Goal: Task Accomplishment & Management: Use online tool/utility

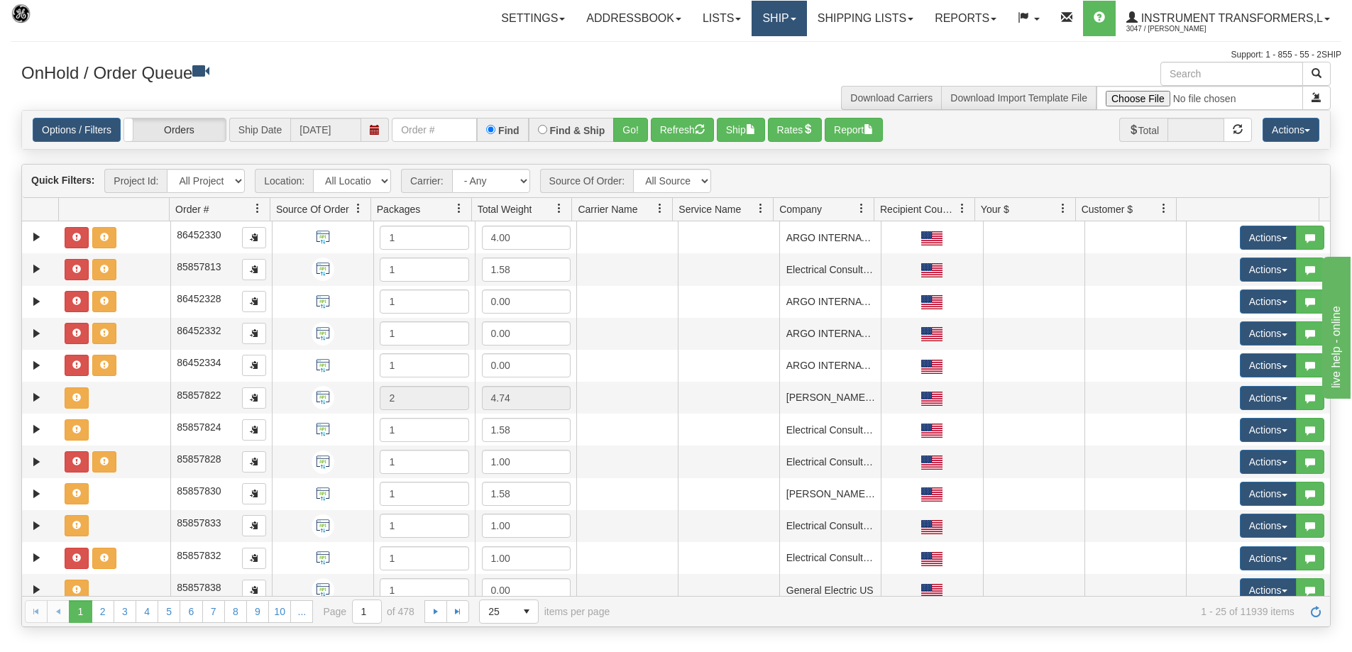
click at [793, 22] on link "Ship" at bounding box center [779, 18] width 55 height 35
click at [722, 50] on span "Ship Screen" at bounding box center [719, 49] width 54 height 11
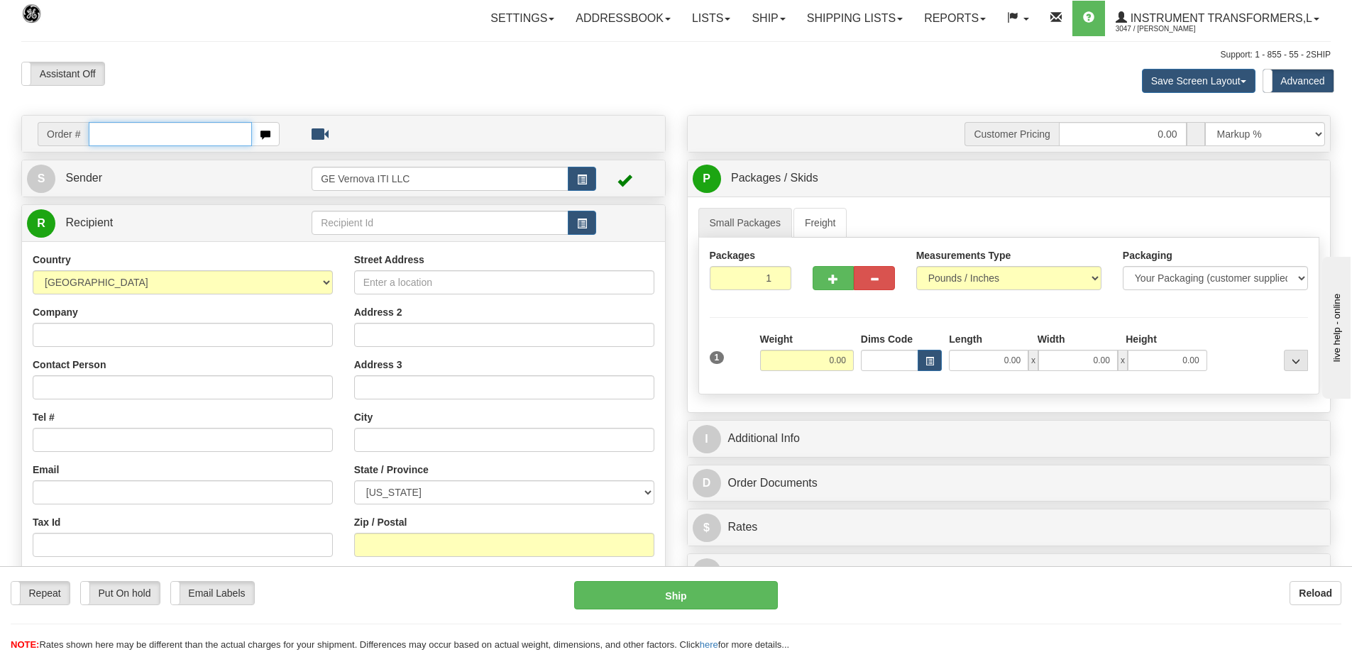
click at [166, 137] on input "text" at bounding box center [170, 134] width 163 height 24
type input "86706543"
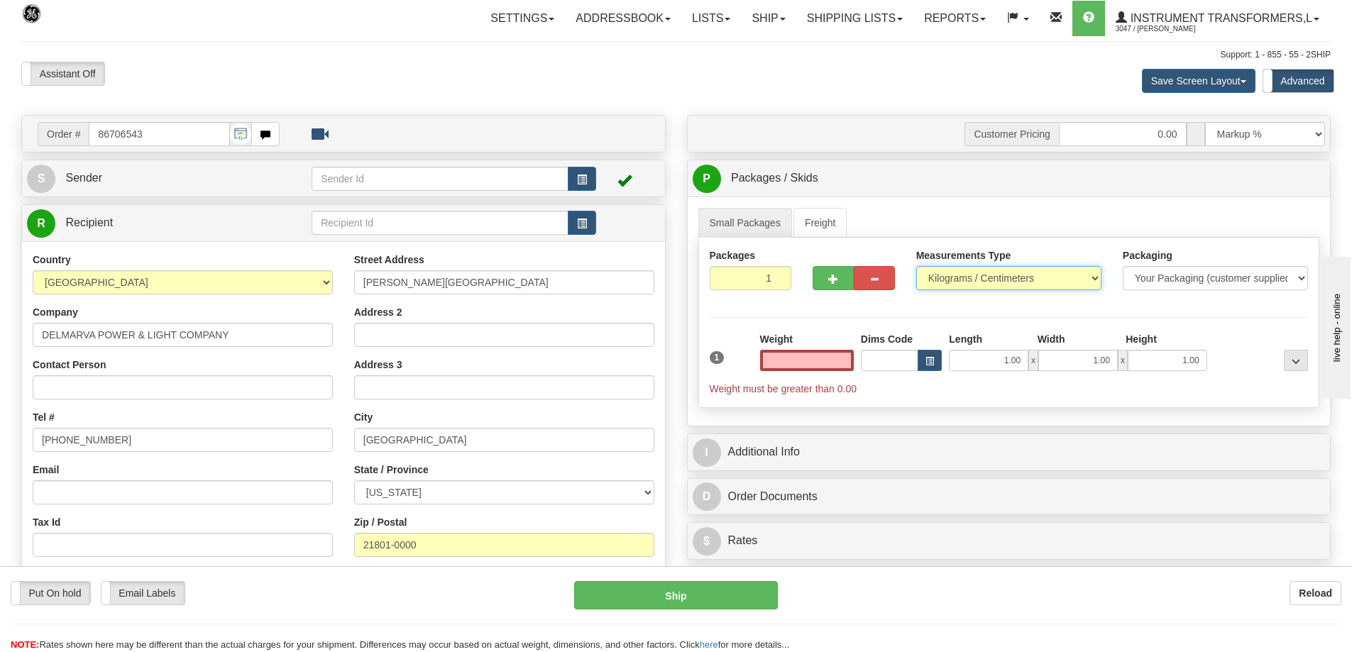
type input "0.00"
click at [941, 282] on select "Pounds / Inches Kilograms / Centimeters" at bounding box center [1008, 278] width 185 height 24
select select "0"
click at [916, 266] on select "Pounds / Inches Kilograms / Centimeters" at bounding box center [1008, 278] width 185 height 24
drag, startPoint x: 845, startPoint y: 356, endPoint x: 784, endPoint y: 361, distance: 60.5
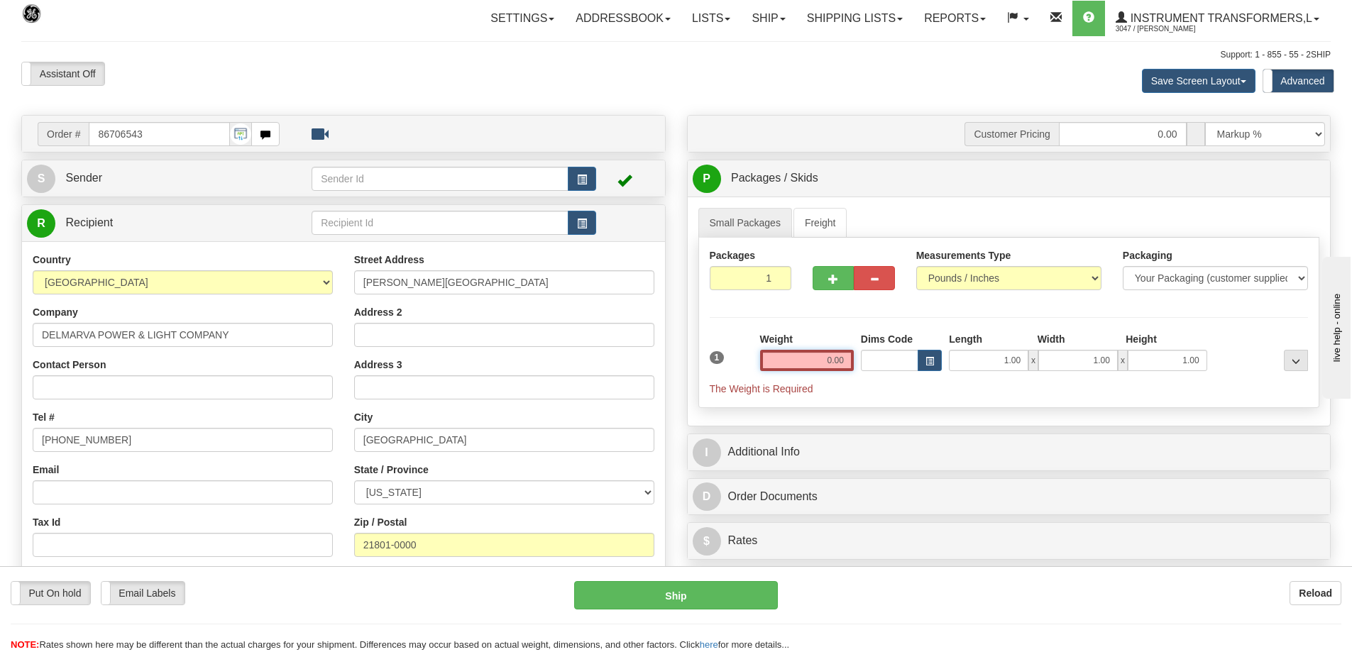
click at [784, 361] on input "0.00" at bounding box center [807, 360] width 94 height 21
click button "Delete" at bounding box center [0, 0] width 0 height 0
type input "645.00"
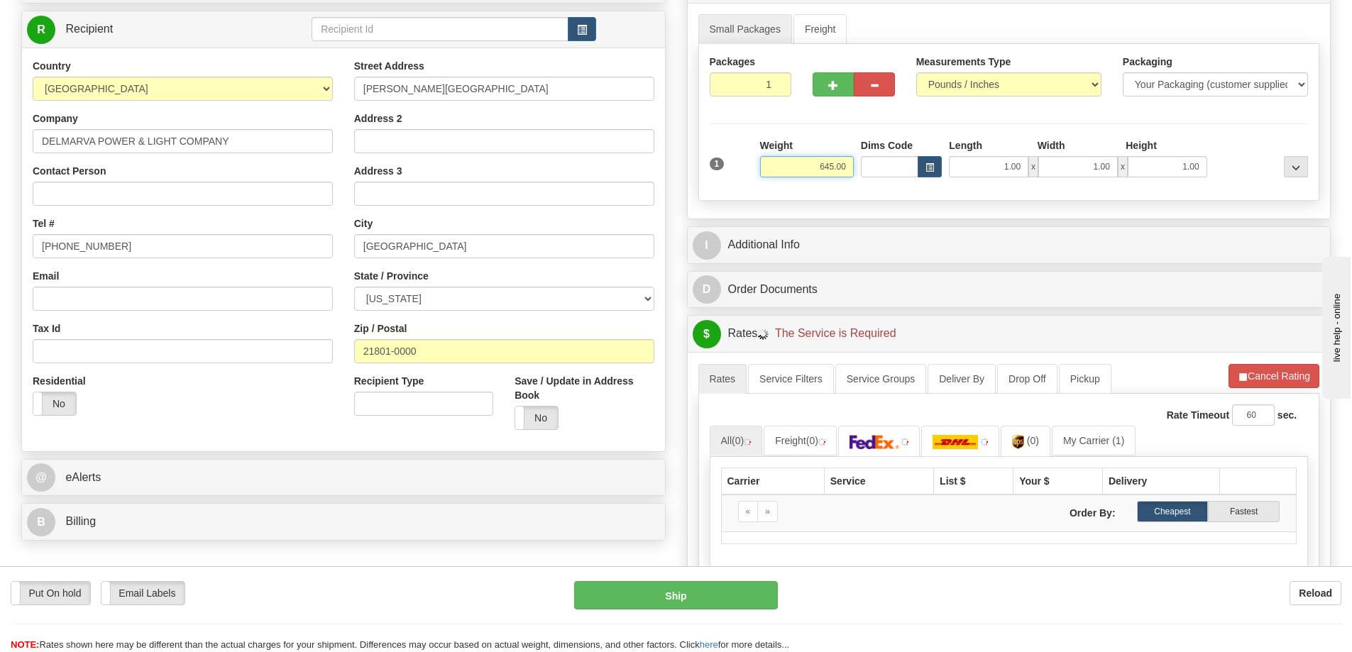
scroll to position [213, 0]
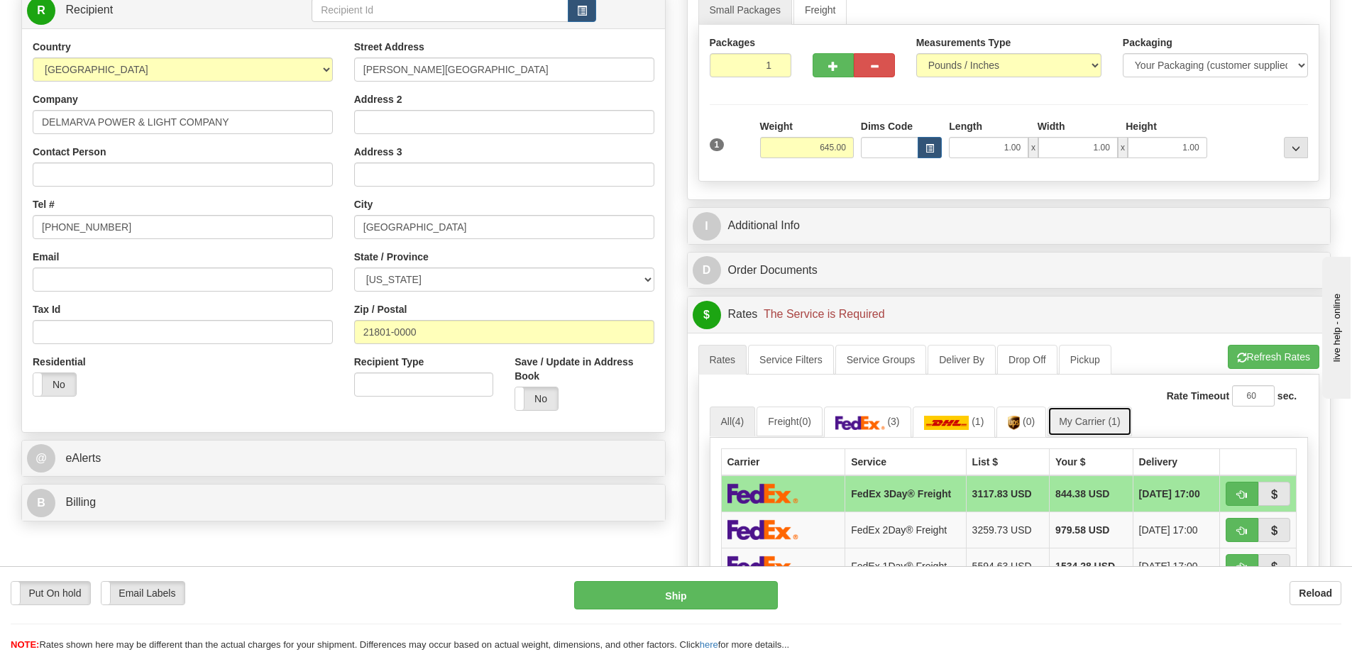
click at [1111, 415] on link "My Carrier (1)" at bounding box center [1090, 422] width 84 height 30
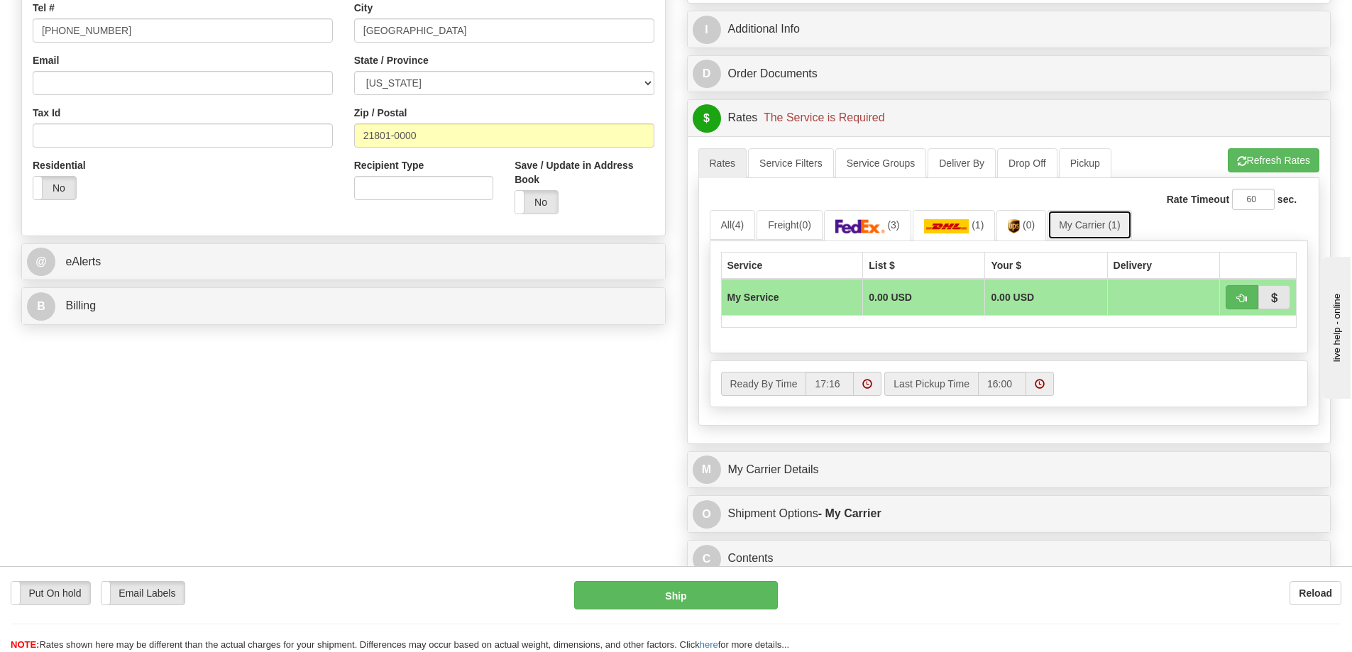
scroll to position [426, 0]
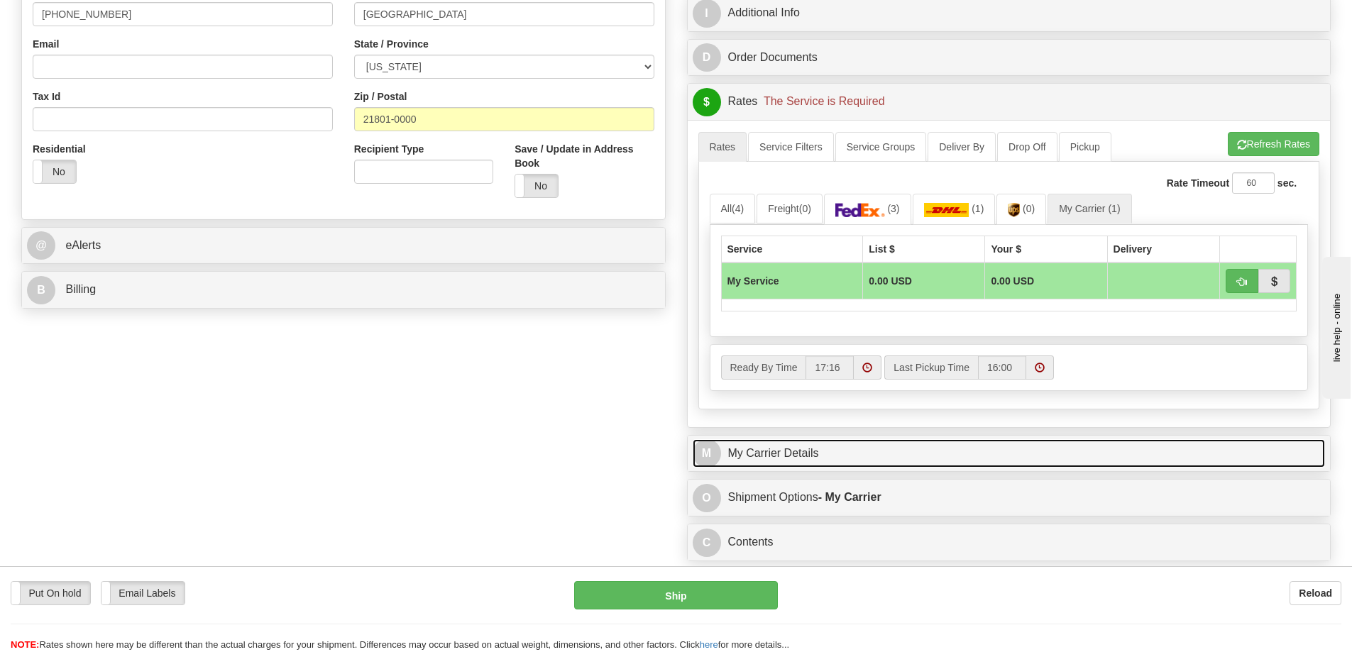
click at [823, 462] on link "M My Carrier Details" at bounding box center [1009, 453] width 633 height 29
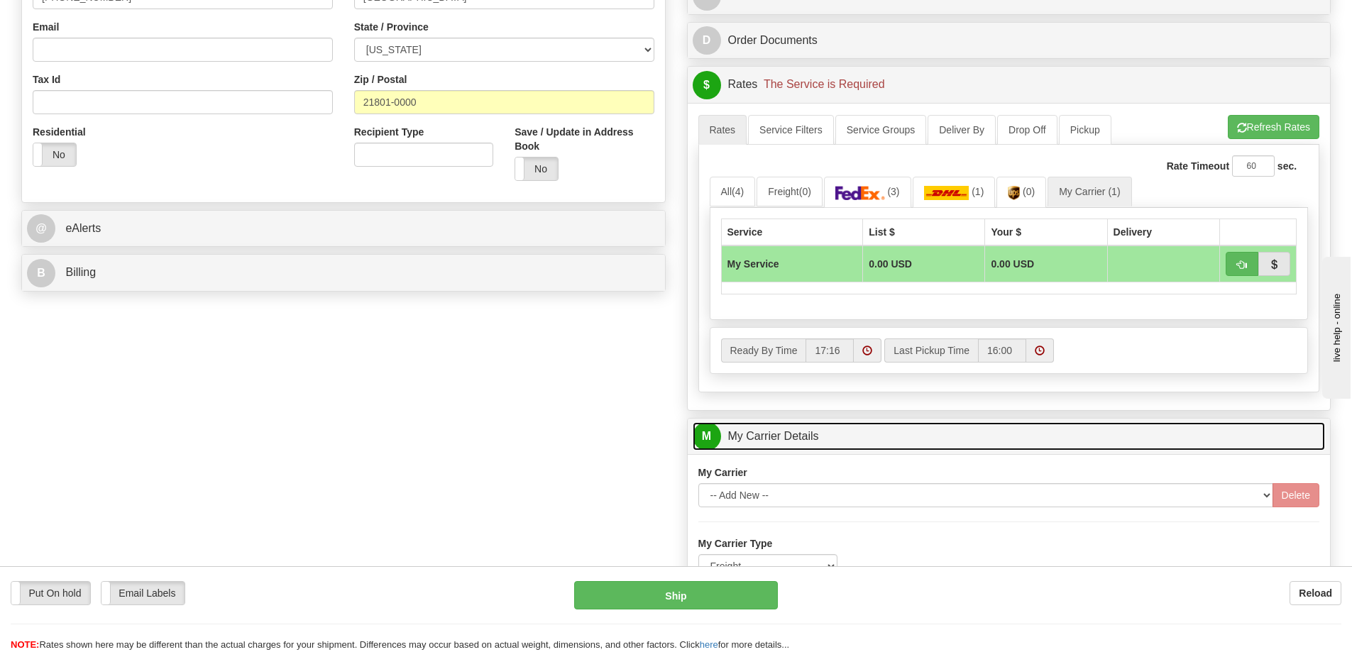
scroll to position [639, 0]
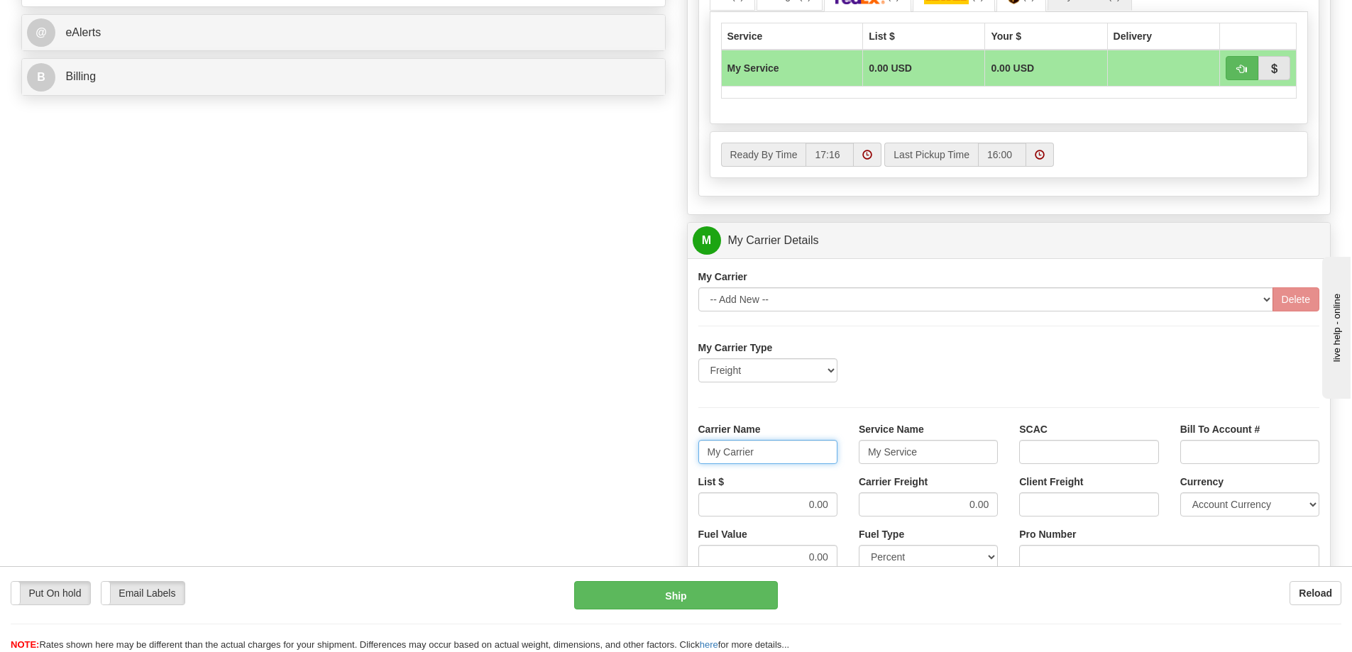
drag, startPoint x: 718, startPoint y: 451, endPoint x: 667, endPoint y: 455, distance: 51.2
click at [667, 455] on div "Order # 86706543 S Sender" at bounding box center [676, 161] width 1331 height 1370
drag, startPoint x: 940, startPoint y: 454, endPoint x: 801, endPoint y: 460, distance: 140.0
click at [801, 460] on div "Carrier Name Service Name SCAC Bill To Account #" at bounding box center [1009, 448] width 643 height 53
drag, startPoint x: 797, startPoint y: 500, endPoint x: 863, endPoint y: 501, distance: 66.0
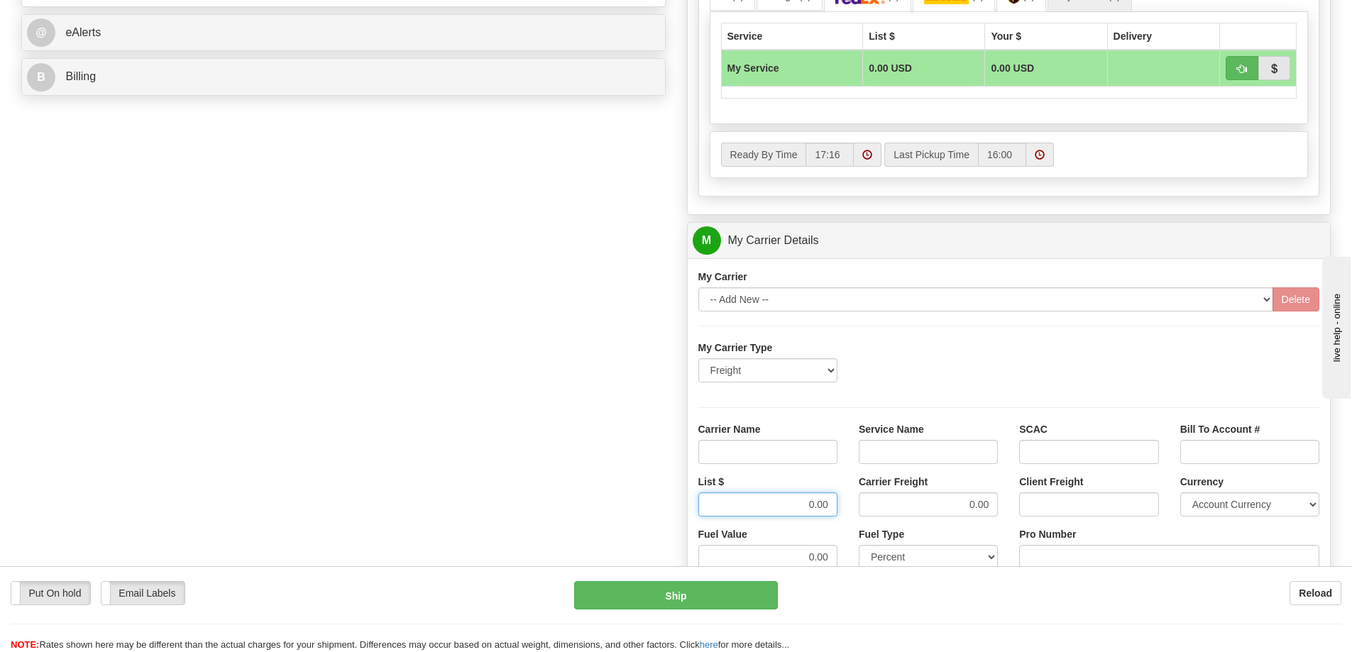
click at [863, 501] on div "List $ 0.00 Carrier Freight 0.00 Client Freight Currency Account Currency ARN A…" at bounding box center [1009, 501] width 643 height 53
drag, startPoint x: 943, startPoint y: 498, endPoint x: 1004, endPoint y: 498, distance: 60.3
click at [1004, 498] on div "Carrier Freight 0.00" at bounding box center [928, 501] width 160 height 53
click at [812, 456] on input "Carrier Name" at bounding box center [767, 452] width 139 height 24
type input "AVR"
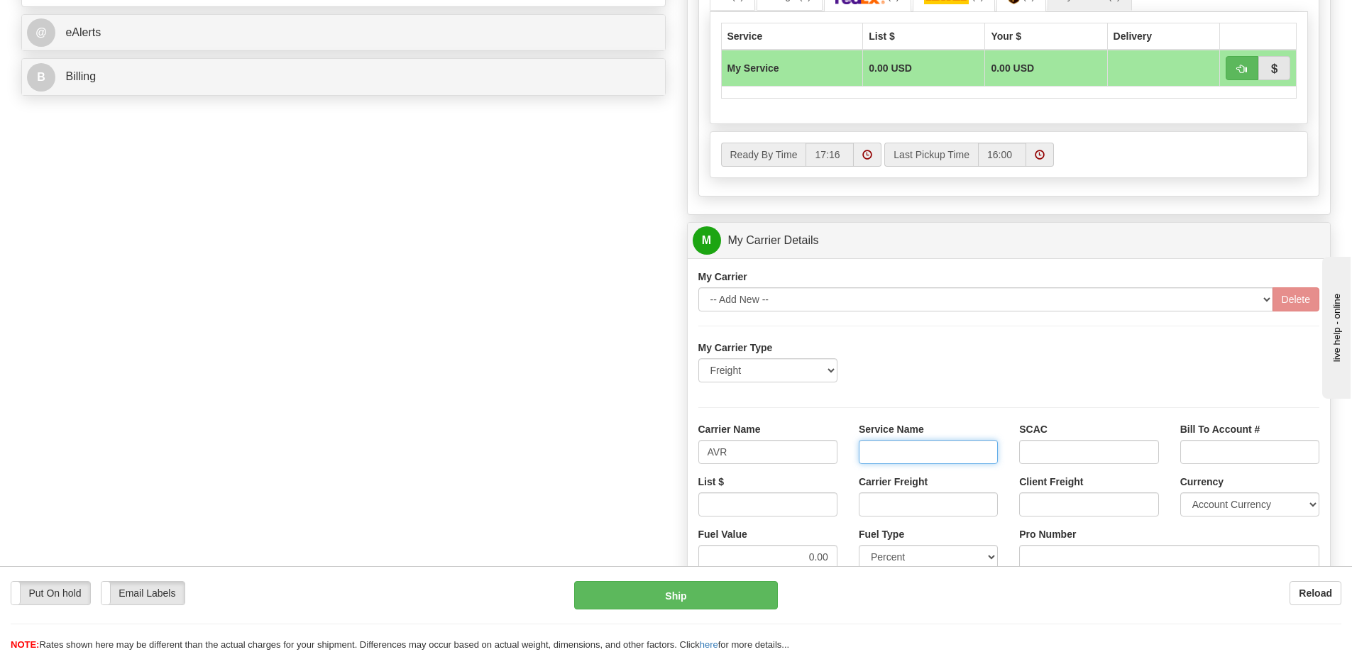
drag, startPoint x: 911, startPoint y: 451, endPoint x: 916, endPoint y: 465, distance: 15.0
click at [911, 451] on input "Service Name" at bounding box center [928, 452] width 139 height 24
type input "LTL"
click at [818, 505] on input "List $" at bounding box center [767, 505] width 139 height 24
type input "450"
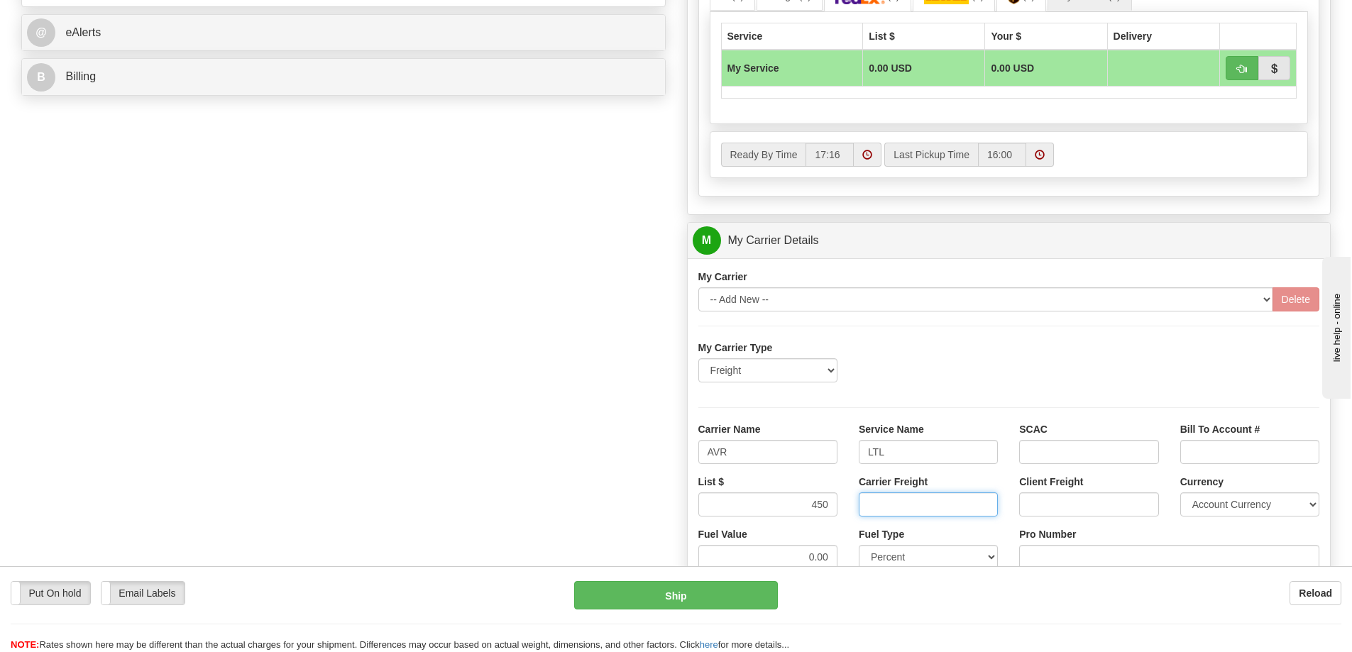
click at [923, 511] on input "Carrier Freight" at bounding box center [928, 505] width 139 height 24
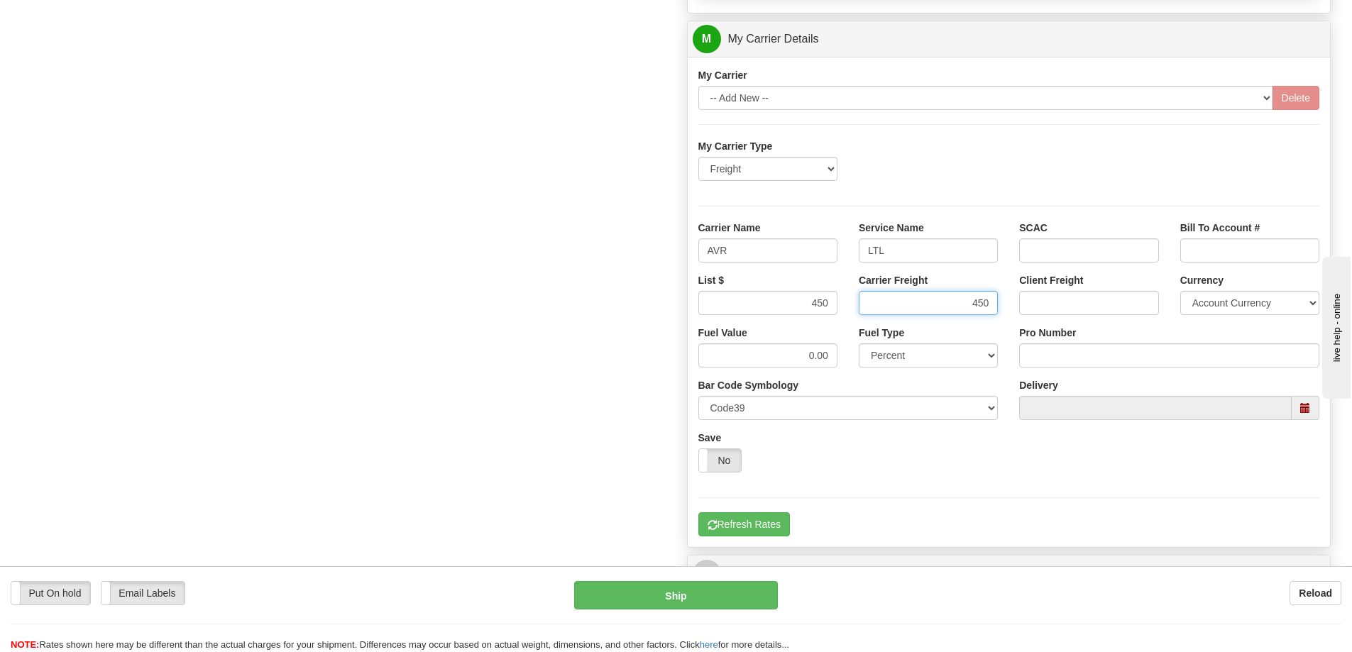
scroll to position [852, 0]
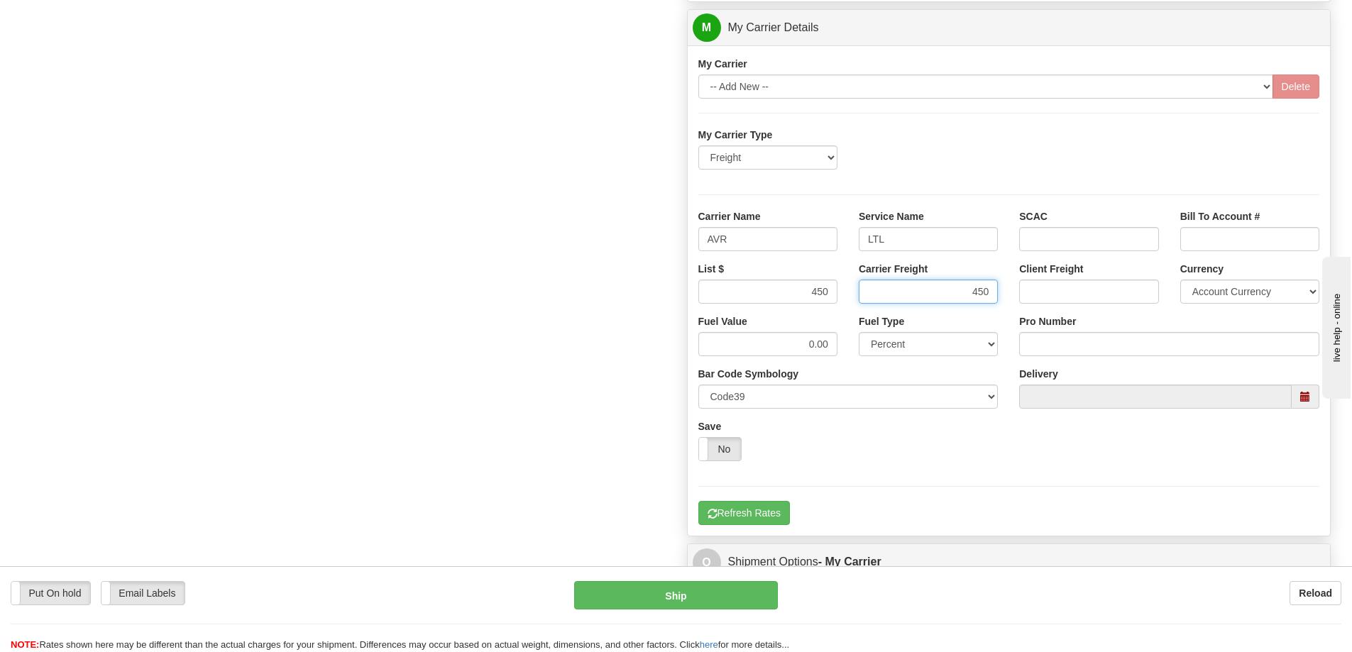
type input "450"
click at [1070, 340] on input "Pro Number" at bounding box center [1169, 344] width 300 height 24
type input "251-281192"
click button "Delete" at bounding box center [0, 0] width 0 height 0
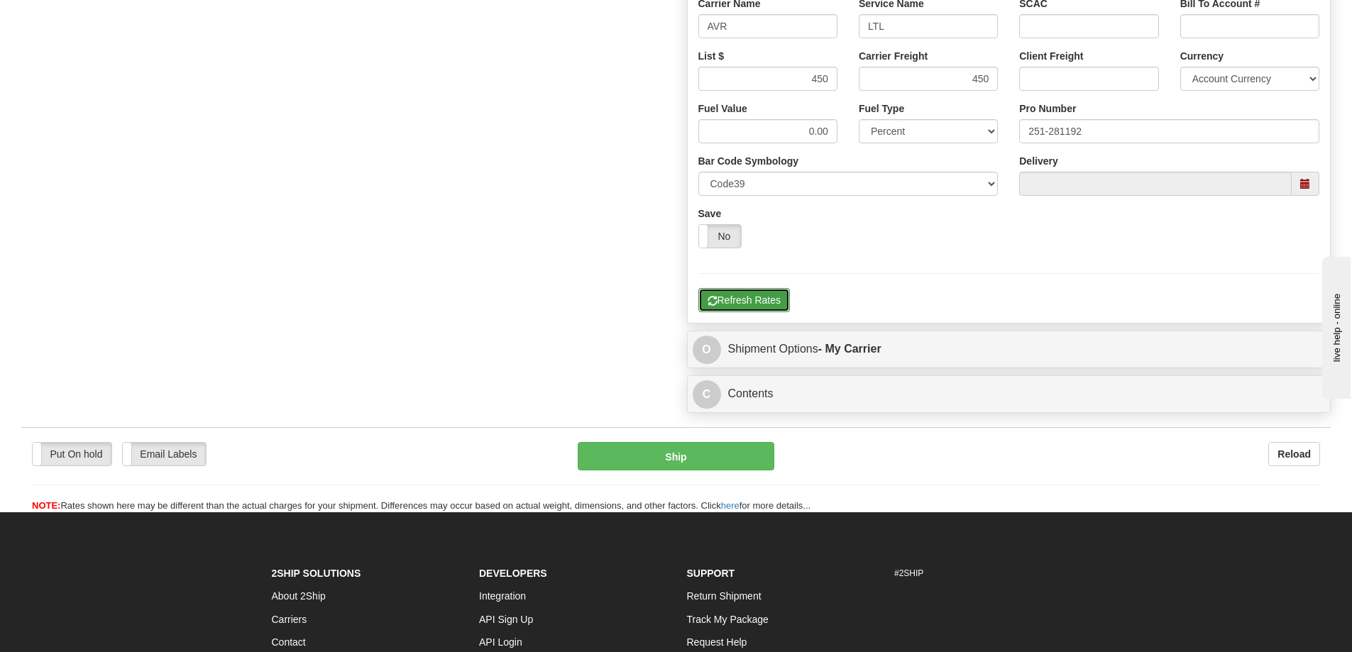
click at [749, 298] on button "Refresh Rates" at bounding box center [744, 300] width 92 height 24
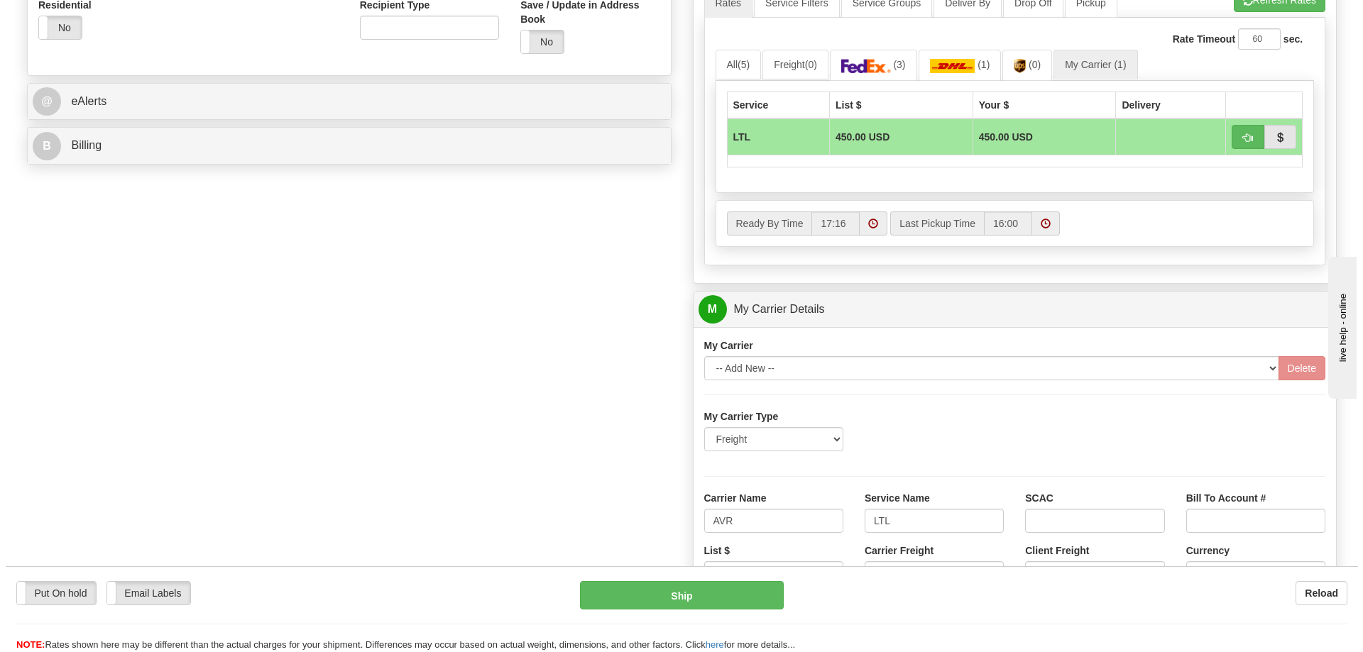
scroll to position [568, 0]
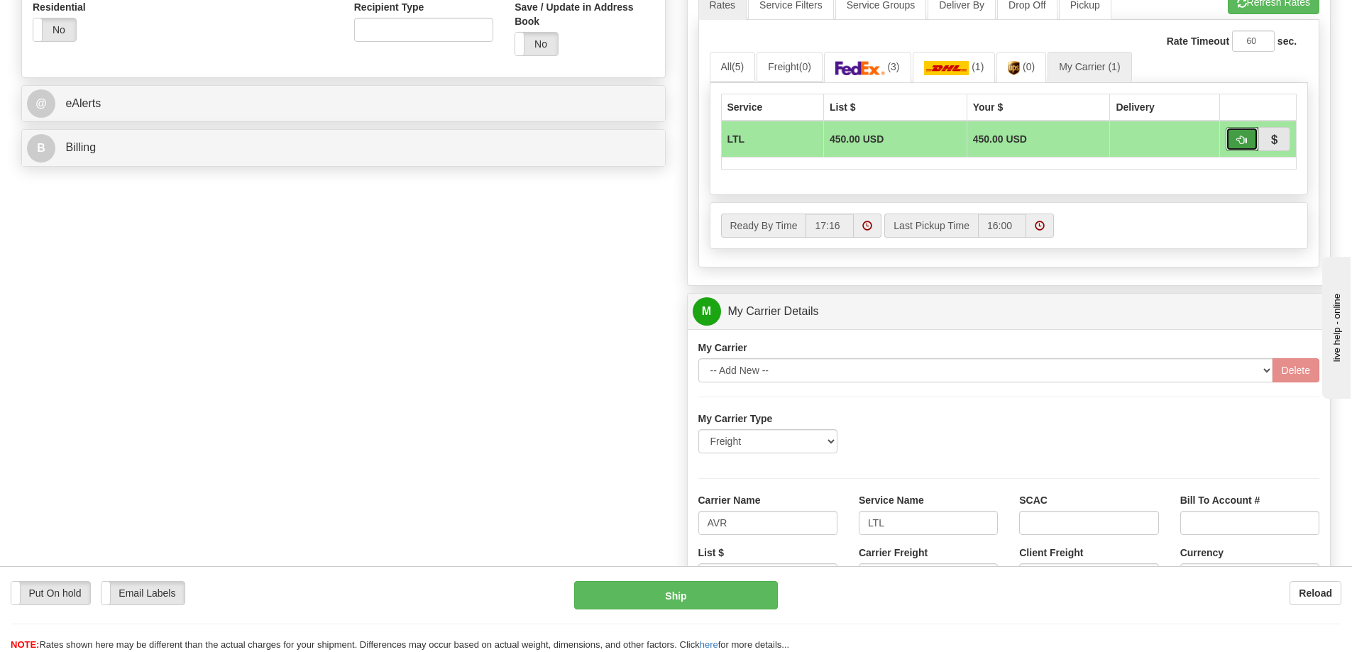
click at [1239, 146] on button "button" at bounding box center [1242, 139] width 33 height 24
type input "00"
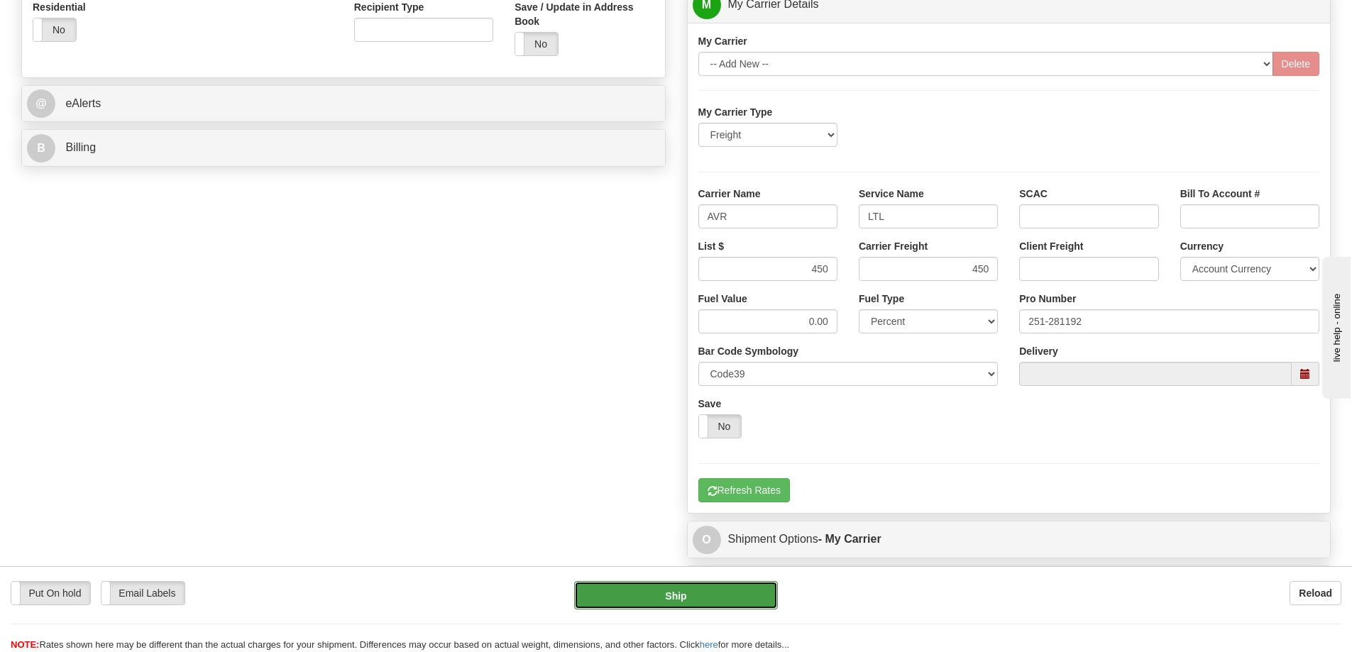
click at [711, 593] on button "Ship" at bounding box center [676, 595] width 204 height 28
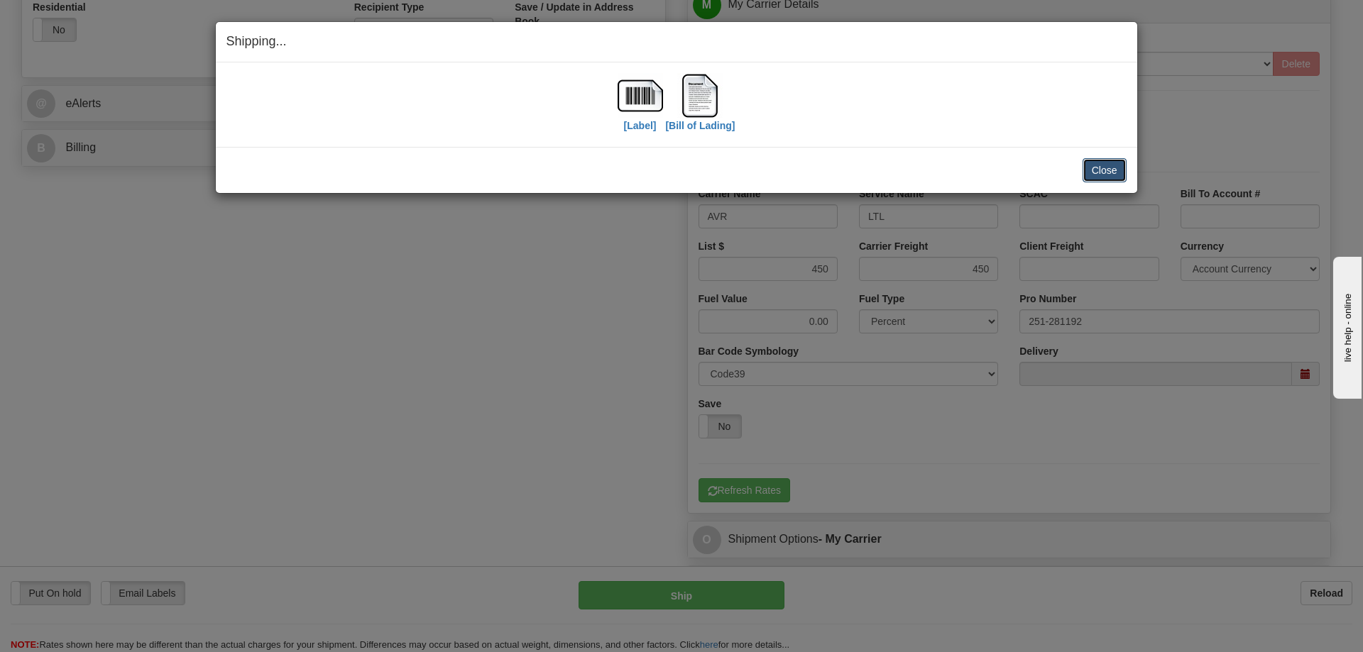
click at [1115, 175] on button "Close" at bounding box center [1104, 170] width 44 height 24
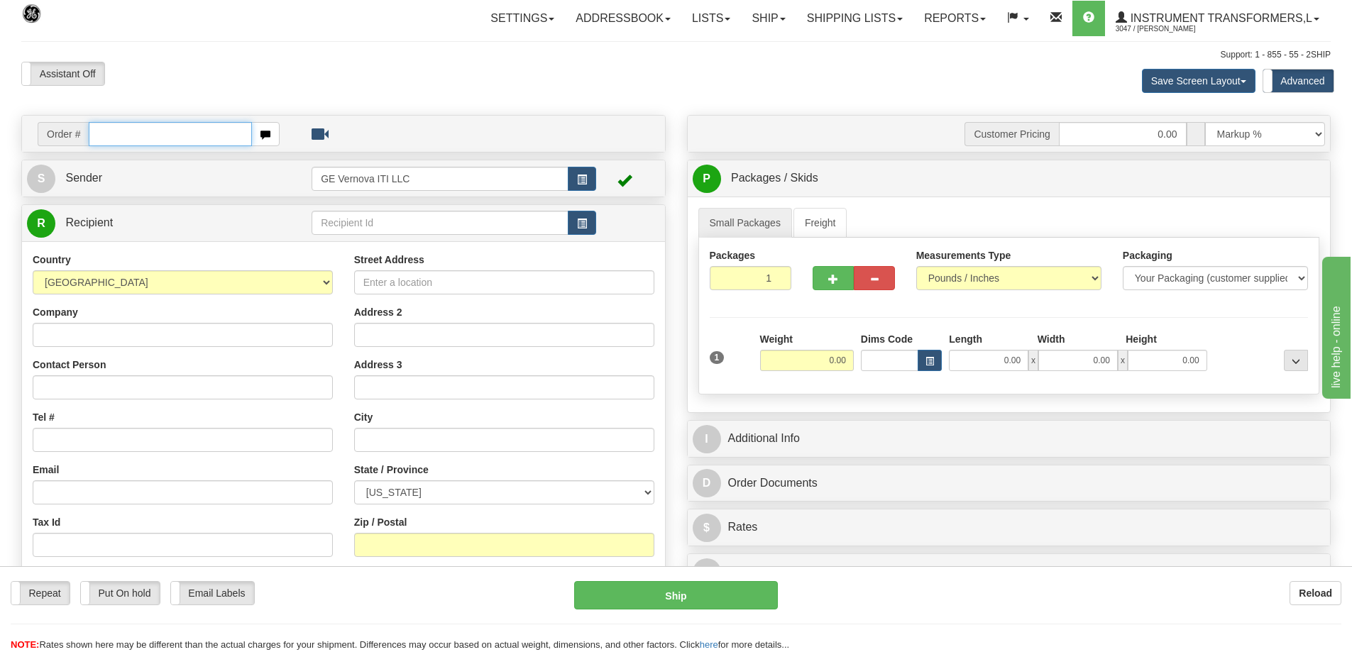
click at [114, 132] on input "text" at bounding box center [170, 134] width 163 height 24
type input "86706520"
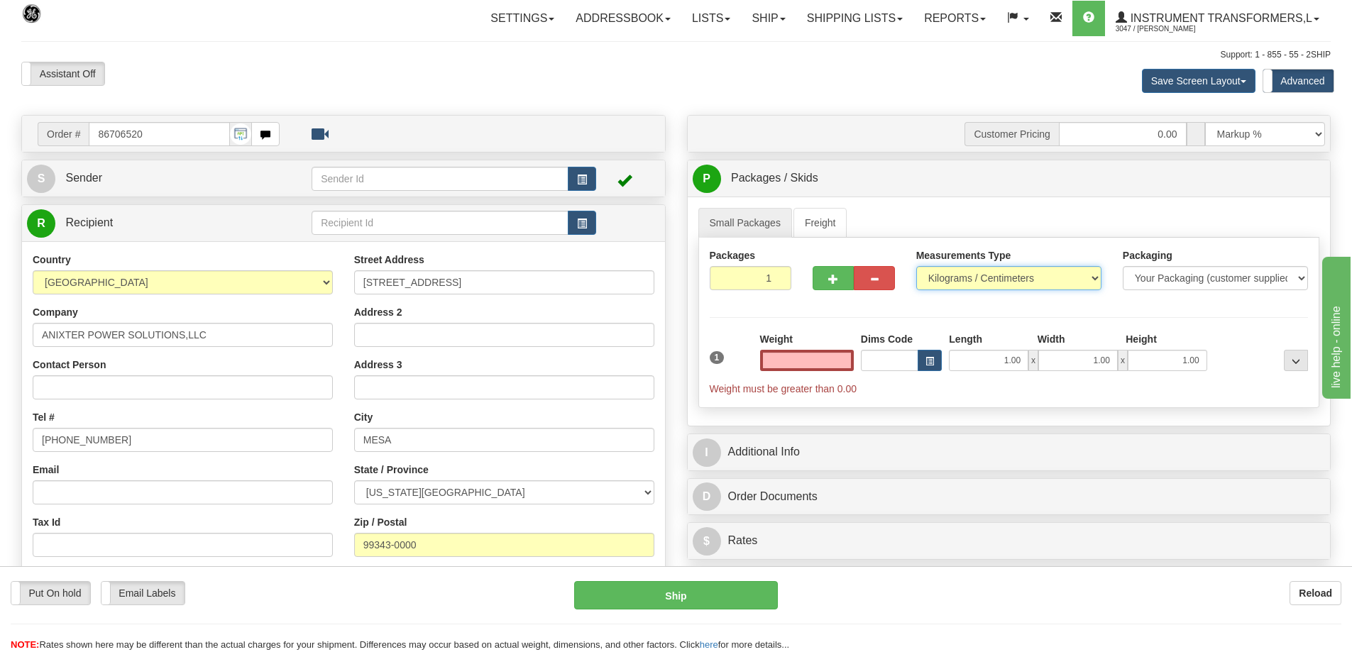
type input "0.00"
click at [1000, 274] on select "Pounds / Inches Kilograms / Centimeters" at bounding box center [1008, 278] width 185 height 24
select select "0"
click at [916, 266] on select "Pounds / Inches Kilograms / Centimeters" at bounding box center [1008, 278] width 185 height 24
click at [804, 363] on input "0.00" at bounding box center [807, 360] width 94 height 21
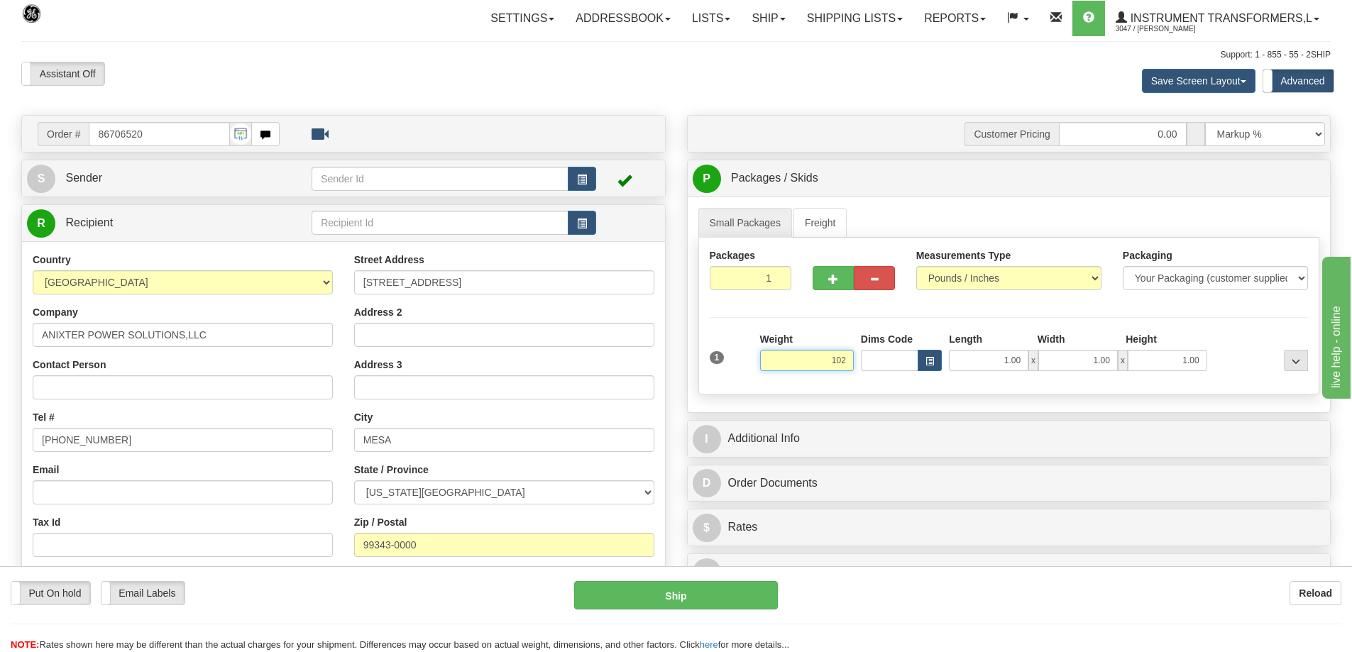
click button "Delete" at bounding box center [0, 0] width 0 height 0
type input "102.00"
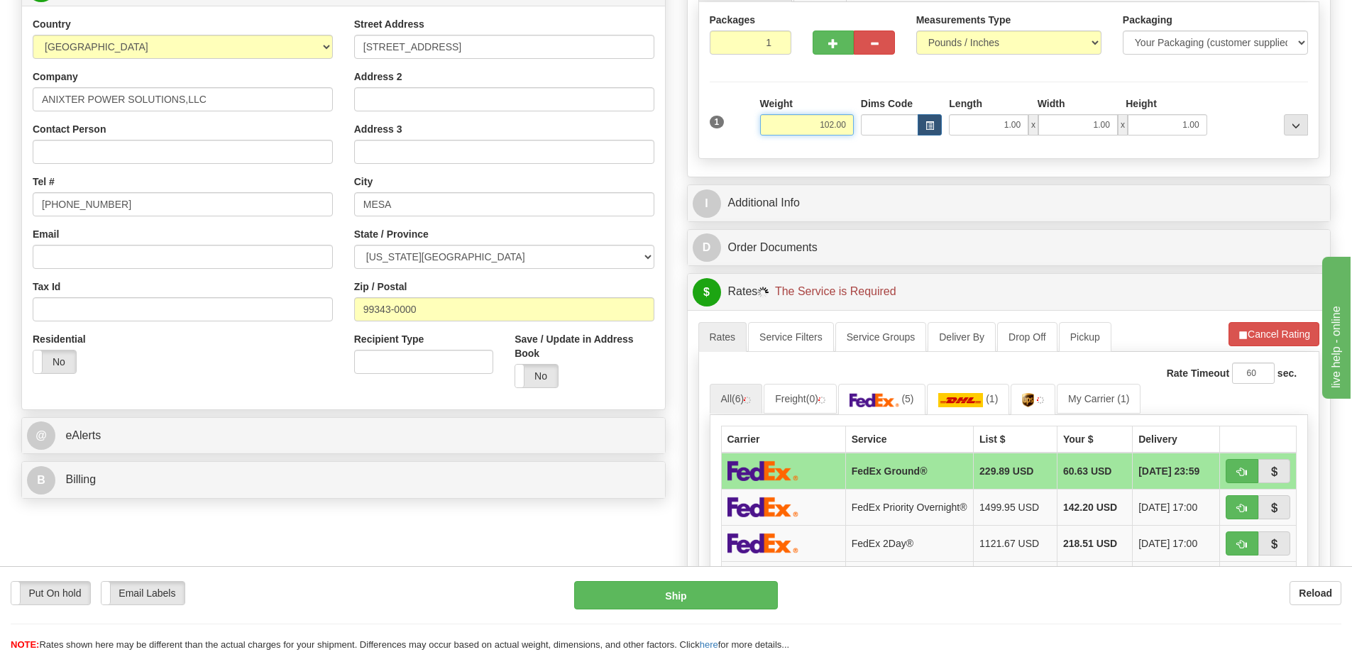
scroll to position [284, 0]
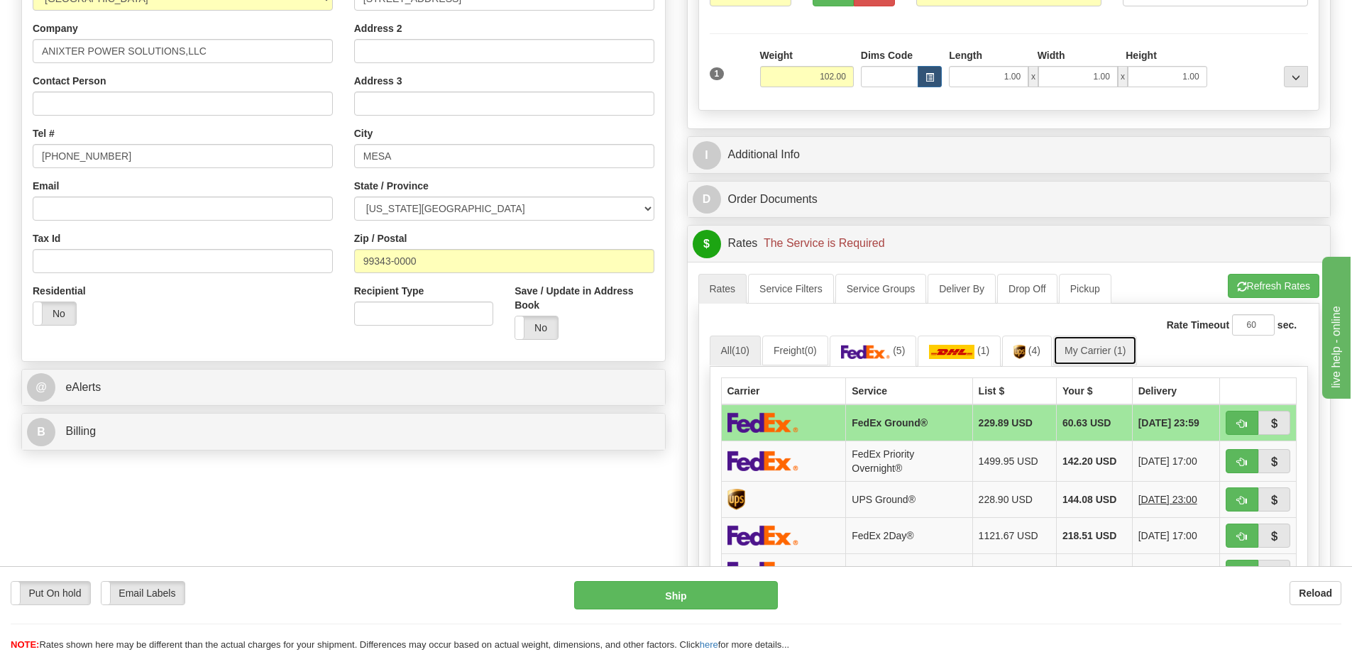
click at [1099, 353] on link "My Carrier (1)" at bounding box center [1095, 351] width 84 height 30
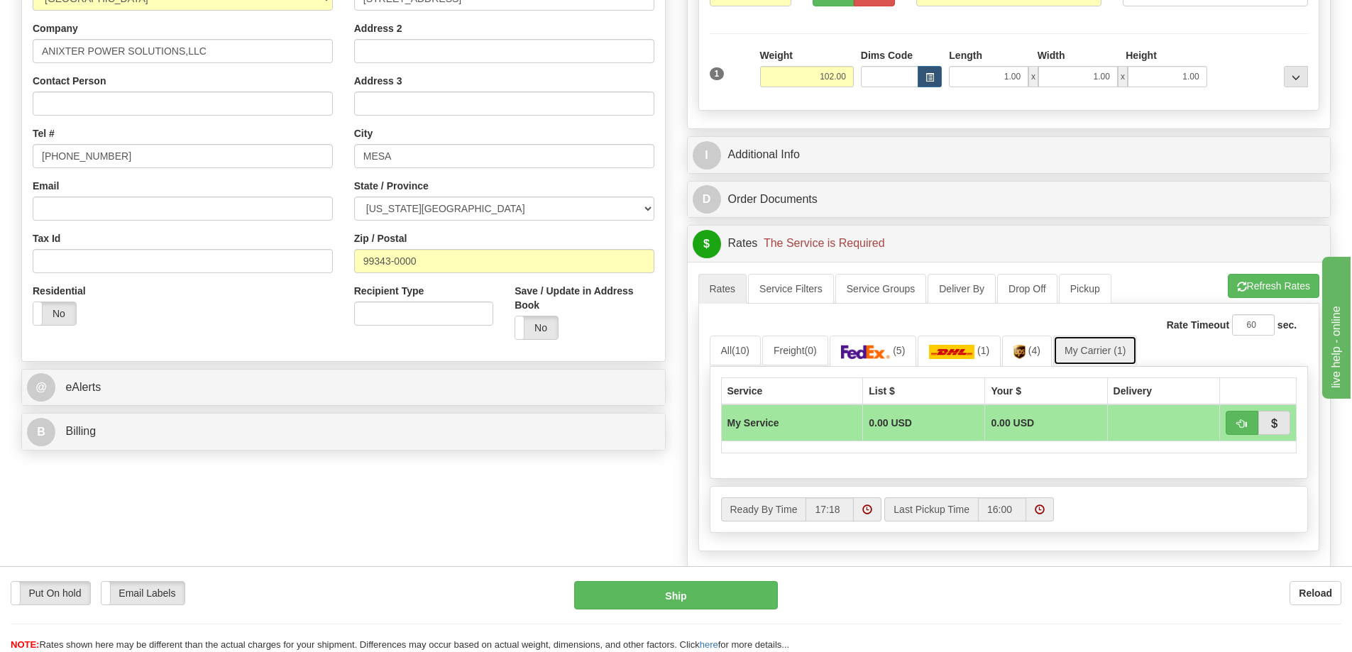
scroll to position [497, 0]
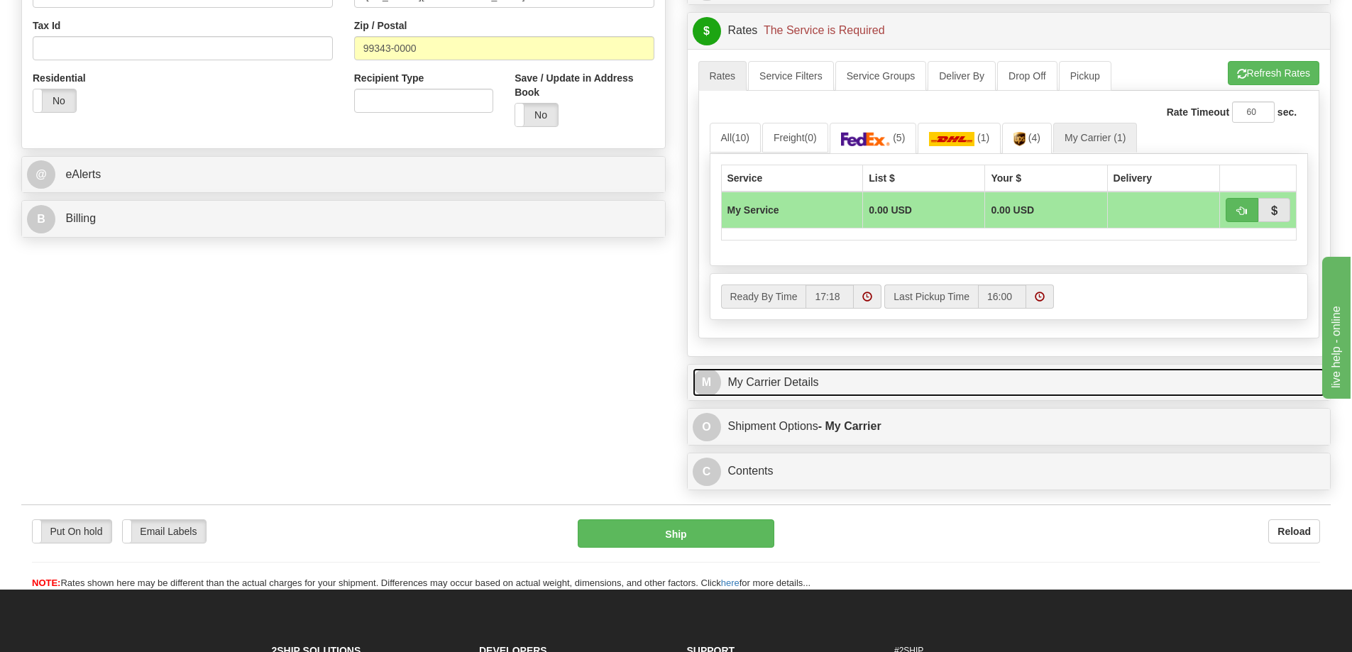
click at [857, 388] on link "M My Carrier Details" at bounding box center [1009, 382] width 633 height 29
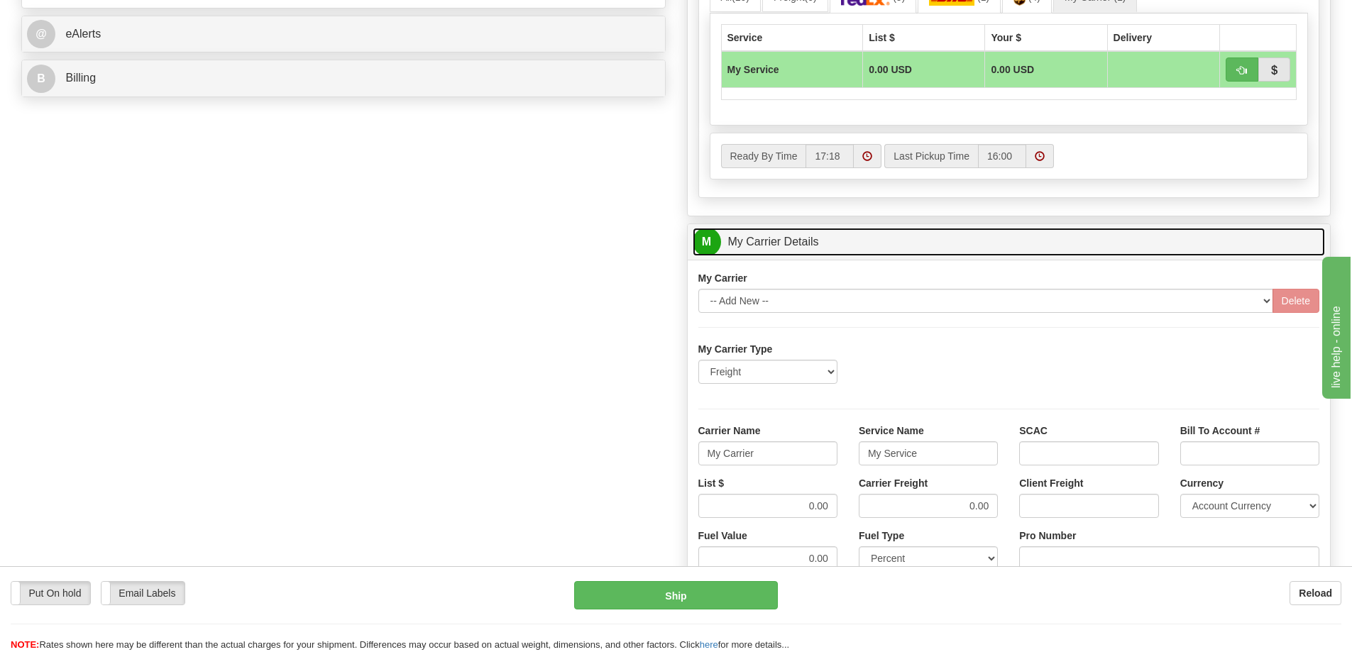
scroll to position [639, 0]
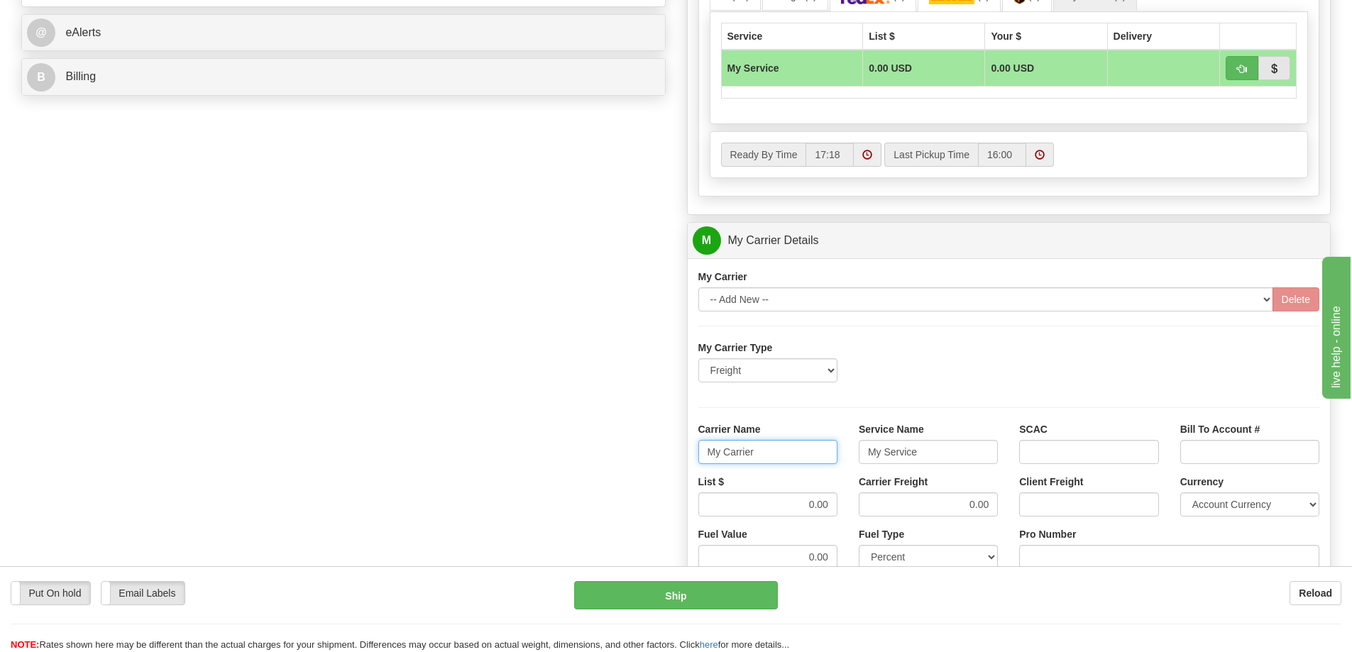
drag, startPoint x: 757, startPoint y: 449, endPoint x: 668, endPoint y: 458, distance: 89.8
click at [668, 458] on div "Order # 86706520 S Sender" at bounding box center [676, 161] width 1331 height 1370
drag, startPoint x: 918, startPoint y: 455, endPoint x: 796, endPoint y: 448, distance: 123.0
click at [796, 448] on div "Carrier Name Service Name My Service SCAC Bill To Account #" at bounding box center [1009, 448] width 643 height 53
drag, startPoint x: 804, startPoint y: 510, endPoint x: 842, endPoint y: 505, distance: 37.9
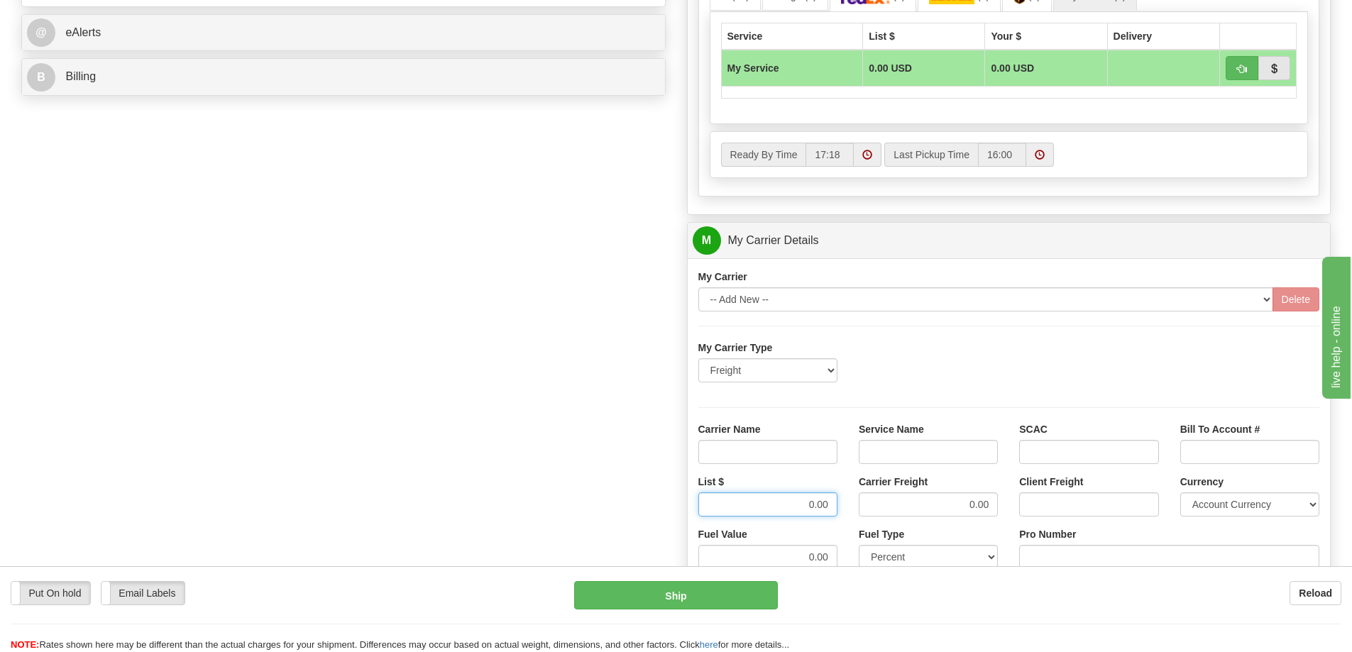
click at [842, 505] on div "List $ 0.00" at bounding box center [768, 501] width 160 height 53
type input "300"
drag, startPoint x: 947, startPoint y: 507, endPoint x: 1036, endPoint y: 498, distance: 89.3
click at [1036, 498] on div "List $ 300 Carrier Freight 0.00 Client Freight Currency Account Currency ARN AW…" at bounding box center [1009, 501] width 643 height 53
type input "300"
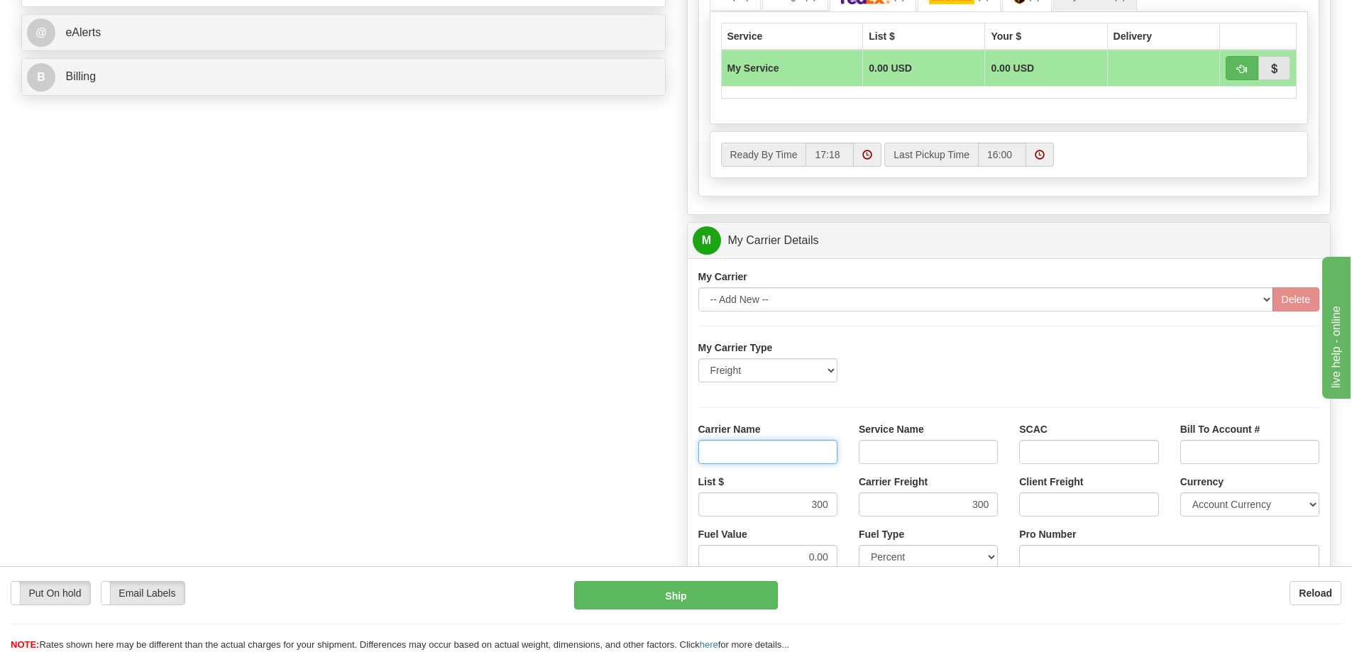
click at [808, 461] on input "Carrier Name" at bounding box center [767, 452] width 139 height 24
type input "AVR"
drag, startPoint x: 911, startPoint y: 456, endPoint x: 911, endPoint y: 464, distance: 8.5
click at [911, 456] on input "Service Name" at bounding box center [928, 452] width 139 height 24
type input "LTL"
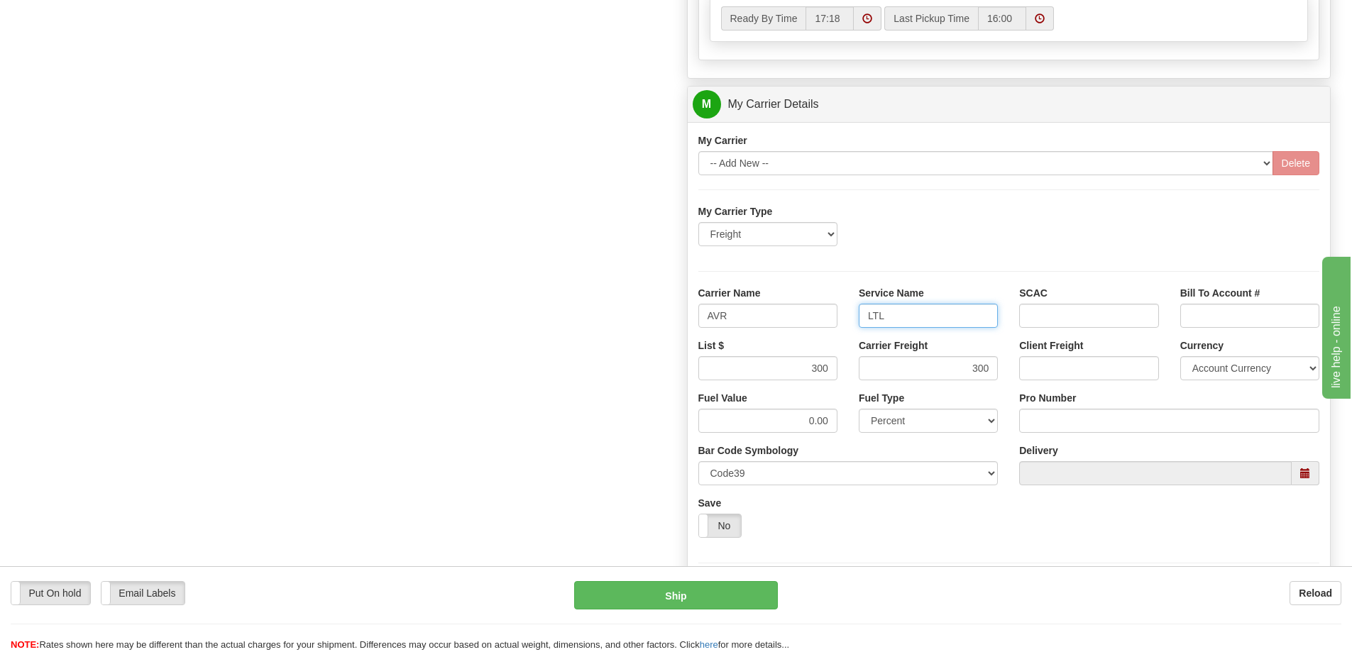
scroll to position [781, 0]
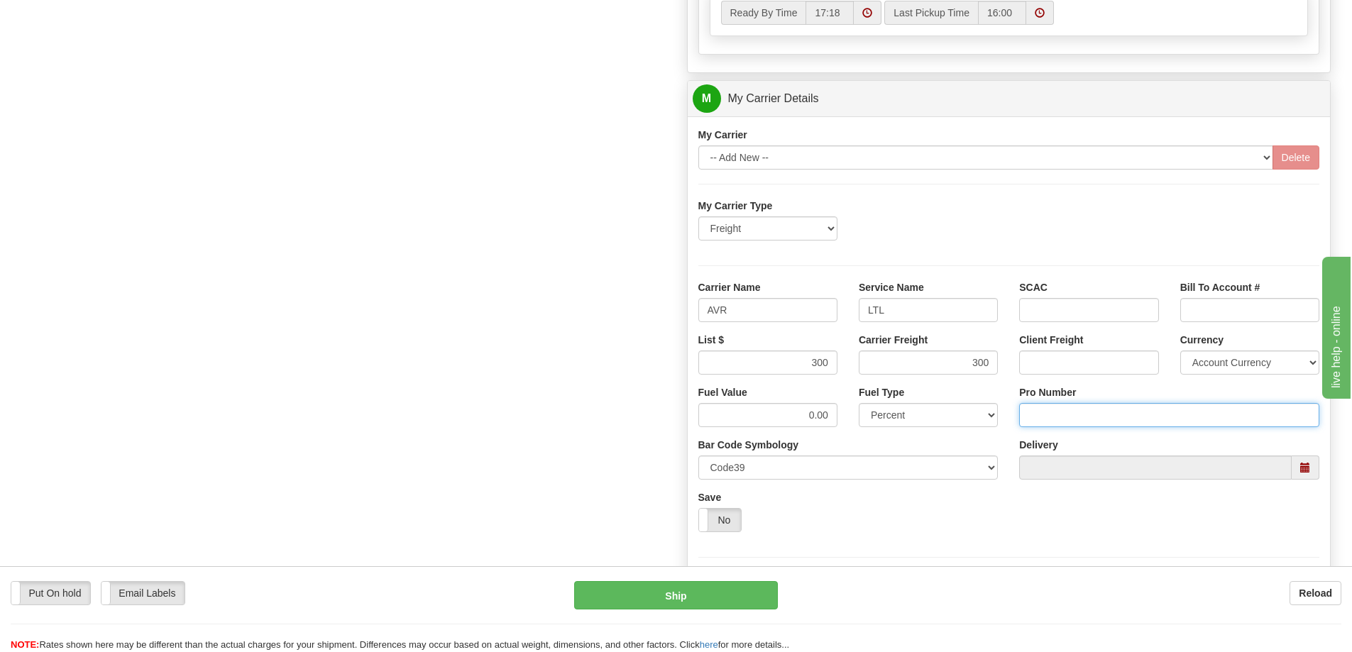
click at [1032, 413] on input "Pro Number" at bounding box center [1169, 415] width 300 height 24
type input "251-281203"
click button "Delete" at bounding box center [0, 0] width 0 height 0
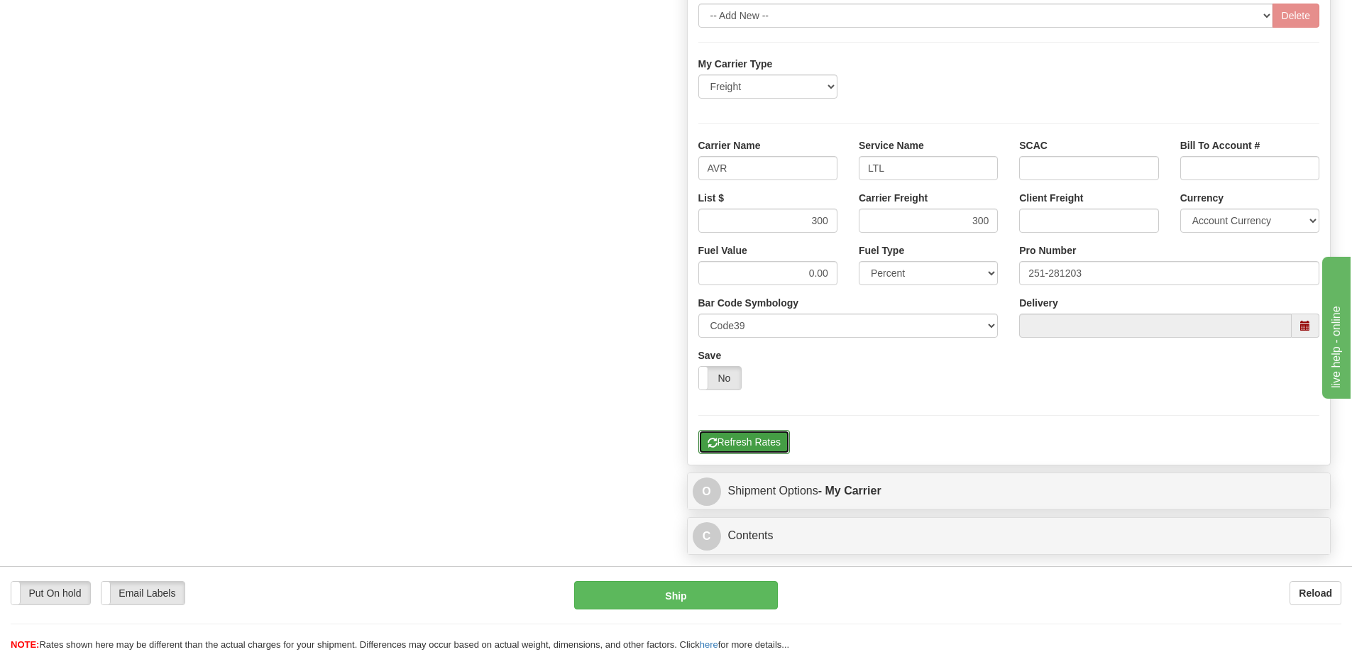
click at [733, 439] on button "Refresh Rates" at bounding box center [744, 442] width 92 height 24
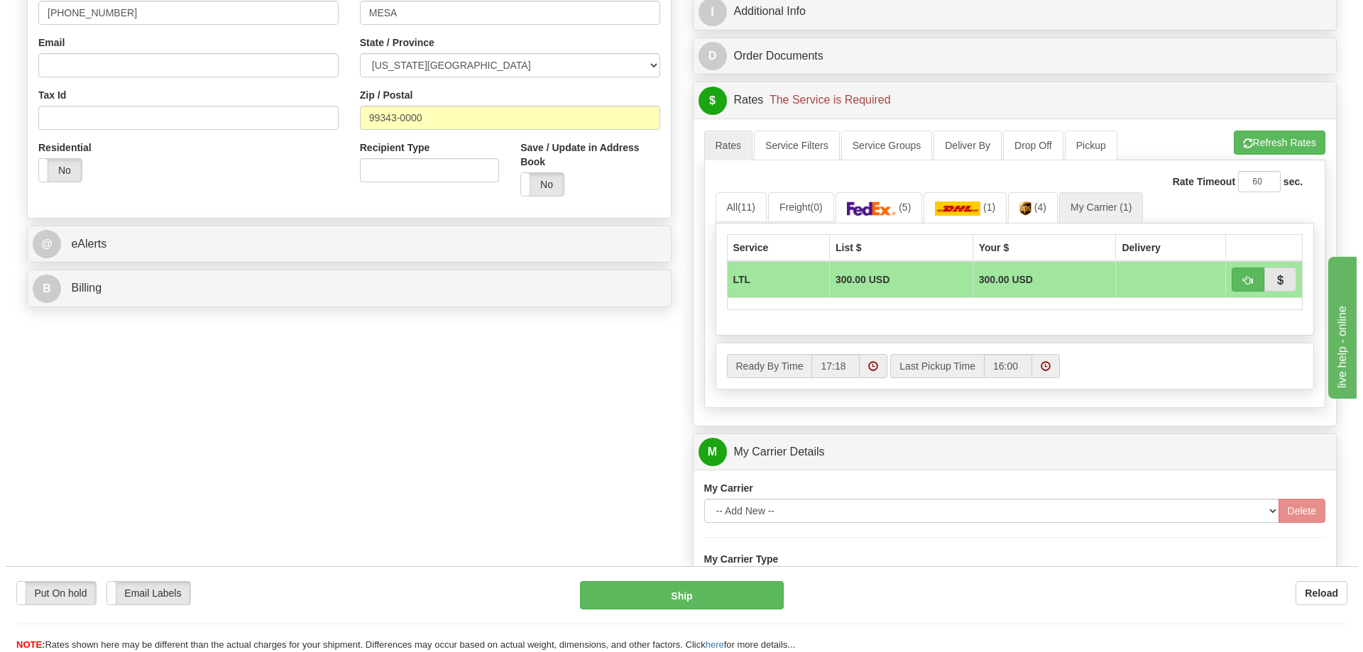
scroll to position [426, 0]
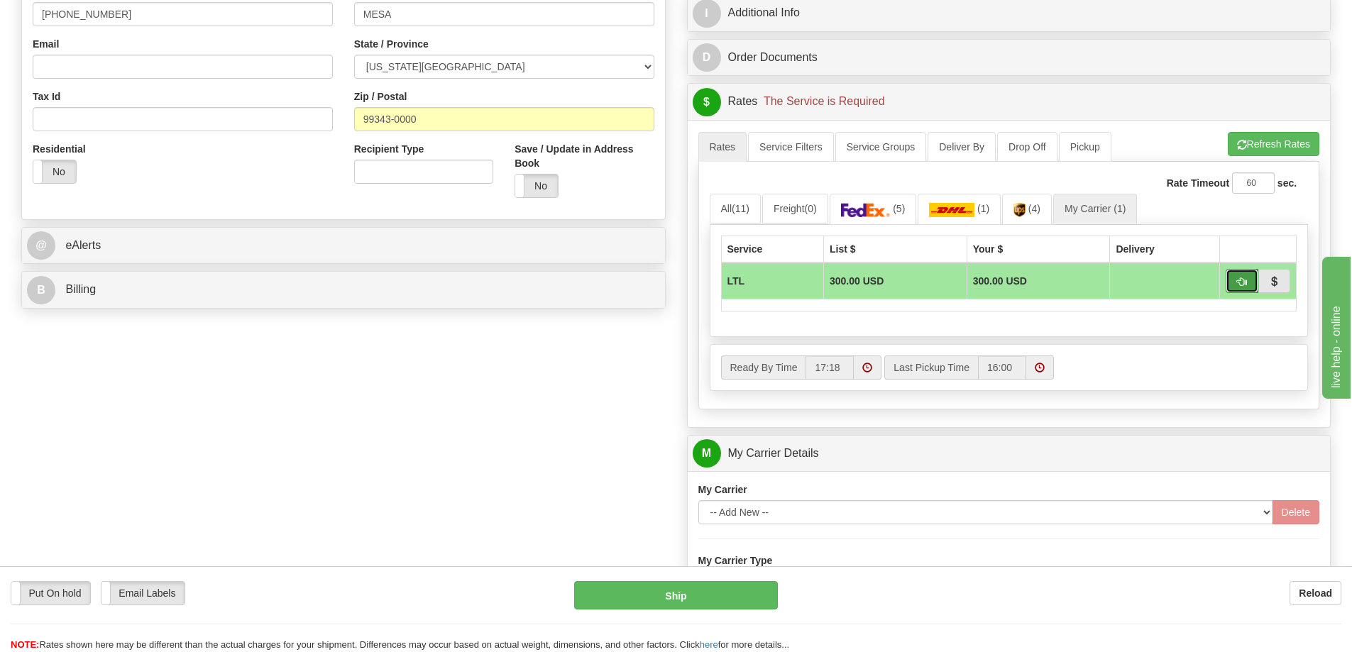
click at [1242, 280] on span "button" at bounding box center [1242, 282] width 10 height 9
type input "00"
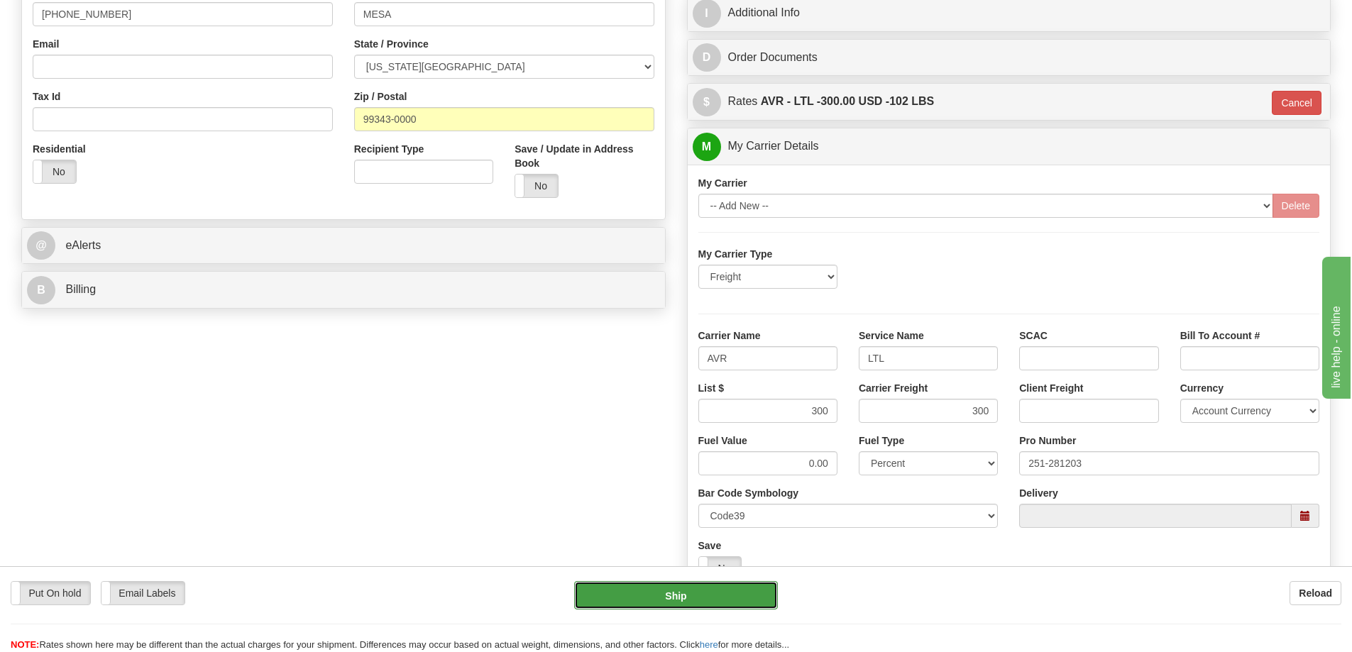
click at [683, 603] on button "Ship" at bounding box center [676, 595] width 204 height 28
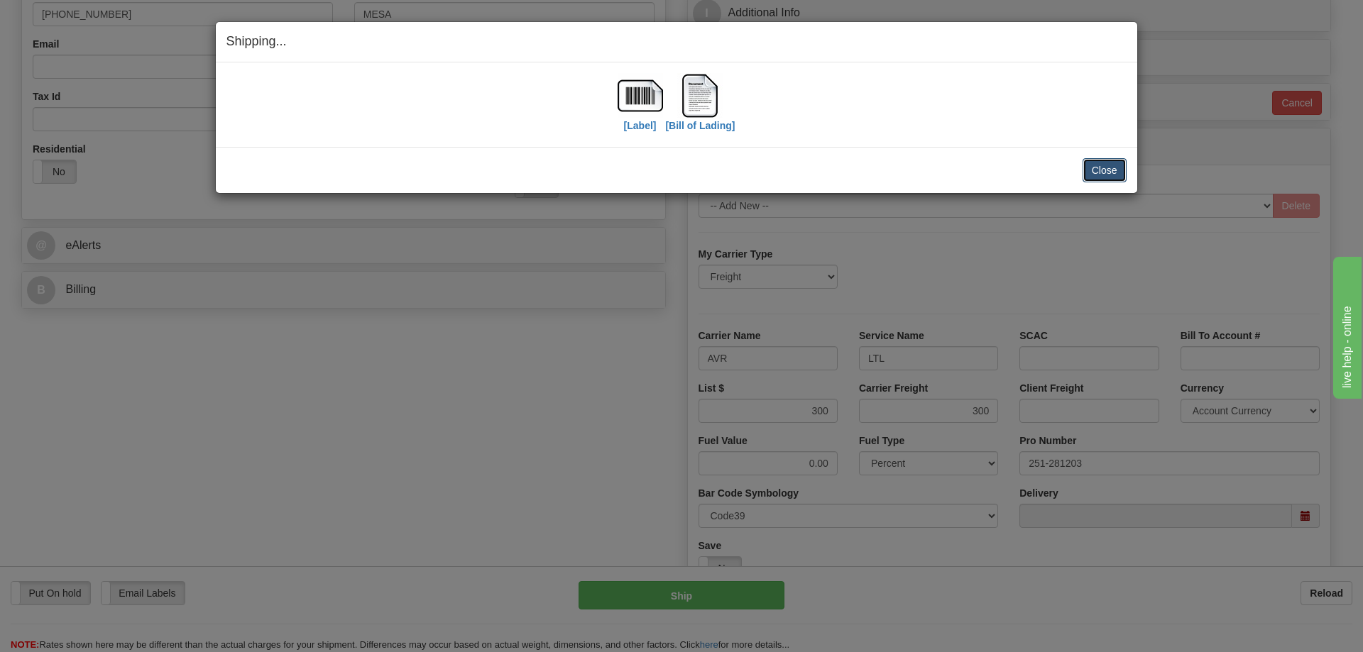
click at [1097, 176] on button "Close" at bounding box center [1104, 170] width 44 height 24
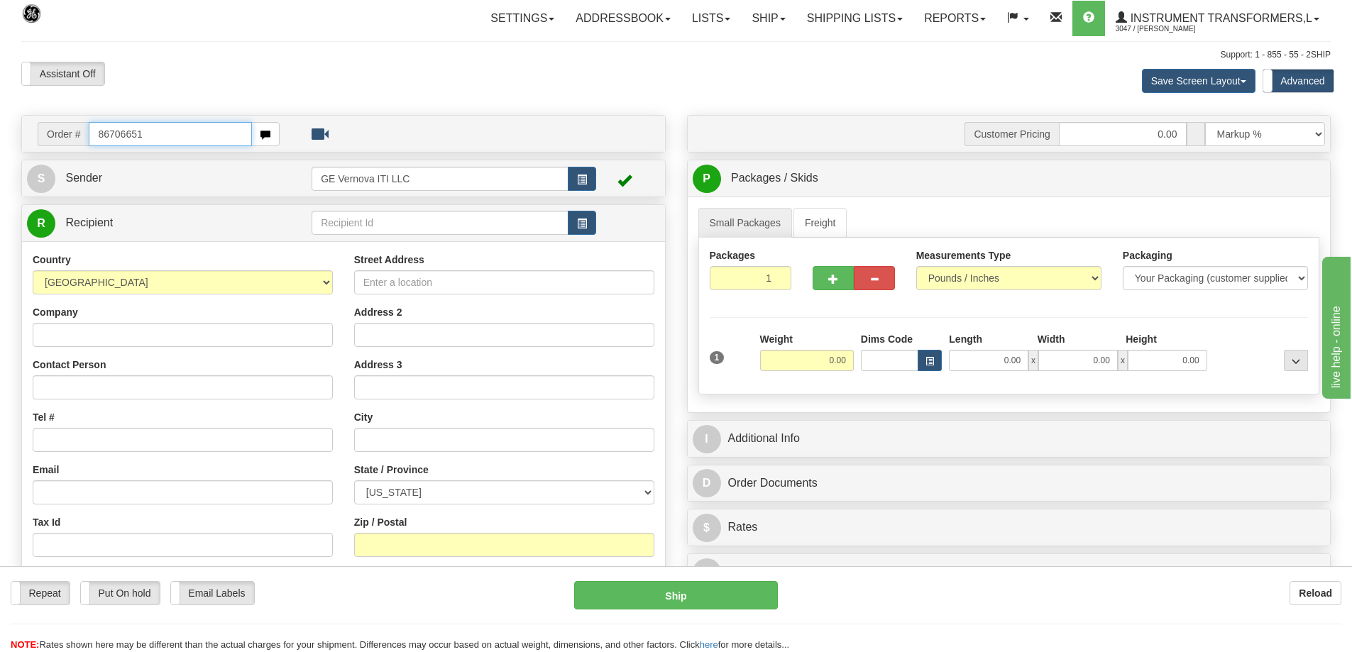
type input "86706651"
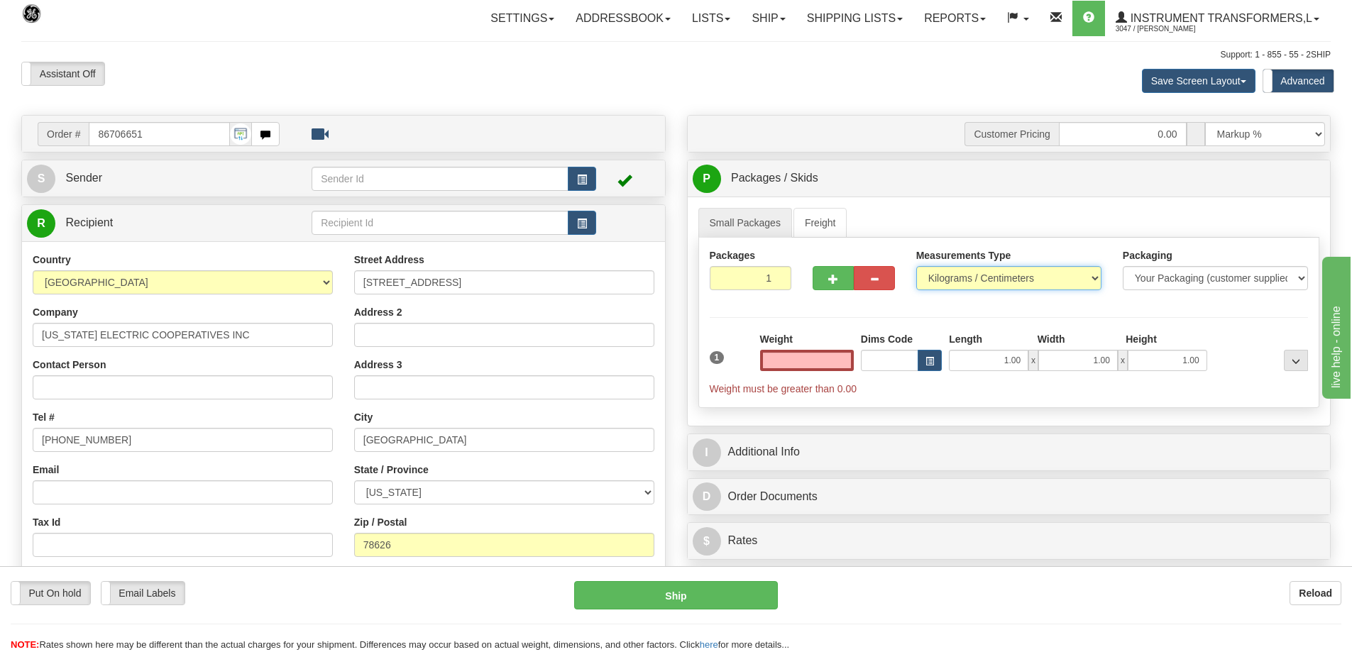
type input "0.00"
click at [989, 283] on select "Pounds / Inches Kilograms / Centimeters" at bounding box center [1008, 278] width 185 height 24
select select "0"
click at [916, 266] on select "Pounds / Inches Kilograms / Centimeters" at bounding box center [1008, 278] width 185 height 24
click at [816, 361] on input "0.00" at bounding box center [807, 360] width 94 height 21
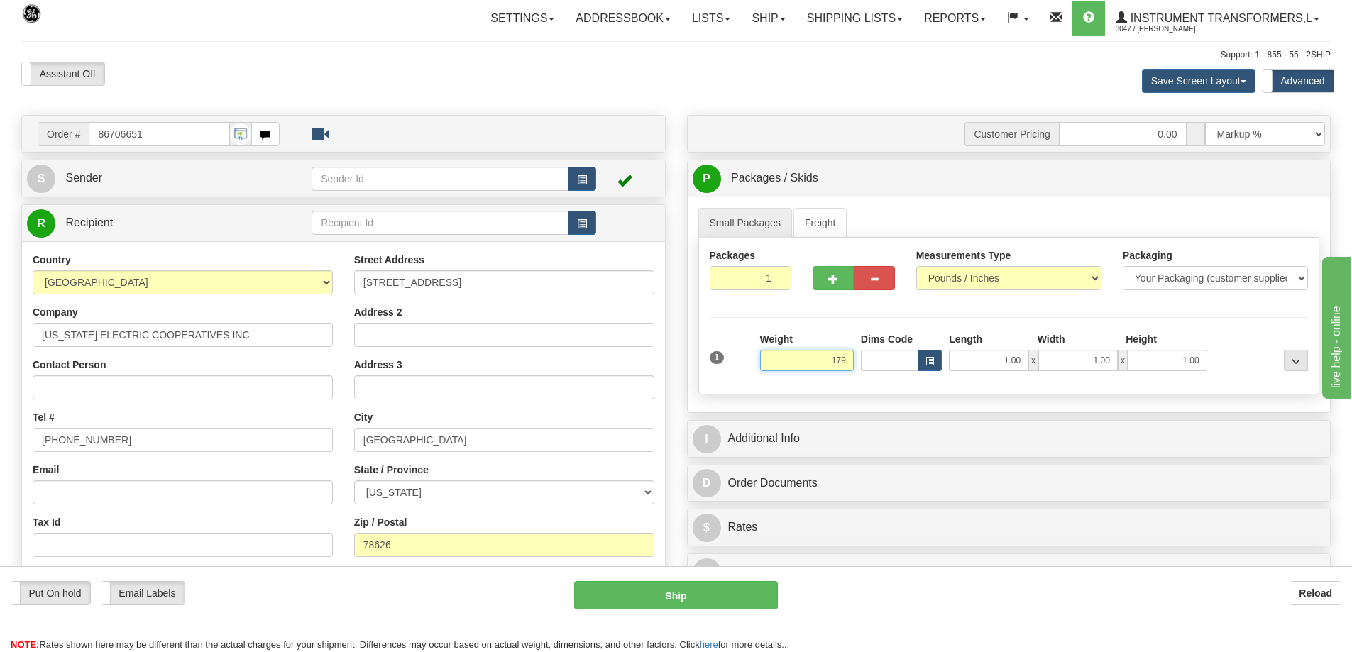
click button "Delete" at bounding box center [0, 0] width 0 height 0
type input "179.00"
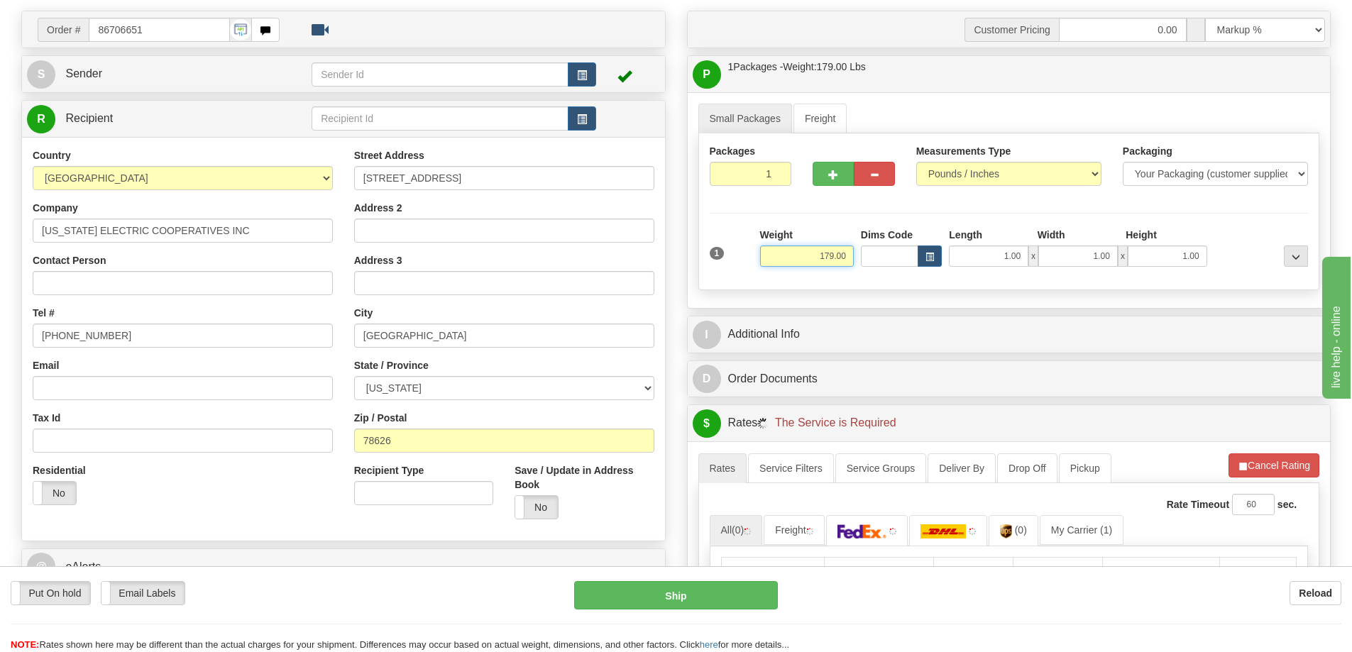
scroll to position [355, 0]
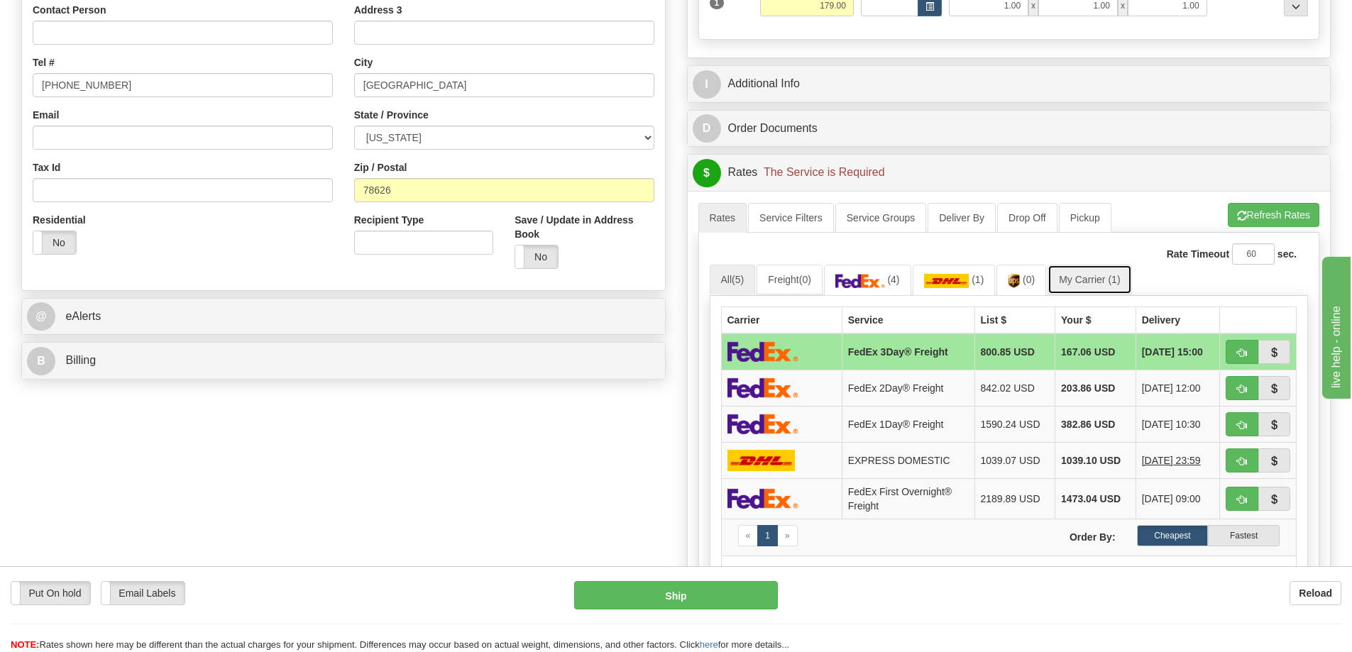
click at [1119, 282] on span "(1)" at bounding box center [1114, 279] width 12 height 11
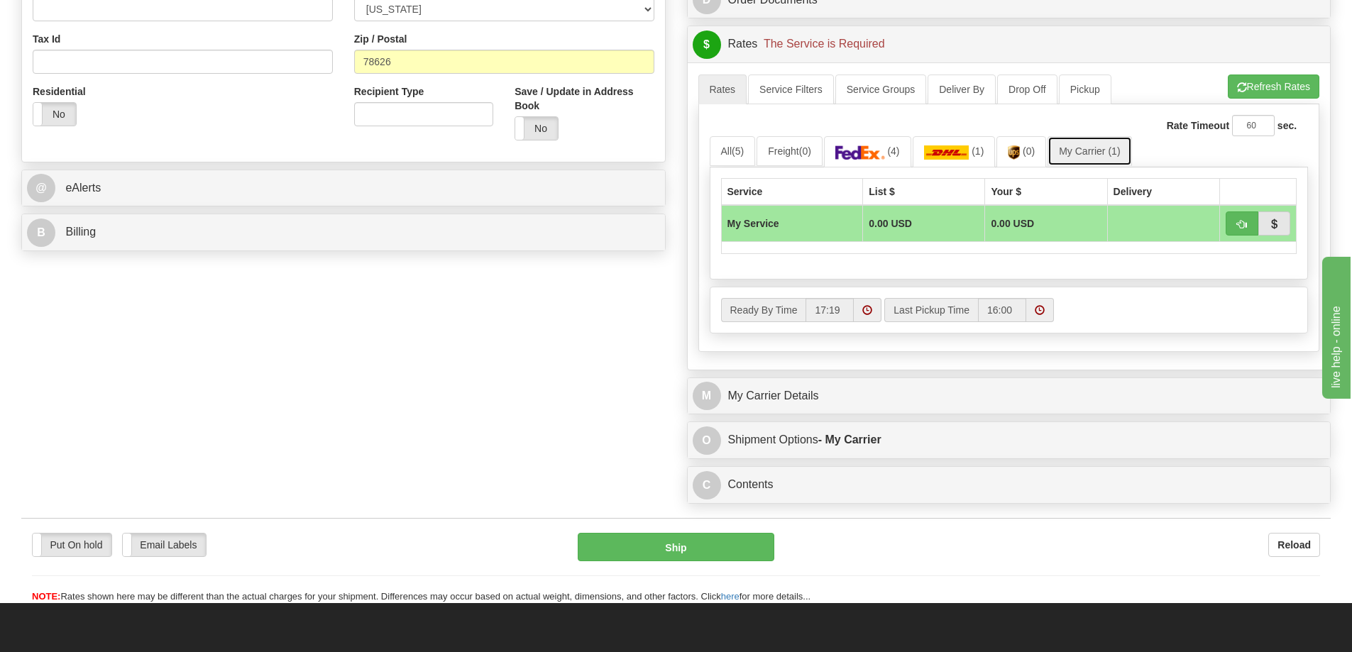
scroll to position [497, 0]
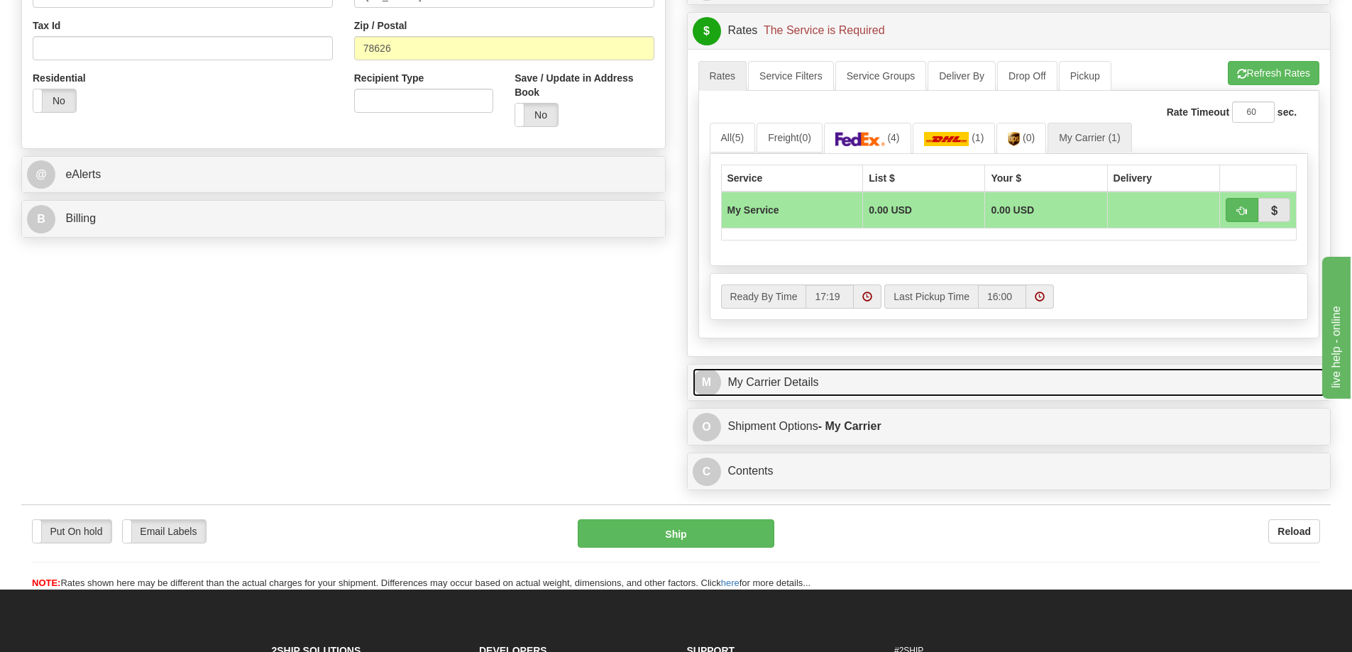
click at [842, 388] on link "M My Carrier Details" at bounding box center [1009, 382] width 633 height 29
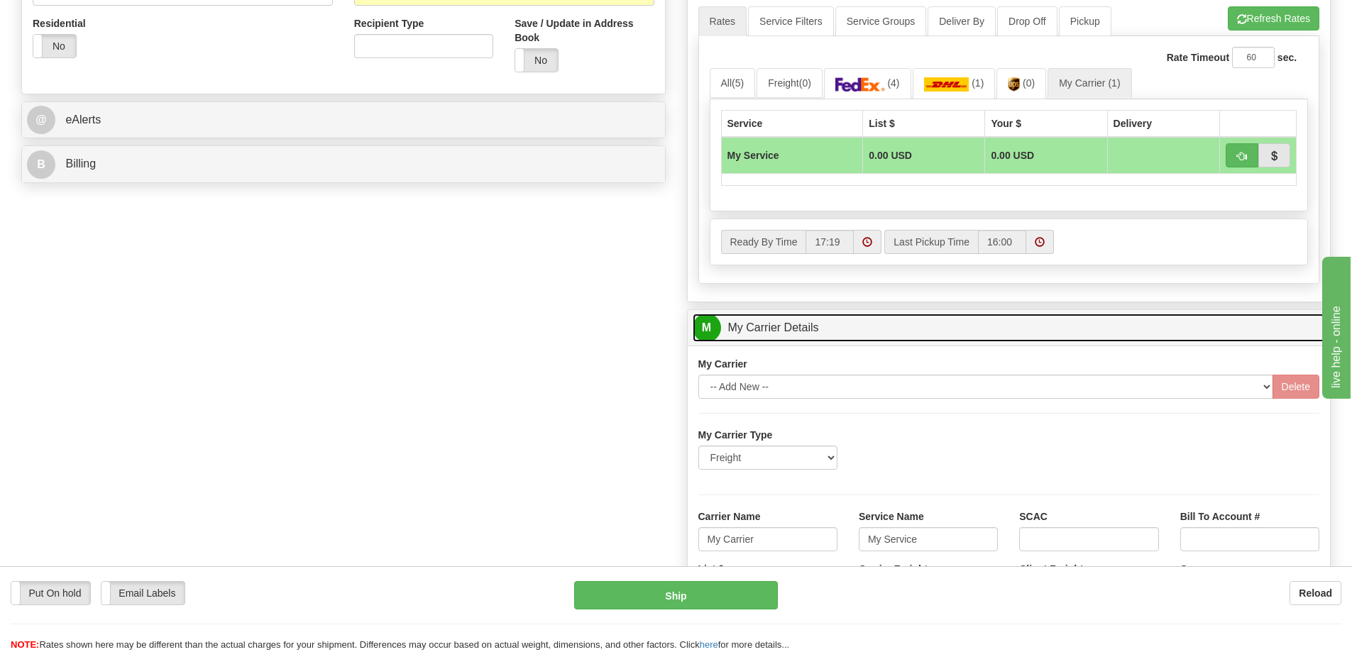
scroll to position [639, 0]
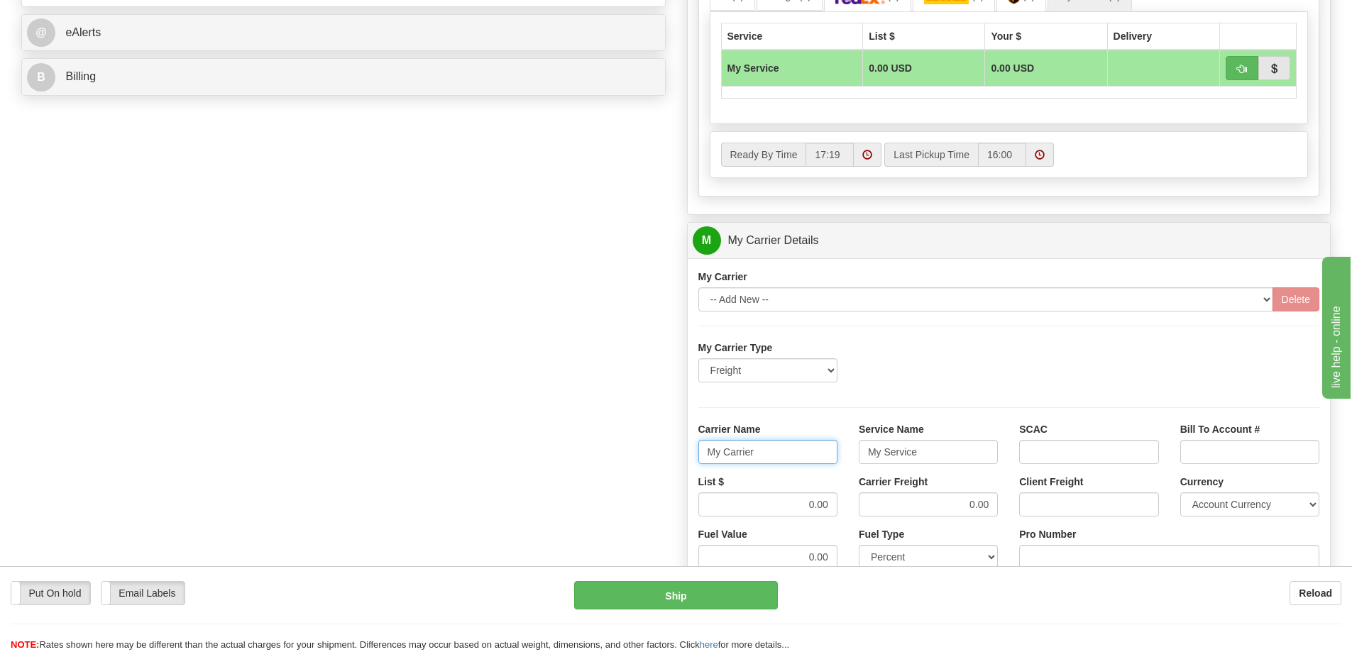
drag, startPoint x: 774, startPoint y: 458, endPoint x: 709, endPoint y: 469, distance: 65.6
click at [709, 467] on div "Carrier Name My Carrier" at bounding box center [768, 448] width 160 height 53
drag, startPoint x: 899, startPoint y: 455, endPoint x: 844, endPoint y: 470, distance: 56.6
click at [845, 468] on div "Carrier Name Service Name My Service SCAC Bill To Account #" at bounding box center [1009, 448] width 643 height 53
drag, startPoint x: 803, startPoint y: 506, endPoint x: 859, endPoint y: 498, distance: 56.7
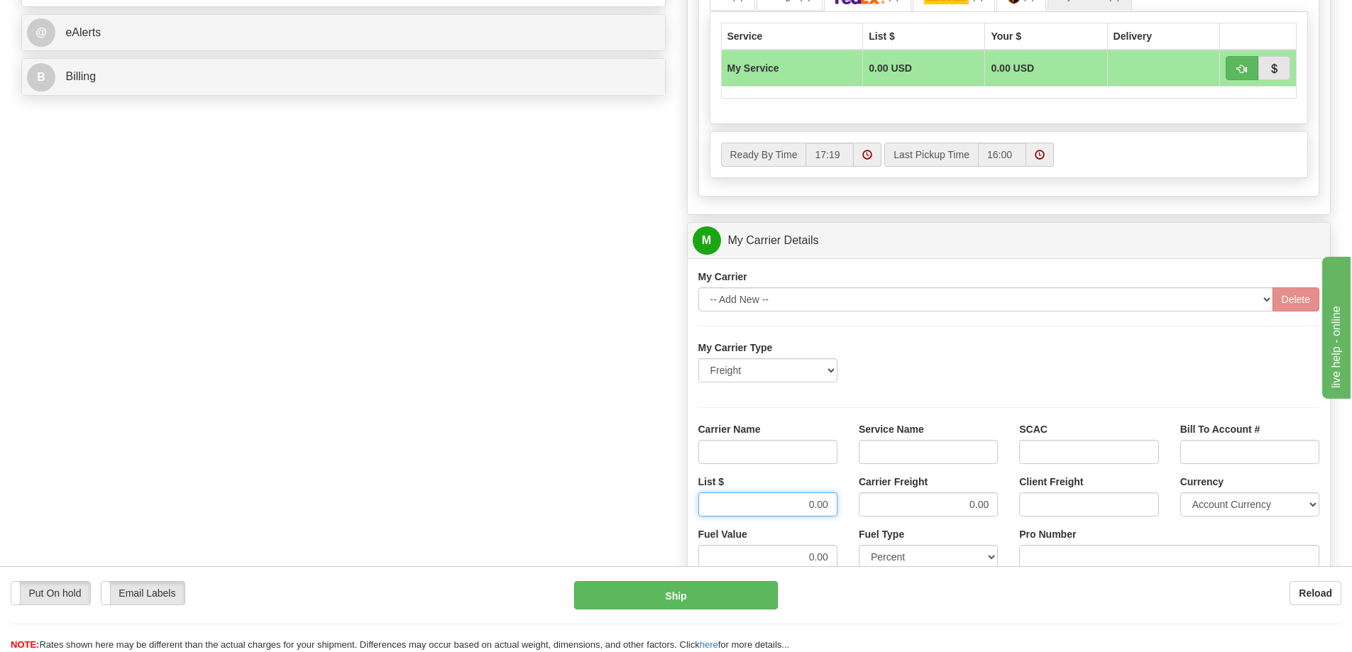
click at [859, 498] on div "List $ 0.00 Carrier Freight 0.00 Client Freight Currency Account Currency ARN A…" at bounding box center [1009, 501] width 643 height 53
drag, startPoint x: 952, startPoint y: 516, endPoint x: 994, endPoint y: 510, distance: 41.6
click at [994, 510] on input "0.00" at bounding box center [928, 505] width 139 height 24
click at [823, 451] on input "Carrier Name" at bounding box center [767, 452] width 139 height 24
type input "AVR"
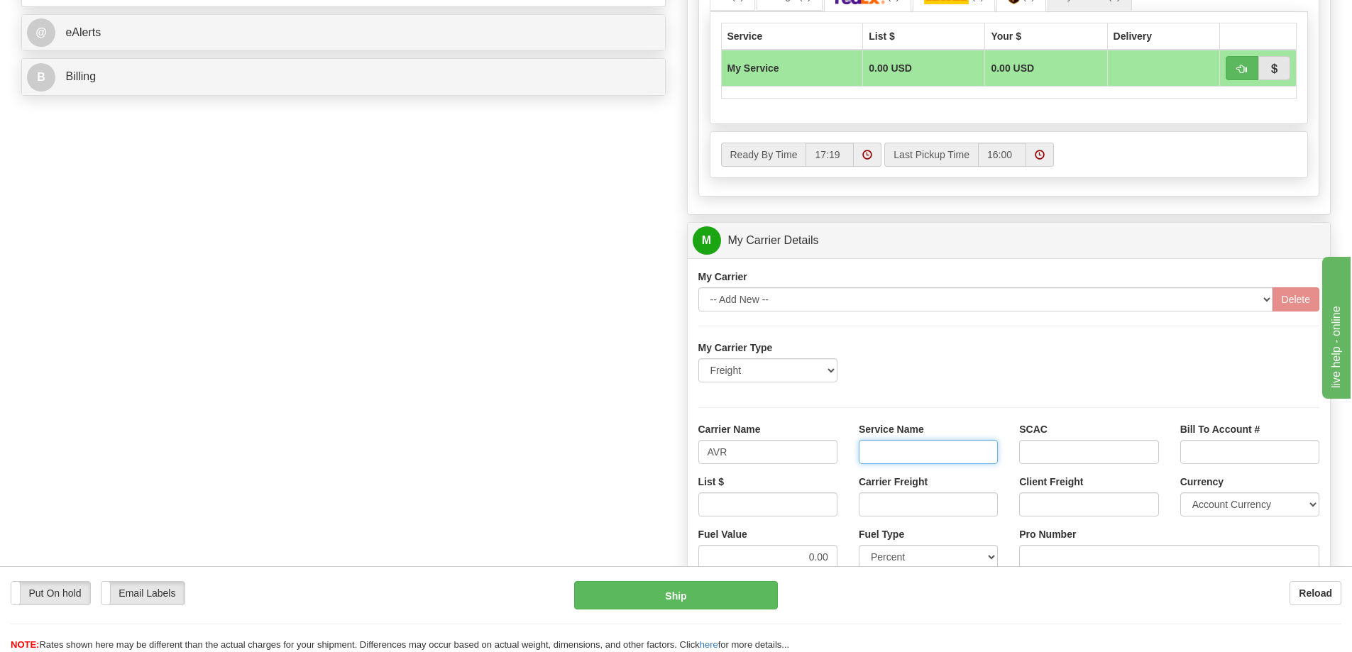
drag, startPoint x: 934, startPoint y: 451, endPoint x: 941, endPoint y: 464, distance: 14.6
click at [936, 456] on input "Service Name" at bounding box center [928, 452] width 139 height 24
type input "LTL"
click at [833, 515] on input "List $" at bounding box center [767, 505] width 139 height 24
type input "300"
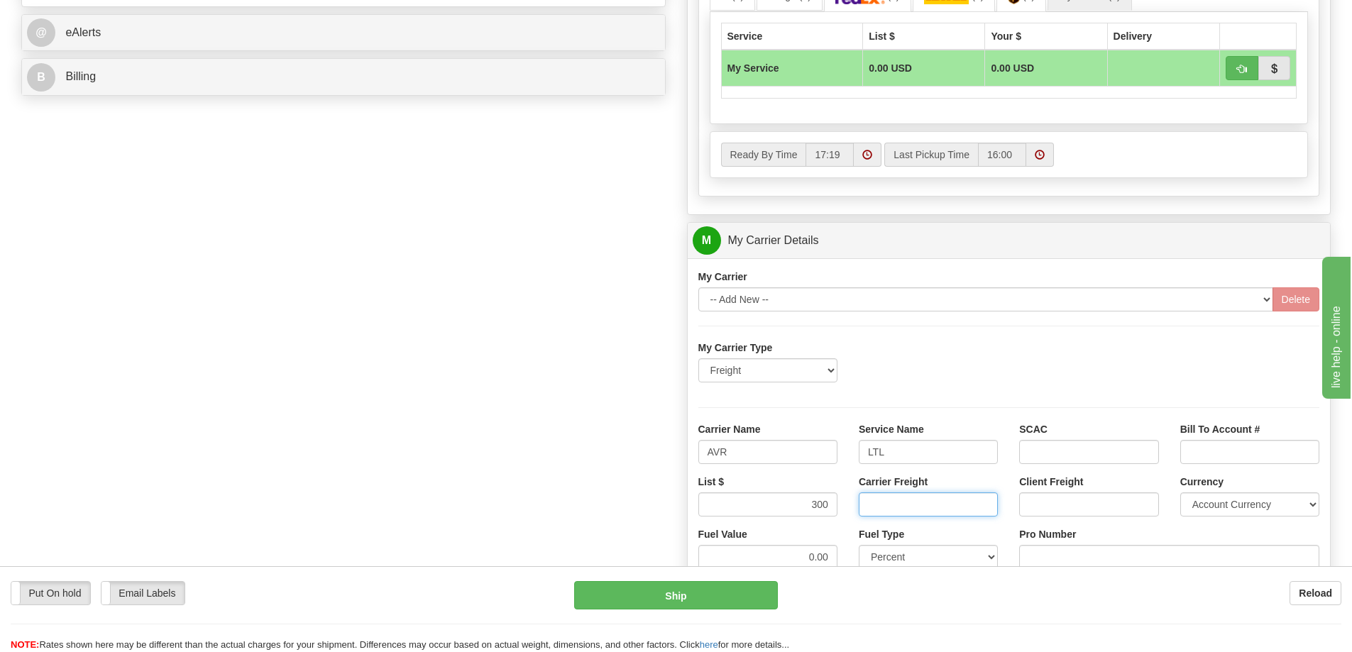
click at [876, 507] on input "Carrier Freight" at bounding box center [928, 505] width 139 height 24
type input "300"
click at [1028, 558] on input "Pro Number" at bounding box center [1169, 557] width 300 height 24
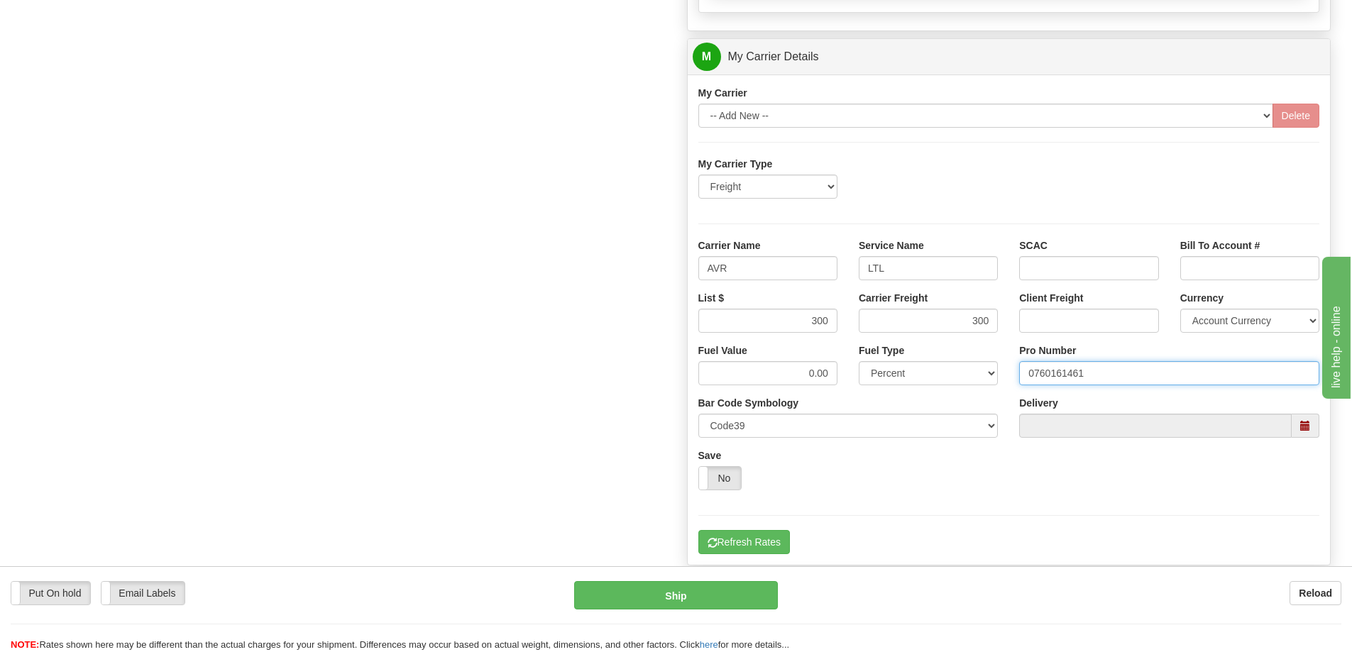
scroll to position [1065, 0]
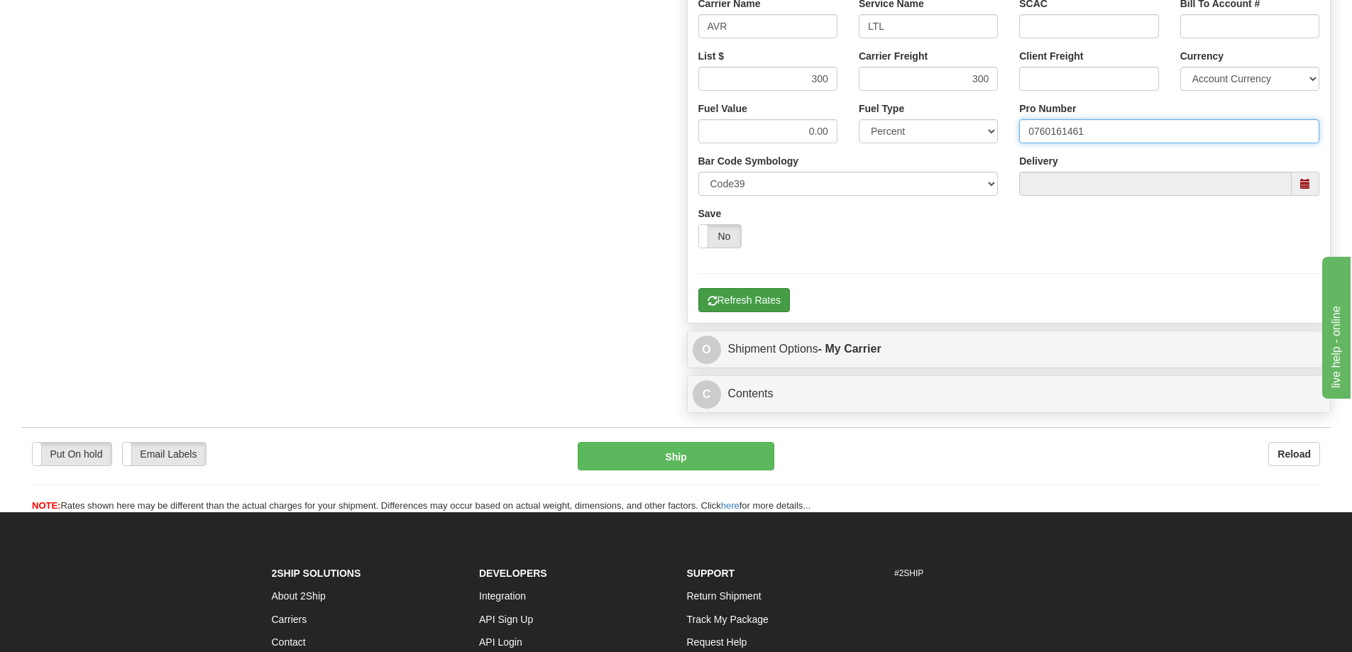
type input "0760161461"
click at [752, 301] on button "Refresh Rates" at bounding box center [744, 300] width 92 height 24
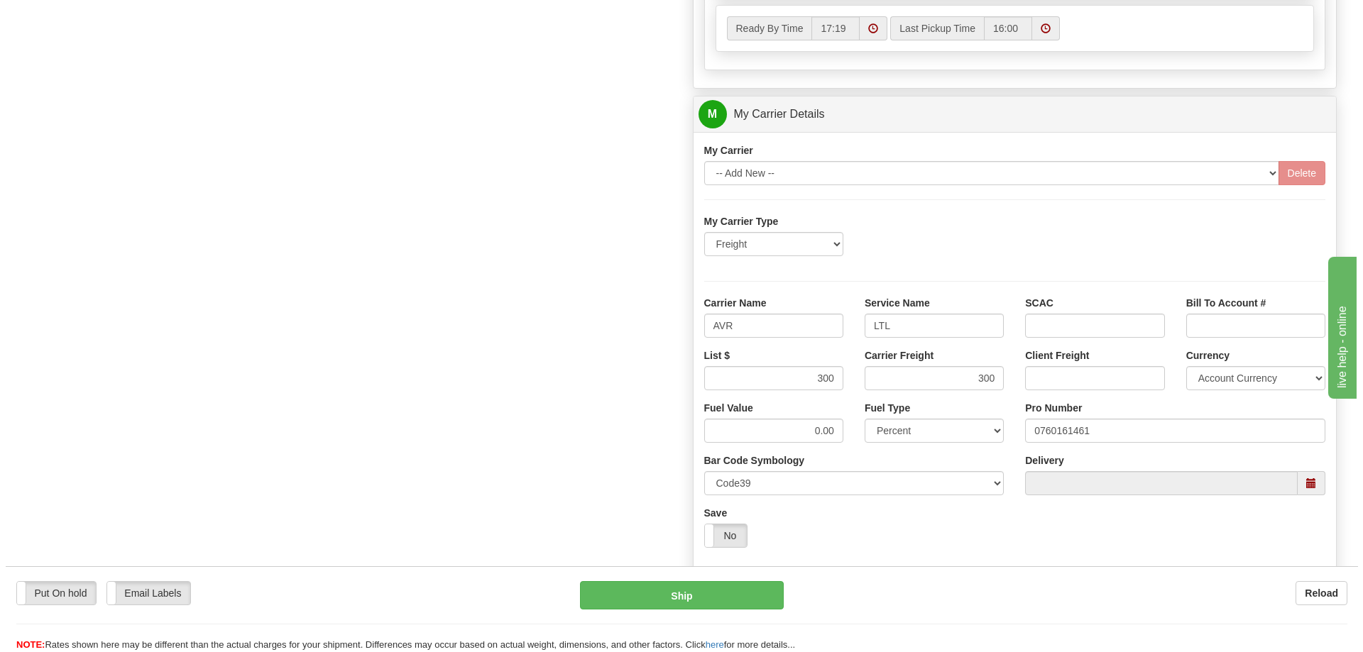
scroll to position [639, 0]
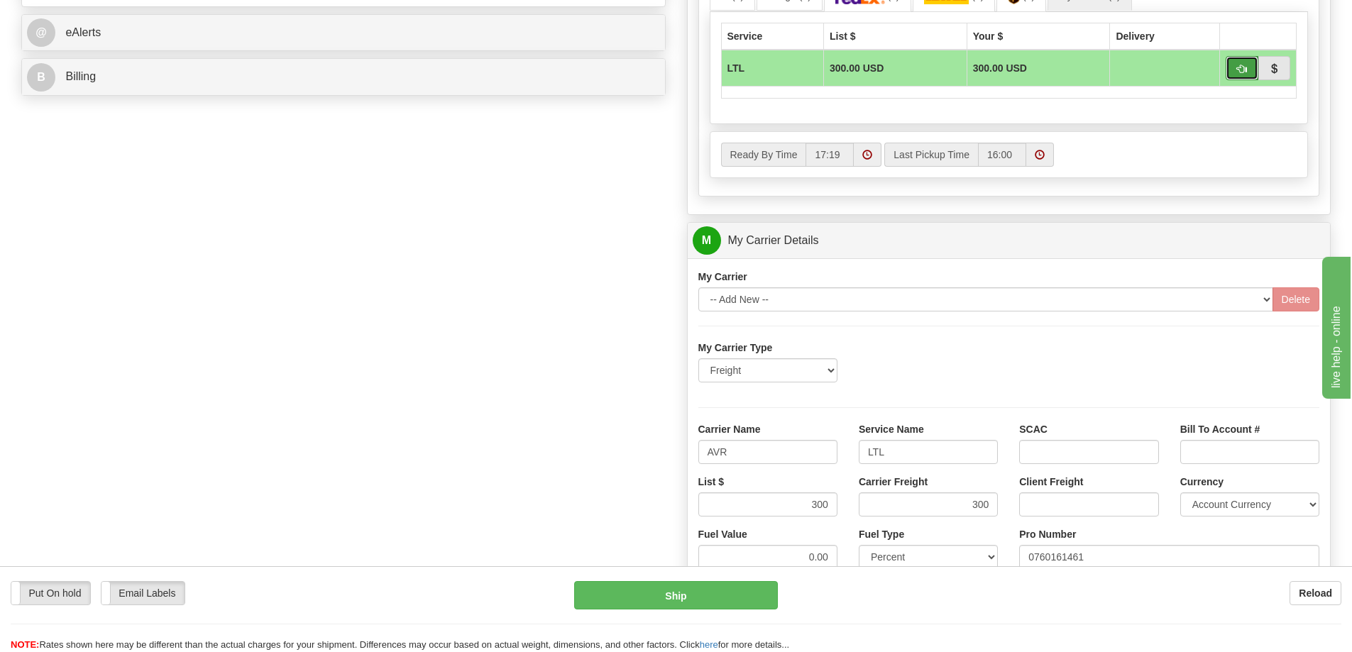
click at [1237, 73] on span "button" at bounding box center [1242, 69] width 10 height 9
type input "00"
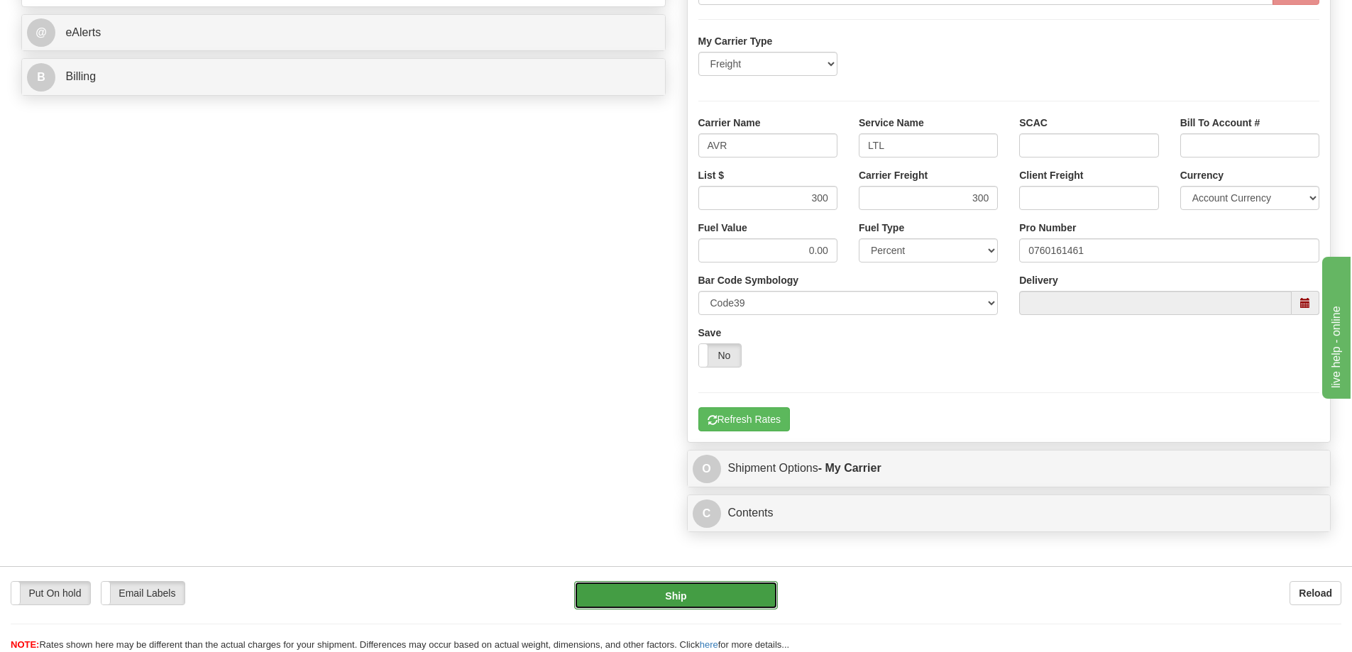
click at [733, 599] on button "Ship" at bounding box center [676, 595] width 204 height 28
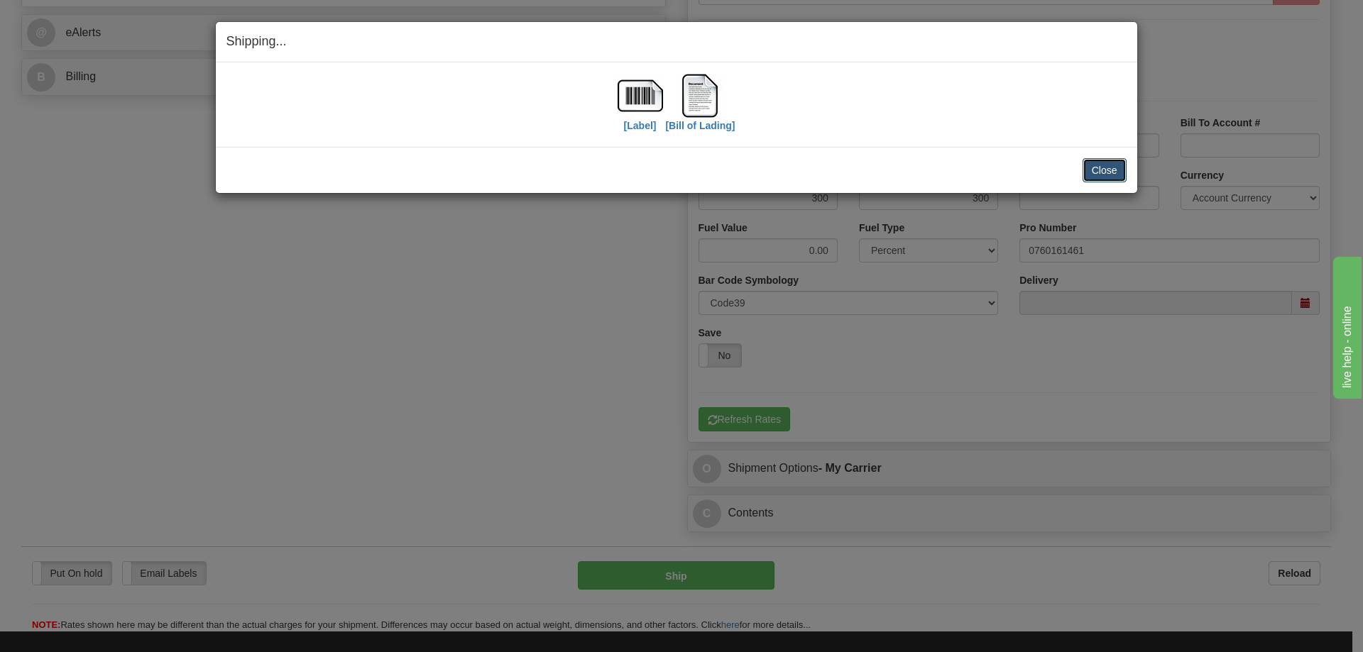
click at [1106, 170] on button "Close" at bounding box center [1104, 170] width 44 height 24
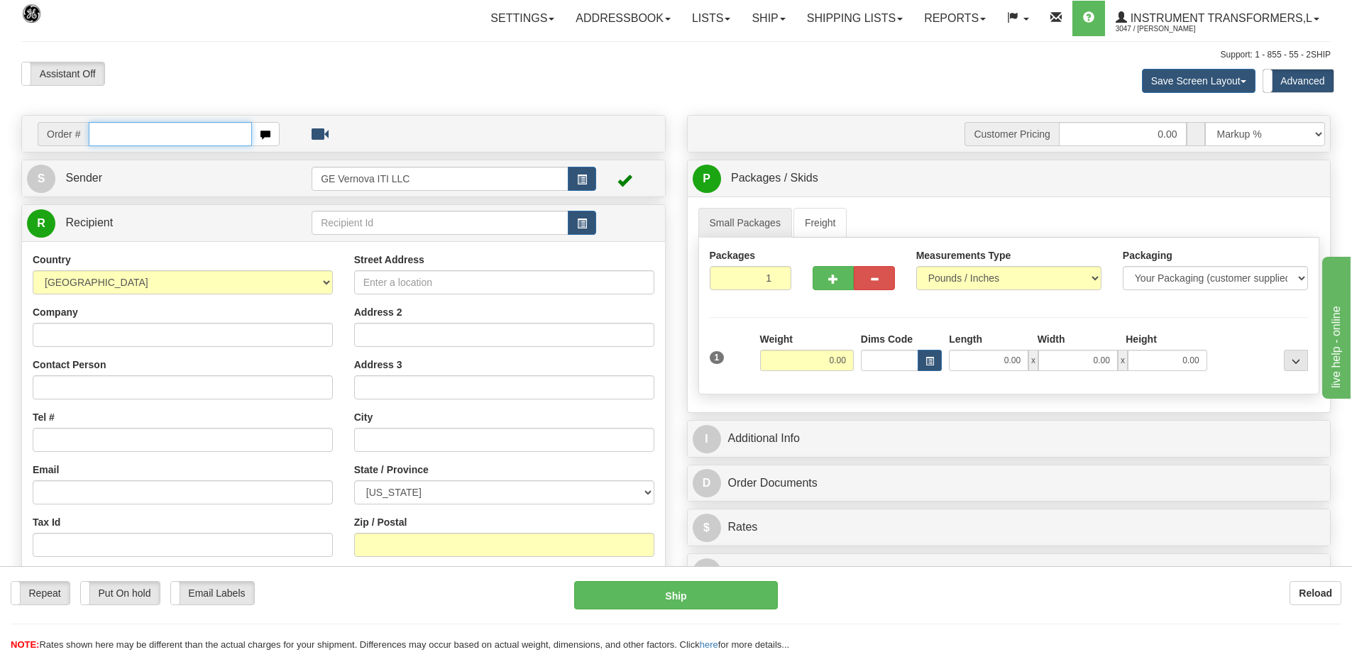
click at [101, 129] on input "text" at bounding box center [170, 134] width 163 height 24
type input "86706014"
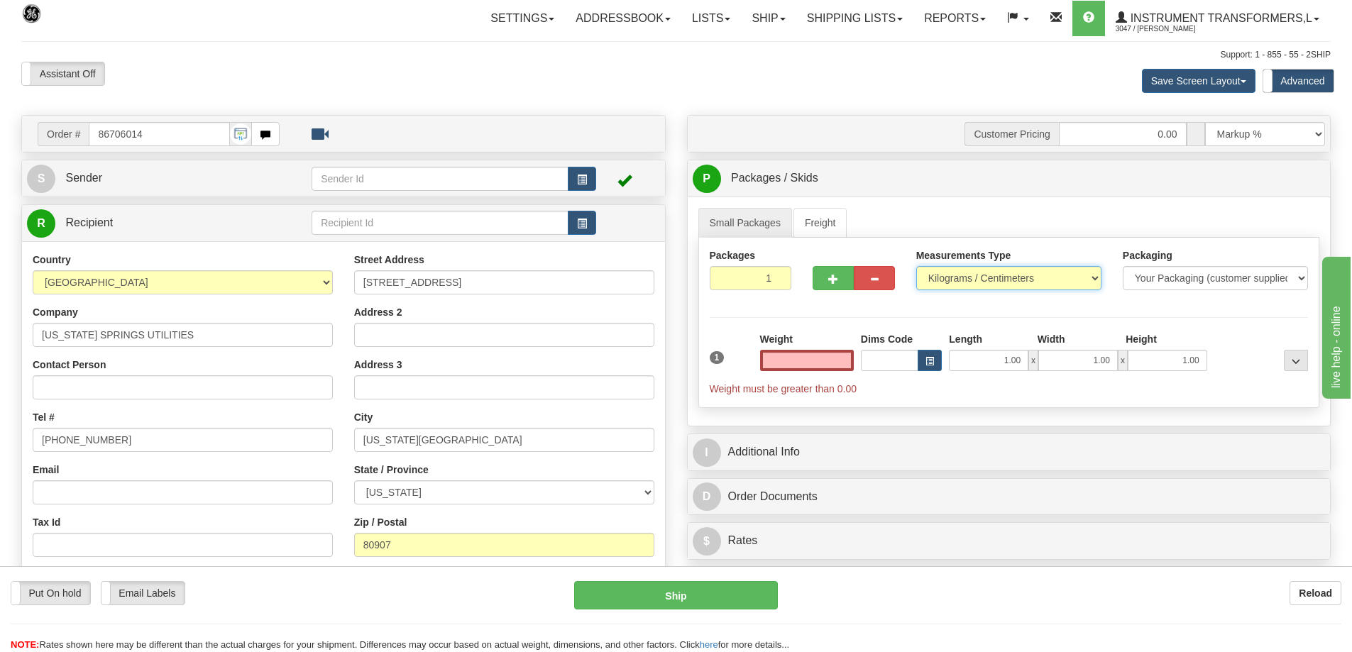
type input "0.00"
click at [947, 277] on select "Pounds / Inches Kilograms / Centimeters" at bounding box center [1008, 278] width 185 height 24
select select "0"
click at [916, 266] on select "Pounds / Inches Kilograms / Centimeters" at bounding box center [1008, 278] width 185 height 24
drag, startPoint x: 825, startPoint y: 363, endPoint x: 855, endPoint y: 363, distance: 30.5
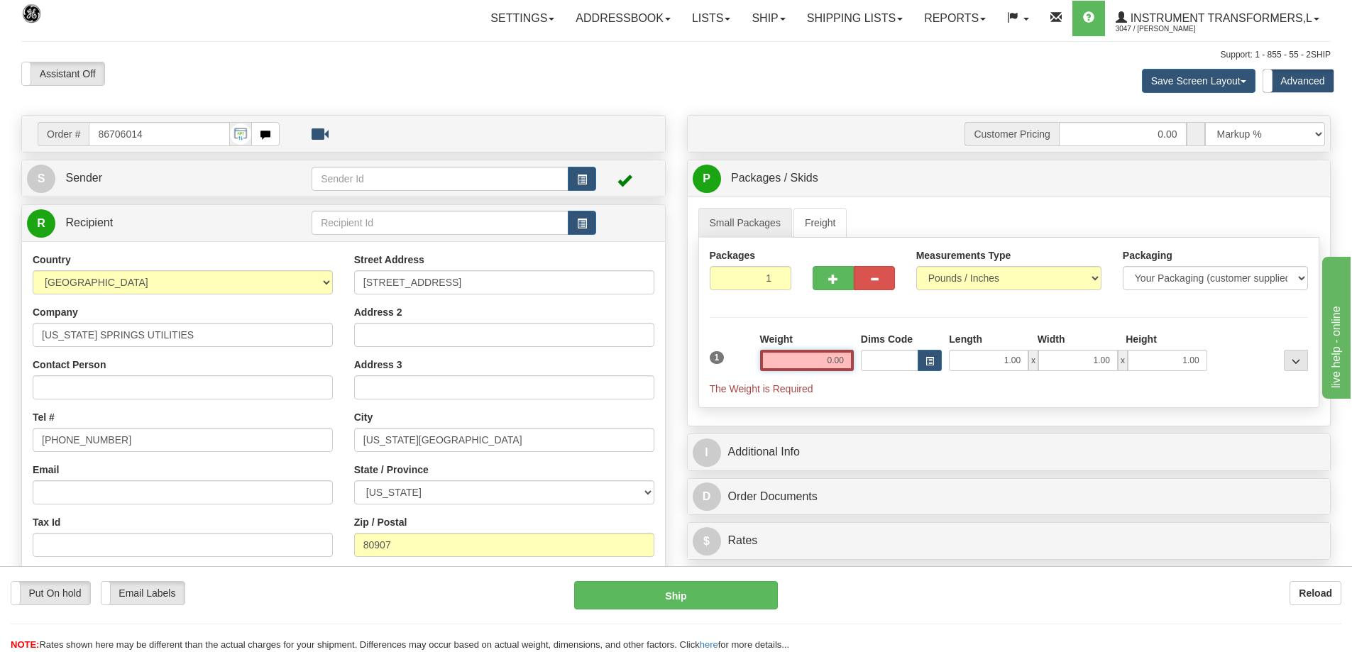
click at [855, 363] on div "Weight 0.00" at bounding box center [807, 357] width 101 height 50
click button "Delete" at bounding box center [0, 0] width 0 height 0
type input "401.00"
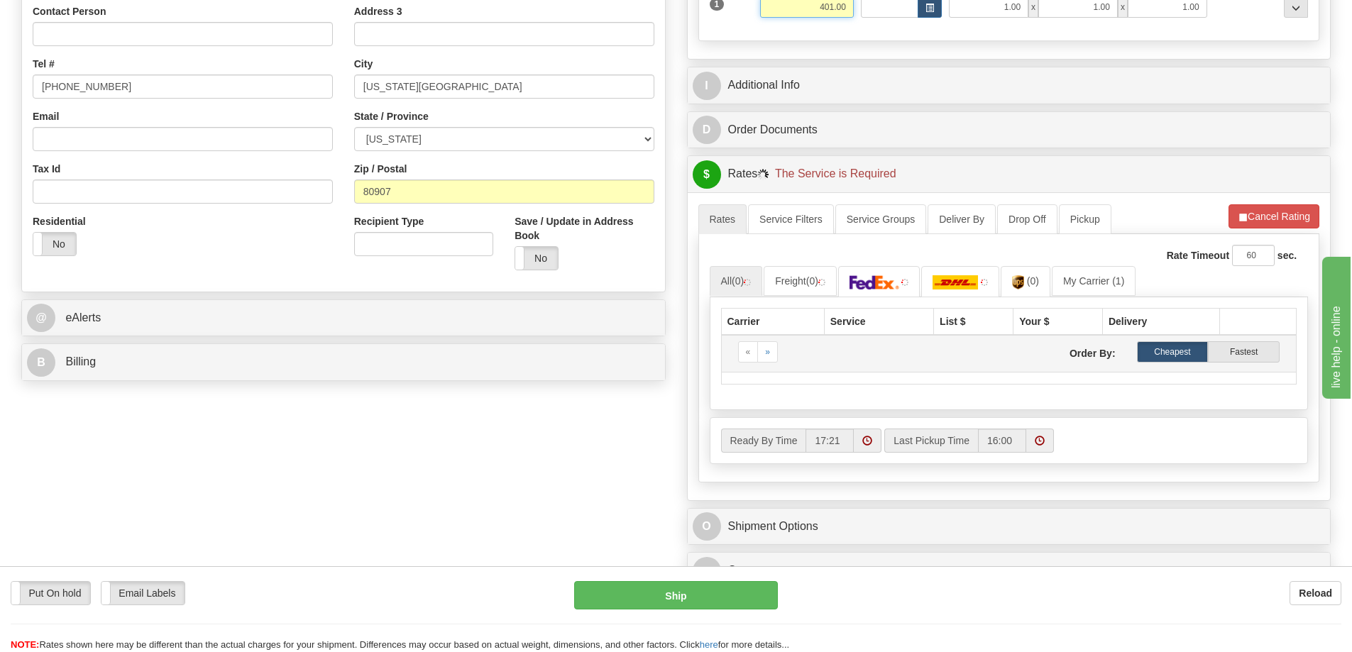
scroll to position [355, 0]
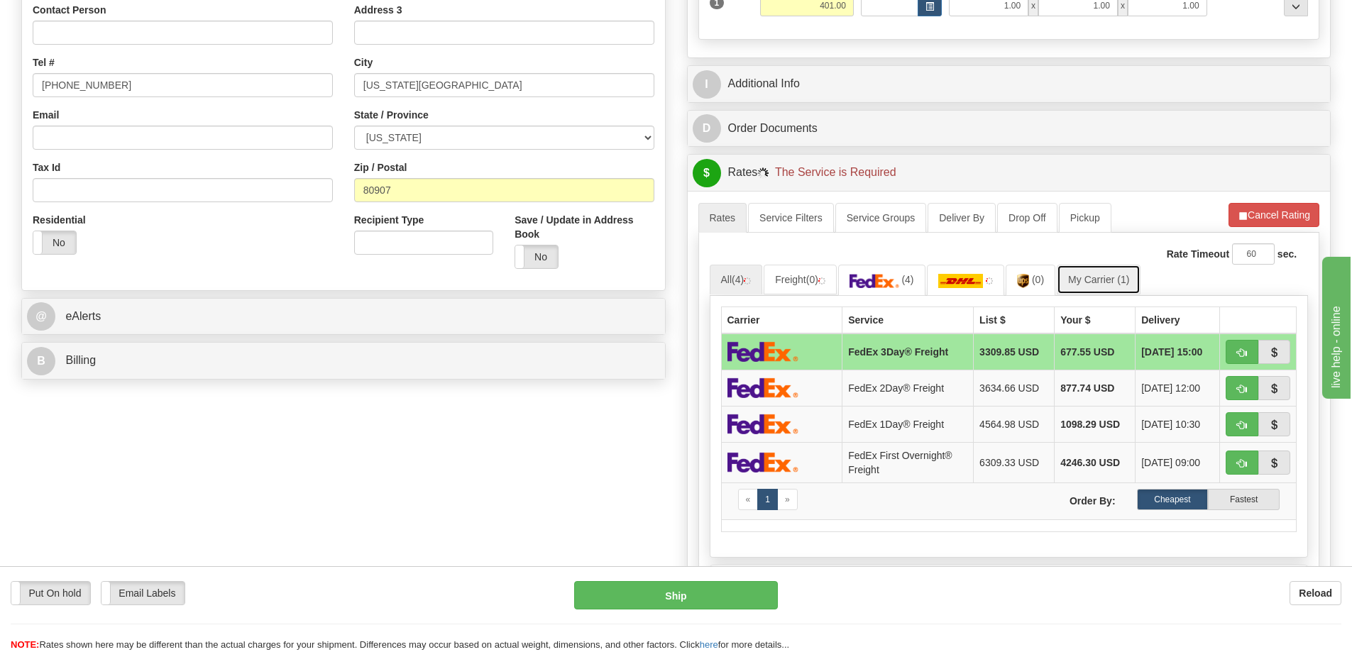
click at [1129, 278] on span "(1)" at bounding box center [1123, 279] width 12 height 11
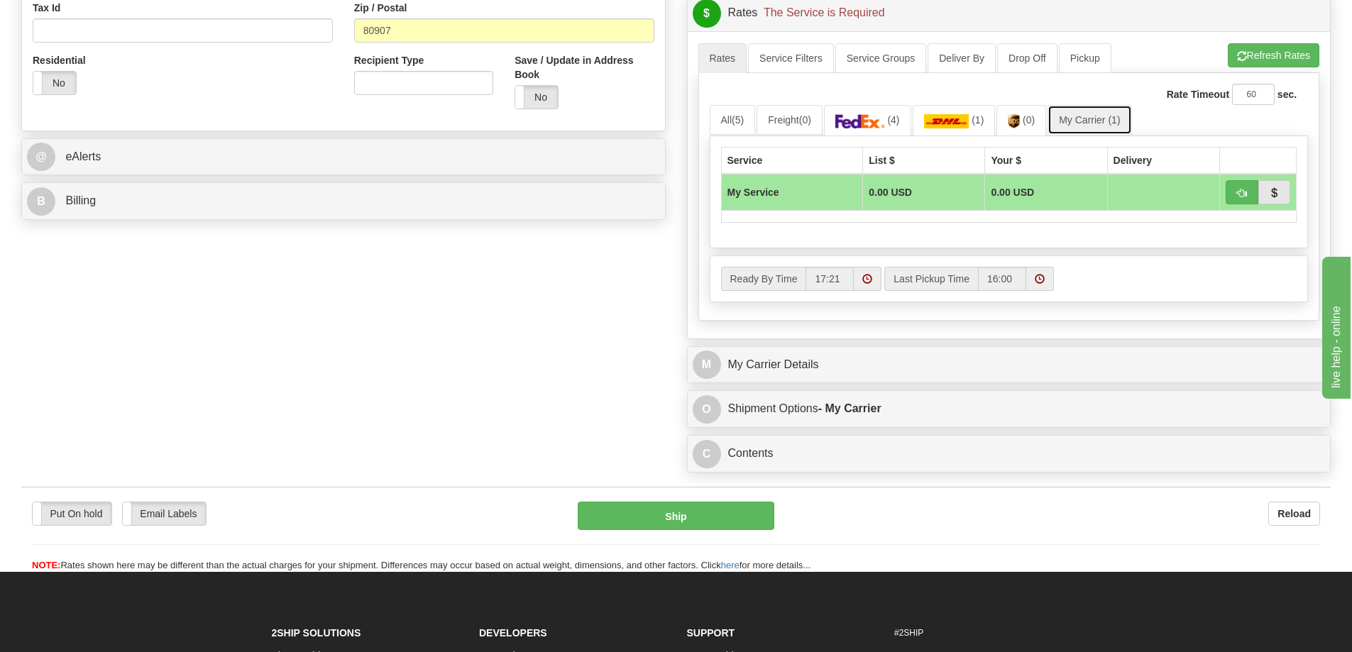
scroll to position [568, 0]
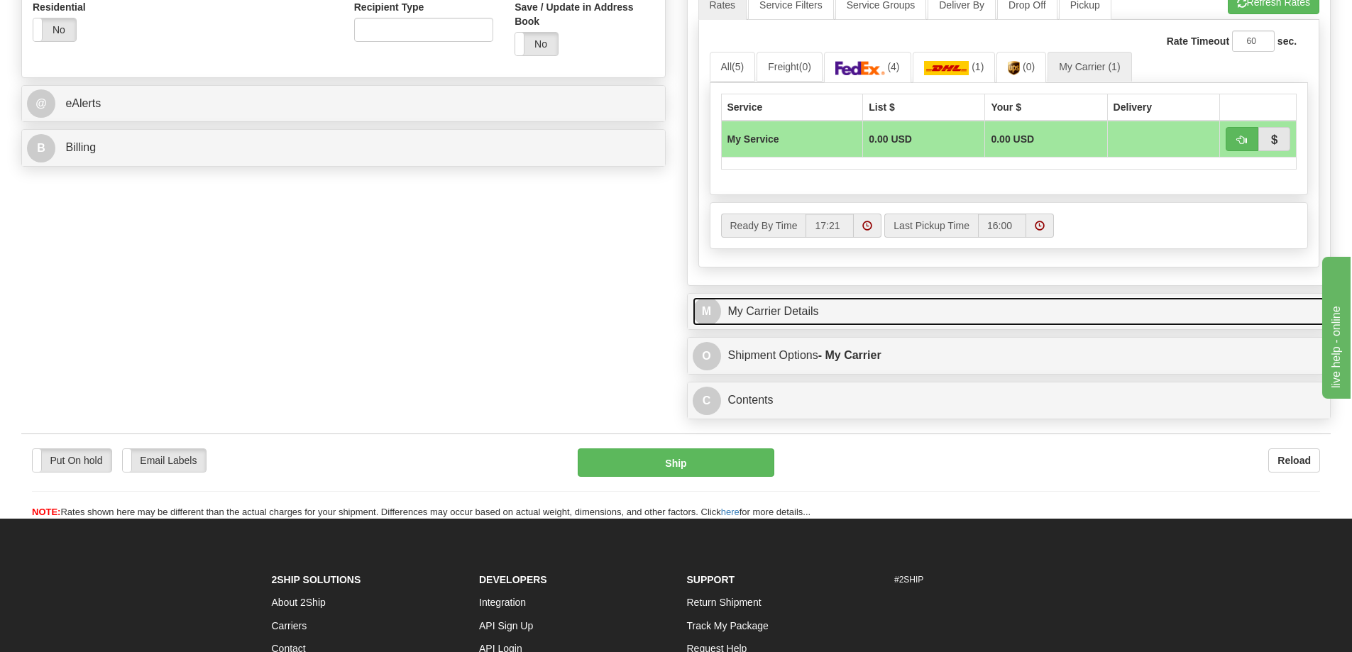
click at [910, 315] on link "M My Carrier Details" at bounding box center [1009, 311] width 633 height 29
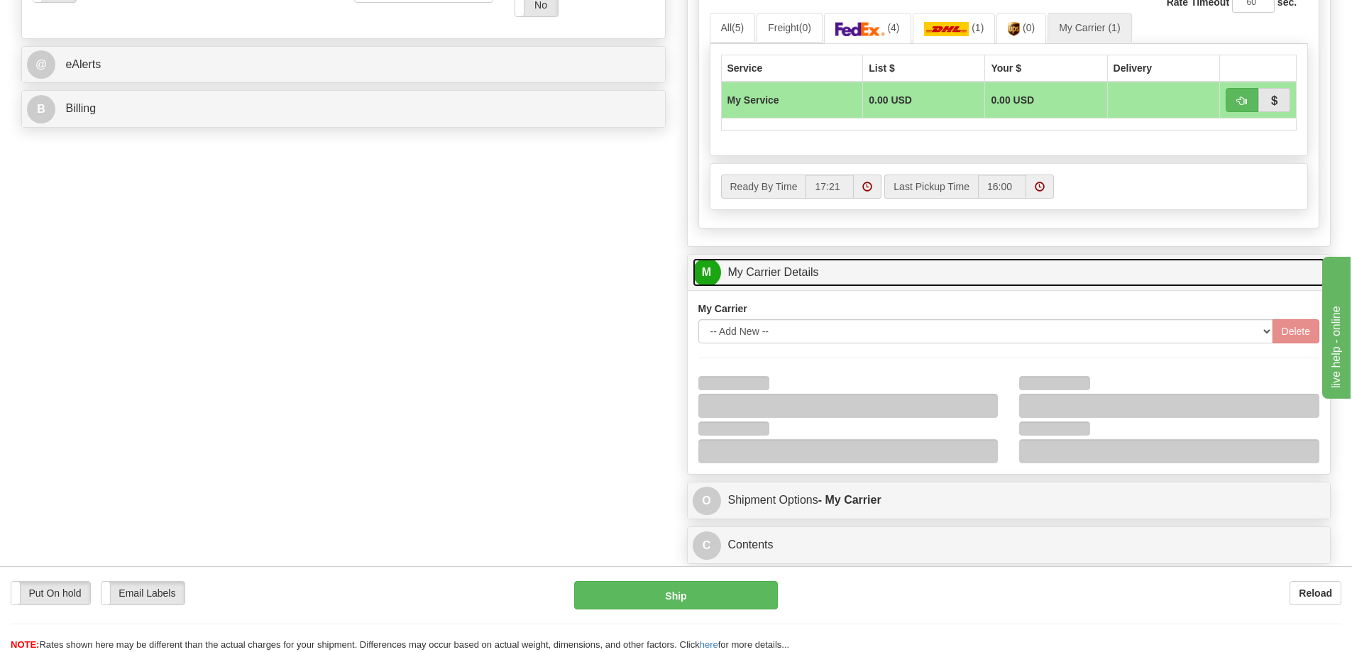
scroll to position [639, 0]
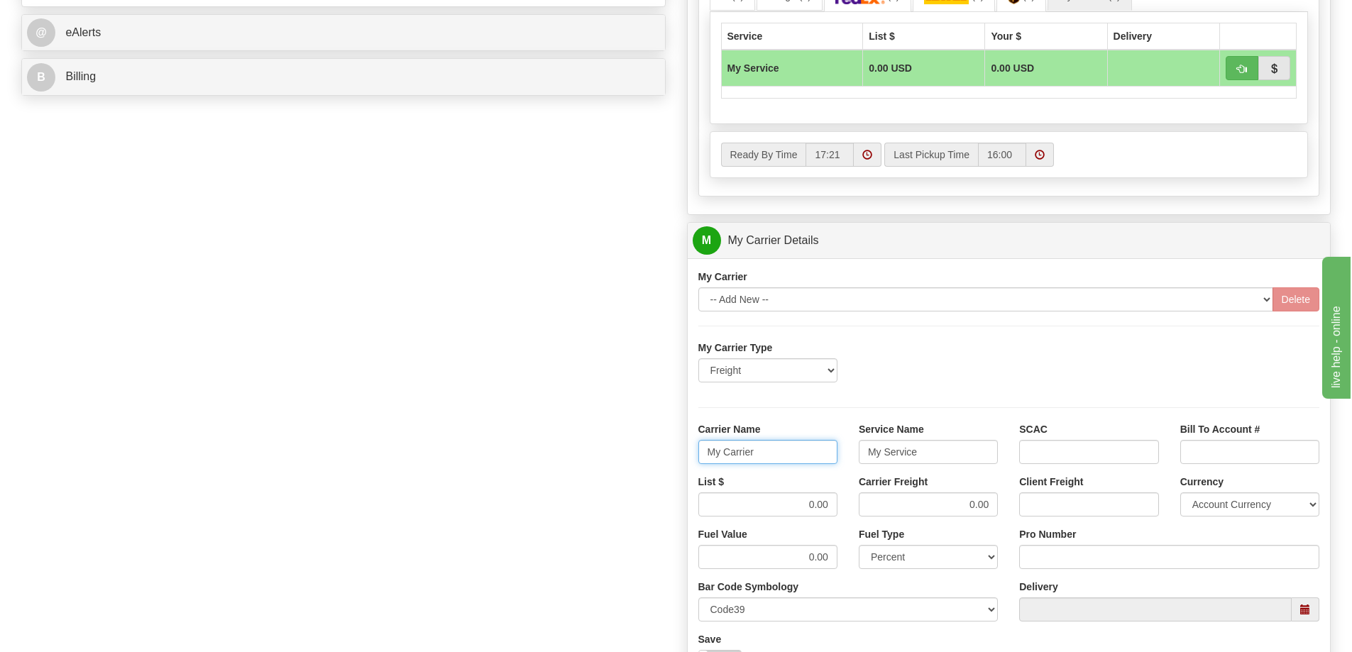
drag, startPoint x: 786, startPoint y: 450, endPoint x: 635, endPoint y: 463, distance: 151.1
click at [635, 463] on div "Order # 86706014 S Sender" at bounding box center [676, 161] width 1331 height 1370
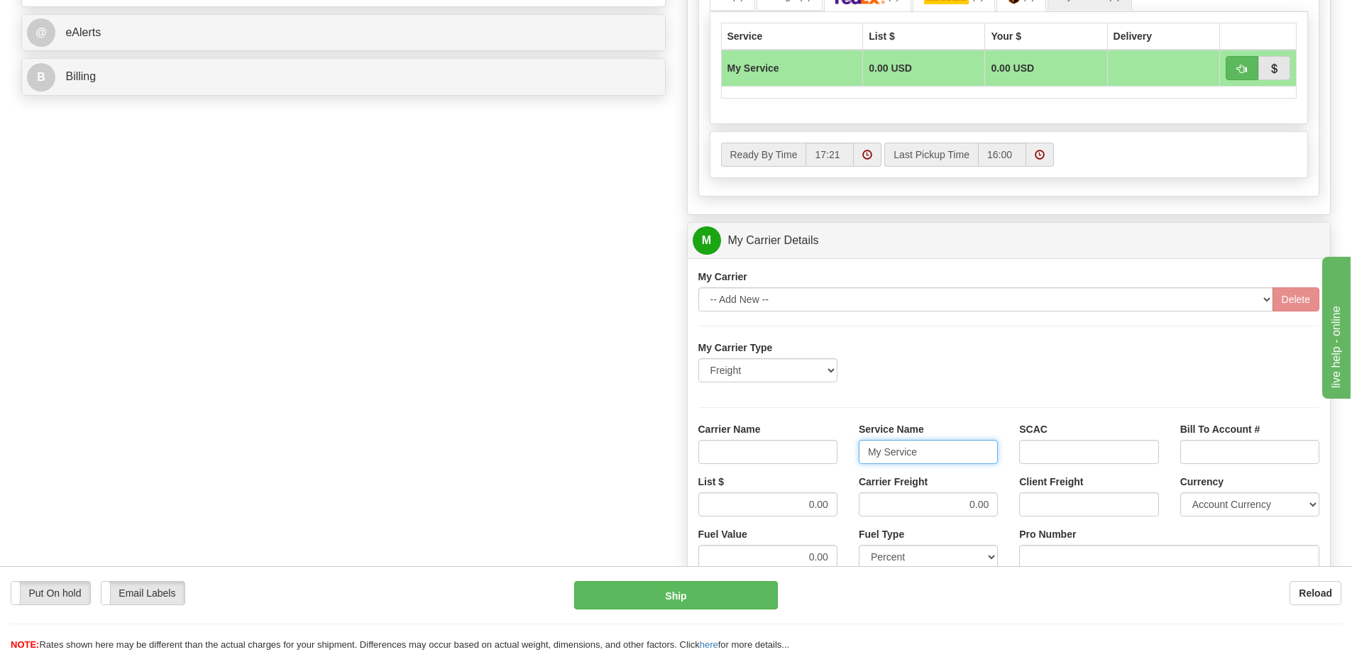
click at [908, 459] on input "My Service" at bounding box center [928, 452] width 139 height 24
drag, startPoint x: 921, startPoint y: 454, endPoint x: 813, endPoint y: 470, distance: 108.3
click at [813, 470] on div "Carrier Name Service Name My Service SCAC Bill To Account #" at bounding box center [1009, 448] width 643 height 53
drag, startPoint x: 960, startPoint y: 508, endPoint x: 998, endPoint y: 504, distance: 37.9
click at [998, 504] on input "0.00" at bounding box center [928, 505] width 139 height 24
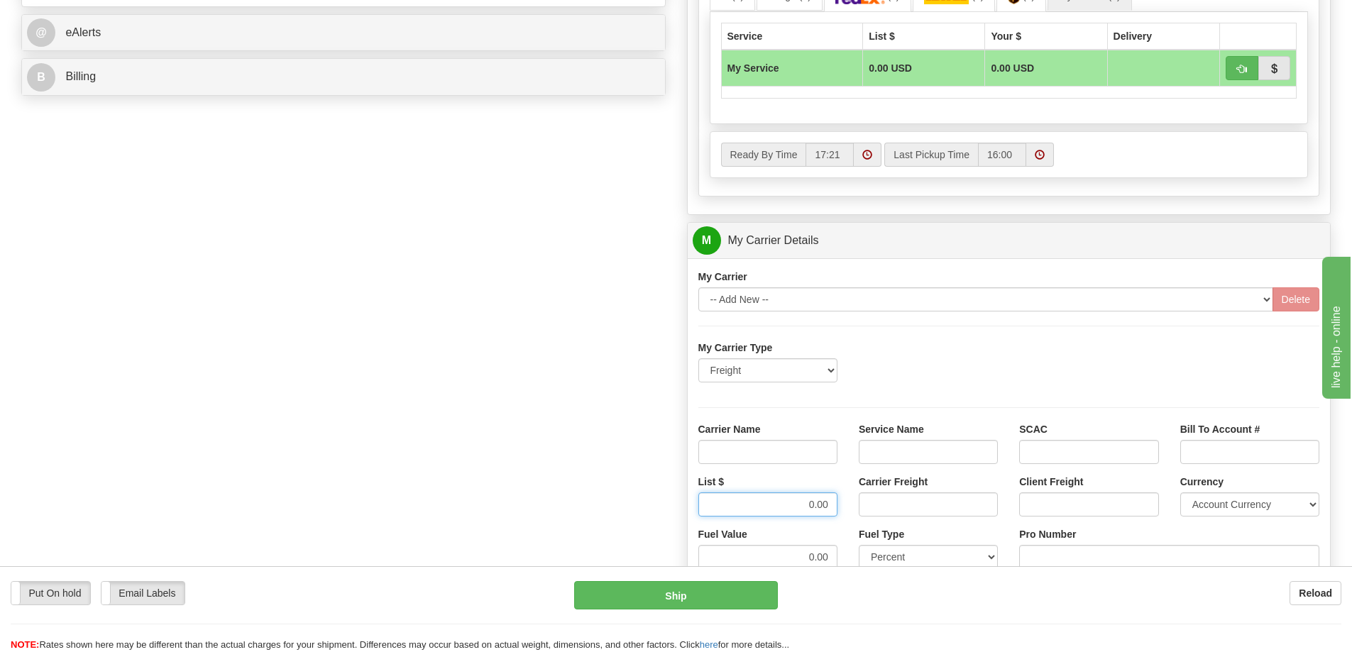
drag, startPoint x: 806, startPoint y: 508, endPoint x: 852, endPoint y: 507, distance: 45.4
click at [852, 507] on div "List $ 0.00 Carrier Freight Client Freight Currency Account Currency ARN AWG AU…" at bounding box center [1009, 501] width 643 height 53
click at [808, 449] on input "Carrier Name" at bounding box center [767, 452] width 139 height 24
type input "AVR"
drag, startPoint x: 906, startPoint y: 450, endPoint x: 915, endPoint y: 463, distance: 15.9
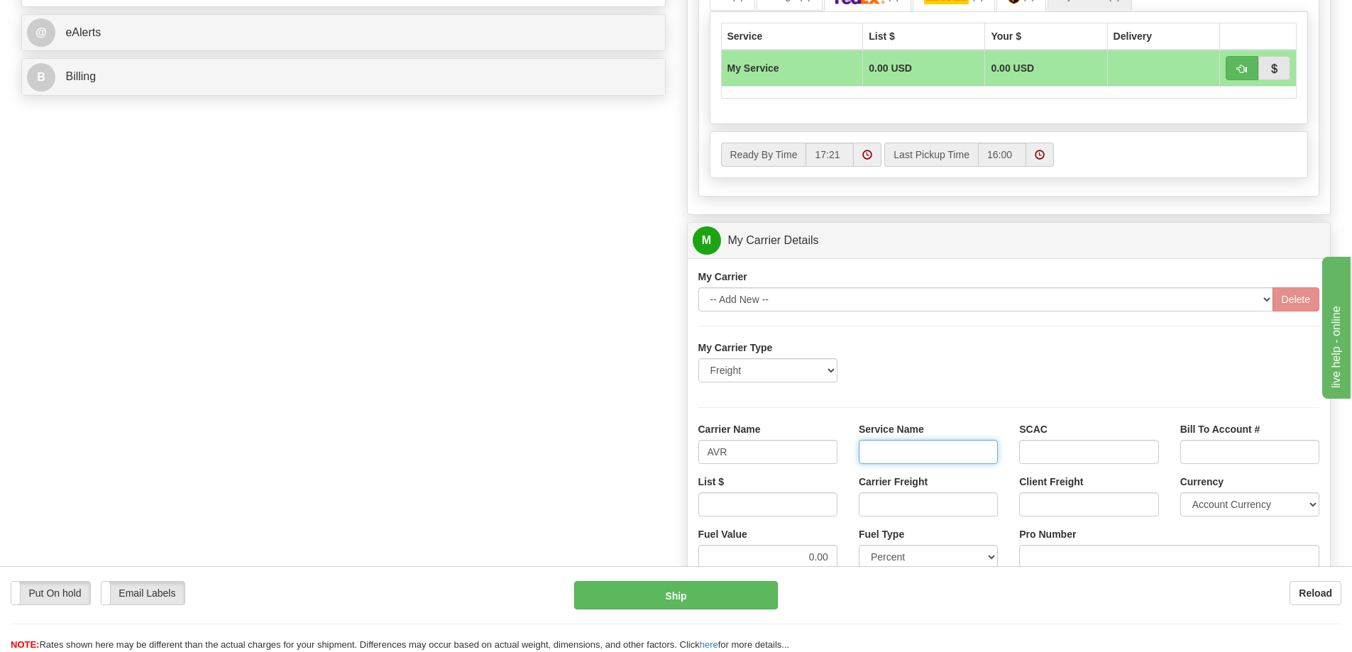
click at [906, 450] on input "Service Name" at bounding box center [928, 452] width 139 height 24
type input "LTL"
click at [823, 517] on div "List $" at bounding box center [768, 501] width 160 height 53
click at [821, 509] on input "List $" at bounding box center [767, 505] width 139 height 24
type input "300"
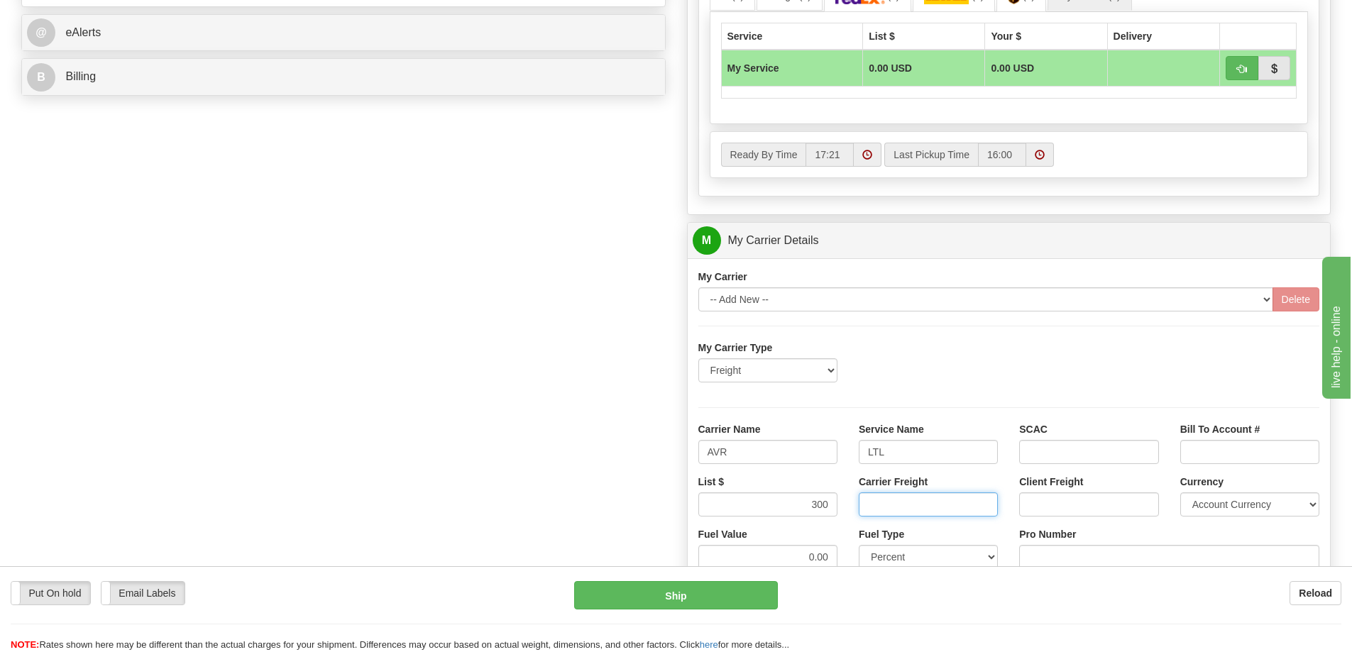
click at [880, 512] on input "Carrier Freight" at bounding box center [928, 505] width 139 height 24
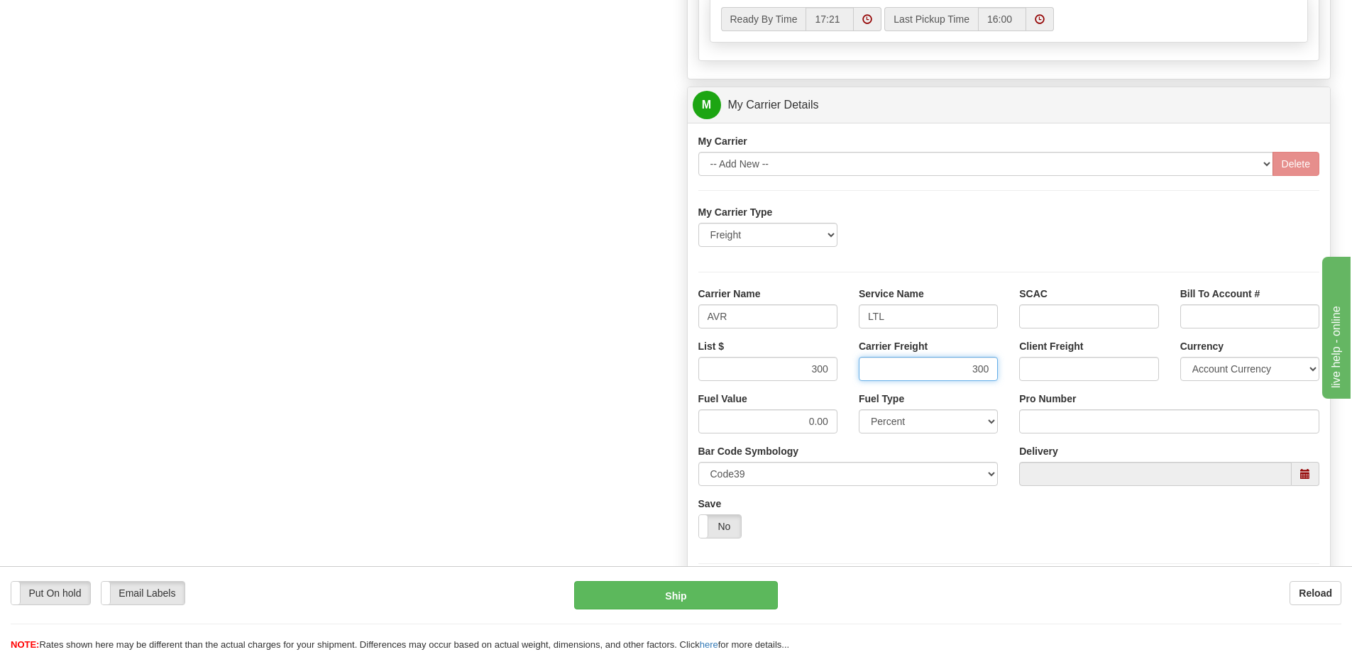
scroll to position [781, 0]
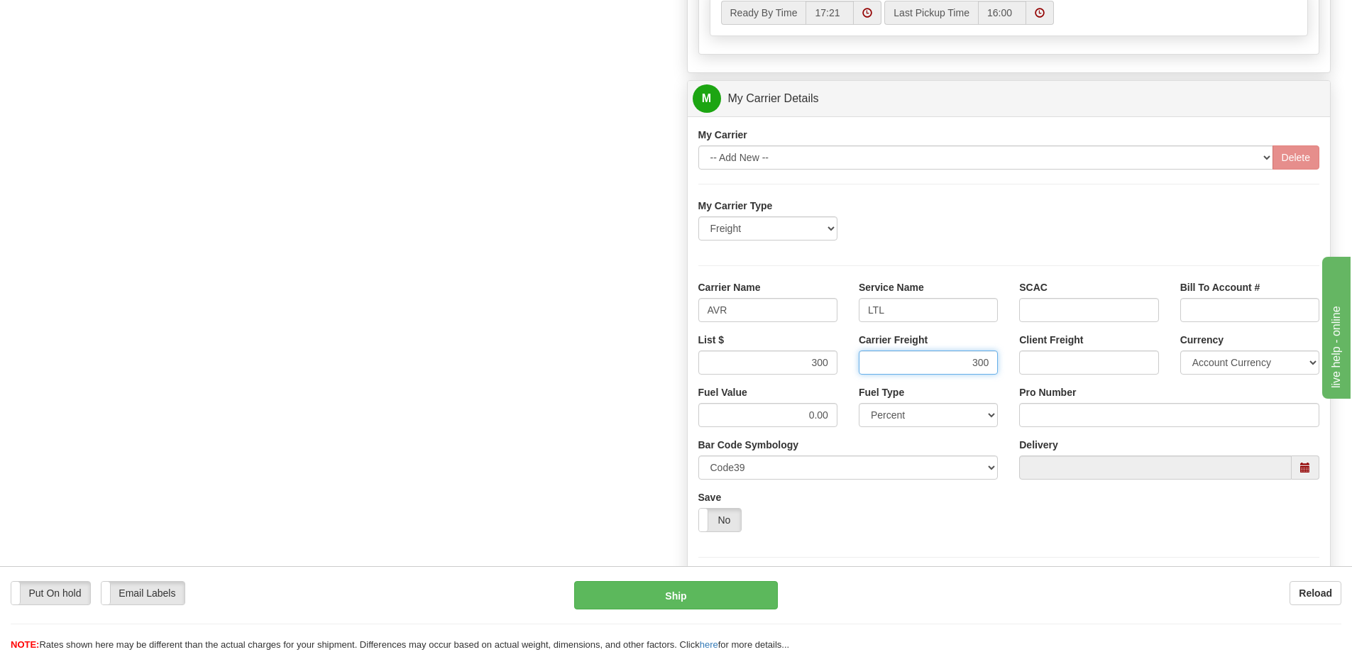
type input "300"
click at [1041, 414] on input "Pro Number" at bounding box center [1169, 415] width 300 height 24
type input "251-281155"
click button "Delete" at bounding box center [0, 0] width 0 height 0
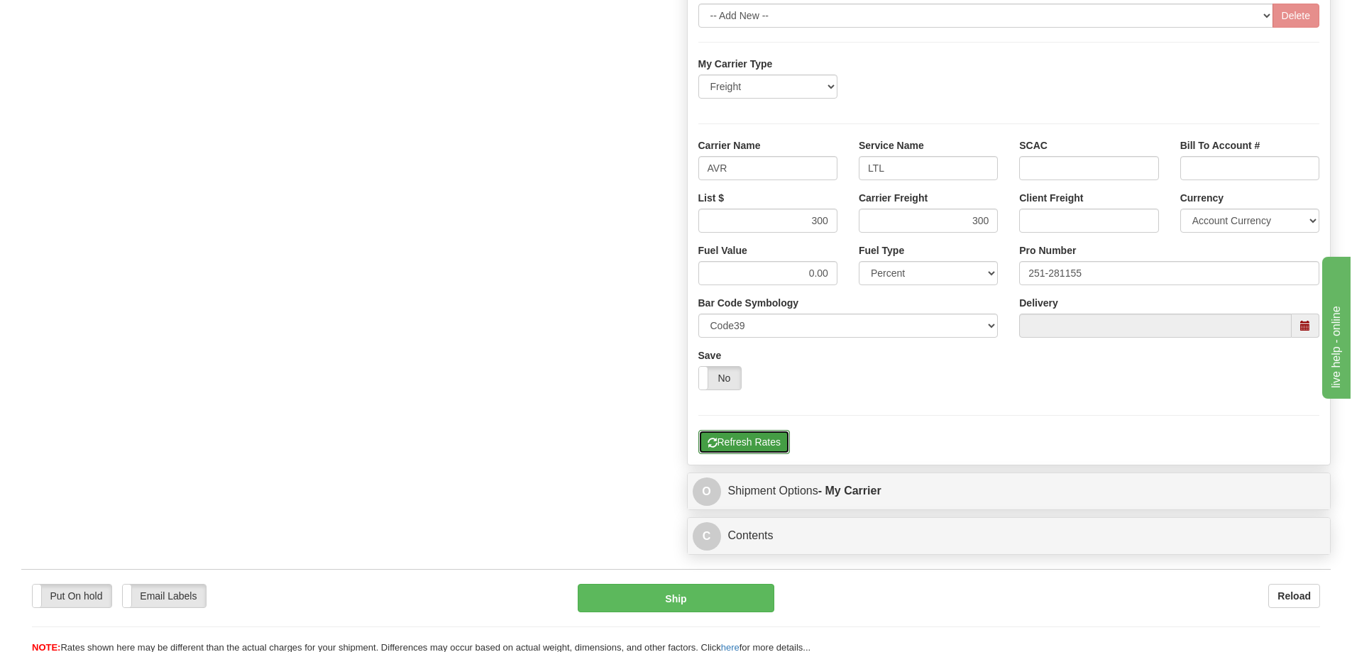
click at [767, 443] on button "Refresh Rates" at bounding box center [744, 442] width 92 height 24
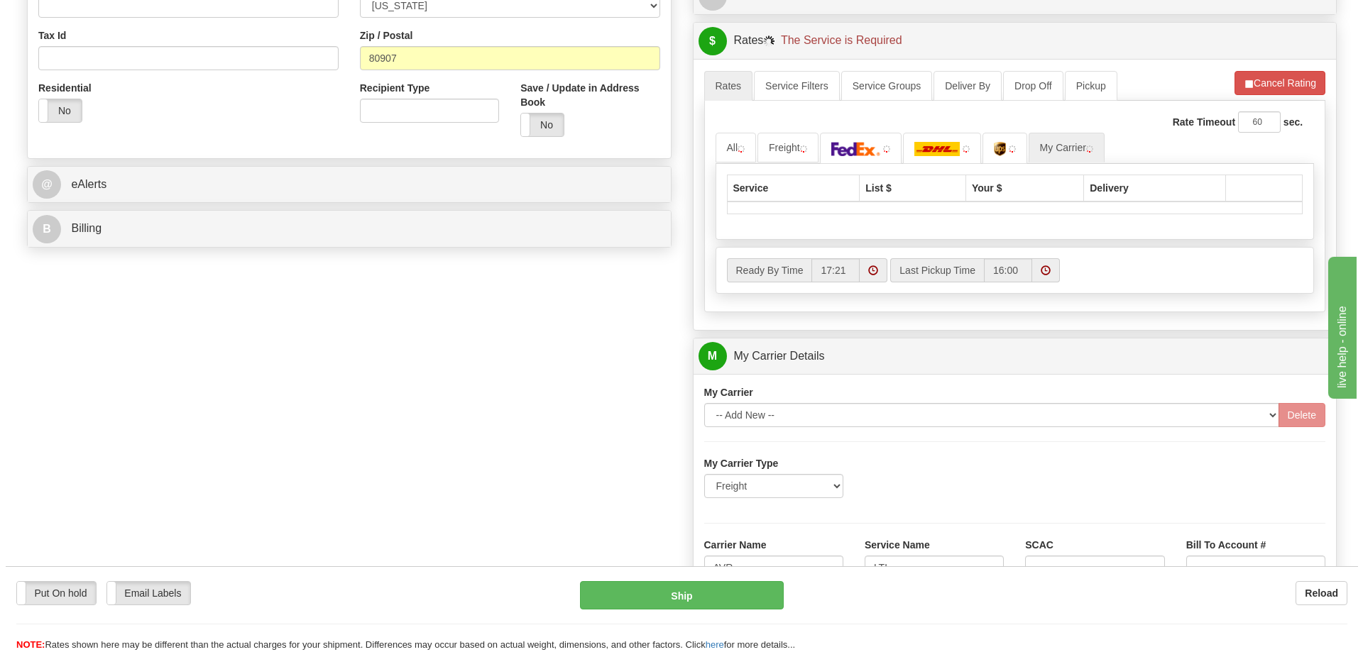
scroll to position [461, 0]
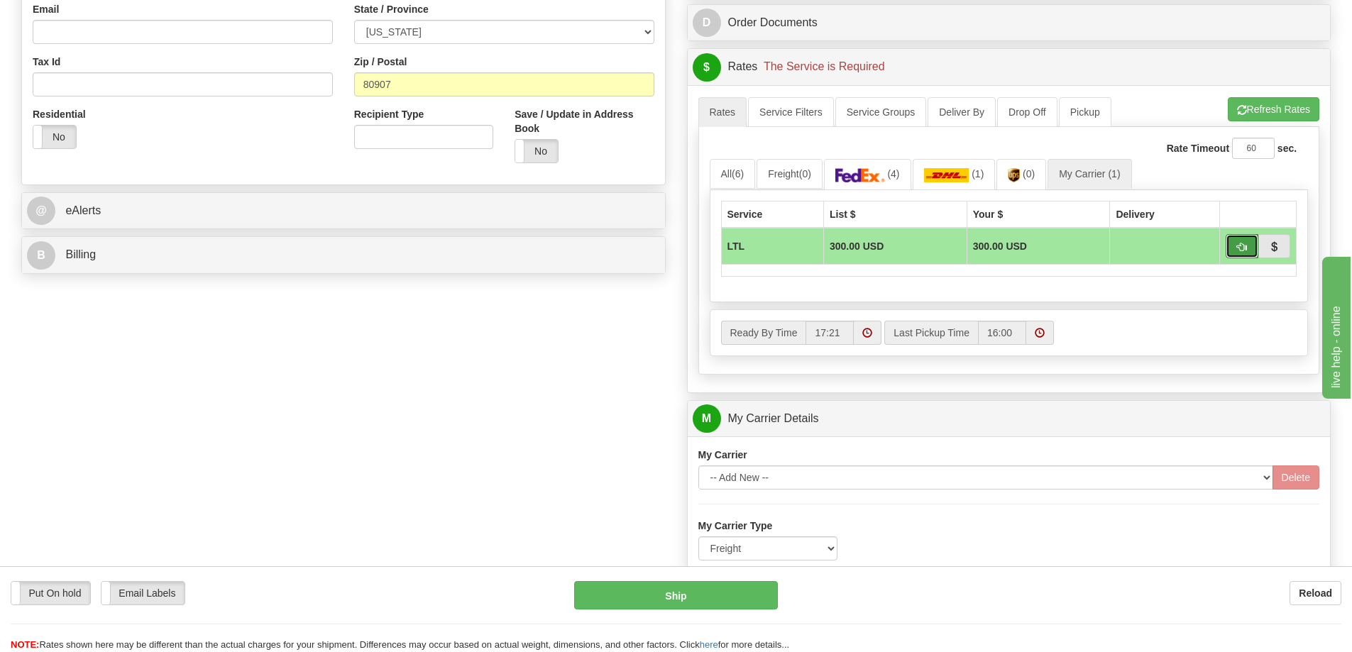
click at [1247, 249] on button "button" at bounding box center [1242, 246] width 33 height 24
type input "00"
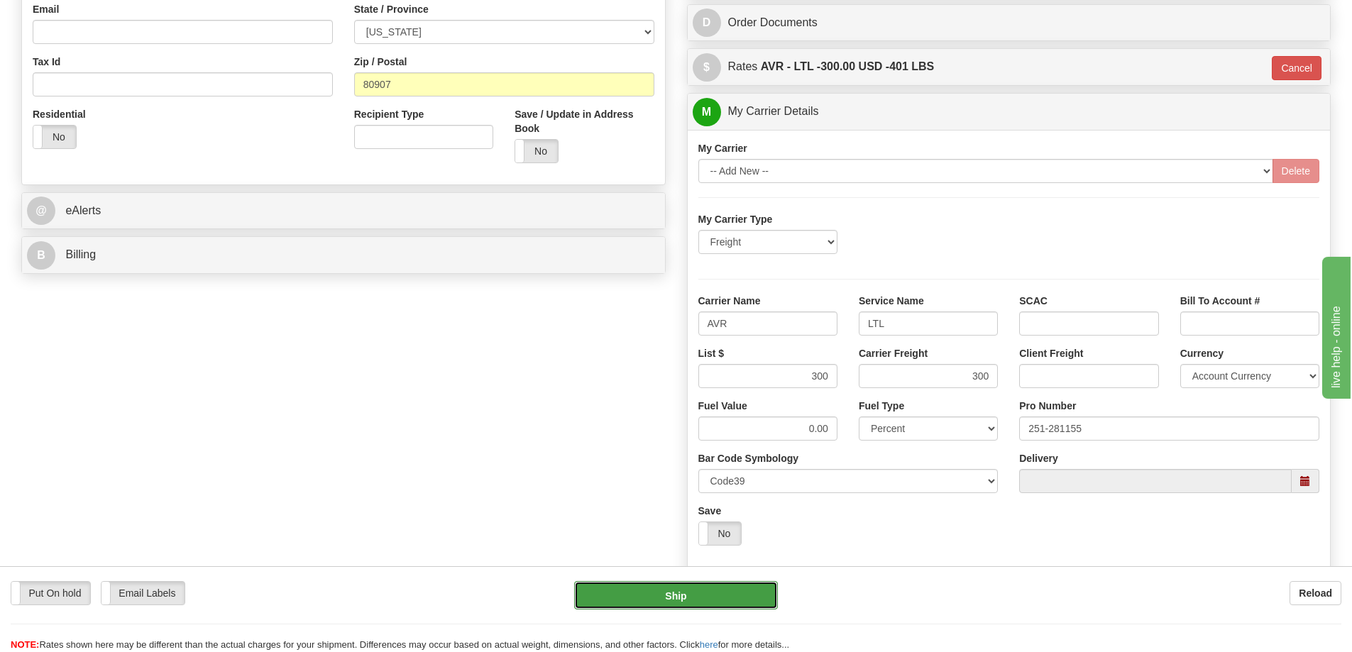
click at [725, 592] on button "Ship" at bounding box center [676, 595] width 204 height 28
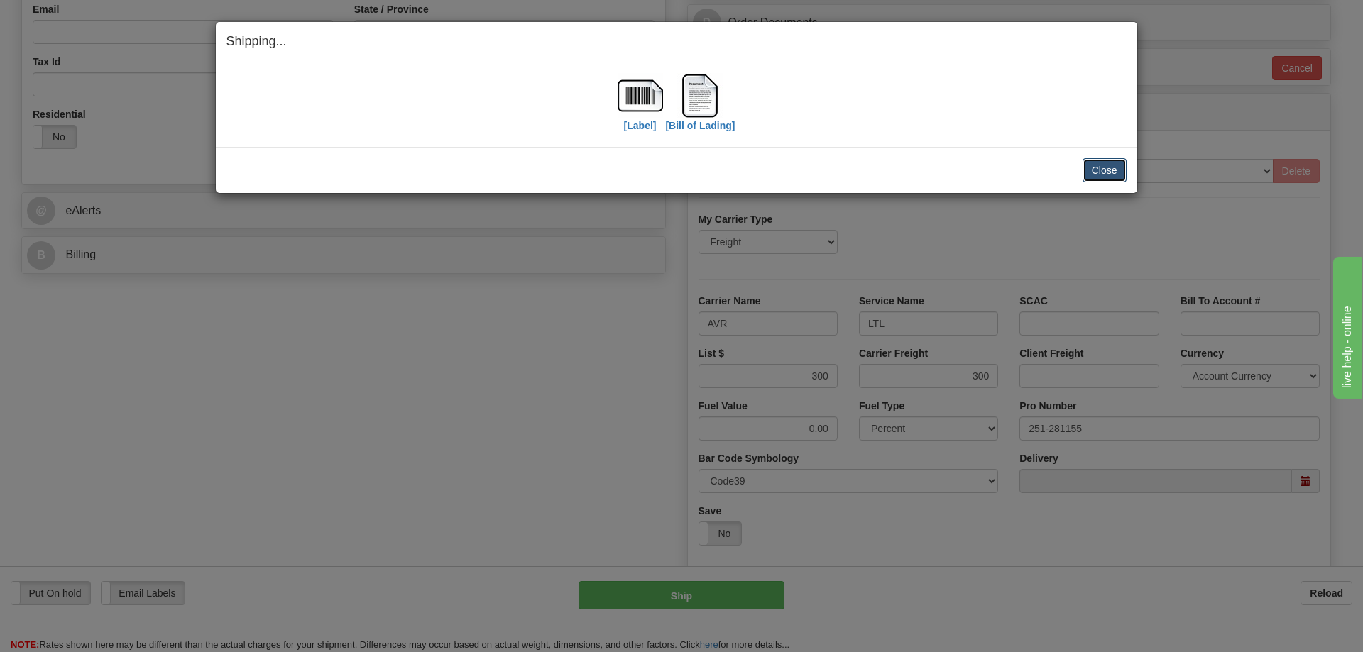
click at [1122, 172] on button "Close" at bounding box center [1104, 170] width 44 height 24
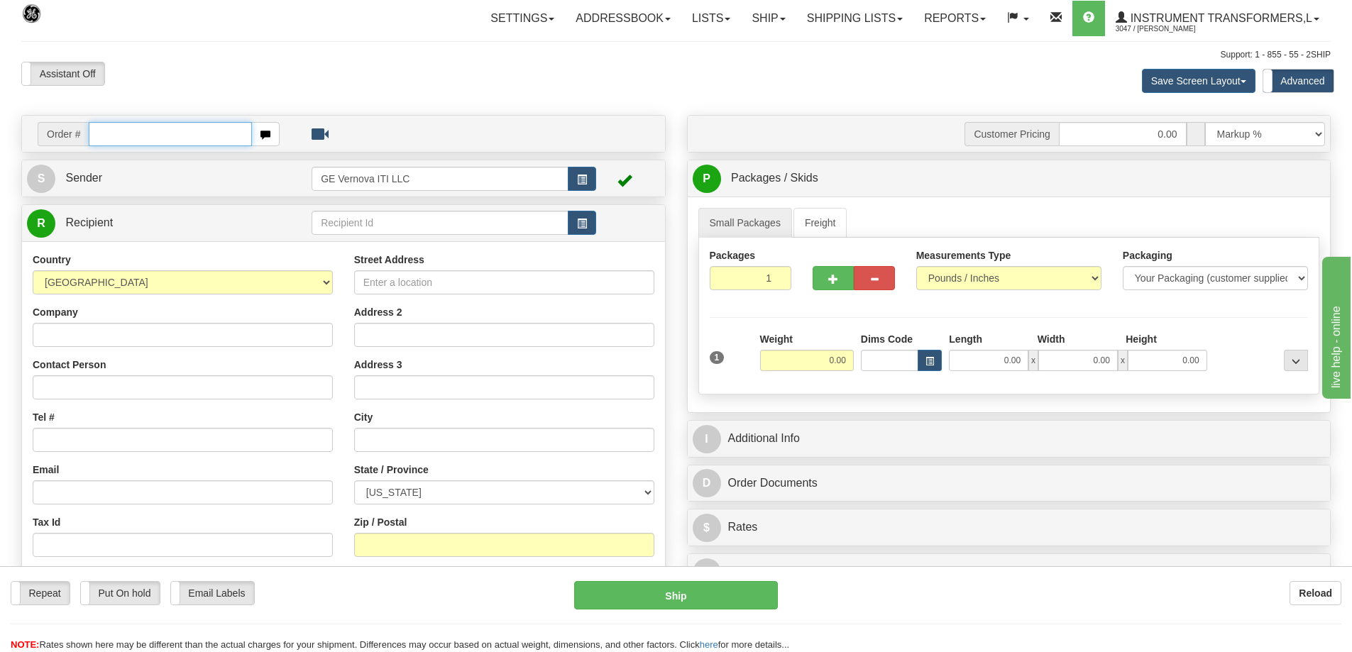
click at [212, 131] on input "text" at bounding box center [170, 134] width 163 height 24
type input "86706522"
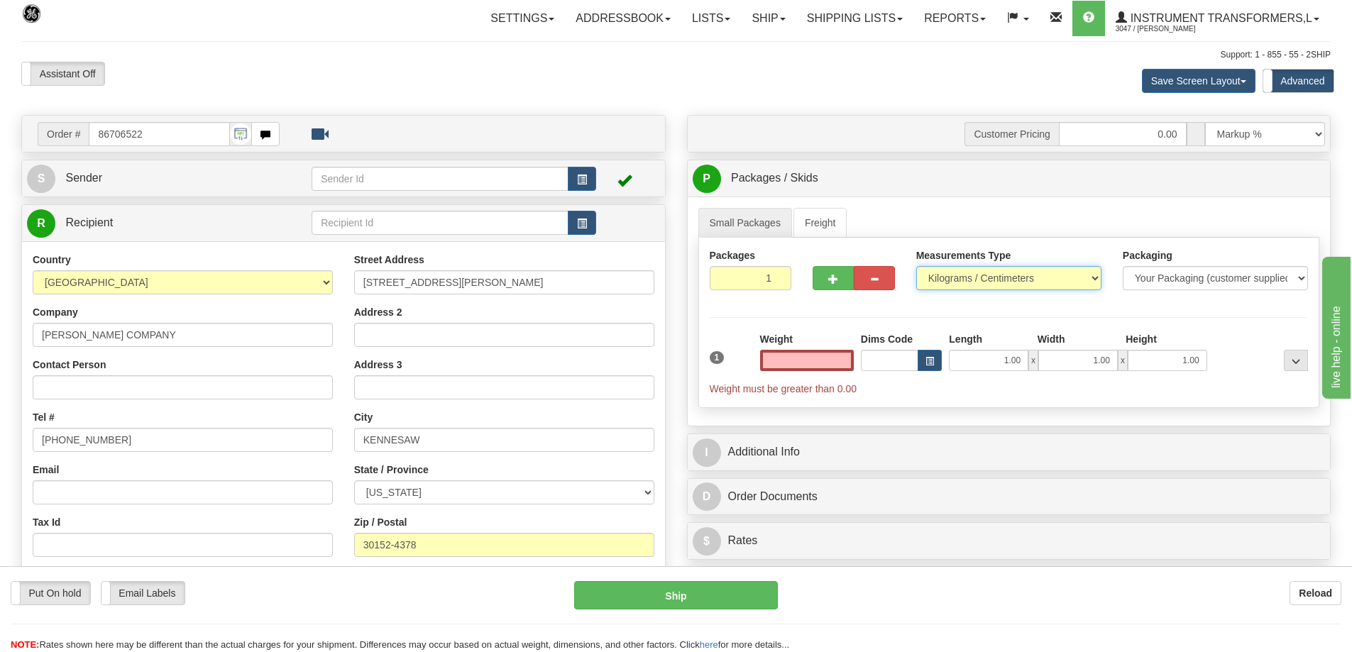
type input "0.00"
click at [1016, 284] on select "Pounds / Inches Kilograms / Centimeters" at bounding box center [1008, 278] width 185 height 24
select select "0"
click at [916, 266] on select "Pounds / Inches Kilograms / Centimeters" at bounding box center [1008, 278] width 185 height 24
click at [823, 360] on input "0.00" at bounding box center [807, 360] width 94 height 21
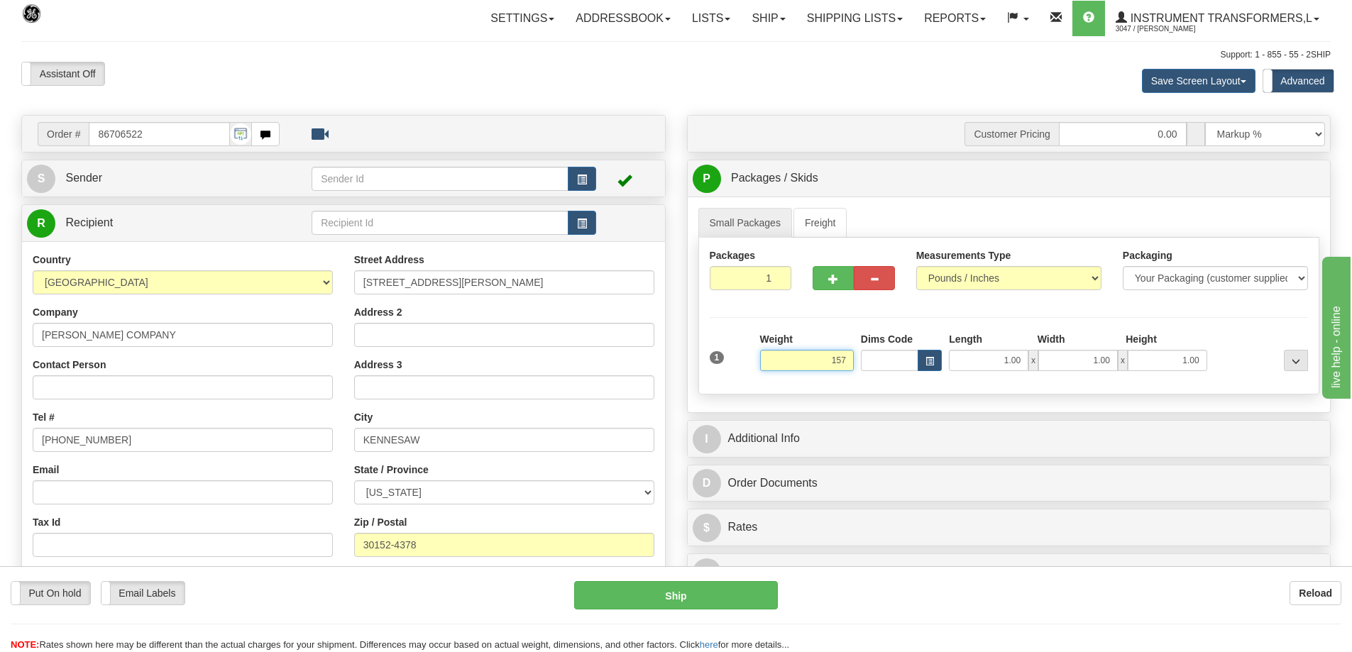
click button "Delete" at bounding box center [0, 0] width 0 height 0
type input "157.00"
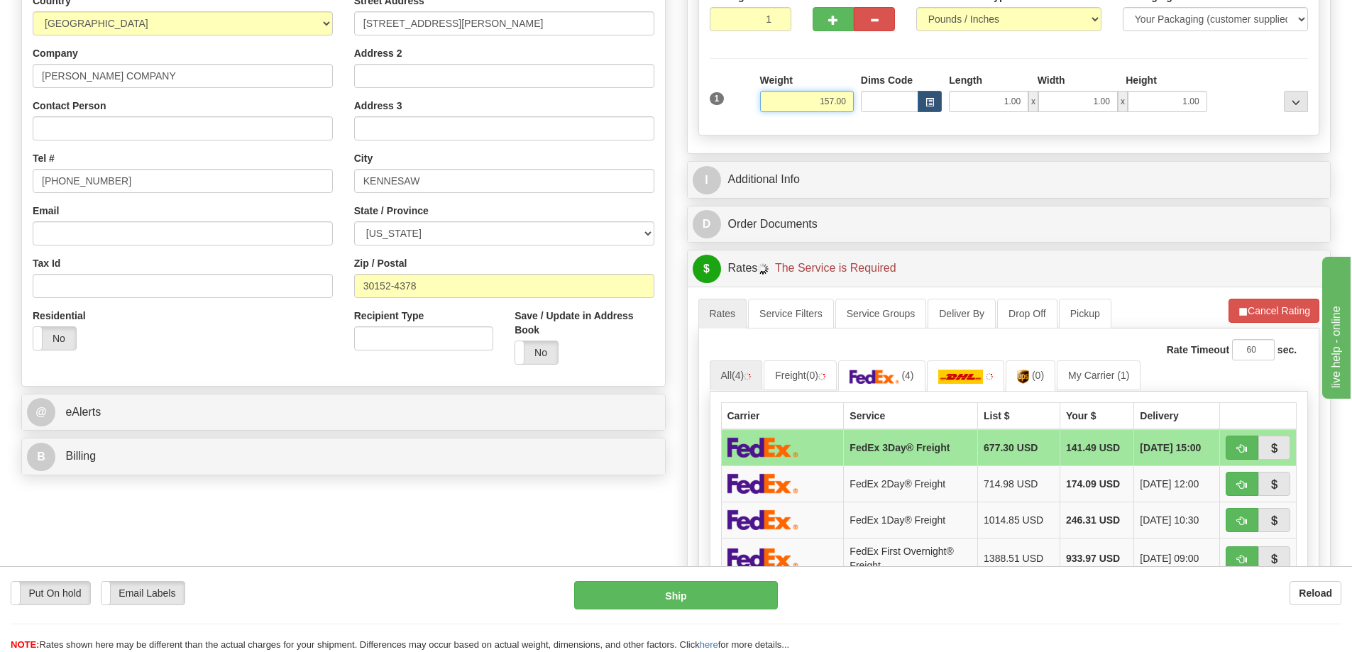
scroll to position [284, 0]
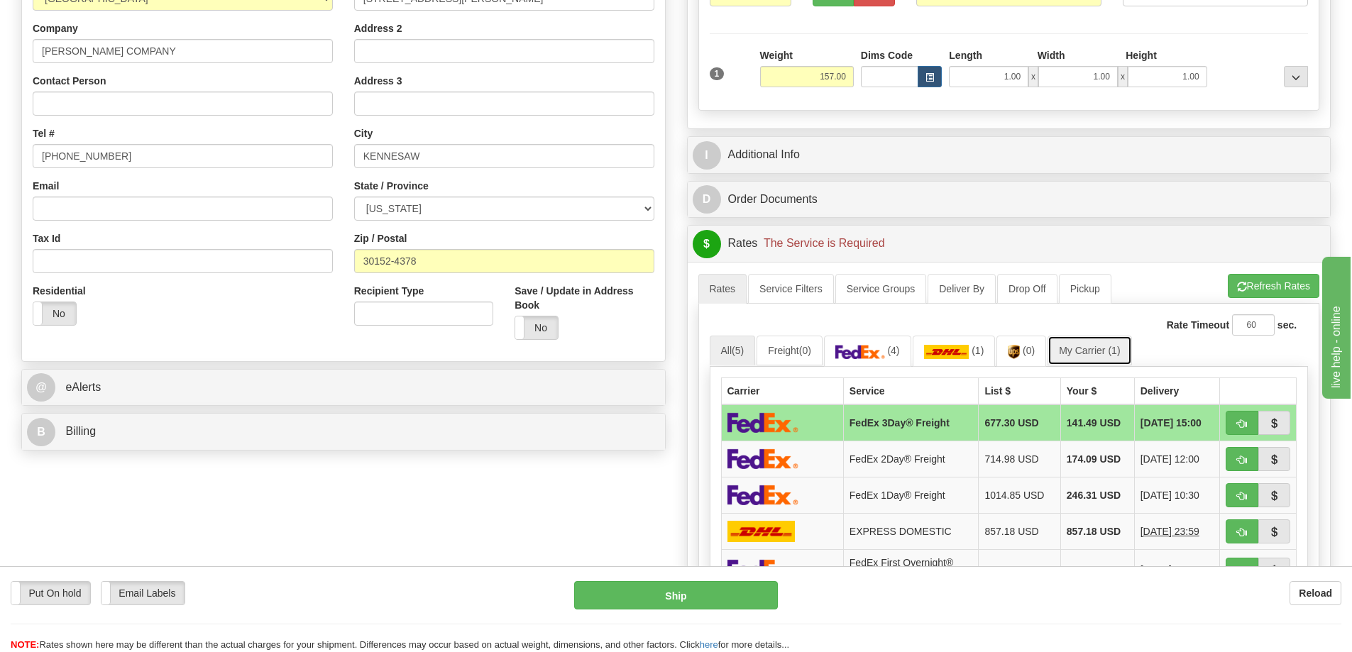
click at [1082, 352] on link "My Carrier (1)" at bounding box center [1090, 351] width 84 height 30
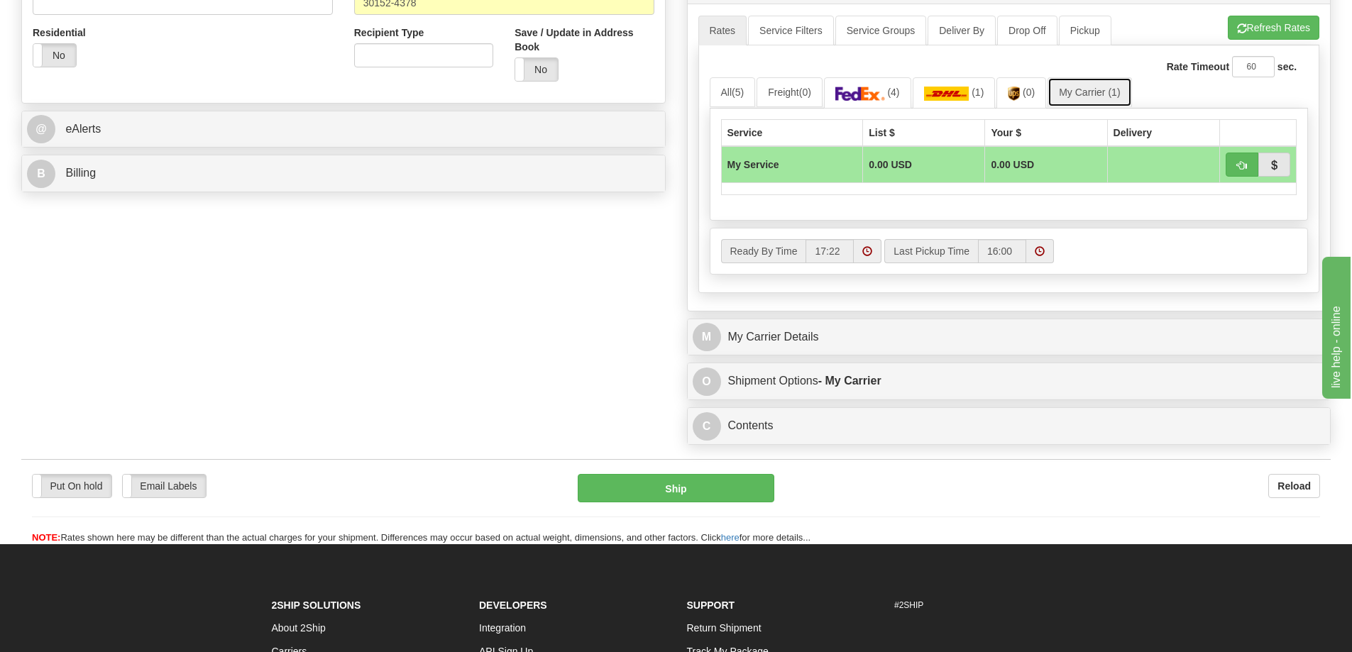
scroll to position [568, 0]
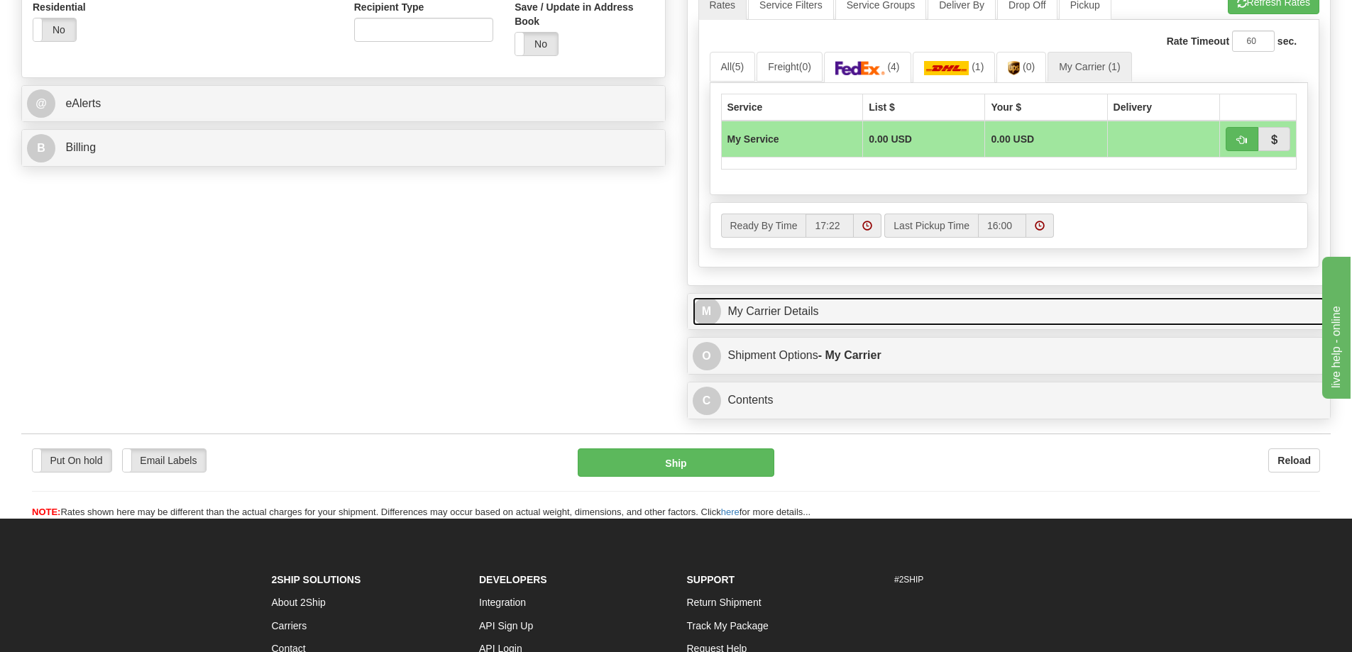
click at [921, 322] on link "M My Carrier Details" at bounding box center [1009, 311] width 633 height 29
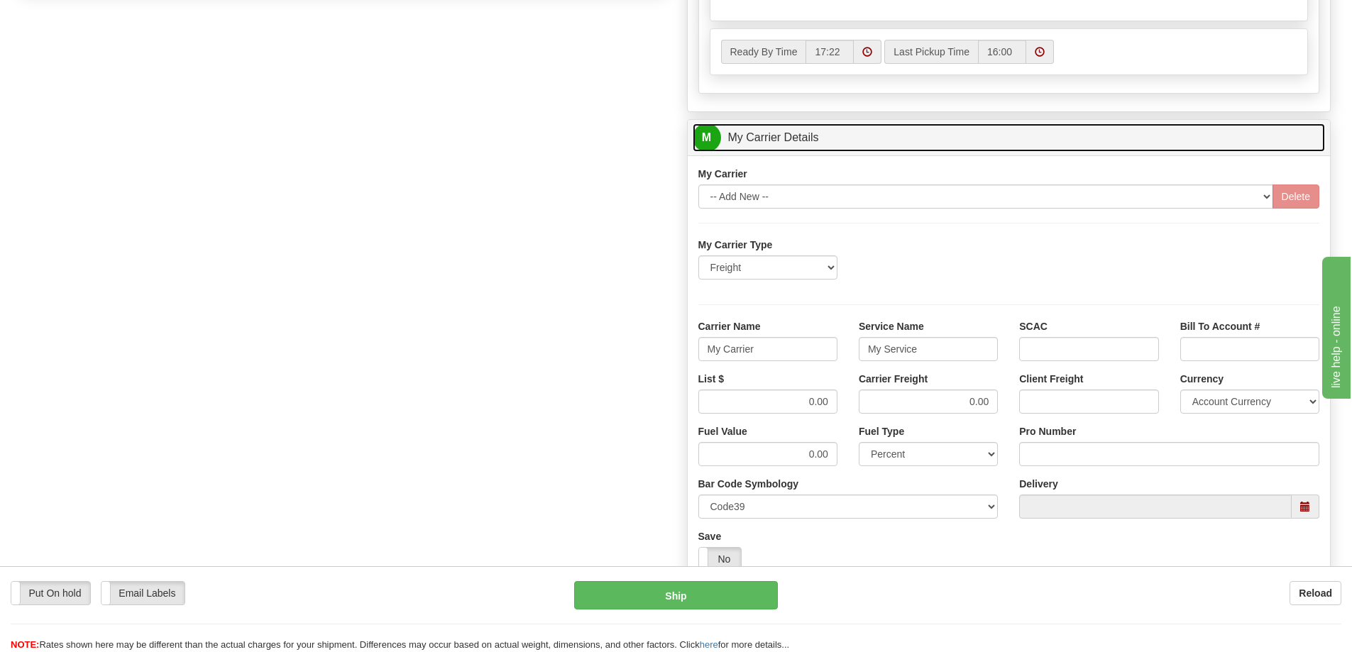
scroll to position [781, 0]
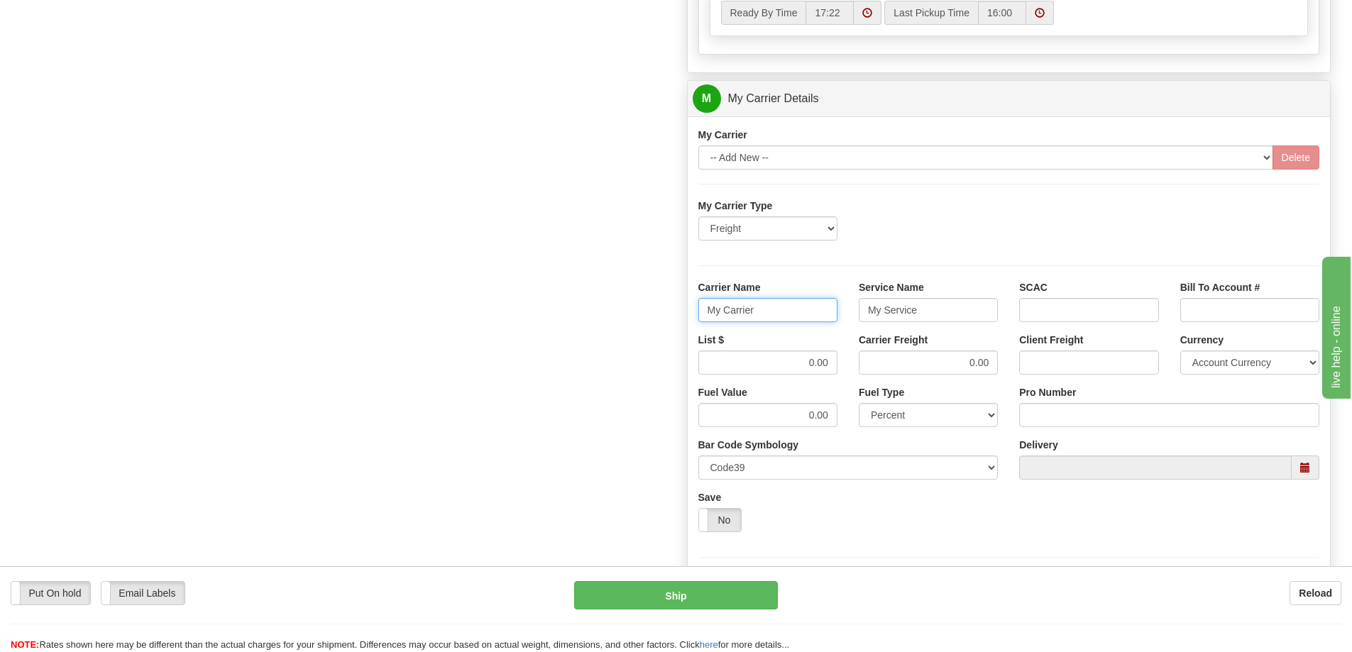
drag, startPoint x: 796, startPoint y: 311, endPoint x: 649, endPoint y: 312, distance: 146.9
click at [649, 312] on div "Order # 86706522 S Sender" at bounding box center [676, 19] width 1331 height 1370
drag, startPoint x: 927, startPoint y: 318, endPoint x: 862, endPoint y: 332, distance: 66.1
click at [862, 332] on div "Service Name My Service" at bounding box center [928, 306] width 160 height 53
drag, startPoint x: 959, startPoint y: 358, endPoint x: 999, endPoint y: 361, distance: 39.8
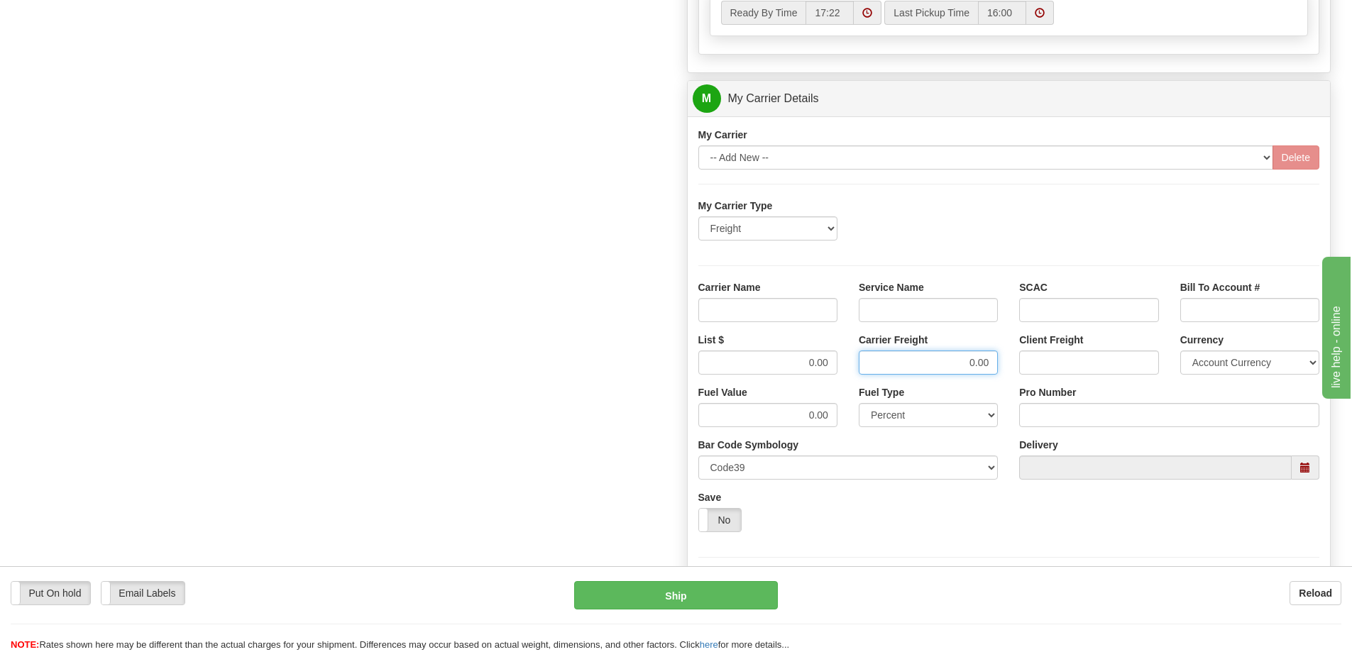
click at [999, 361] on div "Carrier Freight 0.00" at bounding box center [928, 359] width 160 height 53
drag, startPoint x: 798, startPoint y: 370, endPoint x: 840, endPoint y: 367, distance: 42.7
click at [840, 367] on div "List $ 0.00" at bounding box center [768, 359] width 160 height 53
drag, startPoint x: 786, startPoint y: 309, endPoint x: 810, endPoint y: 323, distance: 27.4
click at [789, 309] on input "Carrier Name" at bounding box center [767, 310] width 139 height 24
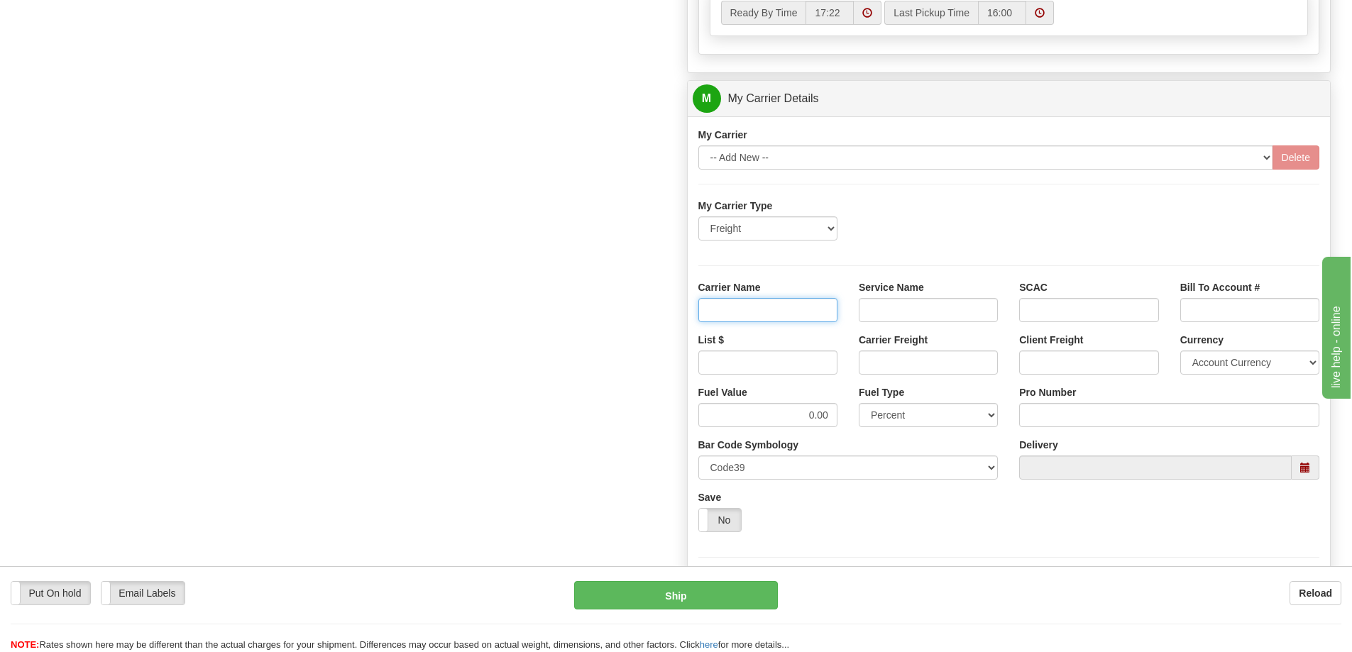
type input "AVR"
click at [908, 307] on input "Service Name" at bounding box center [928, 310] width 139 height 24
type input "LTL"
click at [800, 370] on input "List $" at bounding box center [767, 363] width 139 height 24
type input "300"
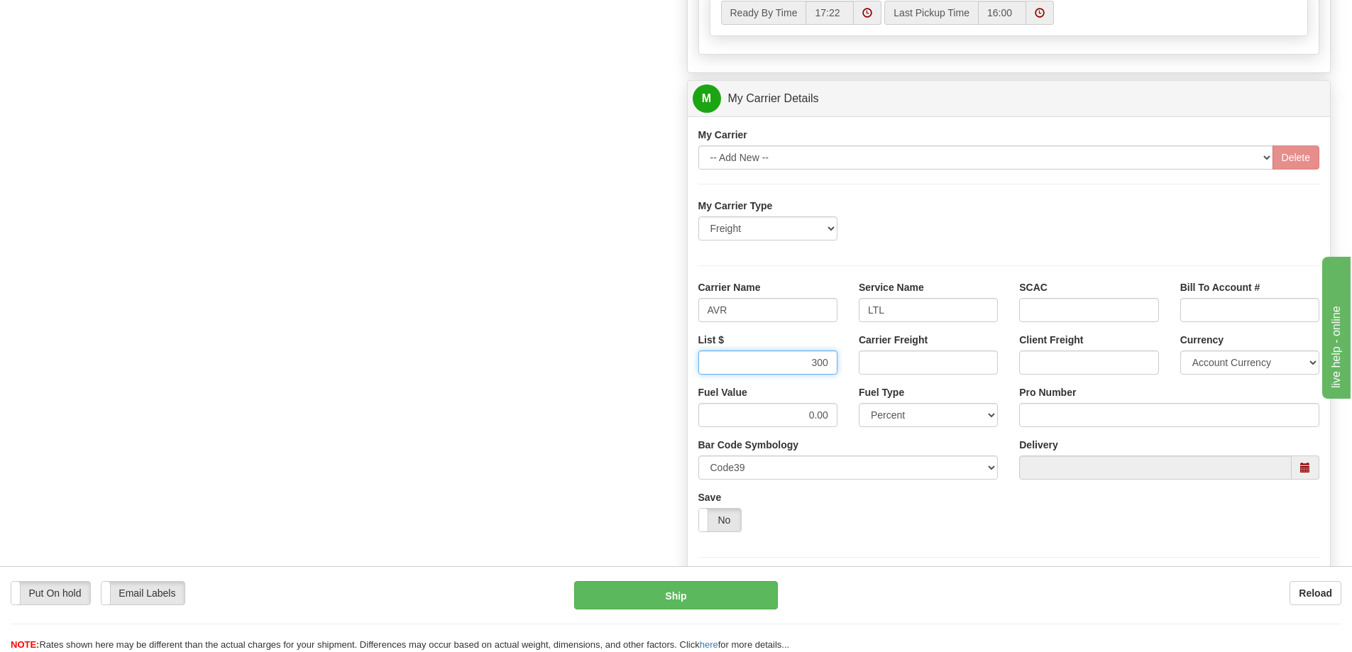
click button "Delete" at bounding box center [0, 0] width 0 height 0
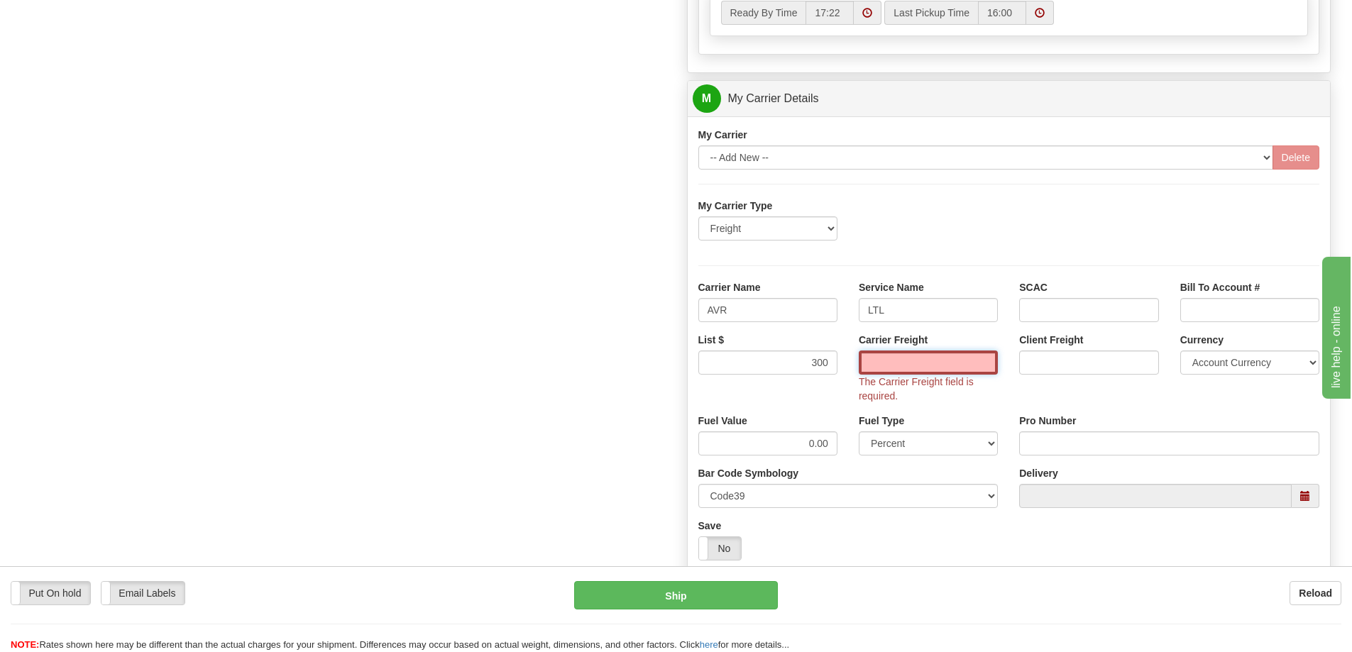
click at [980, 371] on input "Carrier Freight" at bounding box center [928, 363] width 139 height 24
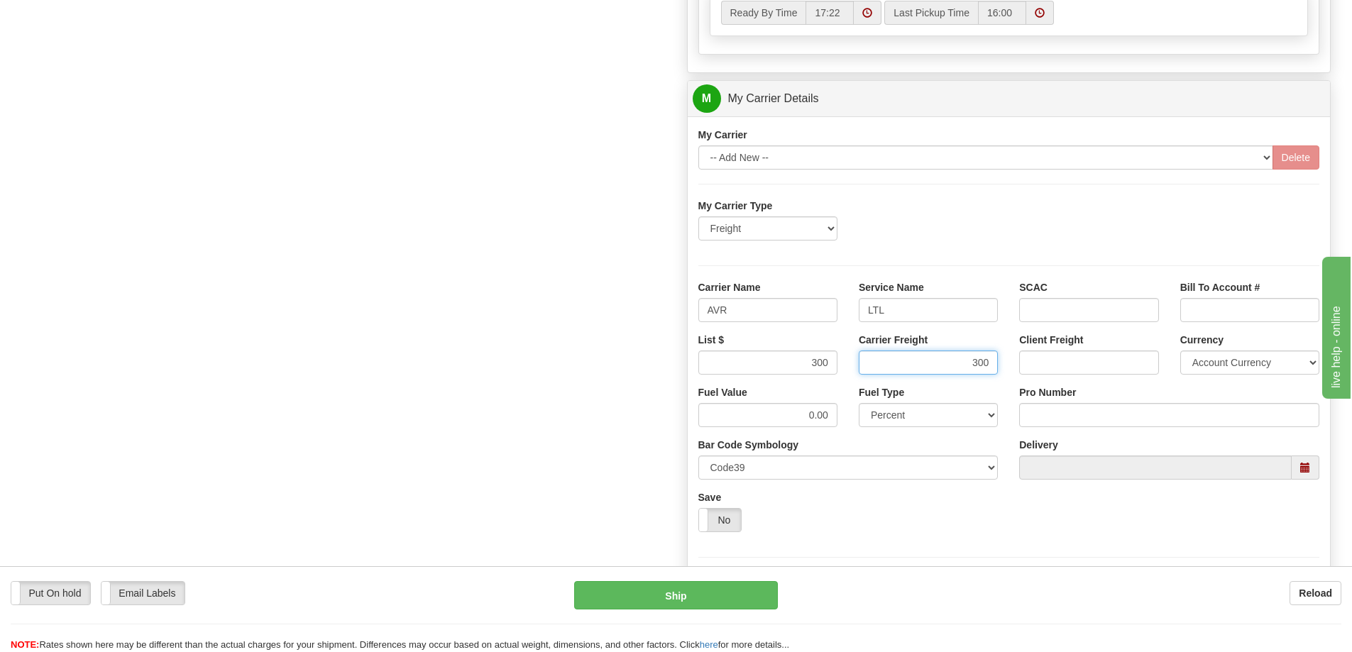
type input "300"
click at [1088, 418] on input "Pro Number" at bounding box center [1169, 415] width 300 height 24
type input "0760161462"
click button "Delete" at bounding box center [0, 0] width 0 height 0
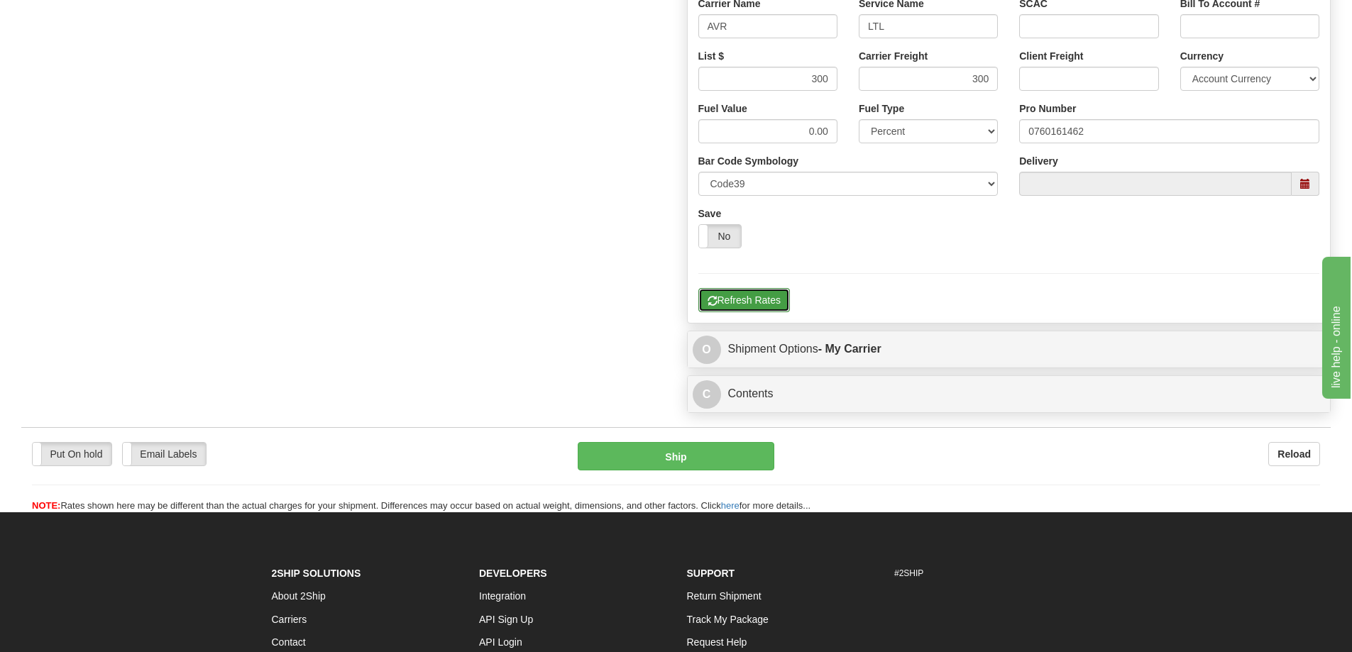
click at [750, 292] on button "Refresh Rates" at bounding box center [744, 300] width 92 height 24
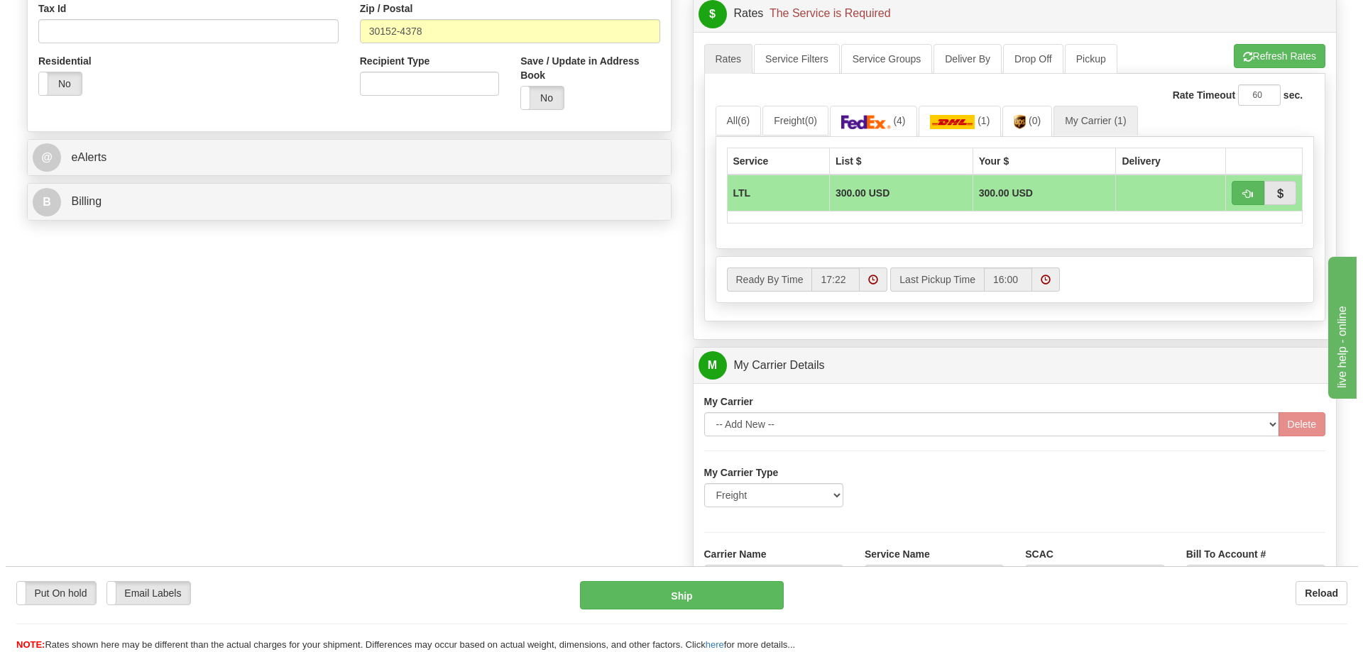
scroll to position [497, 0]
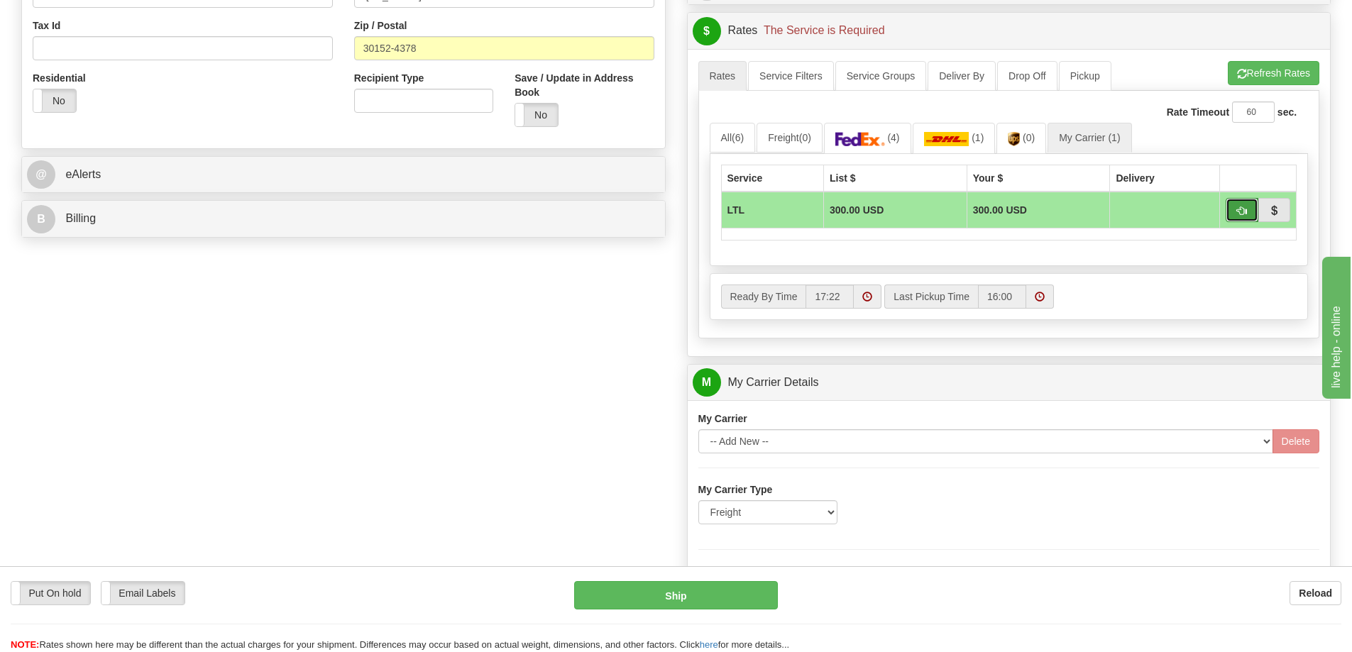
click at [1244, 203] on button "button" at bounding box center [1242, 210] width 33 height 24
type input "00"
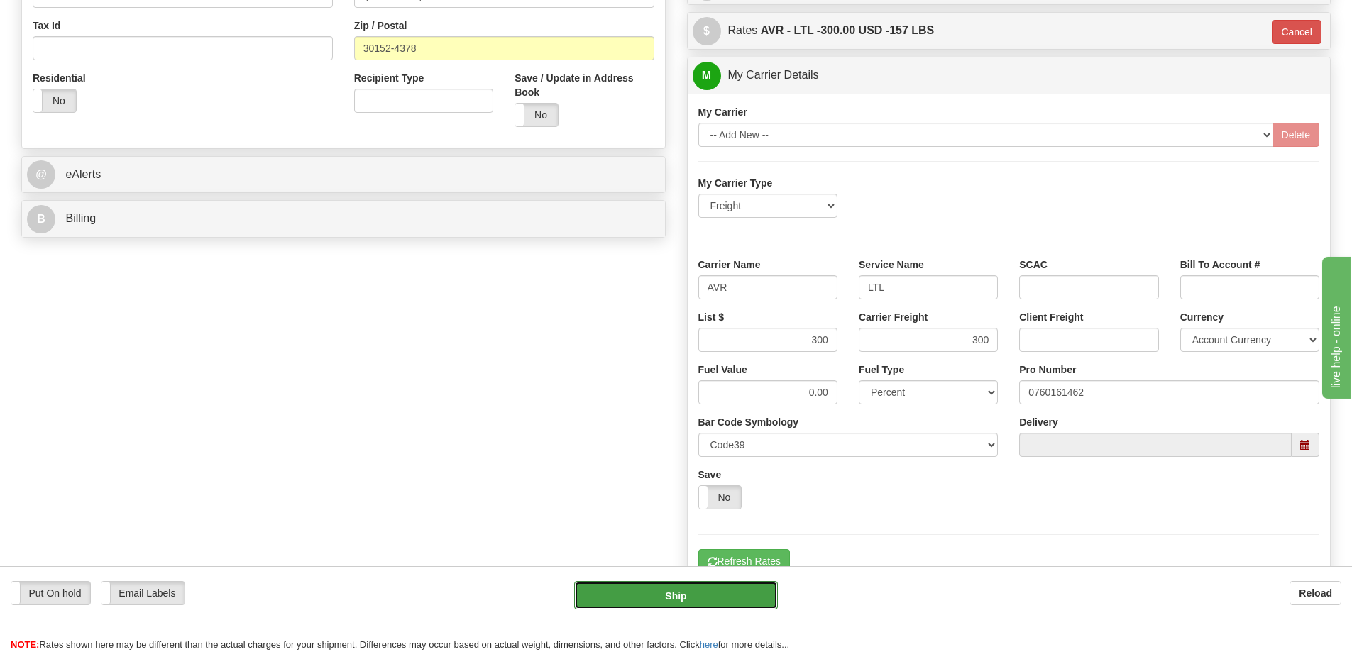
click at [688, 595] on button "Ship" at bounding box center [676, 595] width 204 height 28
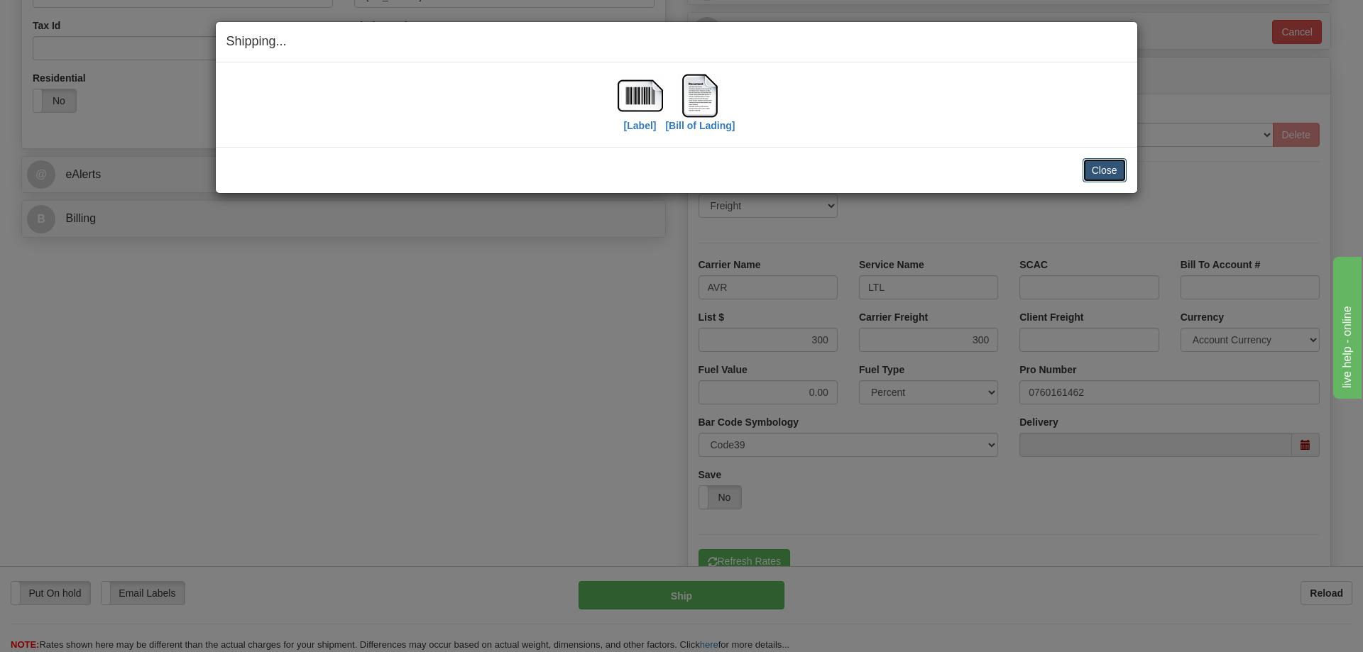
click at [1111, 173] on button "Close" at bounding box center [1104, 170] width 44 height 24
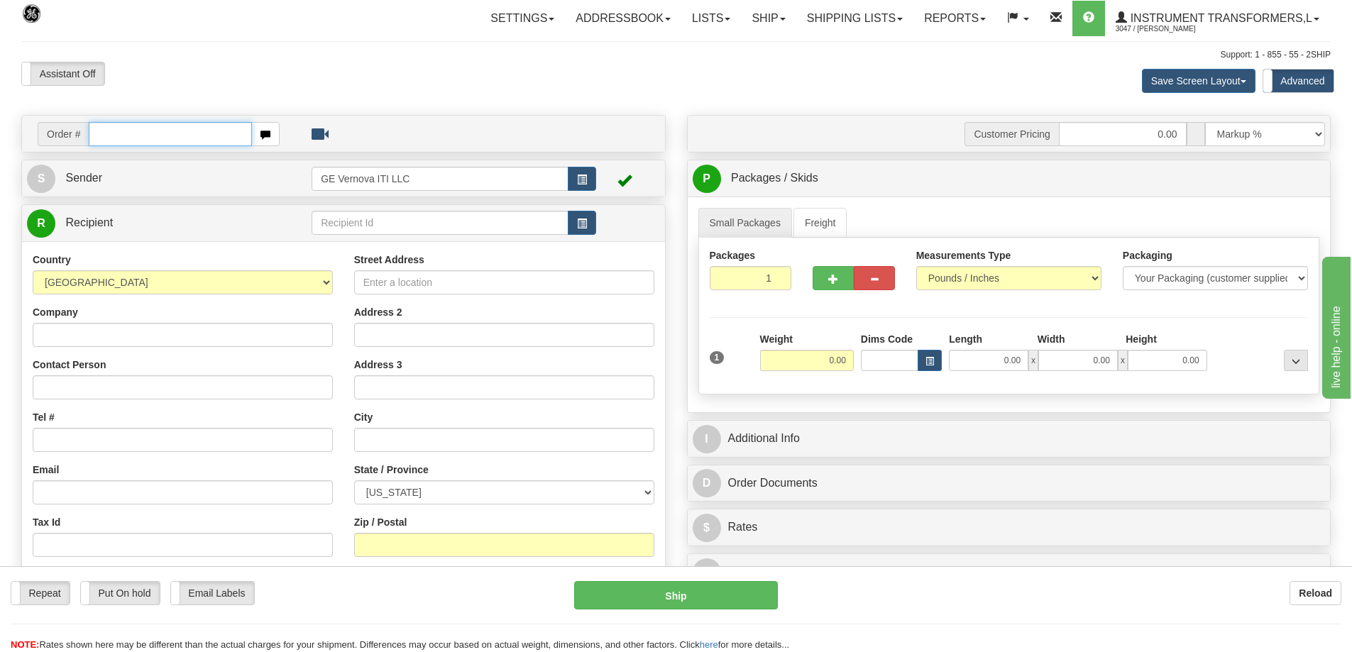
click at [145, 137] on input "text" at bounding box center [170, 134] width 163 height 24
type input "86706495"
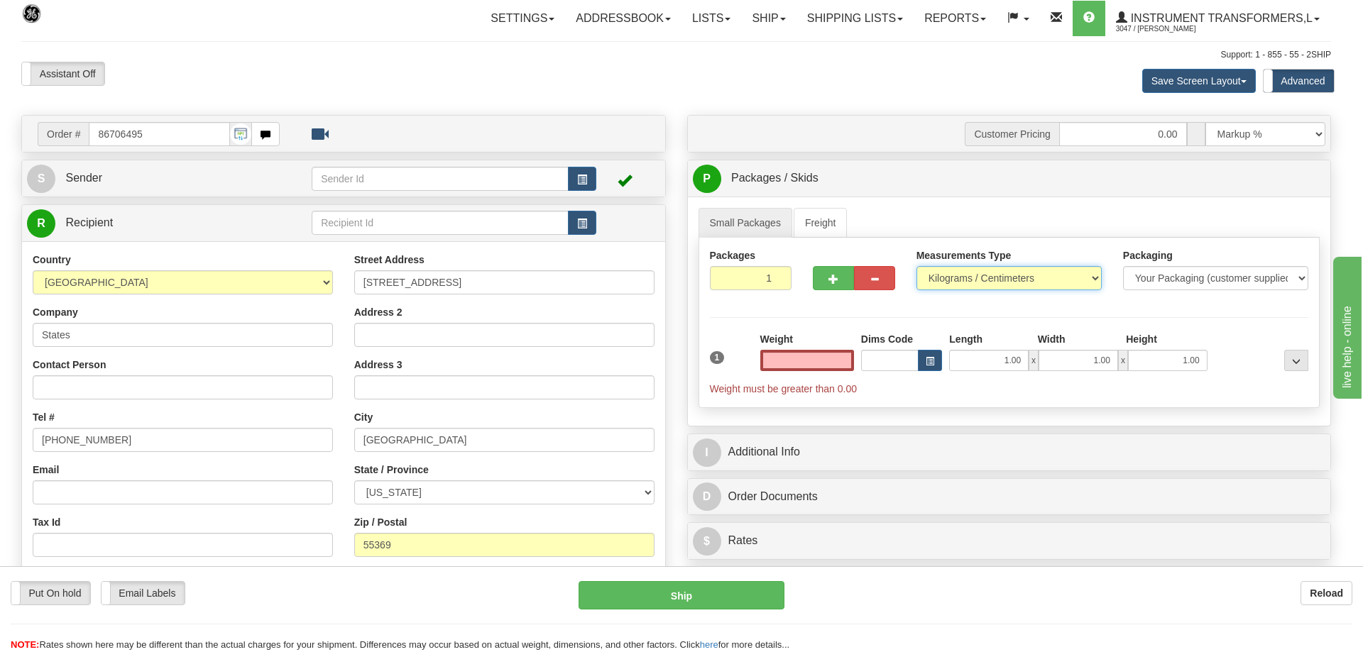
type input "0.00"
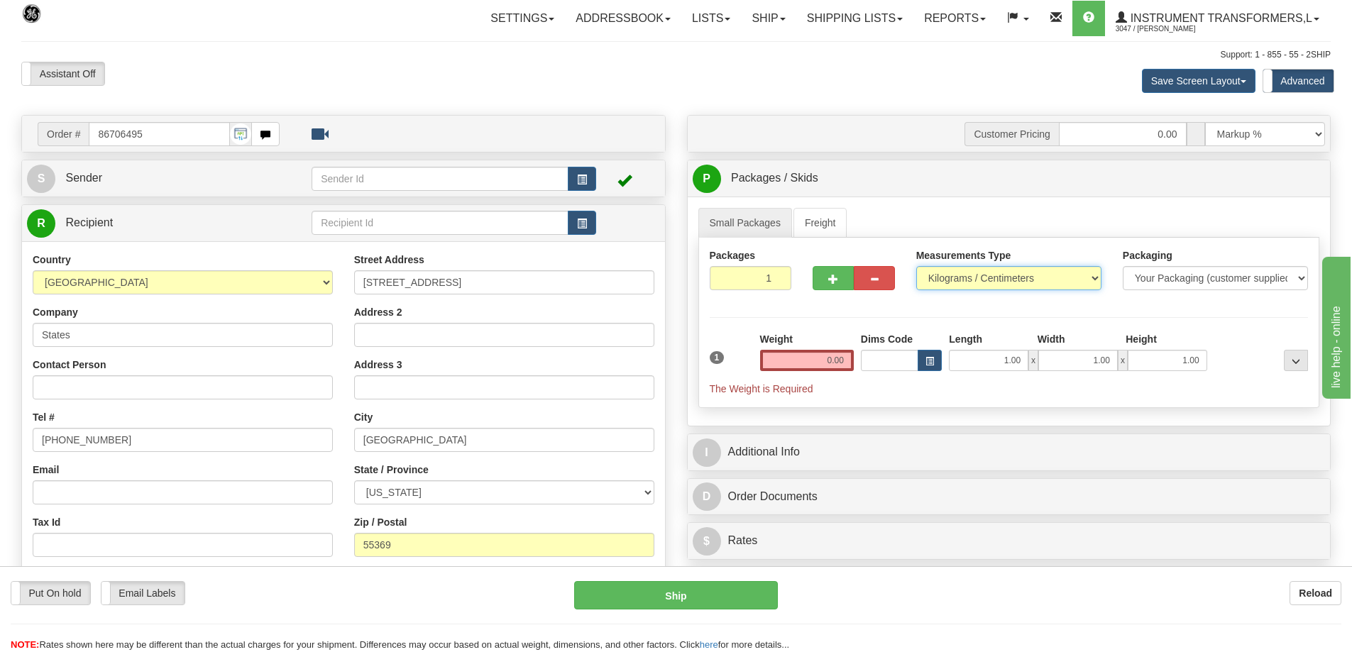
click at [957, 280] on select "Pounds / Inches Kilograms / Centimeters" at bounding box center [1008, 278] width 185 height 24
select select "0"
click at [916, 266] on select "Pounds / Inches Kilograms / Centimeters" at bounding box center [1008, 278] width 185 height 24
click at [811, 371] on div "Weight 0.00" at bounding box center [807, 357] width 101 height 50
click at [814, 368] on input "0.00" at bounding box center [807, 360] width 94 height 21
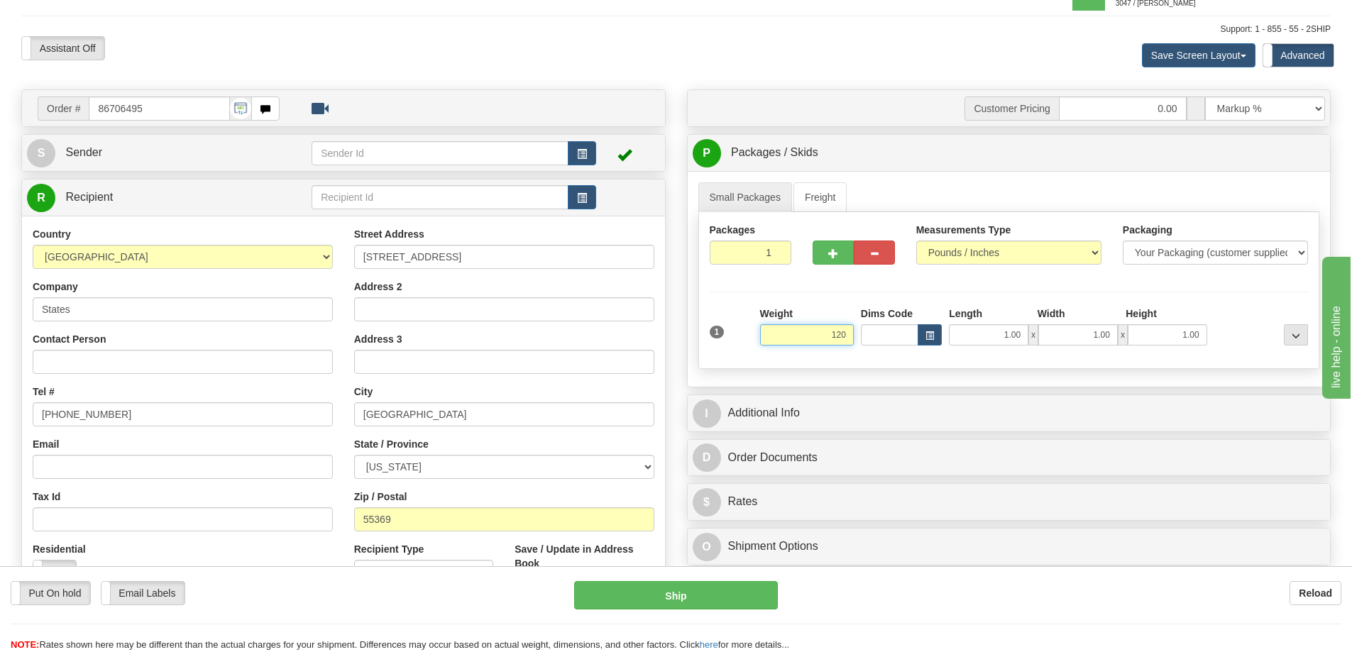
scroll to position [71, 0]
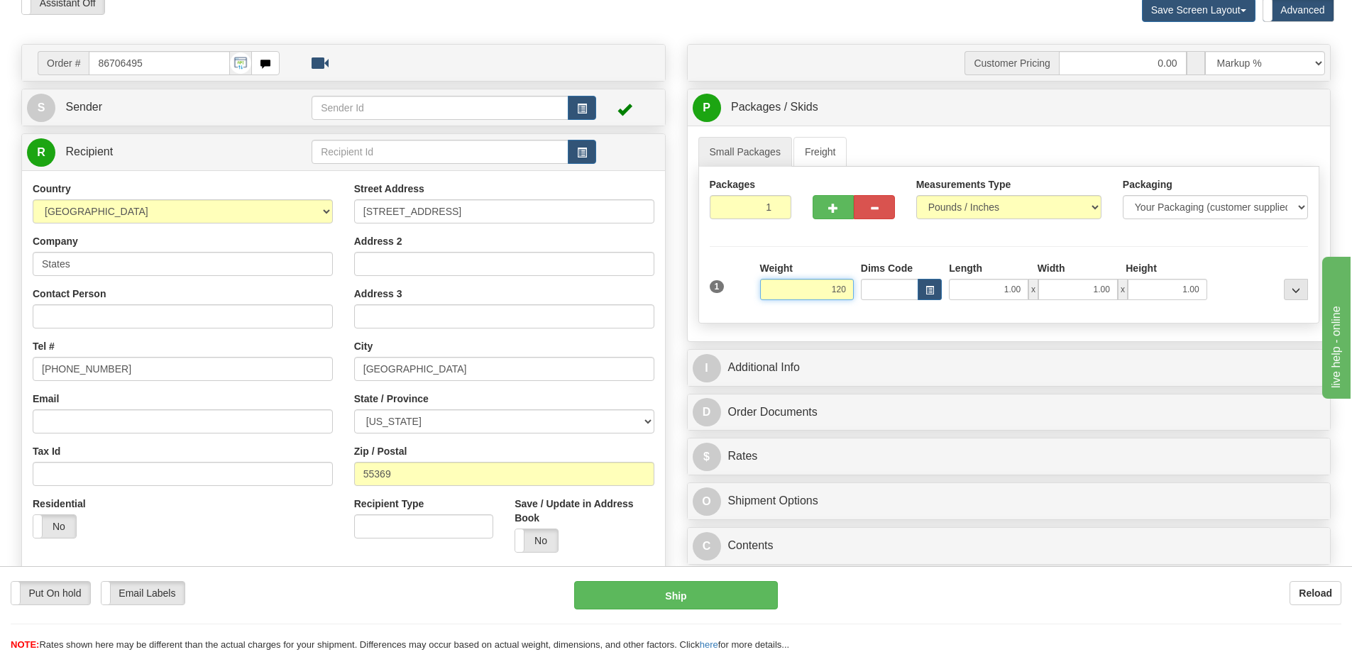
click button "Delete" at bounding box center [0, 0] width 0 height 0
type input "120.00"
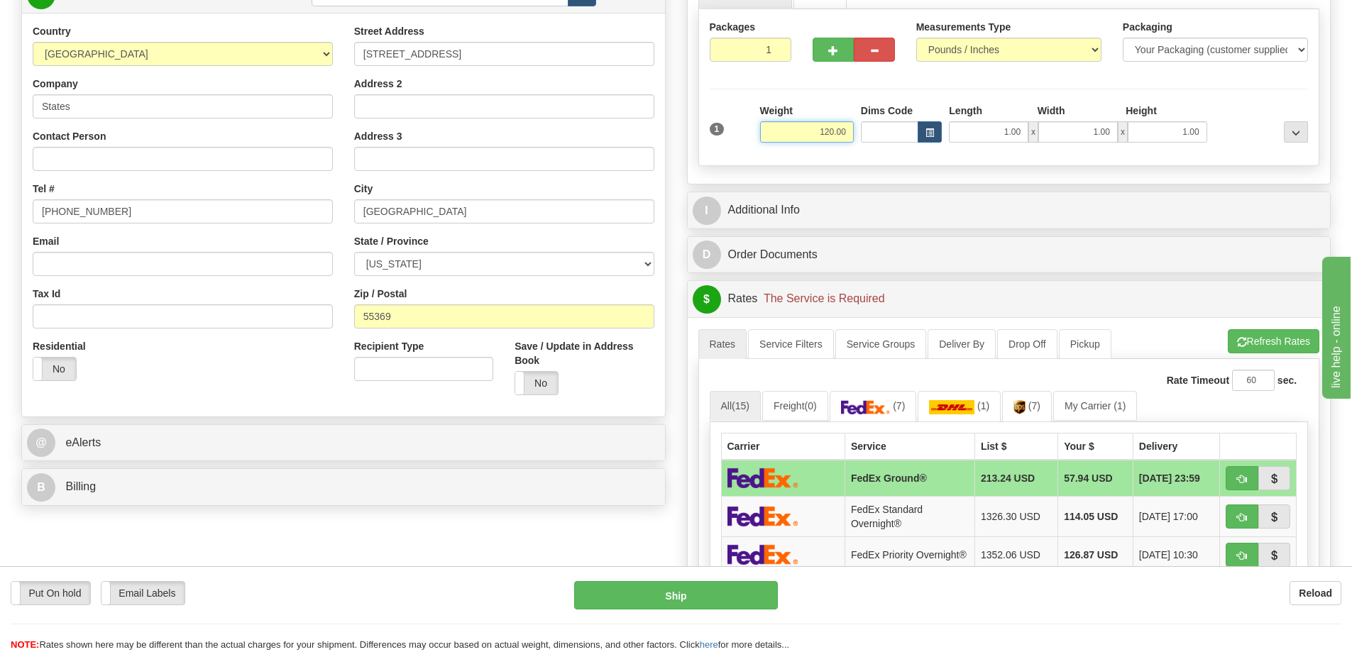
scroll to position [284, 0]
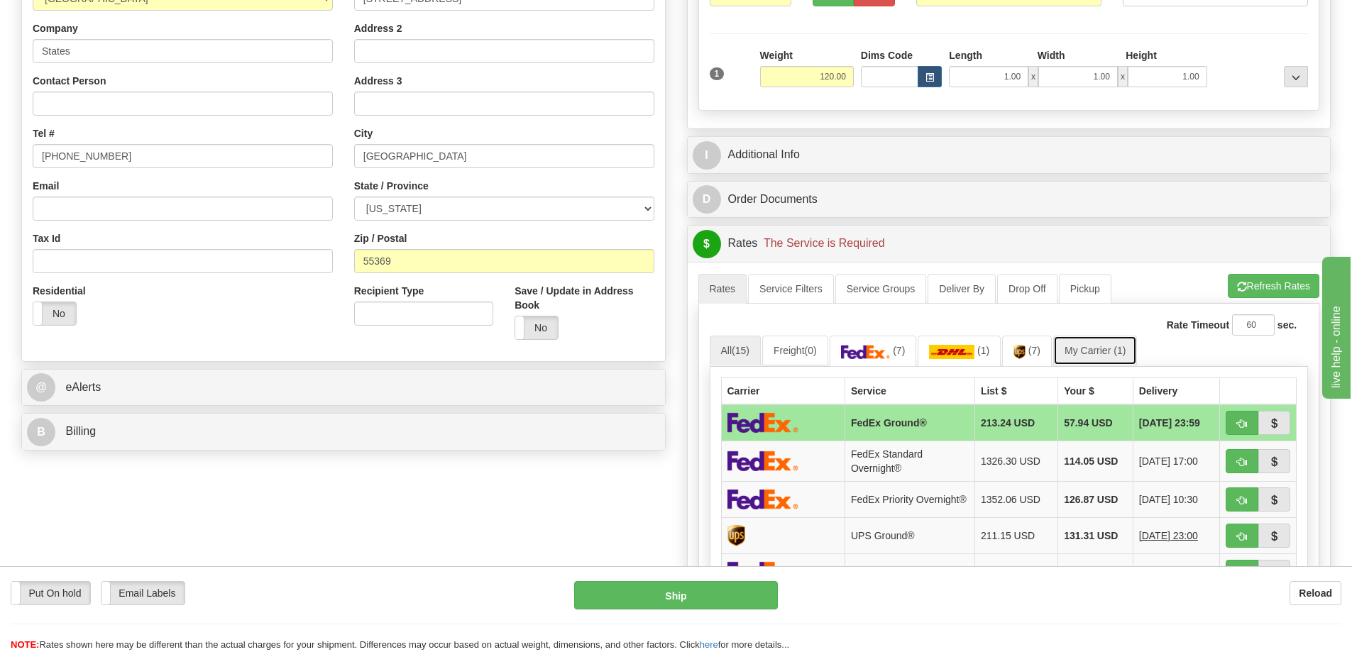
click at [1105, 356] on link "My Carrier (1)" at bounding box center [1095, 351] width 84 height 30
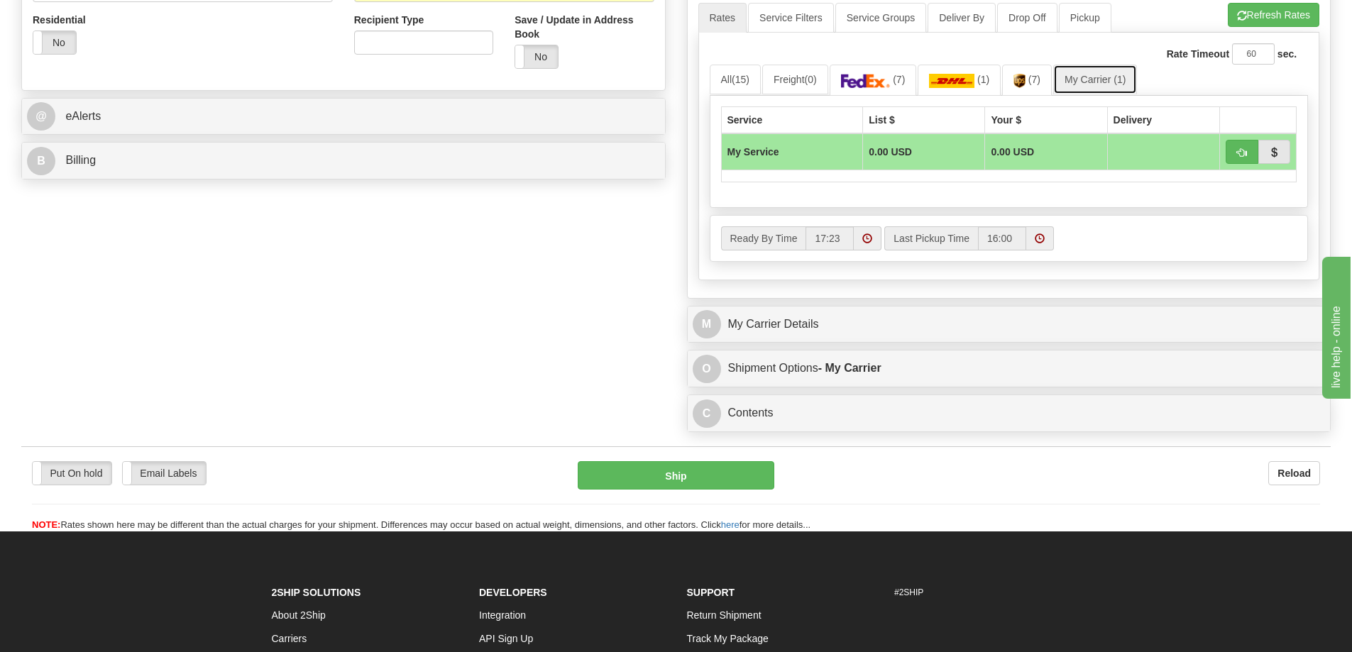
scroll to position [568, 0]
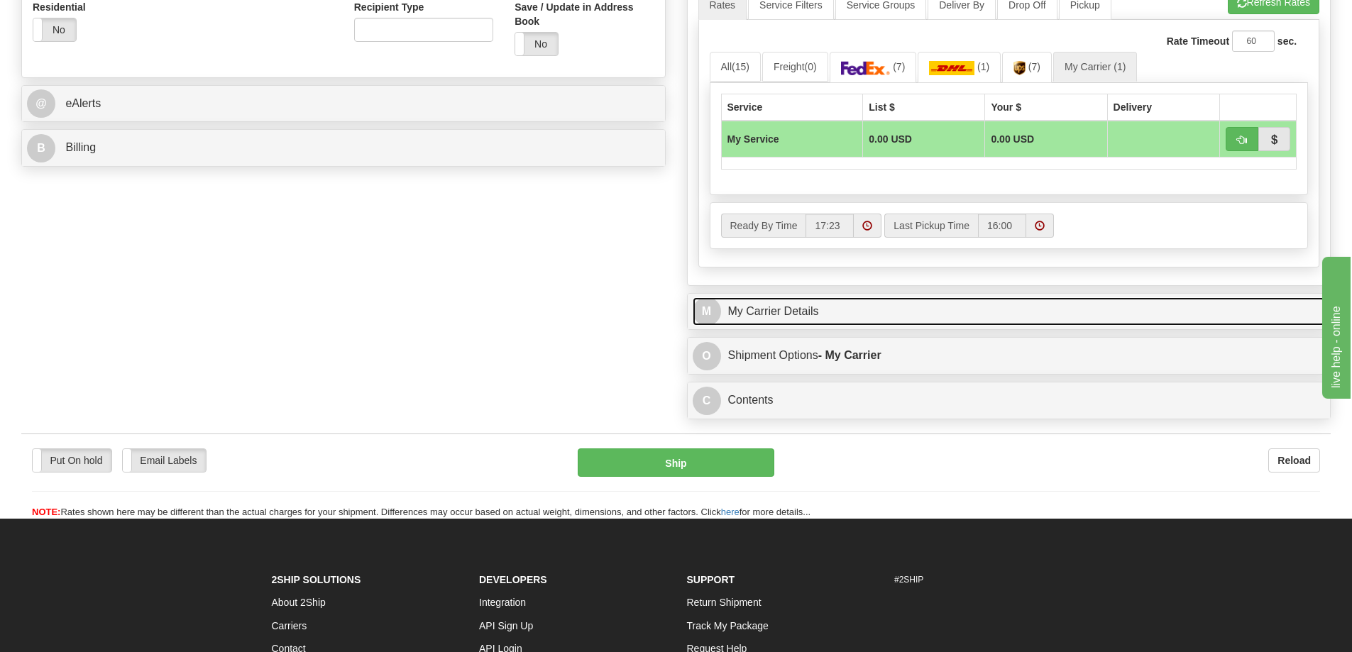
click at [873, 326] on link "M My Carrier Details" at bounding box center [1009, 311] width 633 height 29
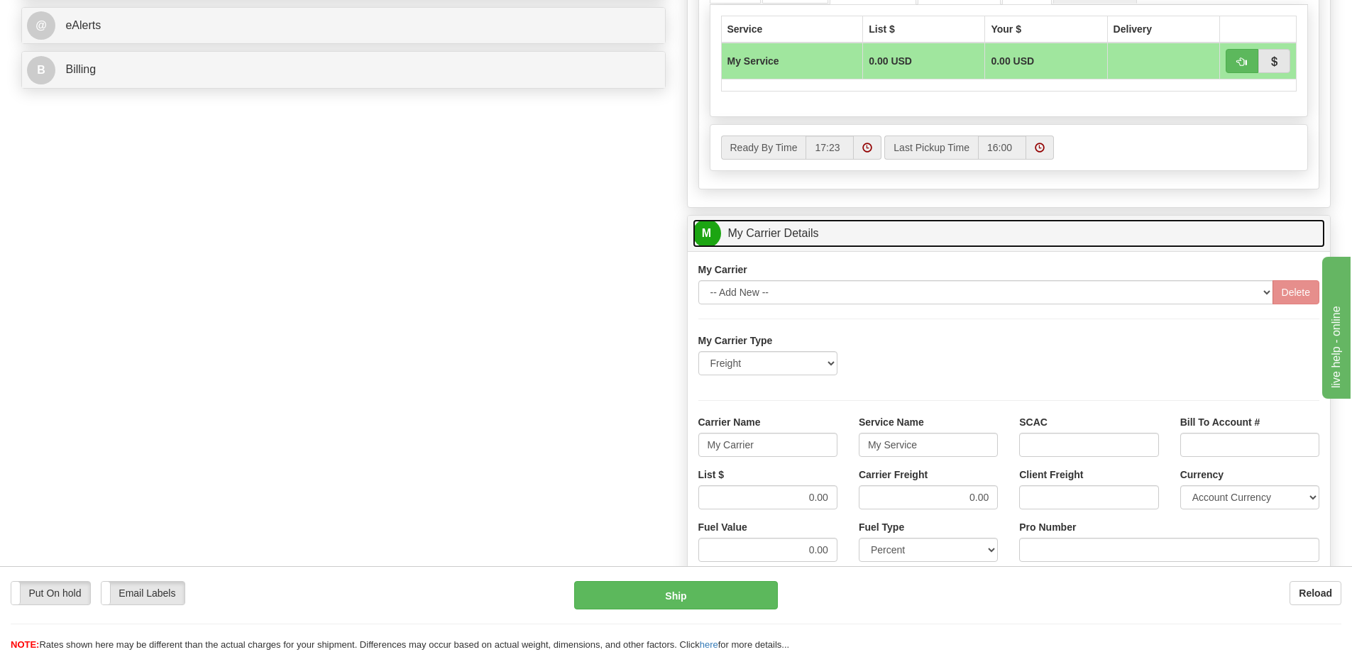
scroll to position [781, 0]
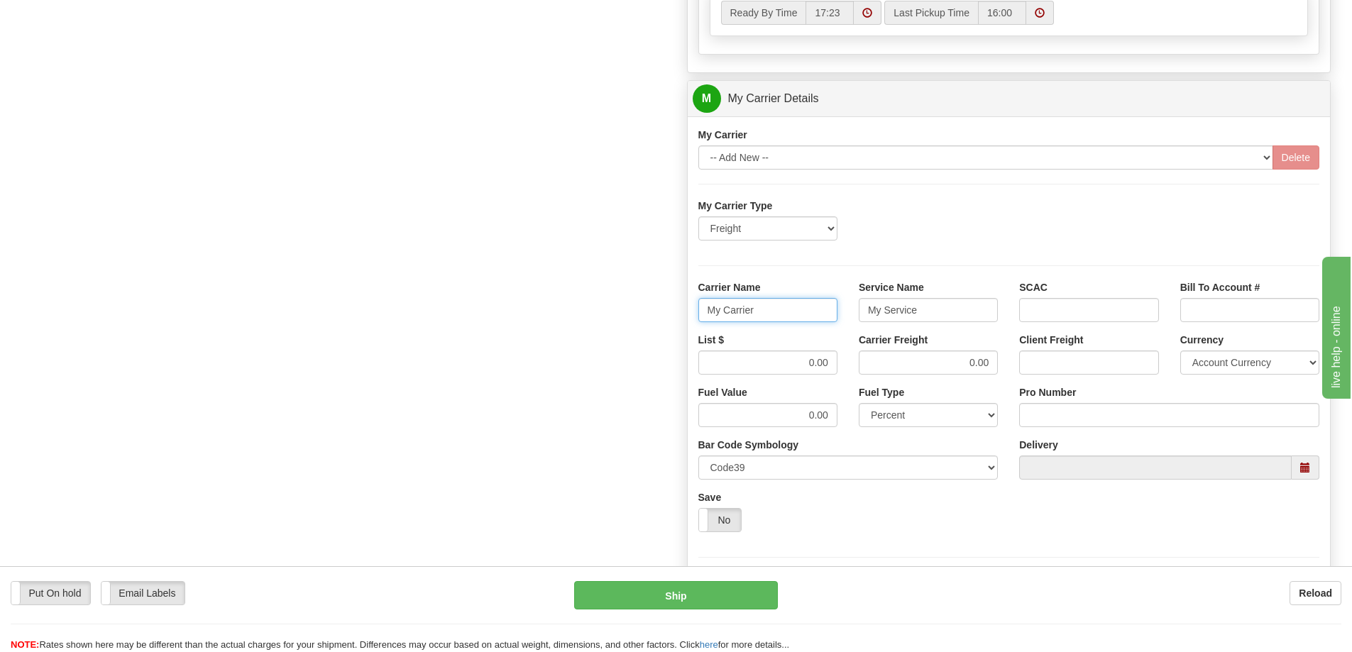
drag, startPoint x: 783, startPoint y: 314, endPoint x: 674, endPoint y: 316, distance: 108.6
click at [674, 316] on div "Order # 86706495 S Sender" at bounding box center [676, 19] width 1331 height 1370
drag, startPoint x: 932, startPoint y: 313, endPoint x: 826, endPoint y: 321, distance: 106.0
click at [826, 321] on div "Carrier Name Service Name My Service SCAC Bill To Account #" at bounding box center [1009, 306] width 643 height 53
drag, startPoint x: 950, startPoint y: 372, endPoint x: 999, endPoint y: 372, distance: 49.7
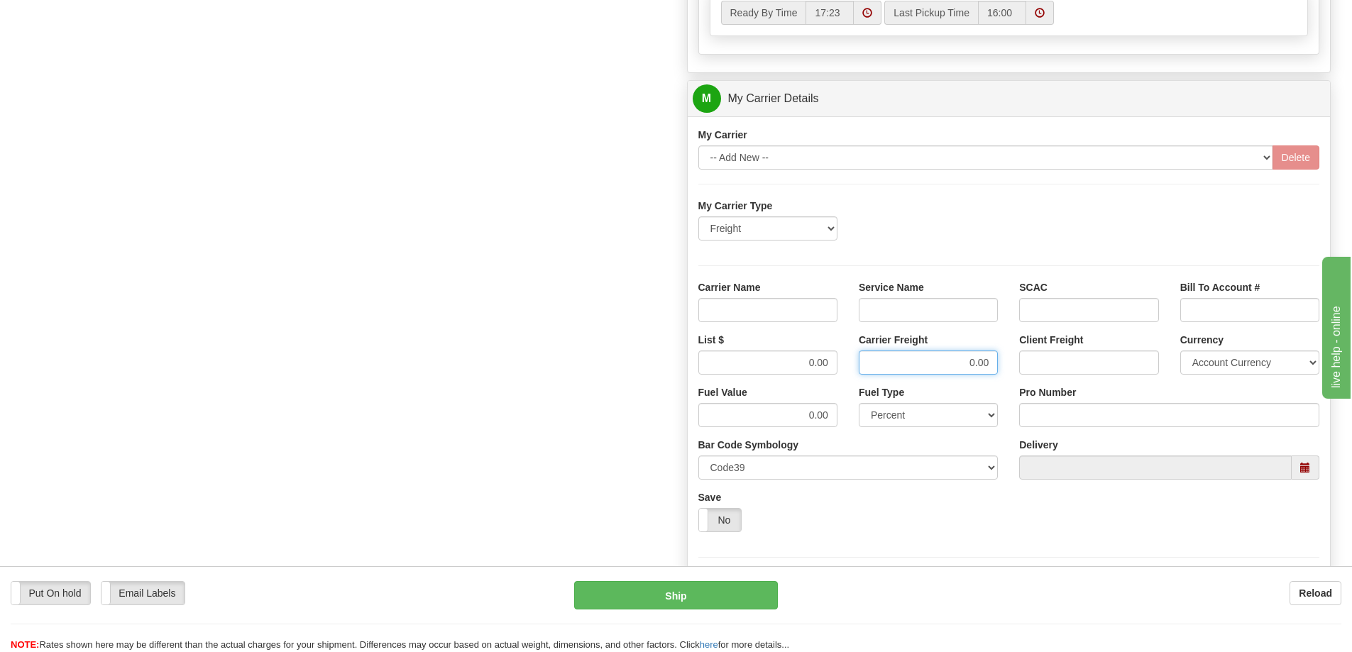
click at [999, 372] on div "Carrier Freight 0.00" at bounding box center [928, 359] width 160 height 53
drag, startPoint x: 802, startPoint y: 368, endPoint x: 859, endPoint y: 366, distance: 56.8
click at [859, 366] on div "List $ 0.00 Carrier Freight Client Freight Currency Account Currency ARN AWG AU…" at bounding box center [1009, 359] width 643 height 53
click at [803, 312] on input "Carrier Name" at bounding box center [767, 310] width 139 height 24
type input "AVR"
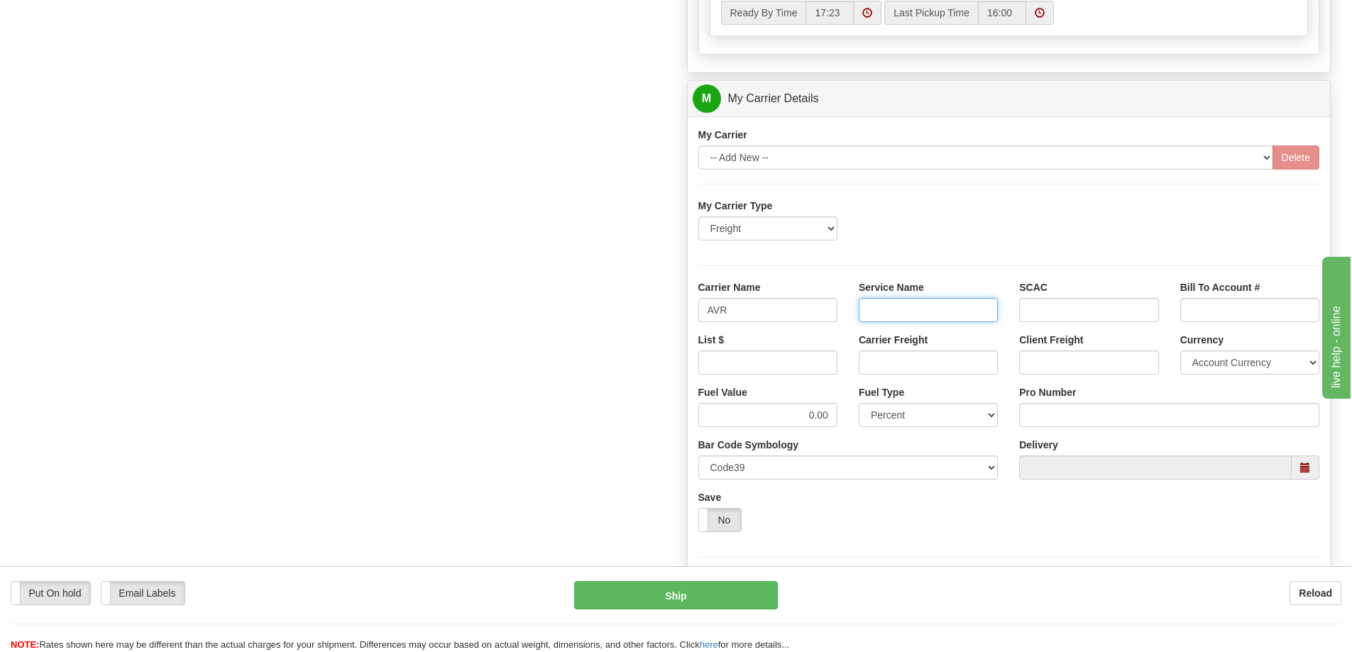
click at [911, 307] on input "Service Name" at bounding box center [928, 310] width 139 height 24
type input "LTL"
click at [921, 357] on input "Carrier Freight" at bounding box center [928, 363] width 139 height 24
type input "300"
drag, startPoint x: 804, startPoint y: 363, endPoint x: 815, endPoint y: 370, distance: 13.2
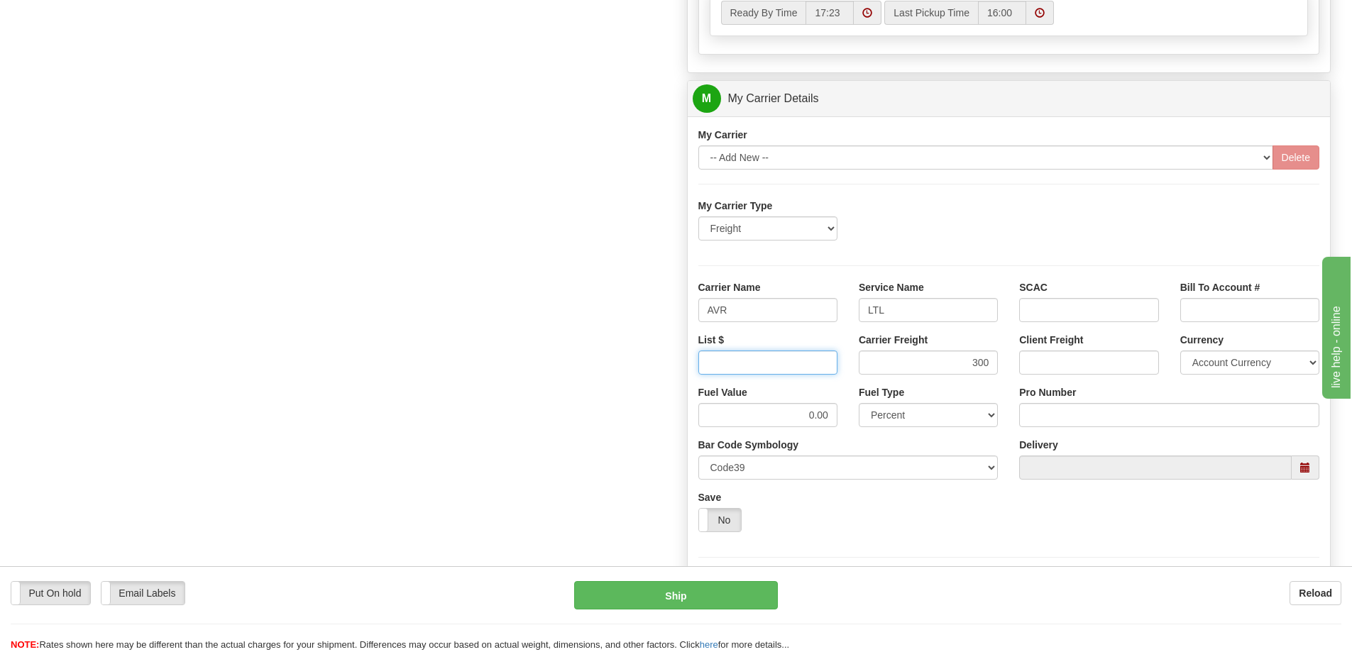
click at [806, 364] on input "List $" at bounding box center [767, 363] width 139 height 24
type input "300"
click at [1080, 422] on input "Pro Number" at bounding box center [1169, 415] width 300 height 24
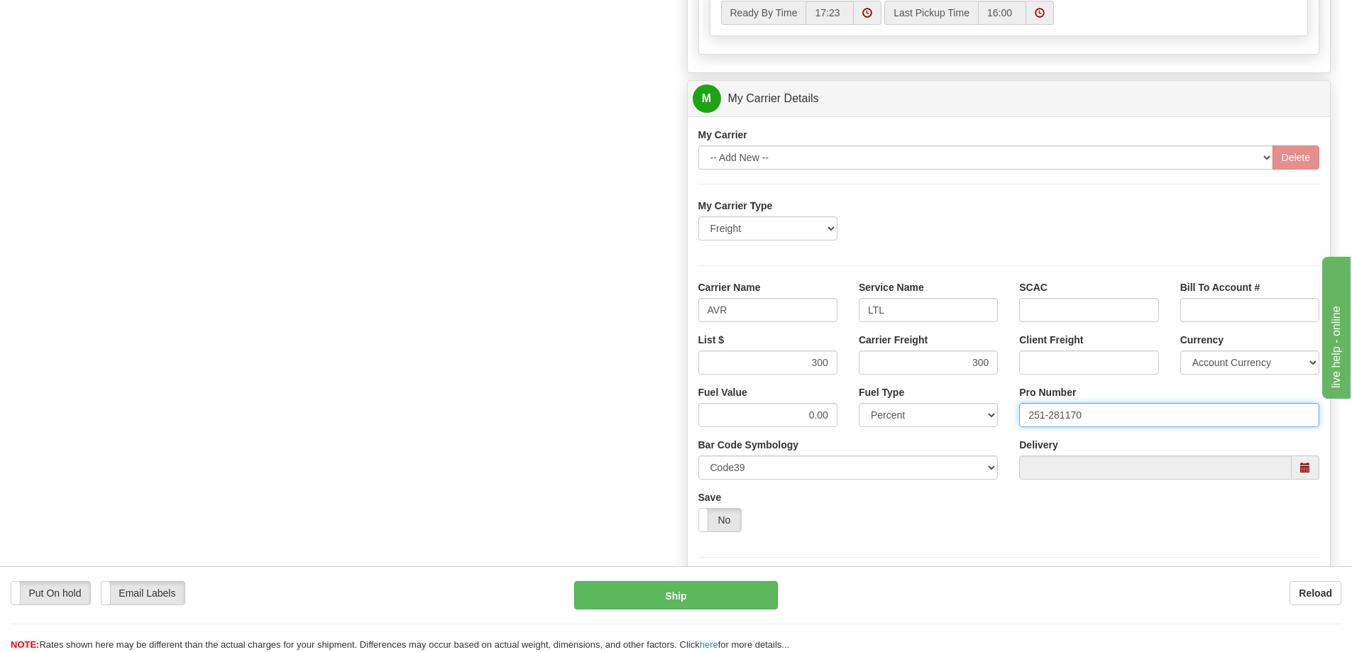
type input "251-281170"
click button "Delete" at bounding box center [0, 0] width 0 height 0
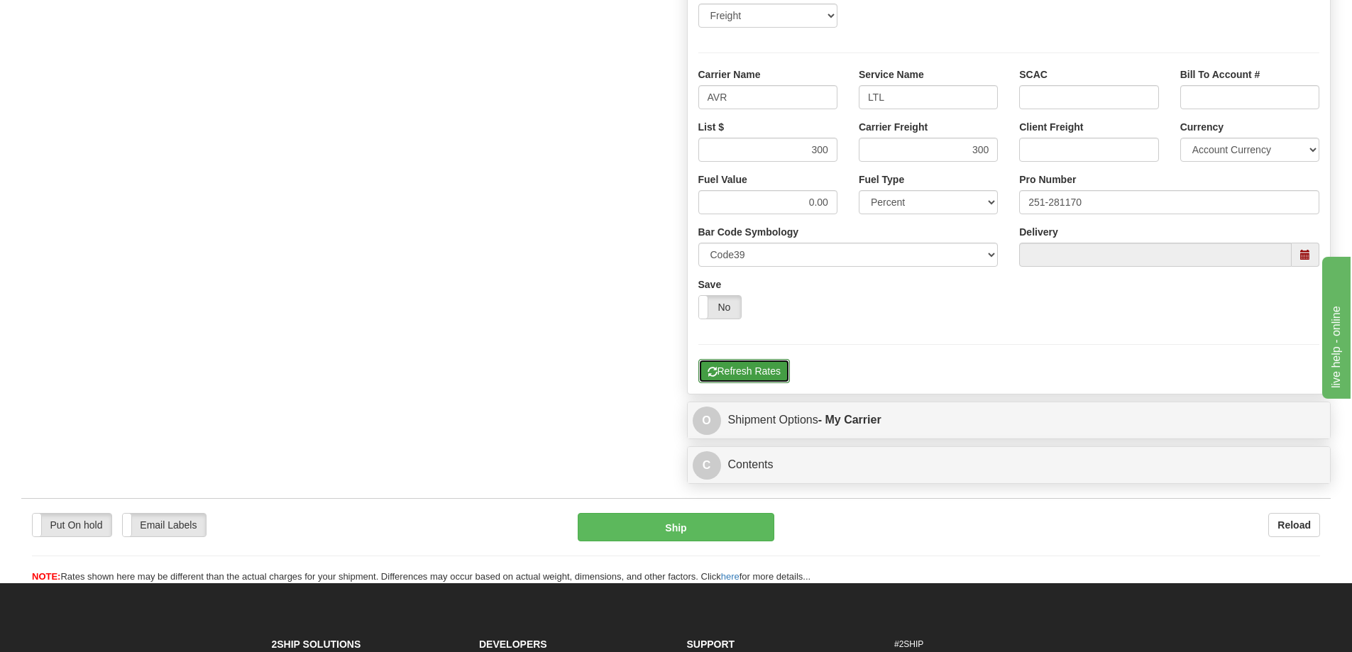
click at [754, 378] on button "Refresh Rates" at bounding box center [744, 371] width 92 height 24
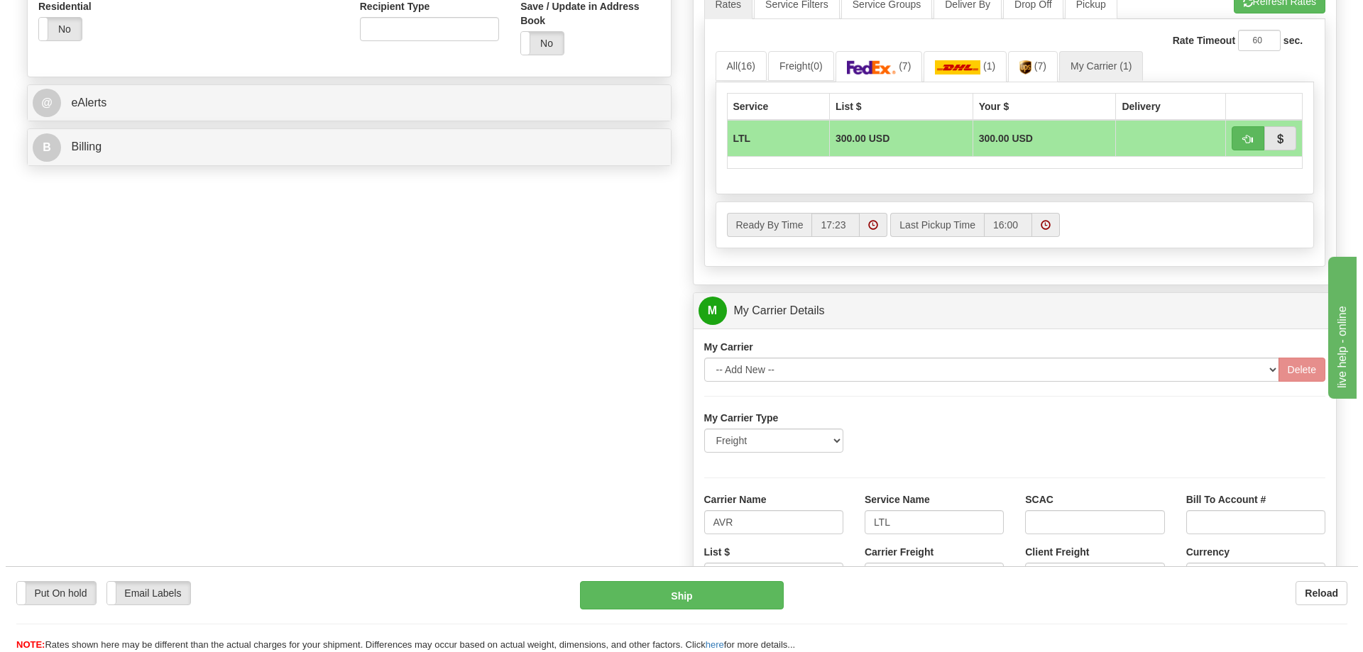
scroll to position [568, 0]
click at [1241, 133] on button "button" at bounding box center [1242, 139] width 33 height 24
type input "00"
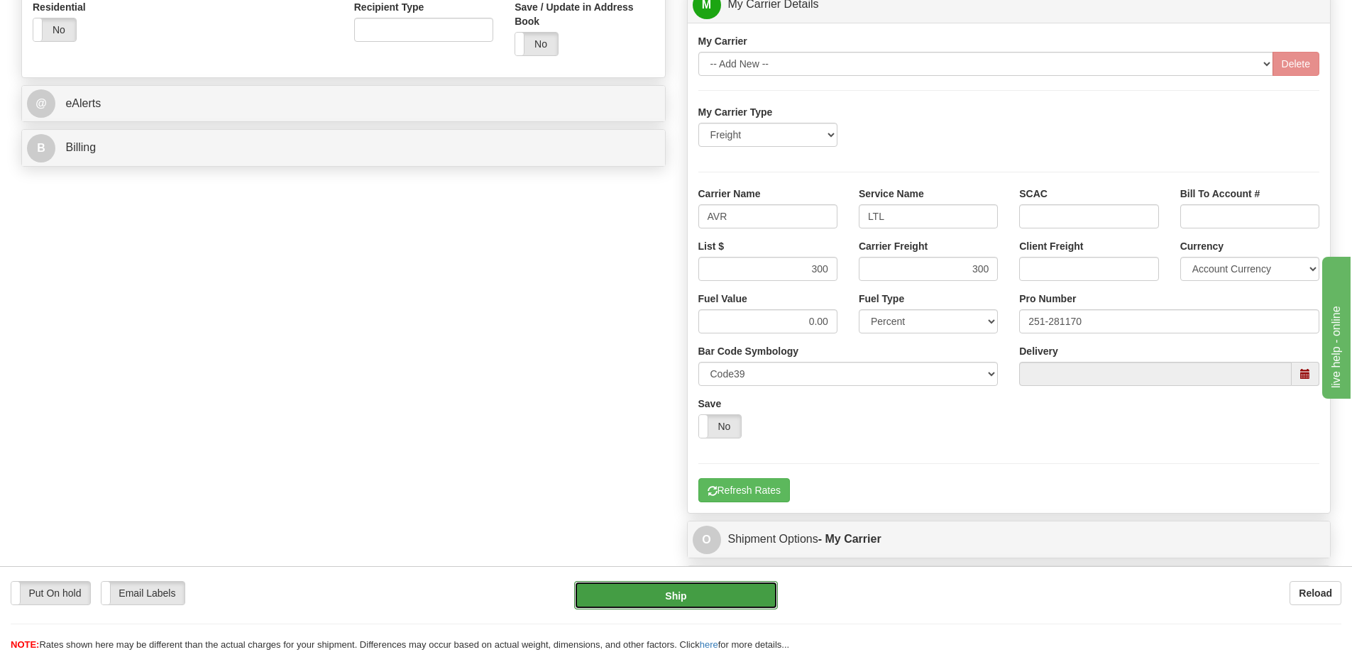
click at [704, 603] on button "Ship" at bounding box center [676, 595] width 204 height 28
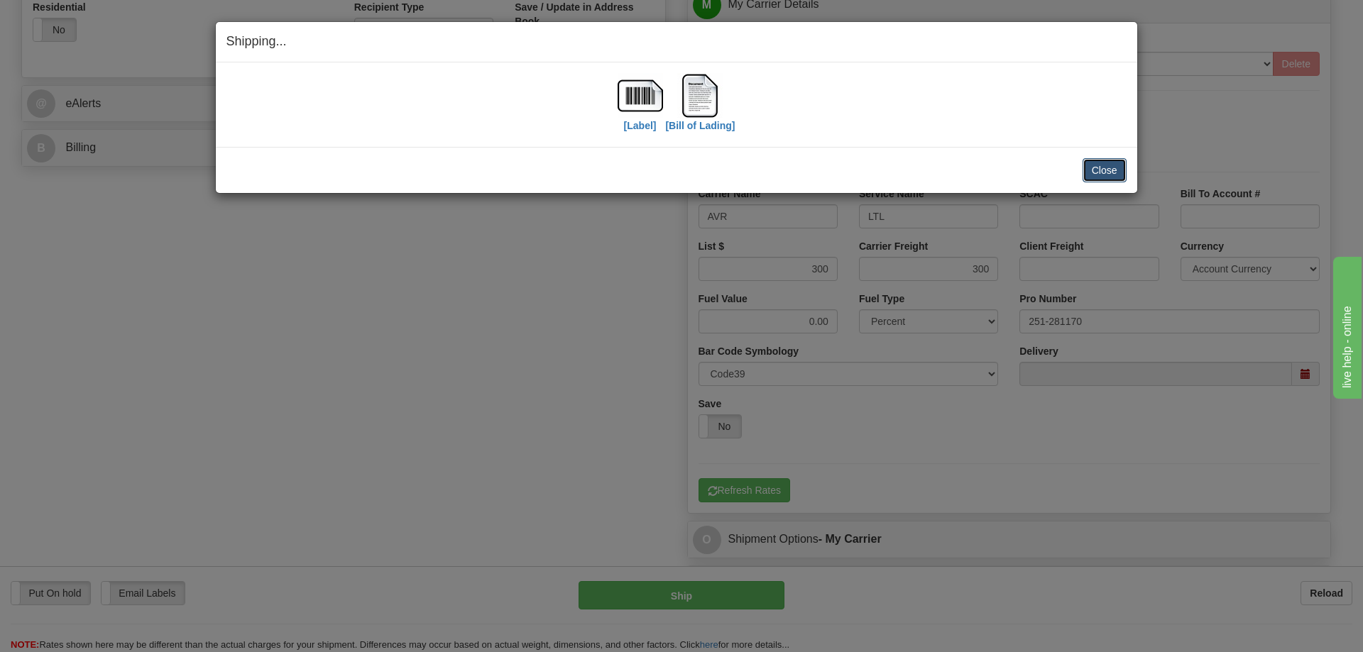
click at [1099, 168] on button "Close" at bounding box center [1104, 170] width 44 height 24
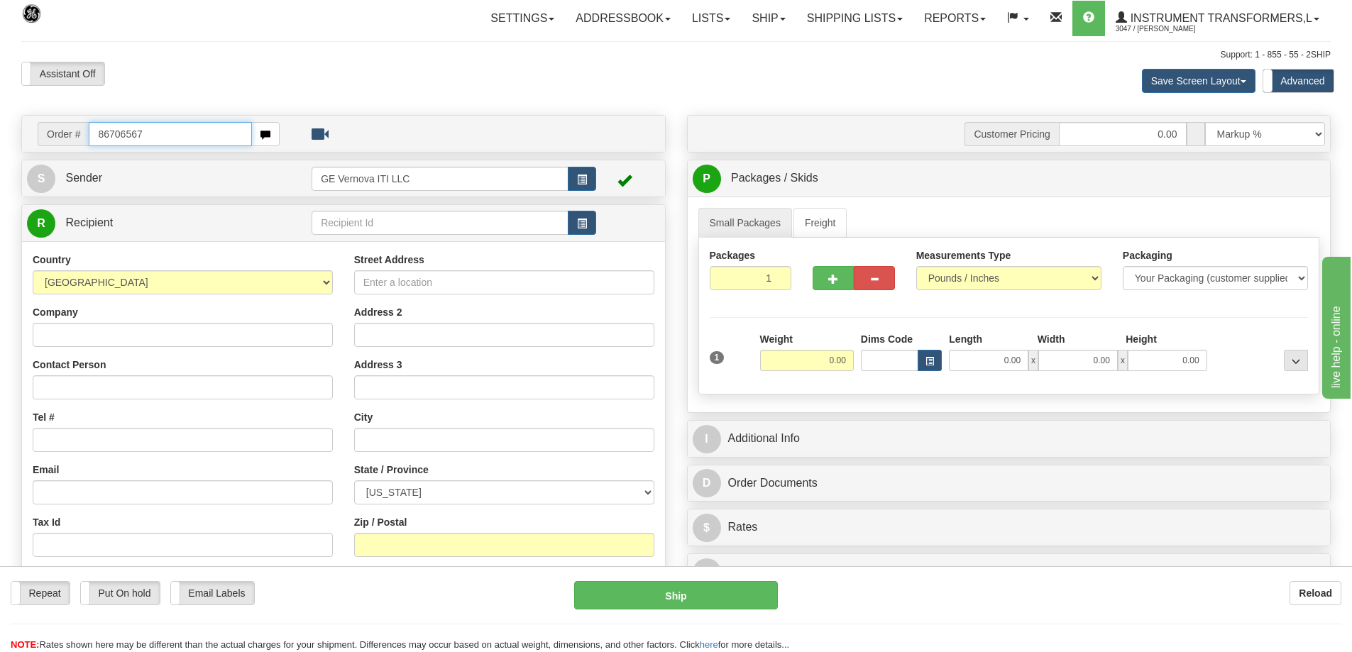
type input "86706567"
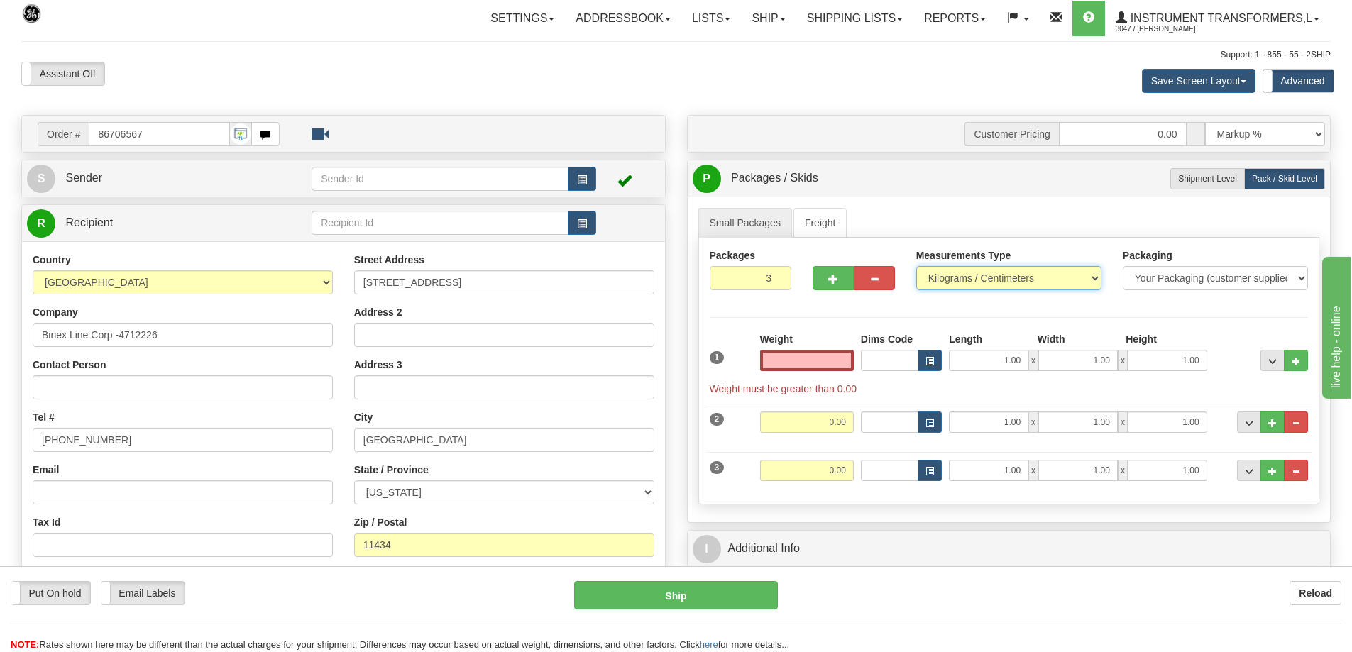
type input "0.00"
click at [972, 283] on select "Pounds / Inches Kilograms / Centimeters" at bounding box center [1008, 278] width 185 height 24
select select "0"
click at [916, 266] on select "Pounds / Inches Kilograms / Centimeters" at bounding box center [1008, 278] width 185 height 24
click at [862, 280] on button "button" at bounding box center [874, 278] width 41 height 24
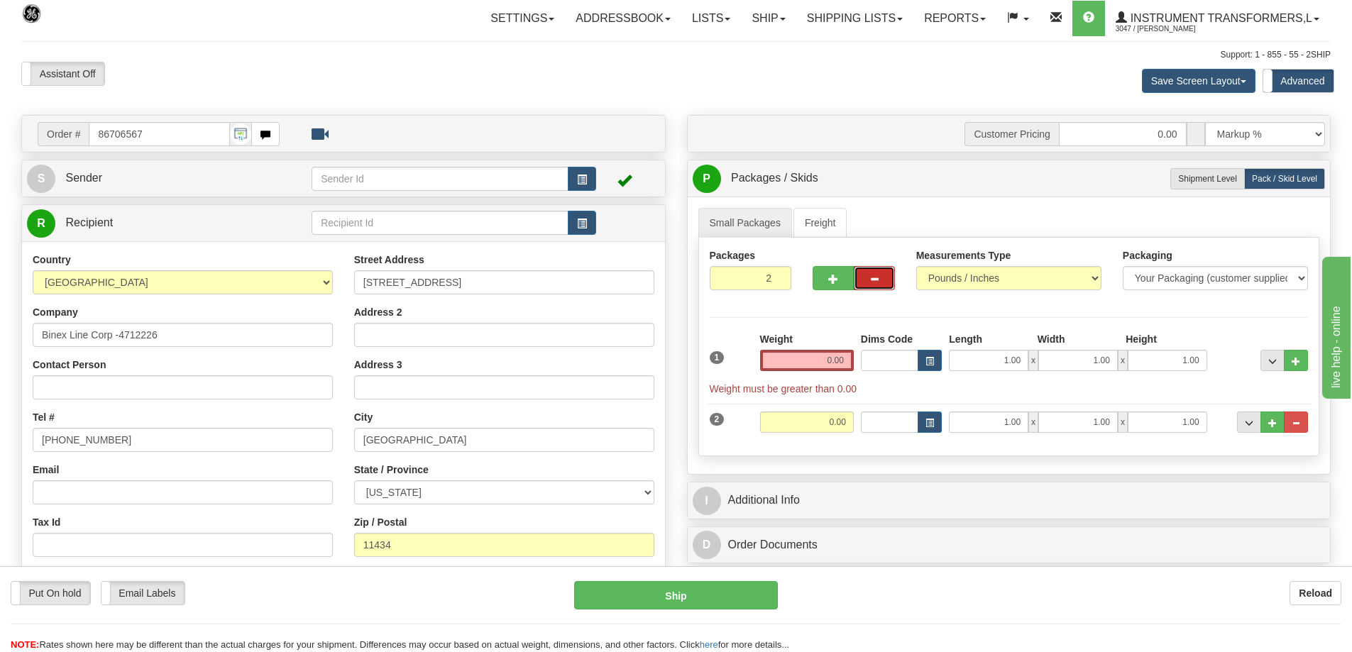
click at [862, 280] on button "button" at bounding box center [874, 278] width 41 height 24
type input "1"
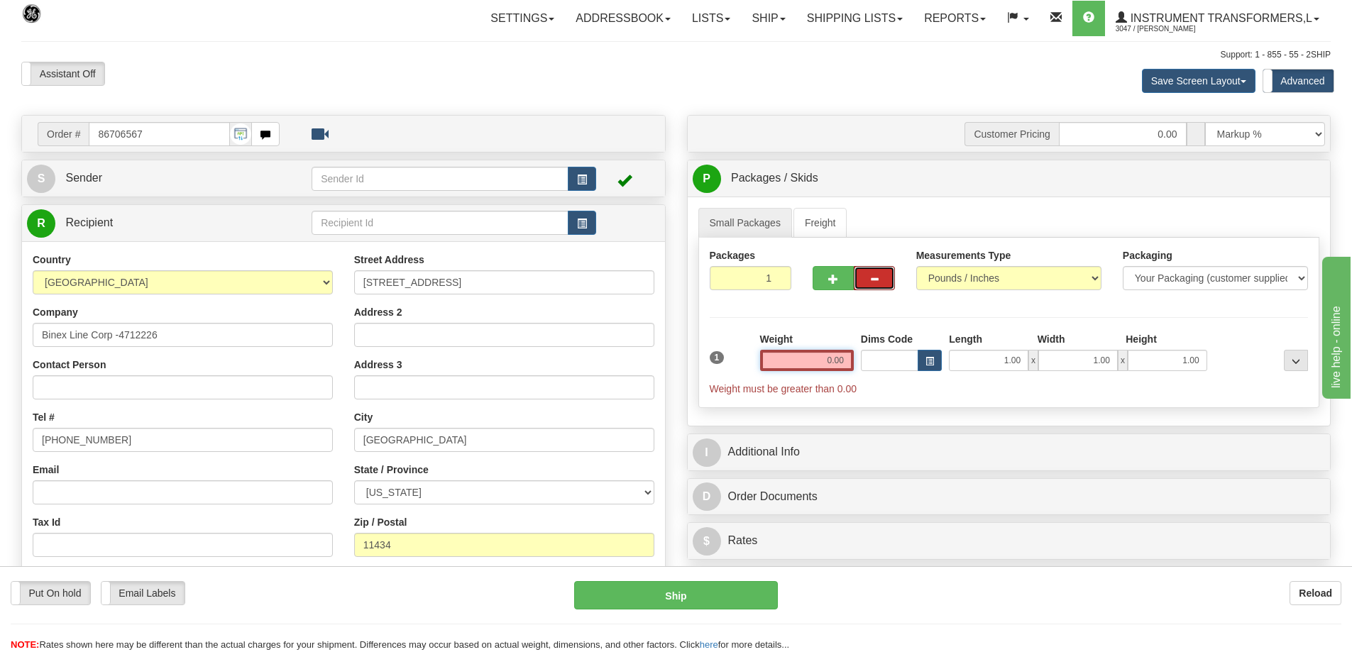
click at [822, 366] on input "0.00" at bounding box center [807, 360] width 94 height 21
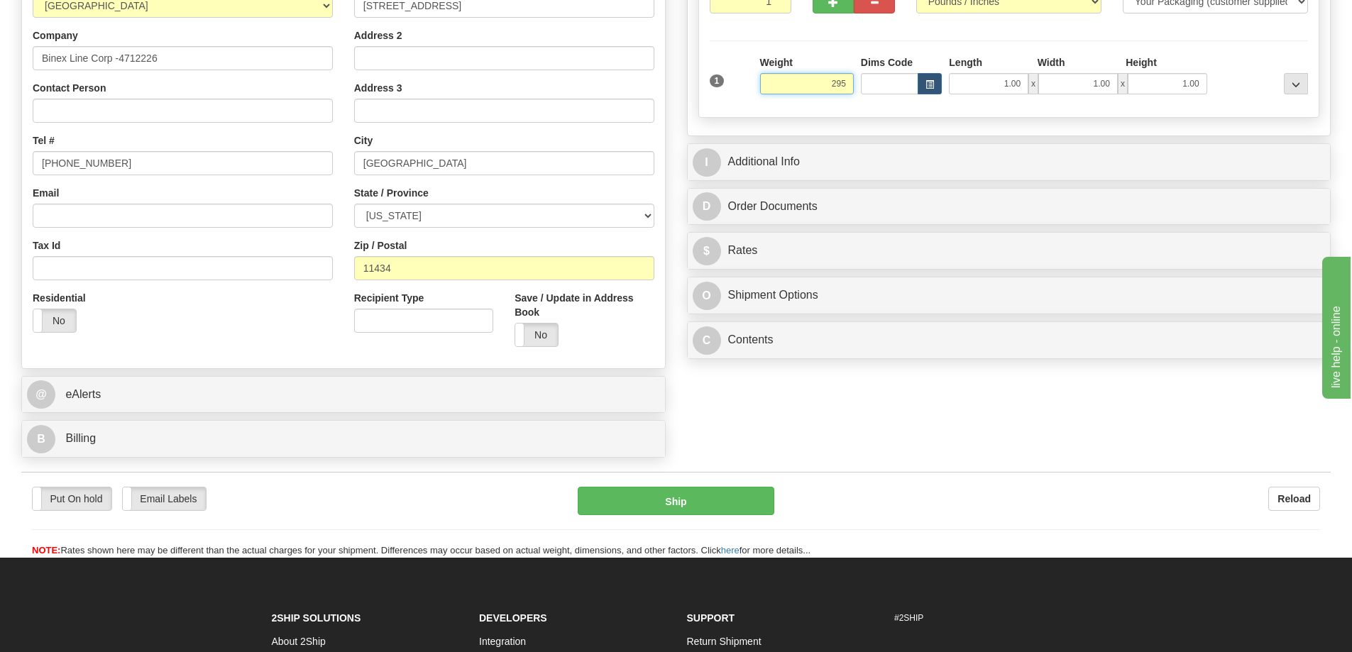
scroll to position [284, 0]
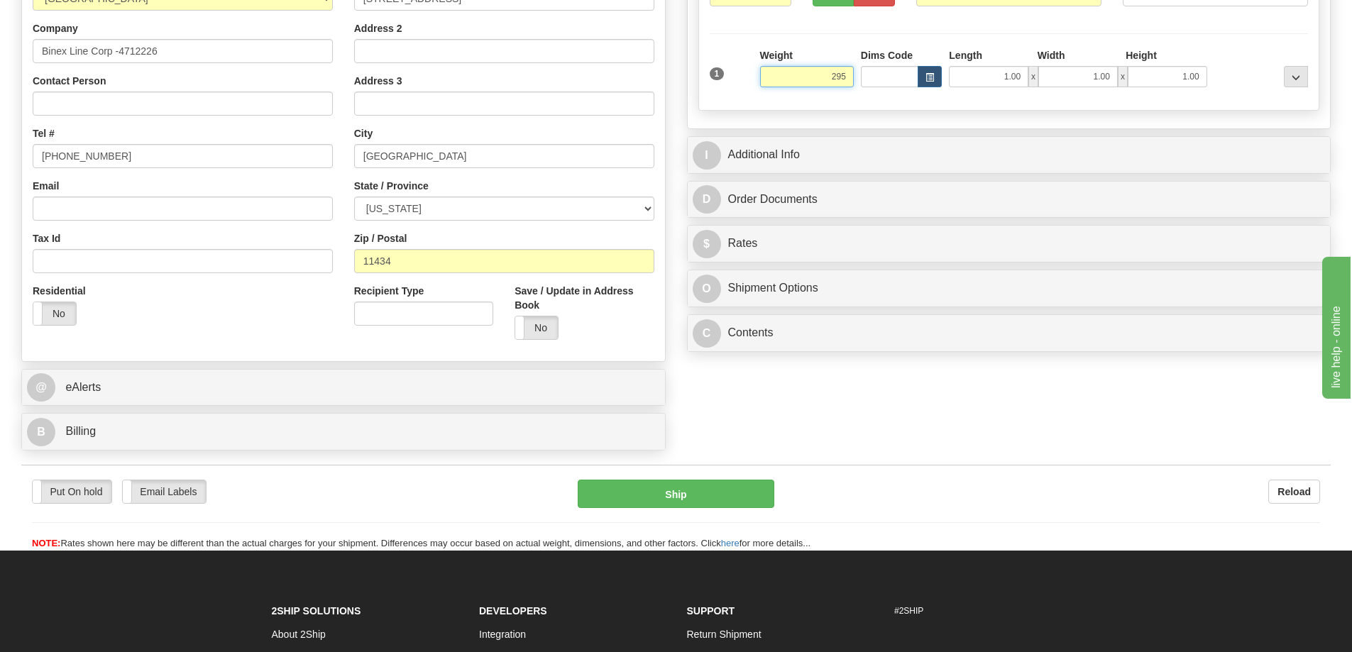
click button "Delete" at bounding box center [0, 0] width 0 height 0
type input "295.00"
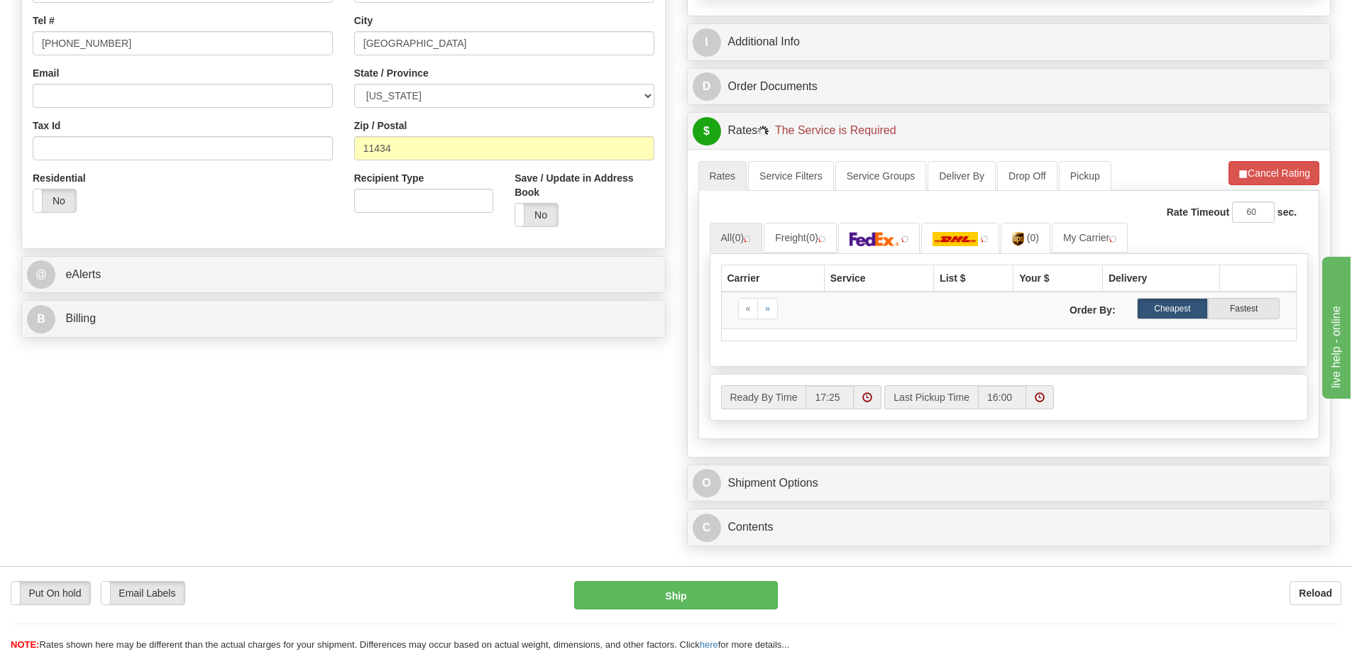
scroll to position [355, 0]
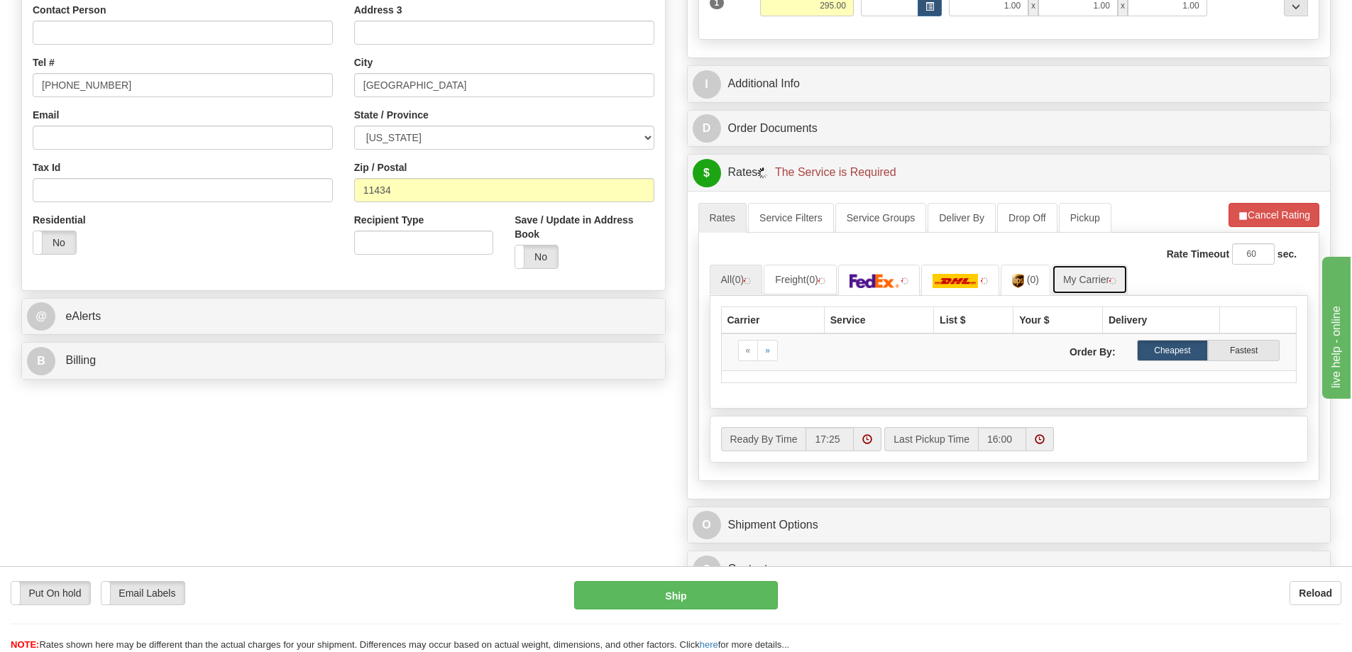
click at [1092, 283] on link "My Carrier" at bounding box center [1090, 280] width 76 height 30
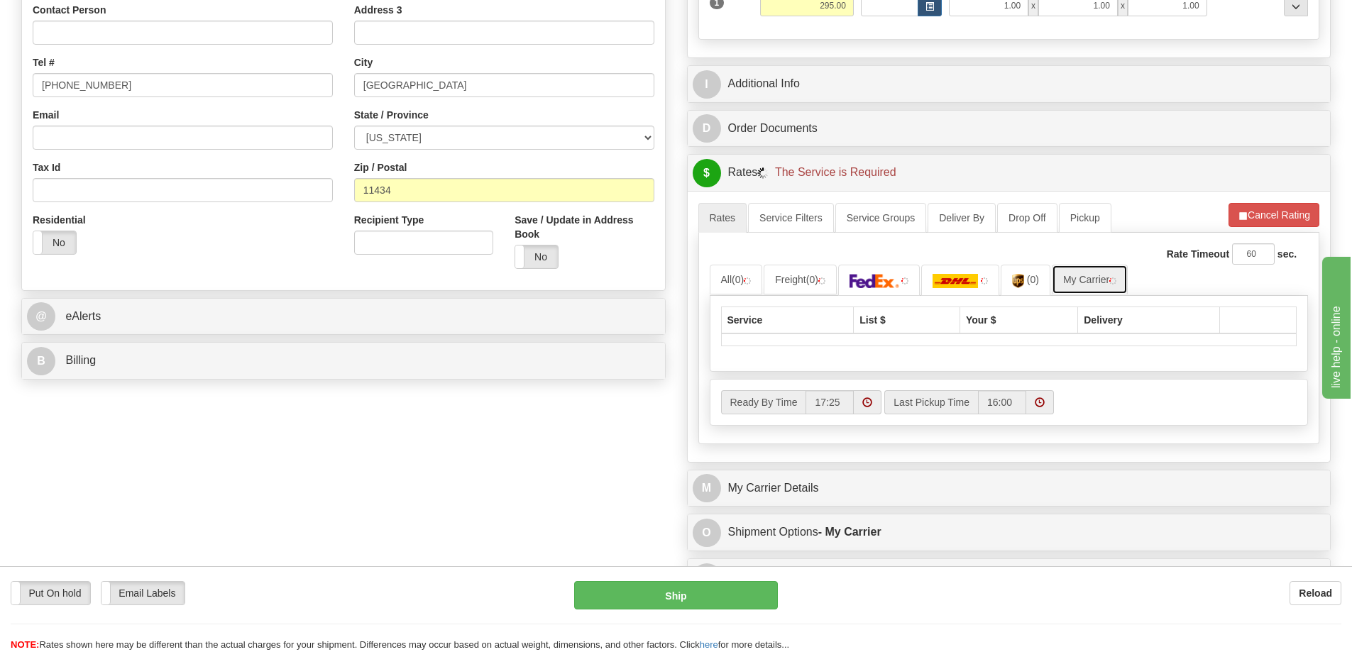
click at [1092, 283] on link "My Carrier" at bounding box center [1090, 280] width 76 height 30
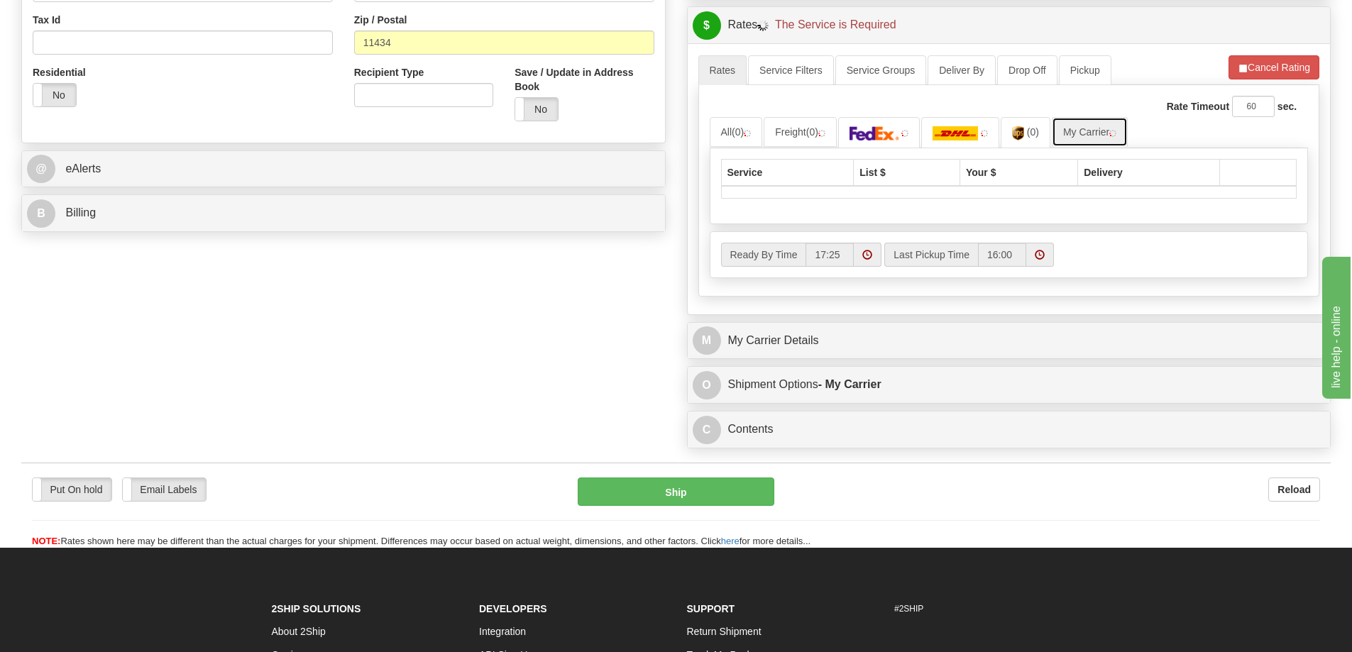
scroll to position [568, 0]
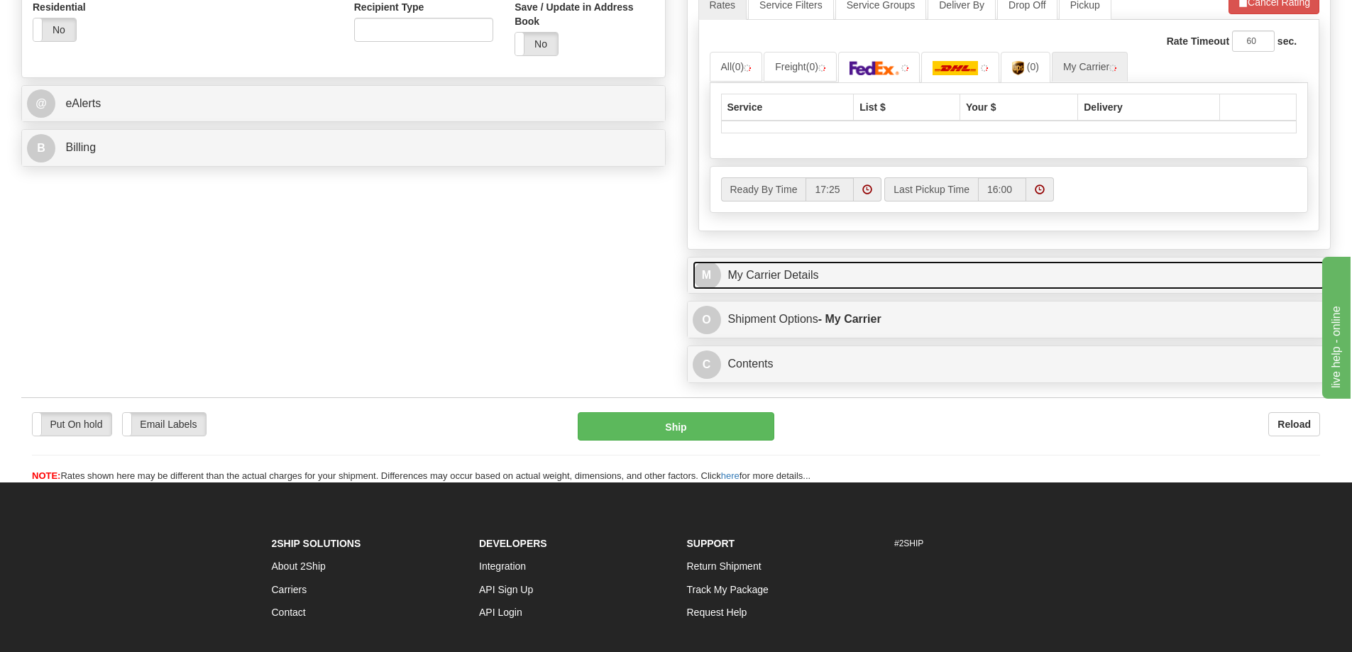
click at [856, 280] on link "M My Carrier Details" at bounding box center [1009, 275] width 633 height 29
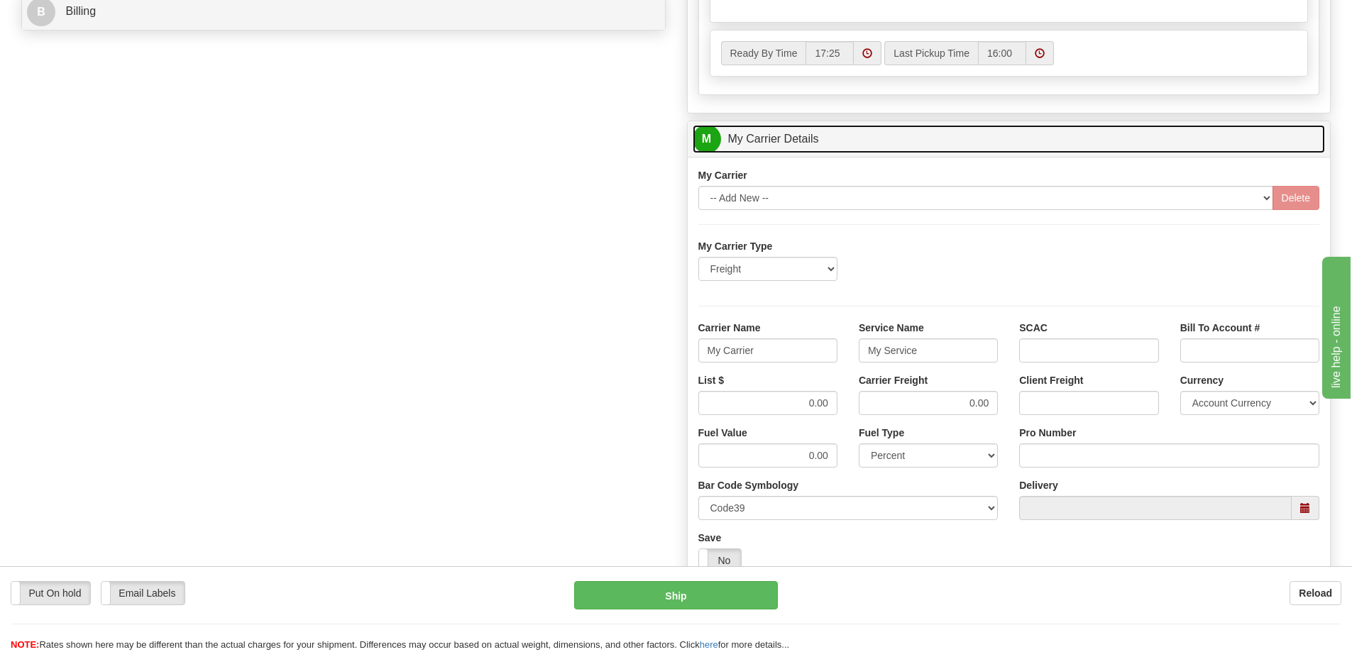
scroll to position [710, 0]
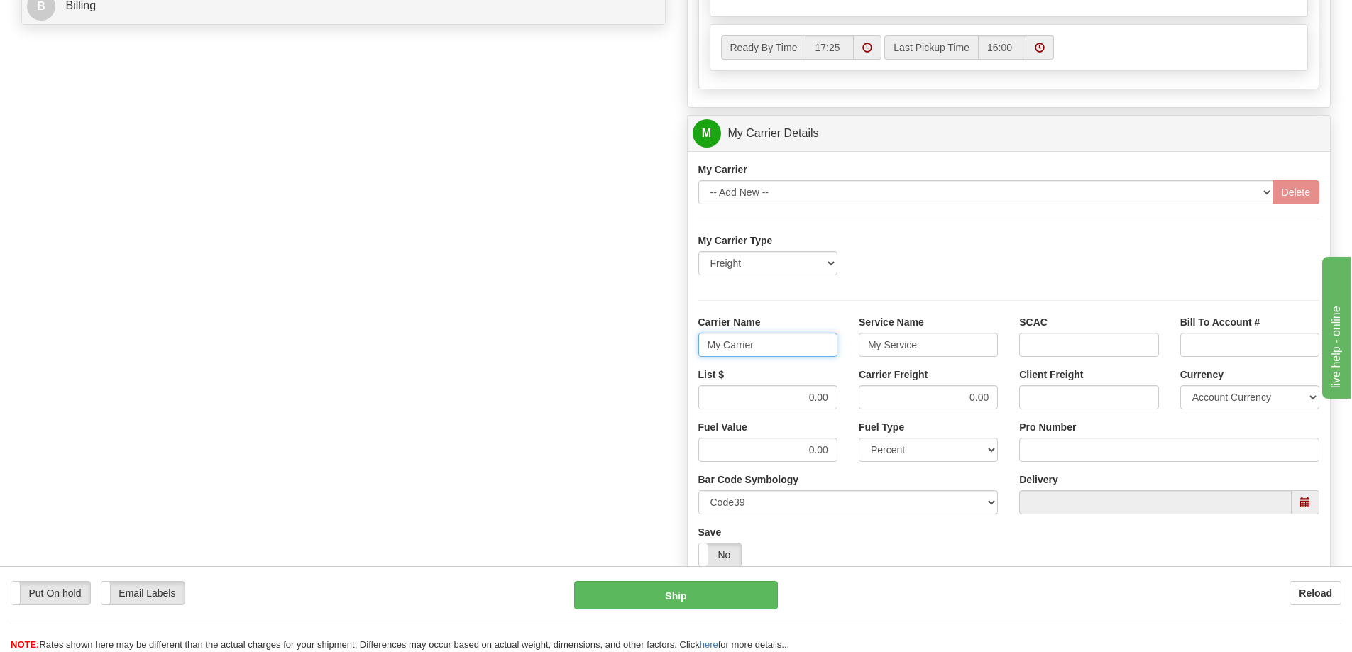
drag, startPoint x: 758, startPoint y: 353, endPoint x: 700, endPoint y: 364, distance: 59.2
click at [700, 364] on div "Carrier Name My Carrier" at bounding box center [768, 341] width 160 height 53
drag, startPoint x: 918, startPoint y: 347, endPoint x: 864, endPoint y: 361, distance: 55.8
click at [864, 361] on div "Service Name My Service" at bounding box center [928, 341] width 160 height 53
drag, startPoint x: 957, startPoint y: 395, endPoint x: 1006, endPoint y: 395, distance: 49.0
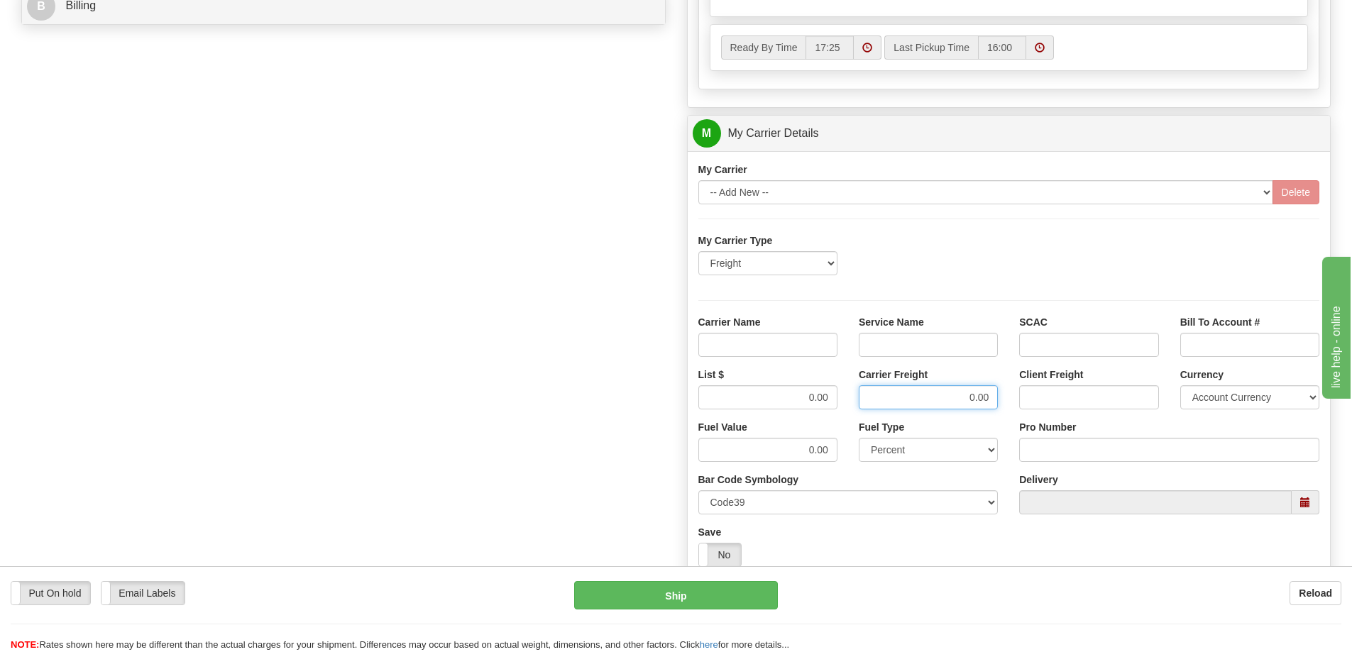
click at [1006, 395] on div "Carrier Freight 0.00" at bounding box center [928, 394] width 160 height 53
drag, startPoint x: 804, startPoint y: 399, endPoint x: 842, endPoint y: 397, distance: 38.4
click at [842, 397] on div "List $ 0.00" at bounding box center [768, 394] width 160 height 53
click at [779, 348] on input "Carrier Name" at bounding box center [767, 345] width 139 height 24
type input "AVR"
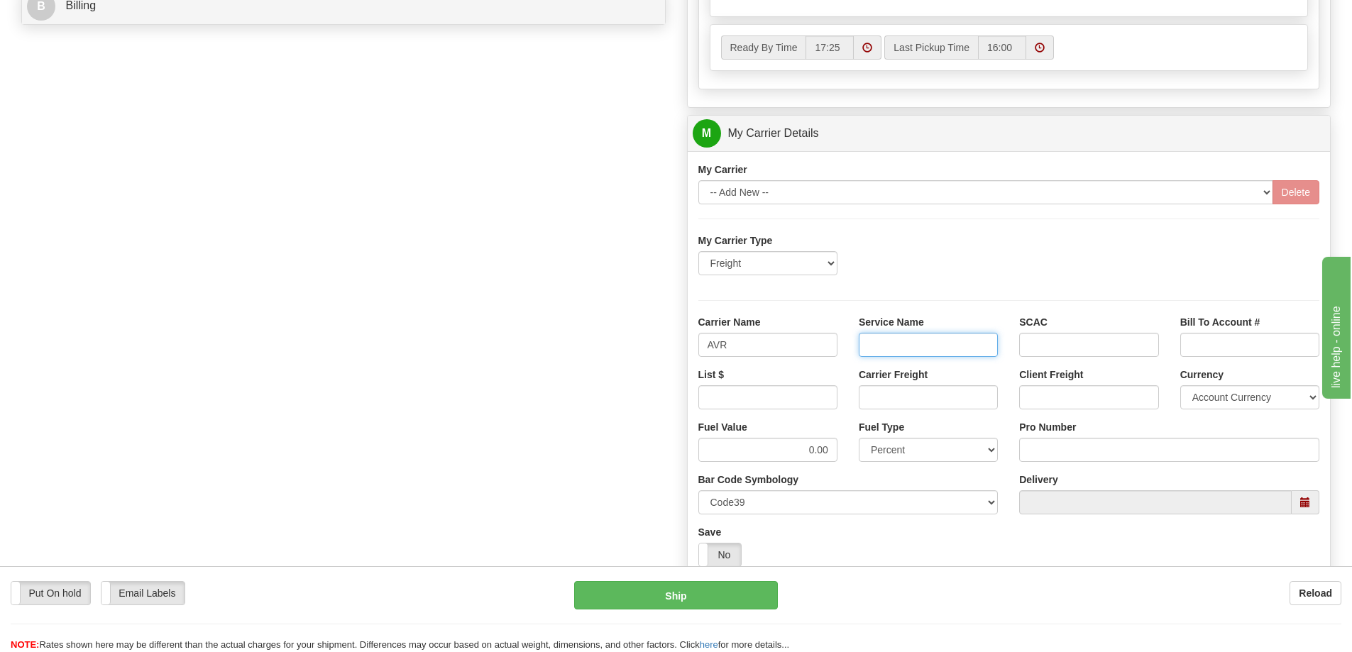
click at [882, 337] on input "Service Name" at bounding box center [928, 345] width 139 height 24
type input "LTL"
click at [813, 396] on input "List $" at bounding box center [767, 397] width 139 height 24
type input "300"
click at [891, 402] on input "Carrier Freight" at bounding box center [928, 397] width 139 height 24
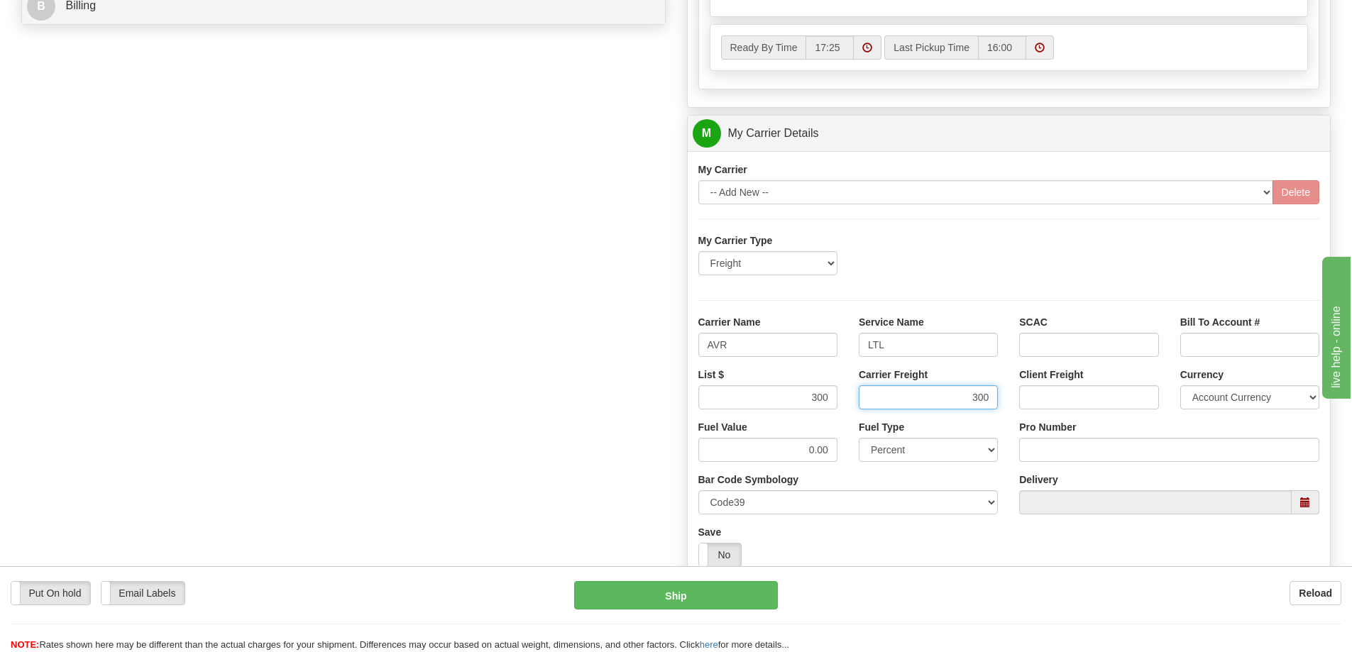
type input "300"
click at [1032, 447] on input "Pro Number" at bounding box center [1169, 450] width 300 height 24
type input "251-281181"
click button "Delete" at bounding box center [0, 0] width 0 height 0
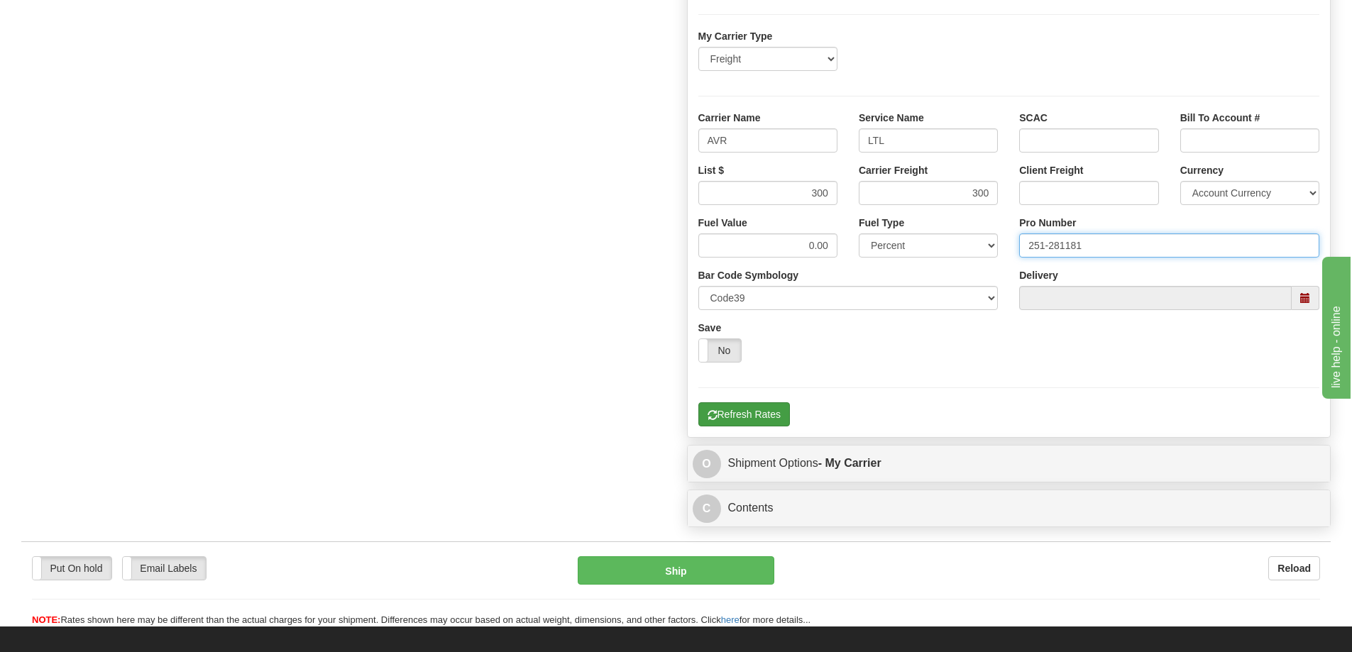
scroll to position [923, 0]
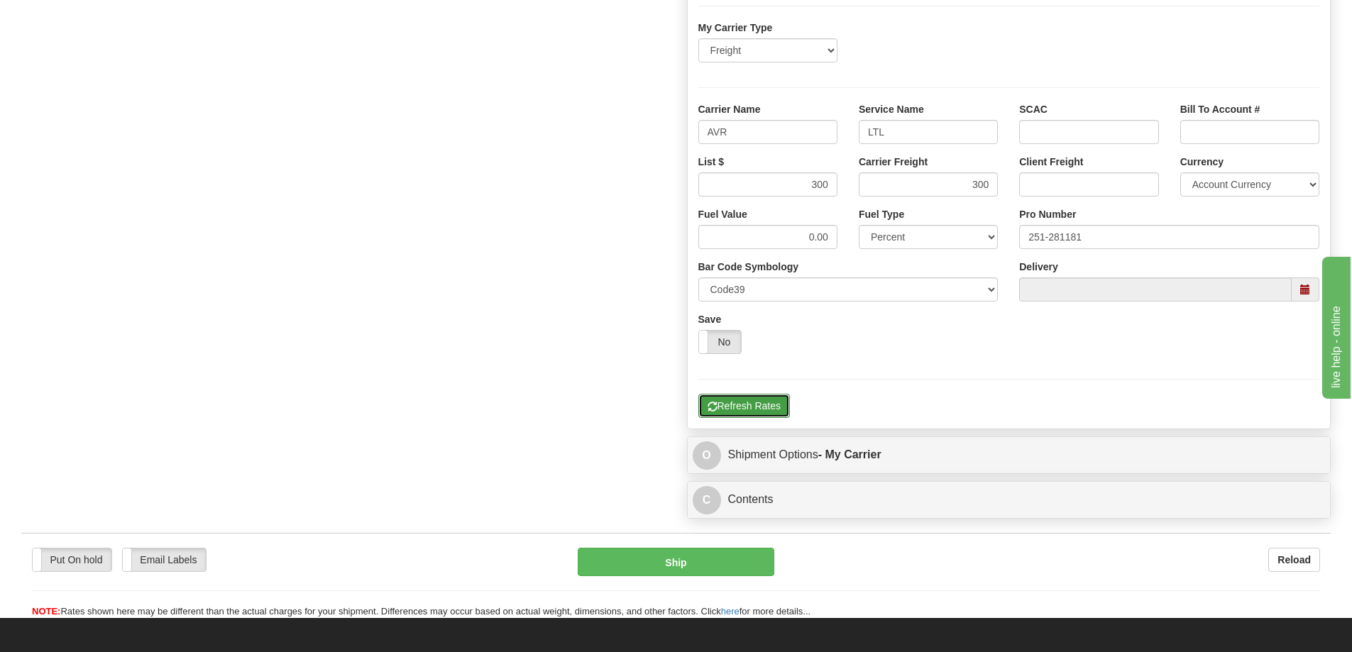
click at [722, 401] on button "Refresh Rates" at bounding box center [744, 406] width 92 height 24
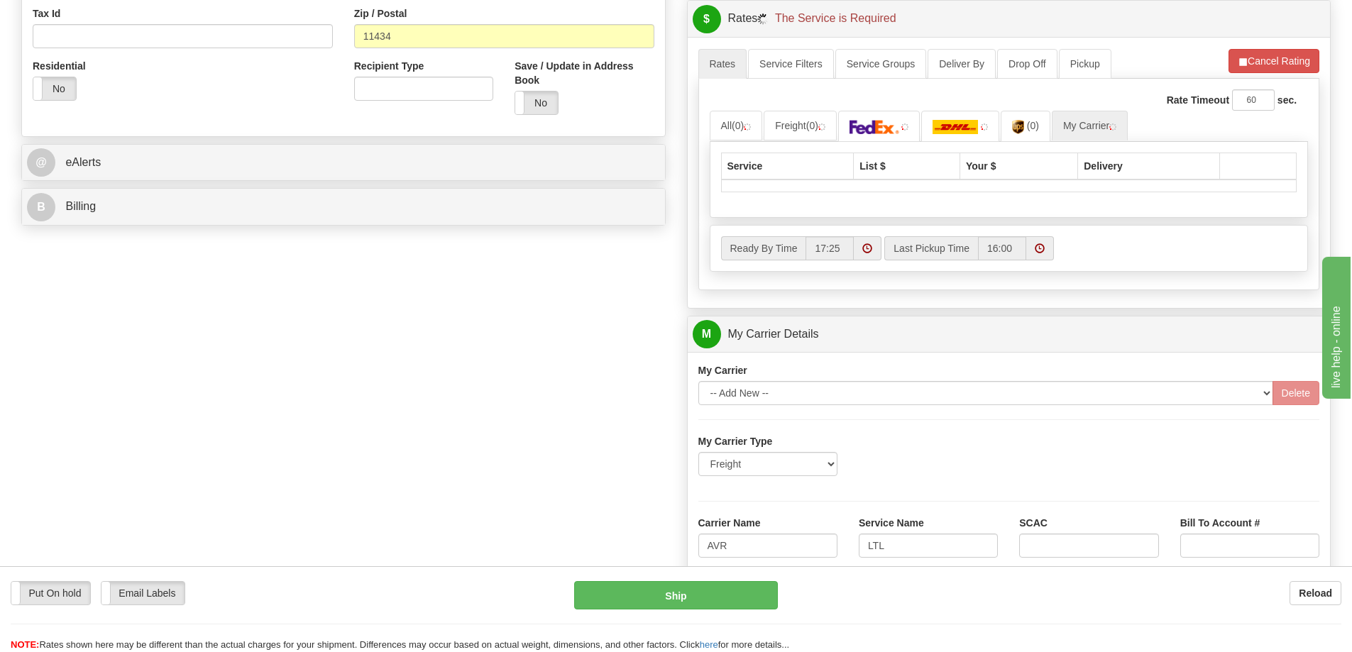
scroll to position [781, 0]
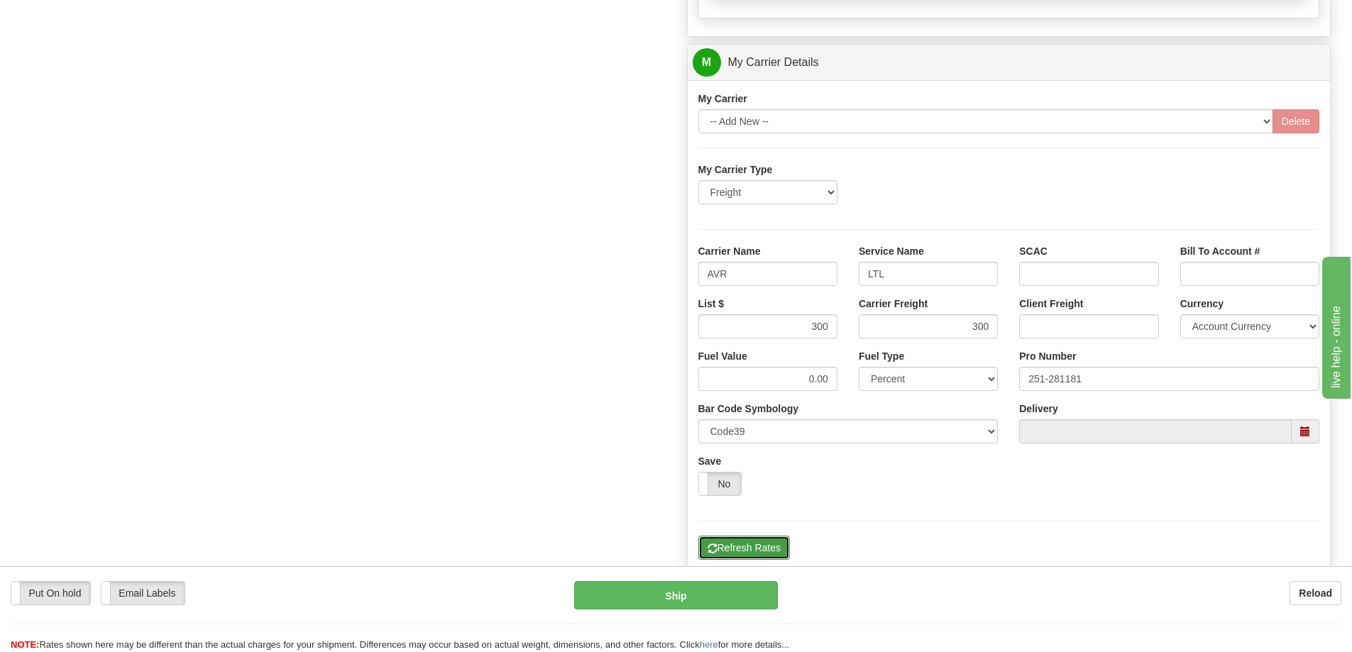
click at [776, 546] on button "Refresh Rates" at bounding box center [744, 548] width 92 height 24
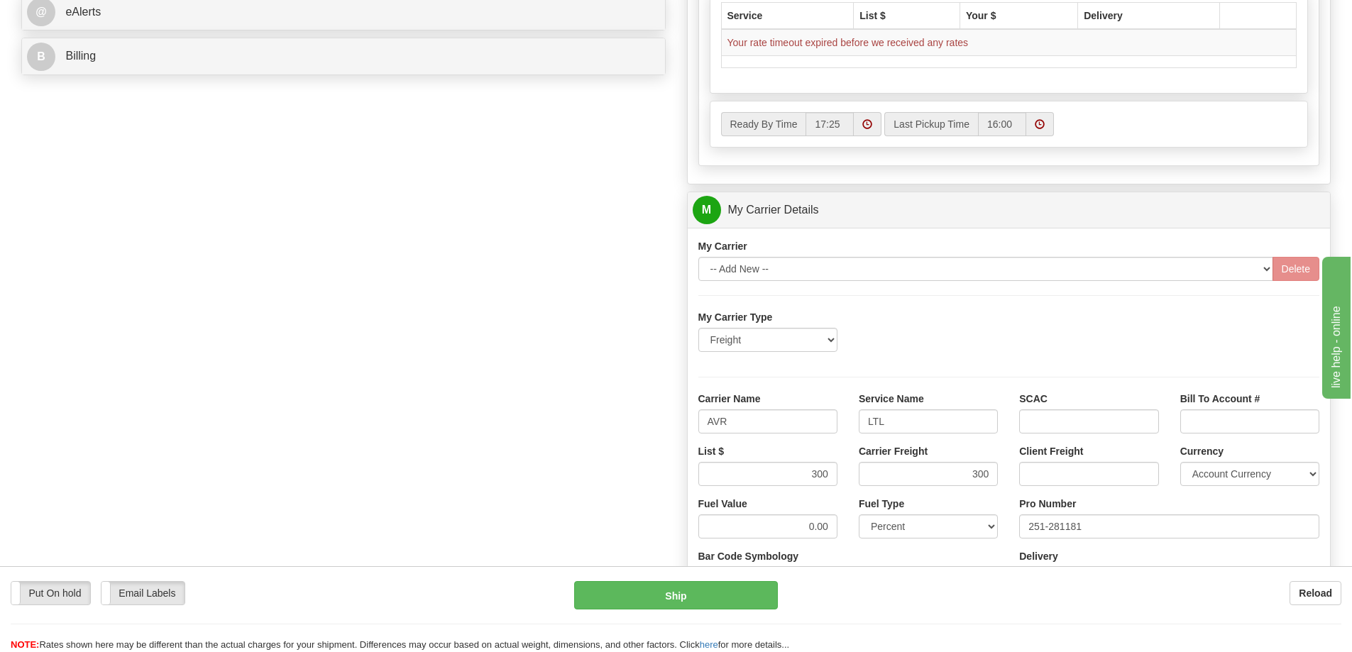
scroll to position [736, 0]
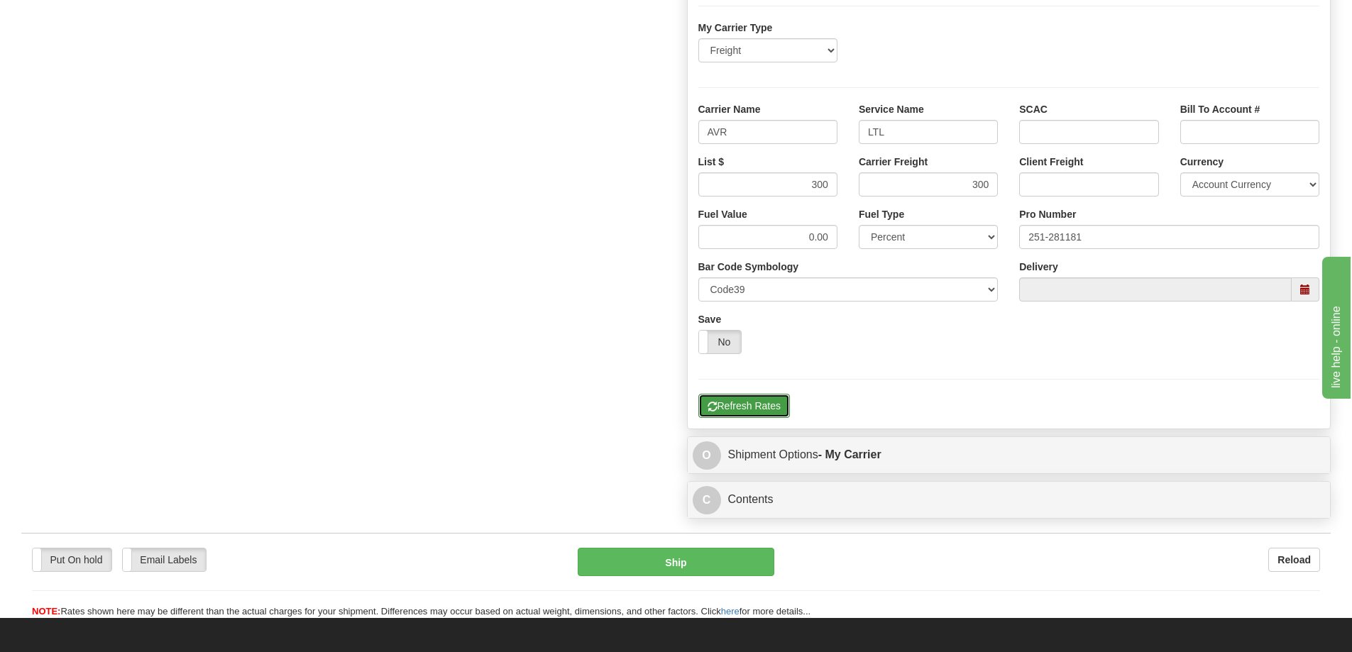
click at [750, 400] on button "Refresh Rates" at bounding box center [744, 406] width 92 height 24
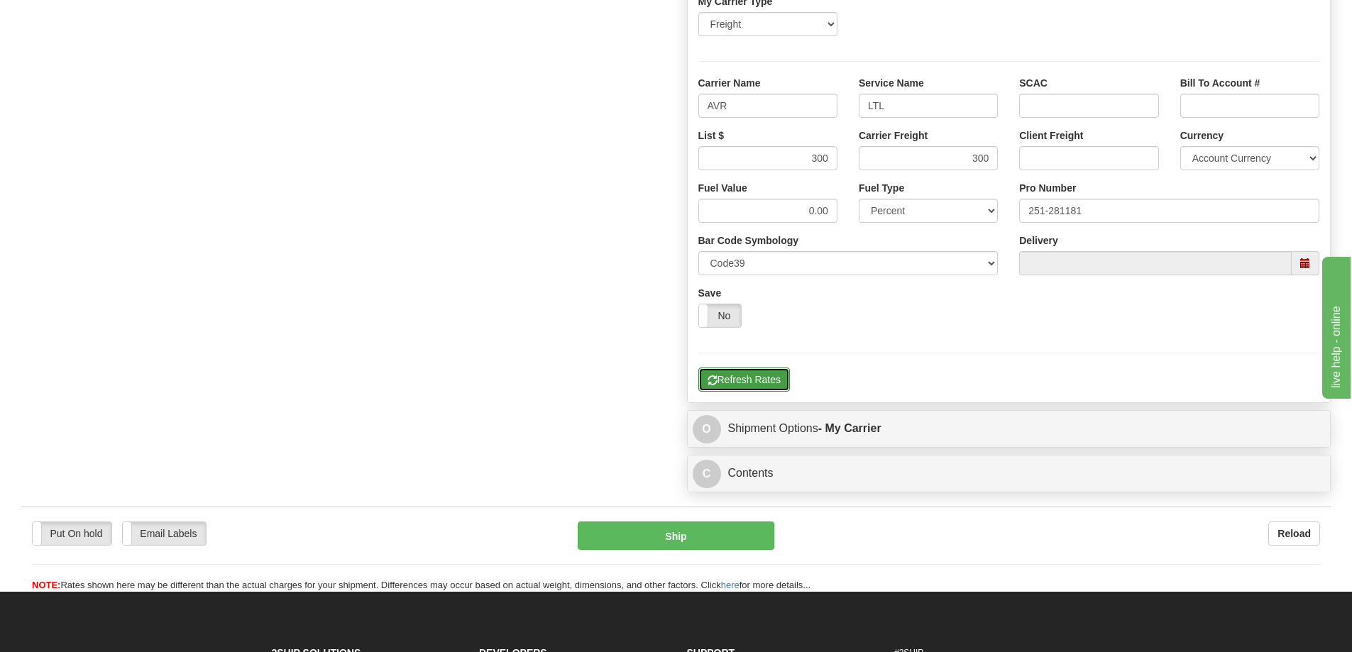
scroll to position [923, 0]
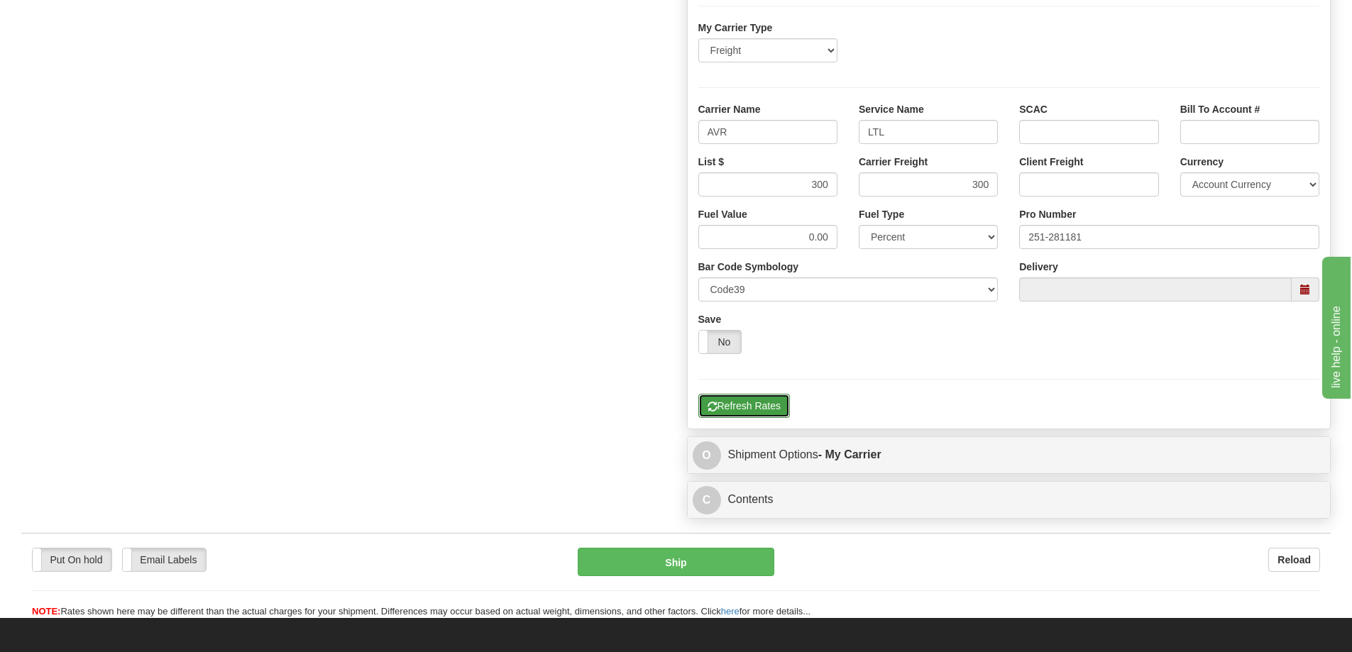
click at [750, 400] on button "Refresh Rates" at bounding box center [744, 406] width 92 height 24
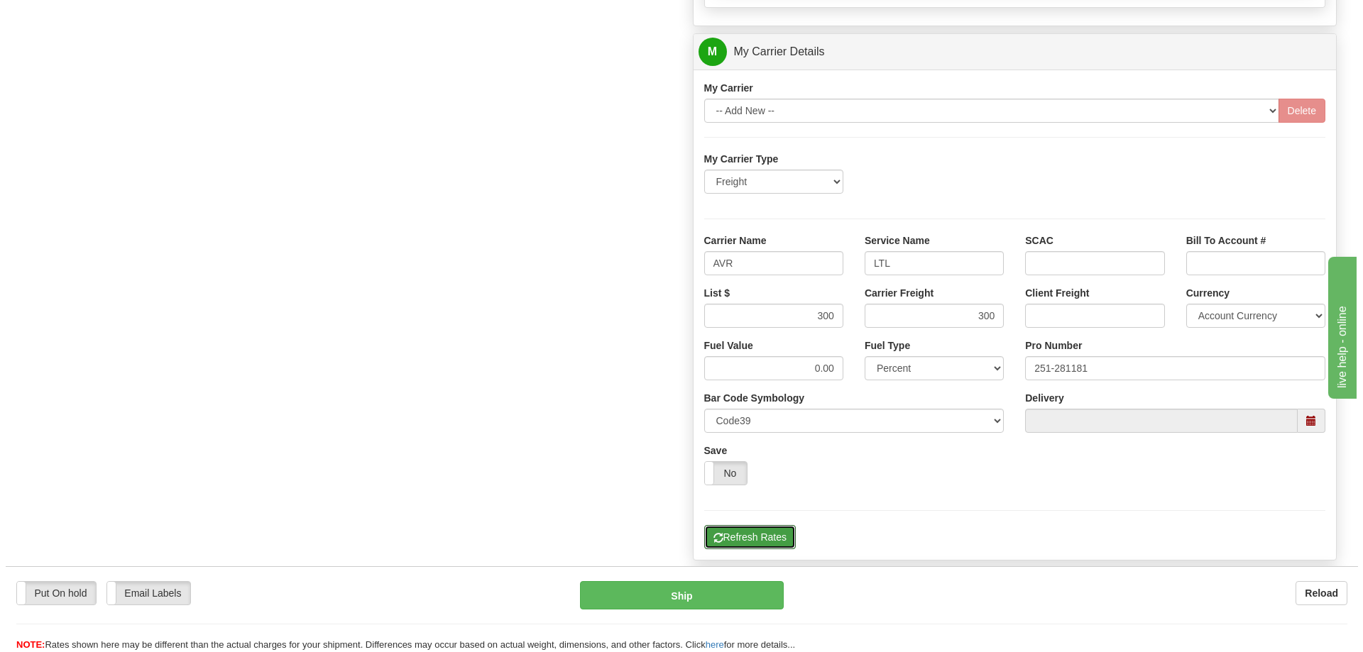
scroll to position [568, 0]
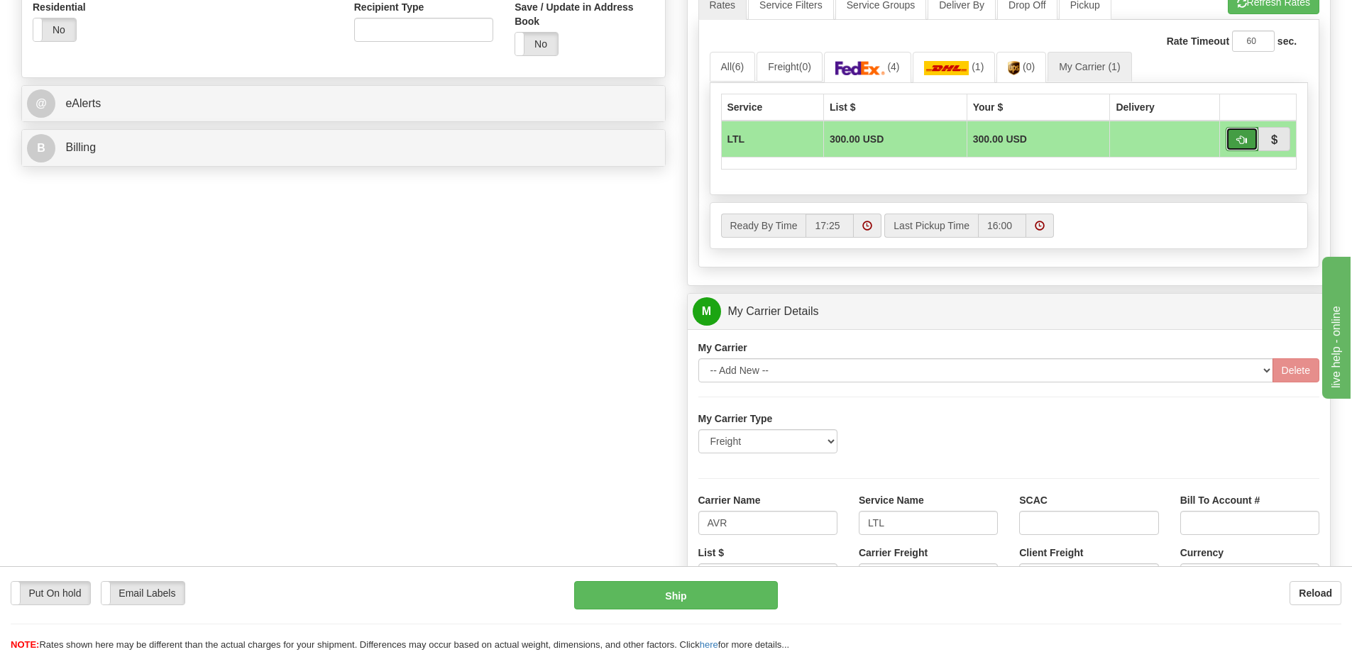
click at [1237, 138] on span "button" at bounding box center [1242, 140] width 10 height 9
type input "00"
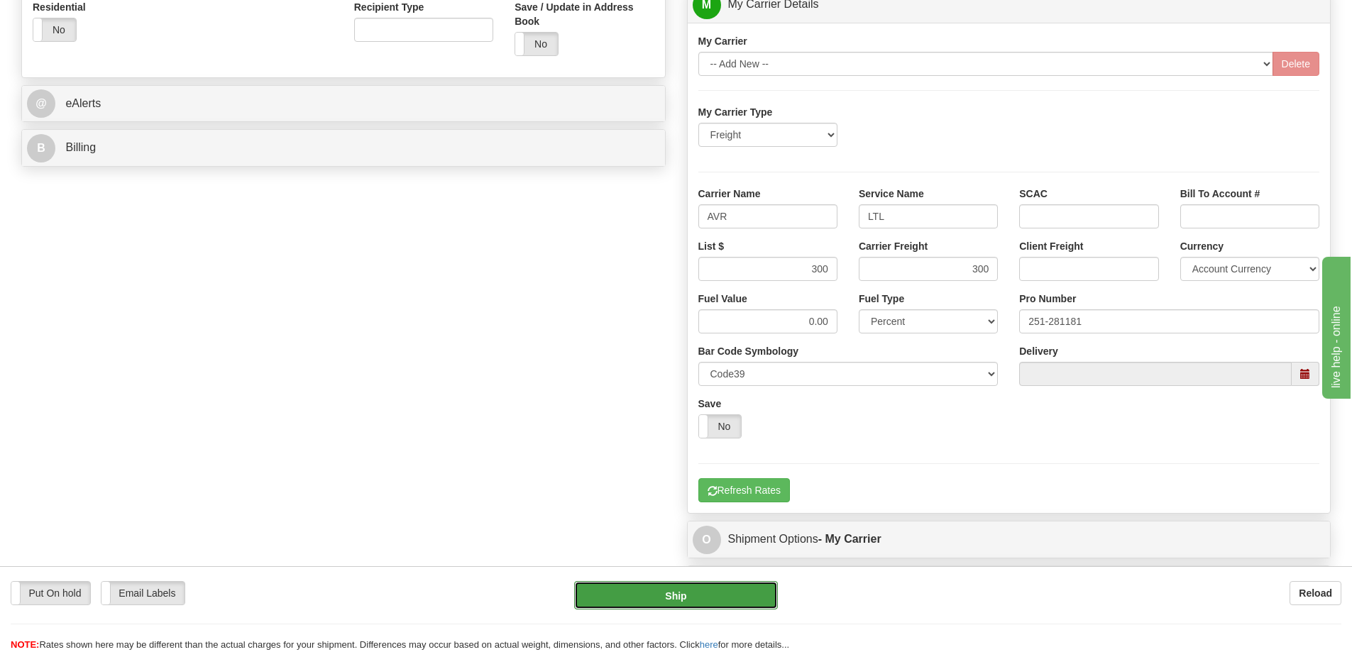
click at [714, 593] on button "Ship" at bounding box center [676, 595] width 204 height 28
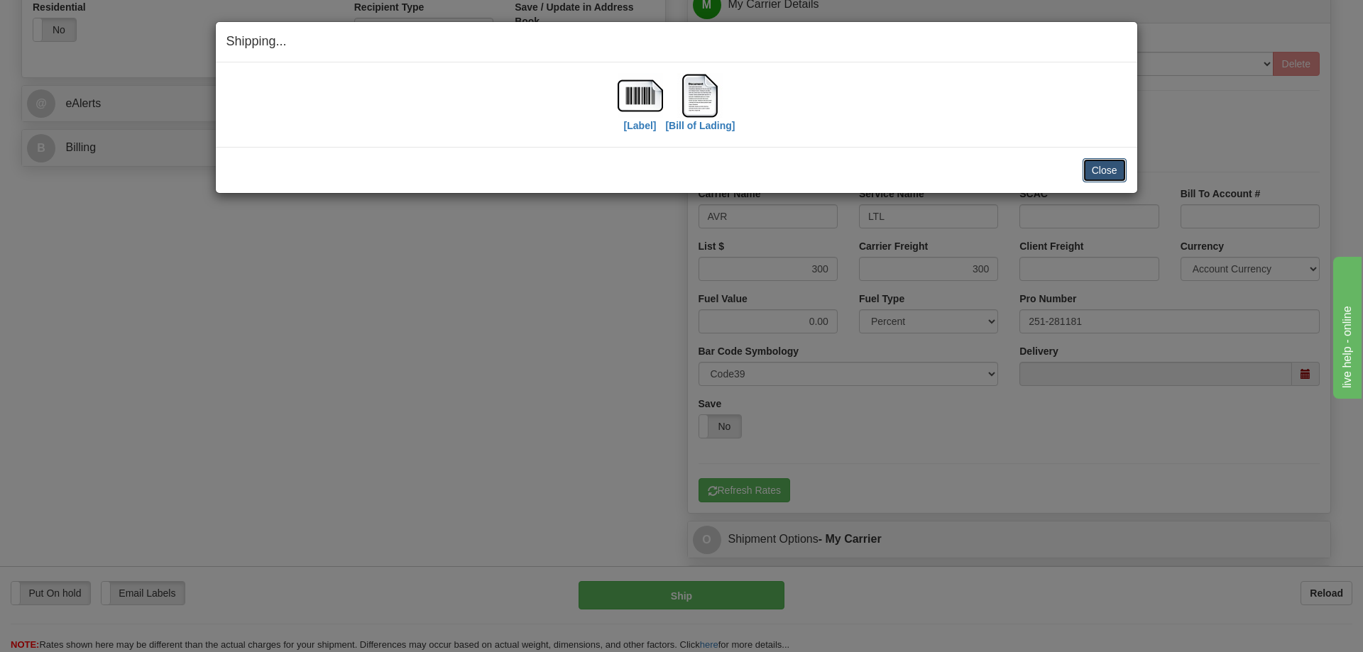
click at [1114, 172] on button "Close" at bounding box center [1104, 170] width 44 height 24
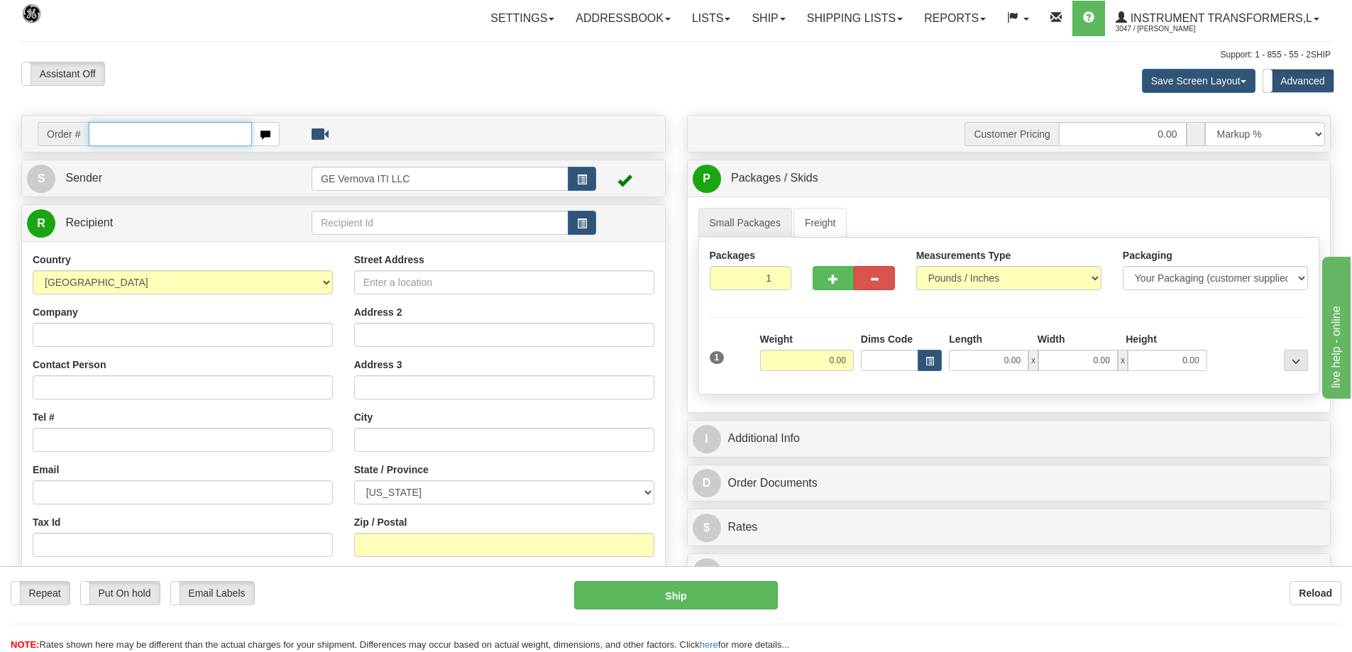
click at [157, 136] on input "text" at bounding box center [170, 134] width 163 height 24
type input "86706577"
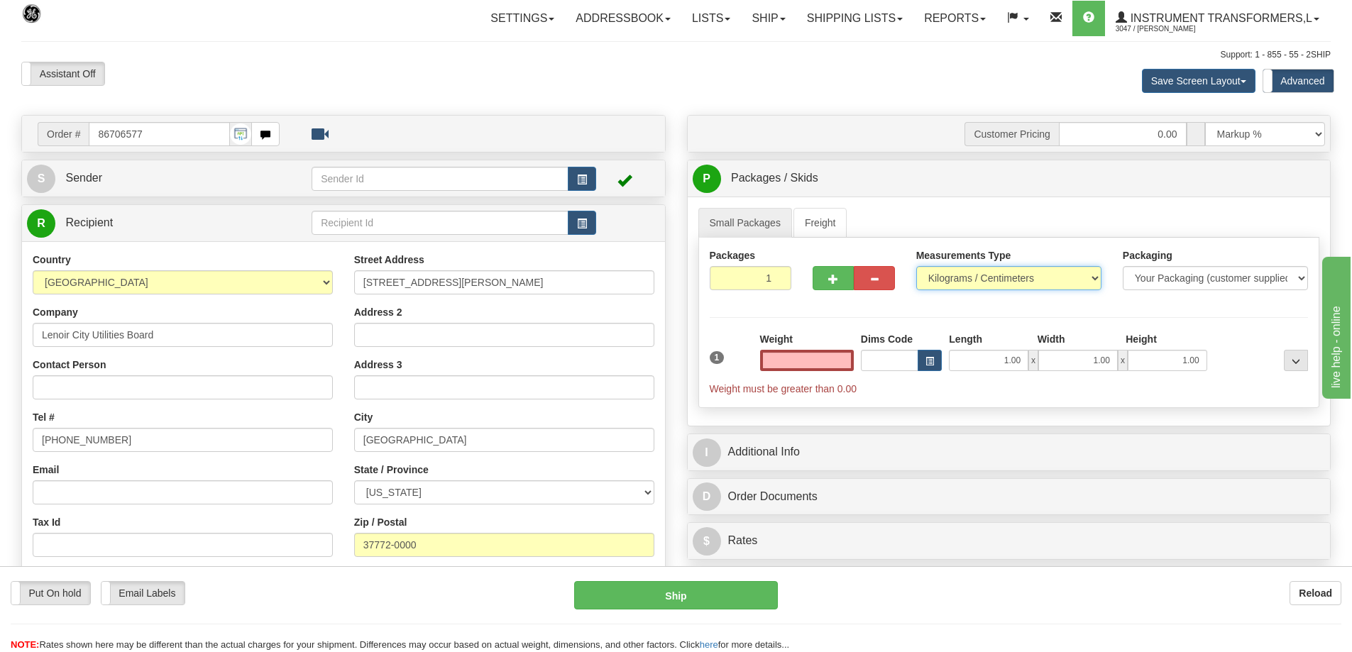
type input "0.00"
click at [952, 281] on select "Pounds / Inches Kilograms / Centimeters" at bounding box center [1008, 278] width 185 height 24
select select "0"
click at [916, 266] on select "Pounds / Inches Kilograms / Centimeters" at bounding box center [1008, 278] width 185 height 24
click at [815, 362] on input "0.00" at bounding box center [807, 360] width 94 height 21
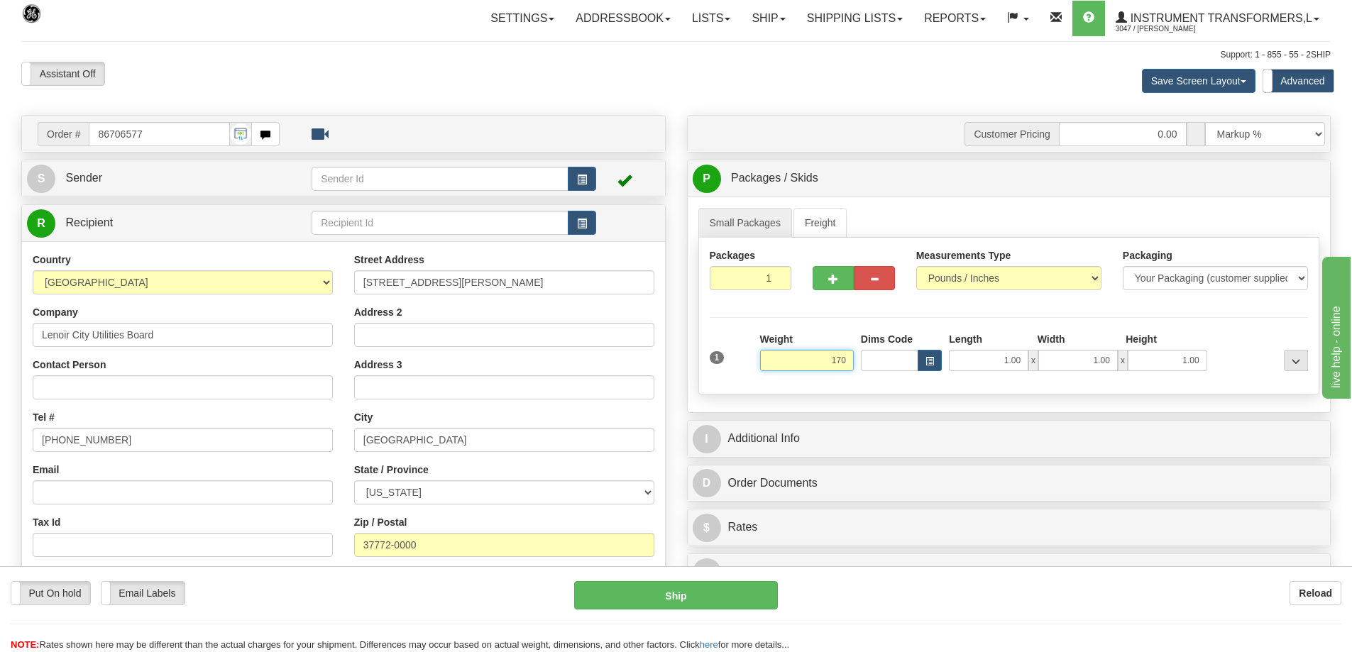
click button "Delete" at bounding box center [0, 0] width 0 height 0
type input "170.00"
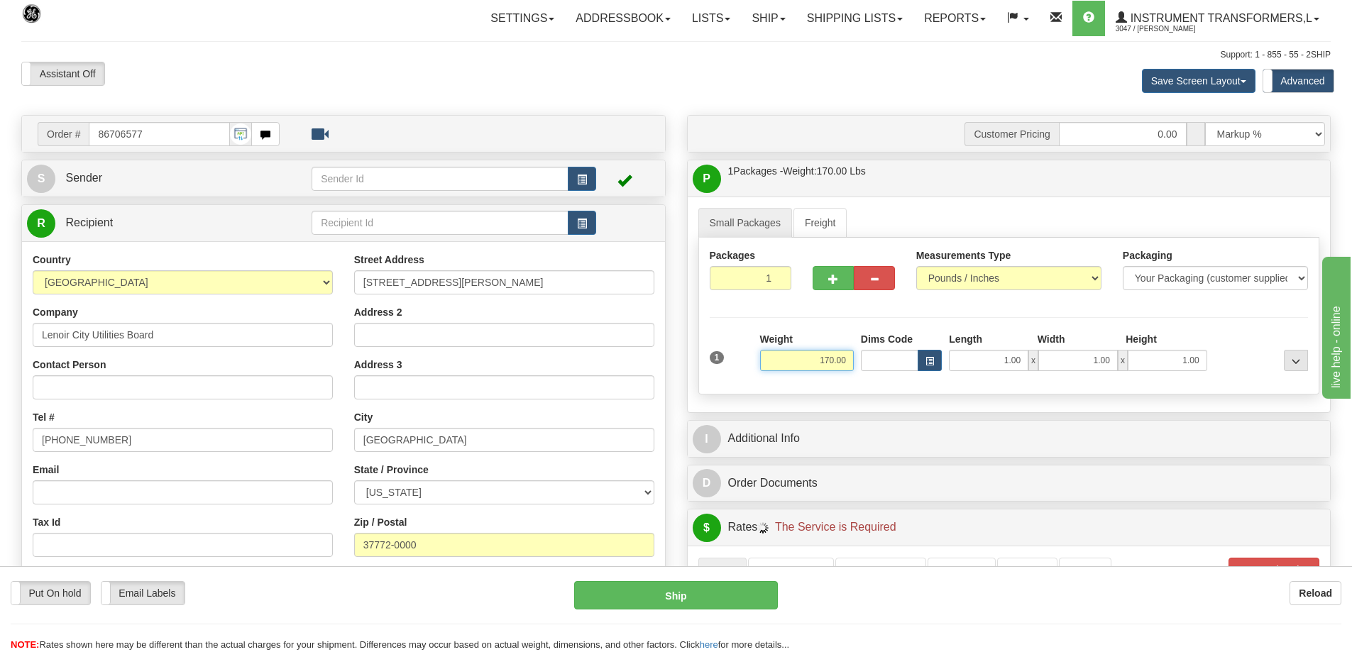
click button "Delete" at bounding box center [0, 0] width 0 height 0
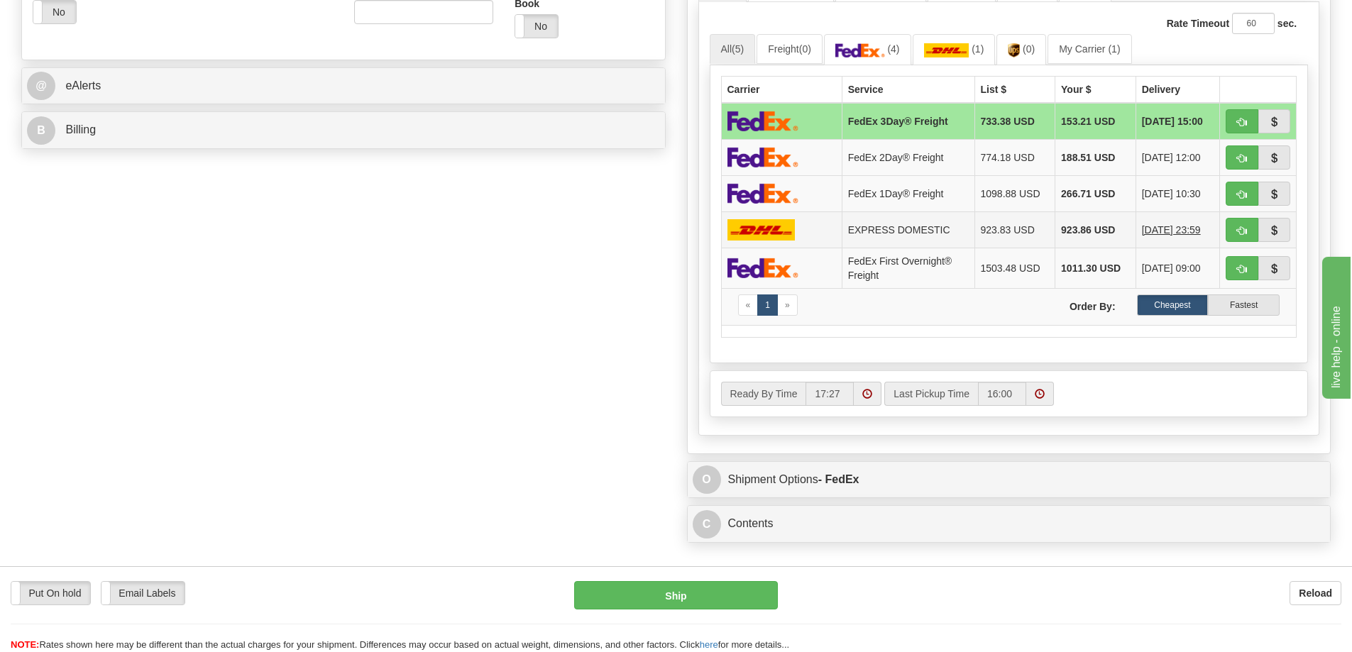
scroll to position [497, 0]
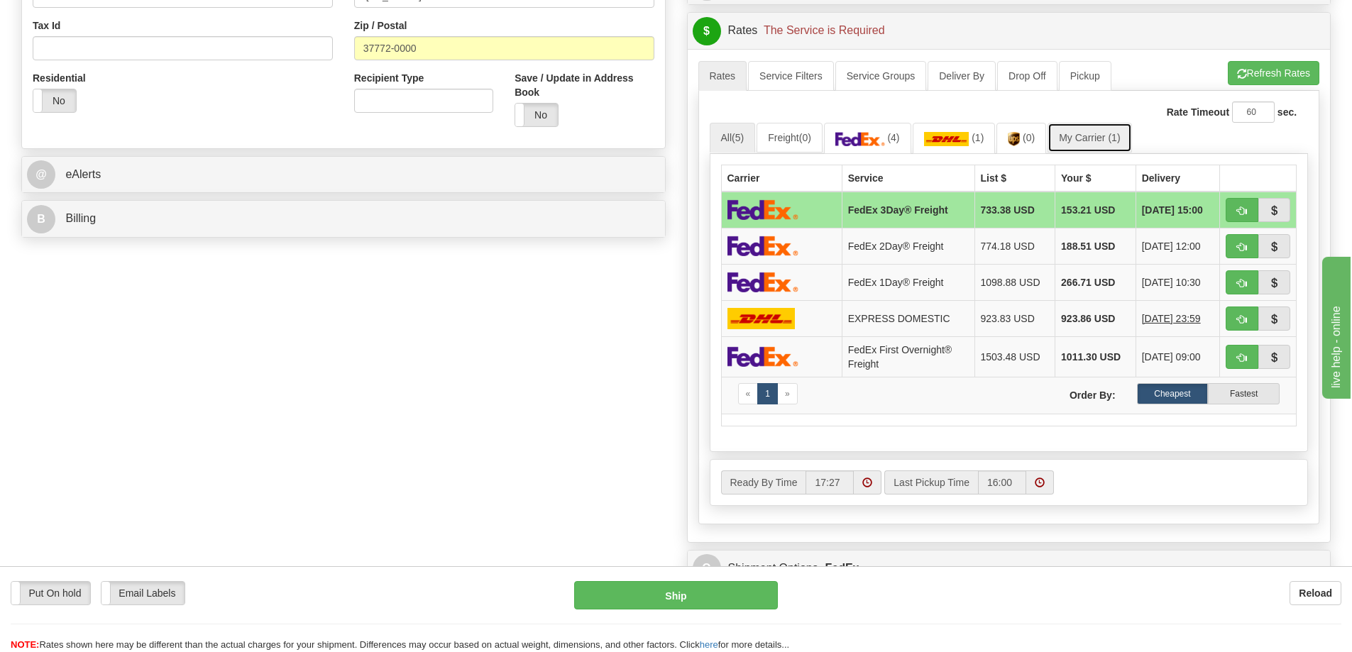
click at [1111, 143] on link "My Carrier (1)" at bounding box center [1090, 138] width 84 height 30
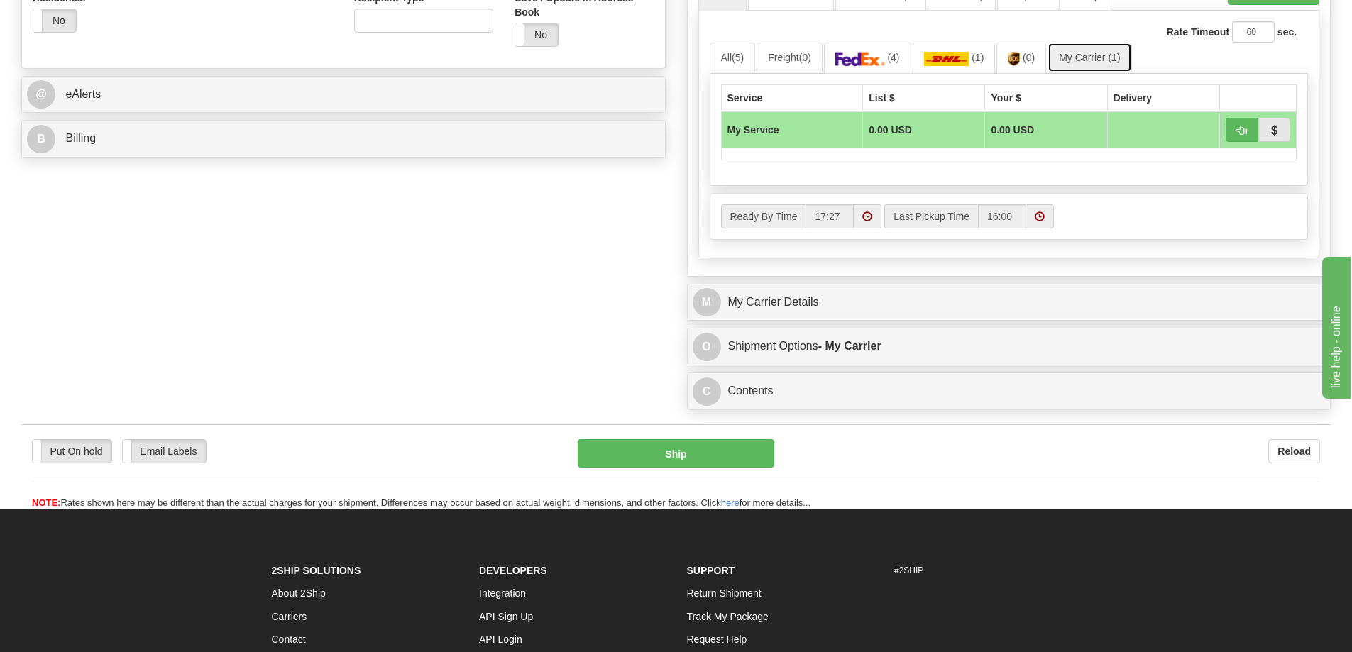
scroll to position [729, 0]
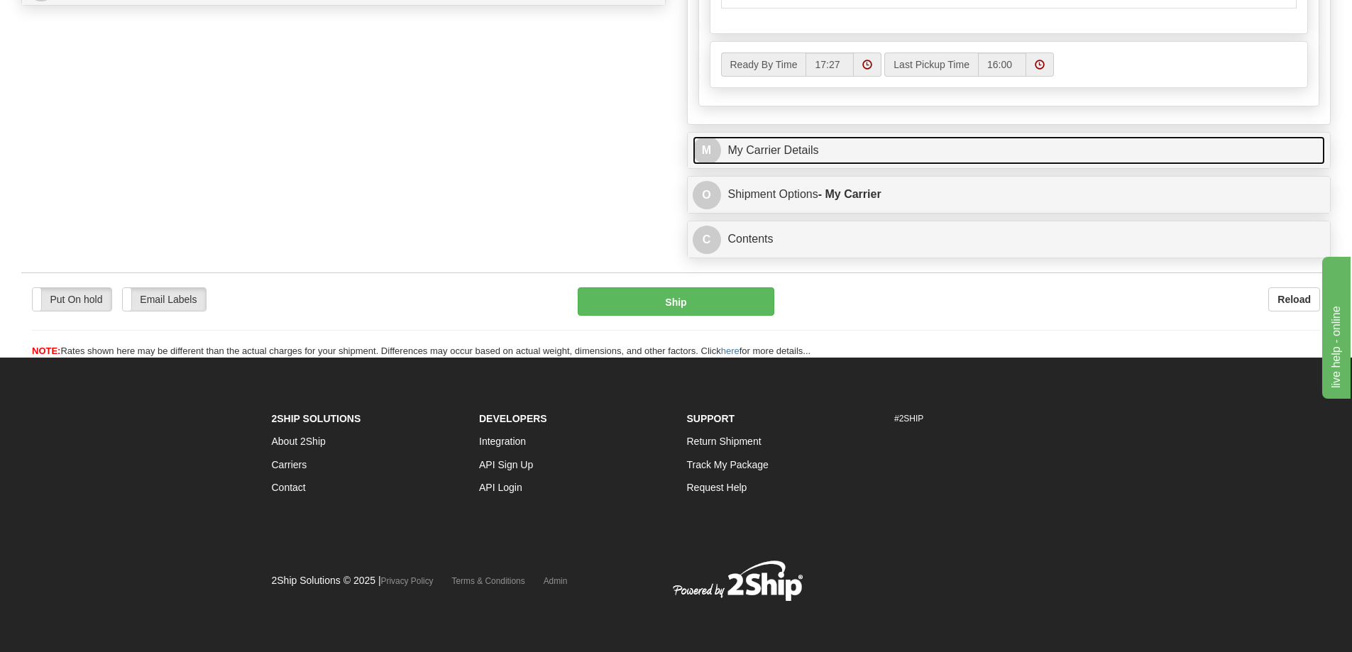
click at [845, 148] on link "M My Carrier Details" at bounding box center [1009, 150] width 633 height 29
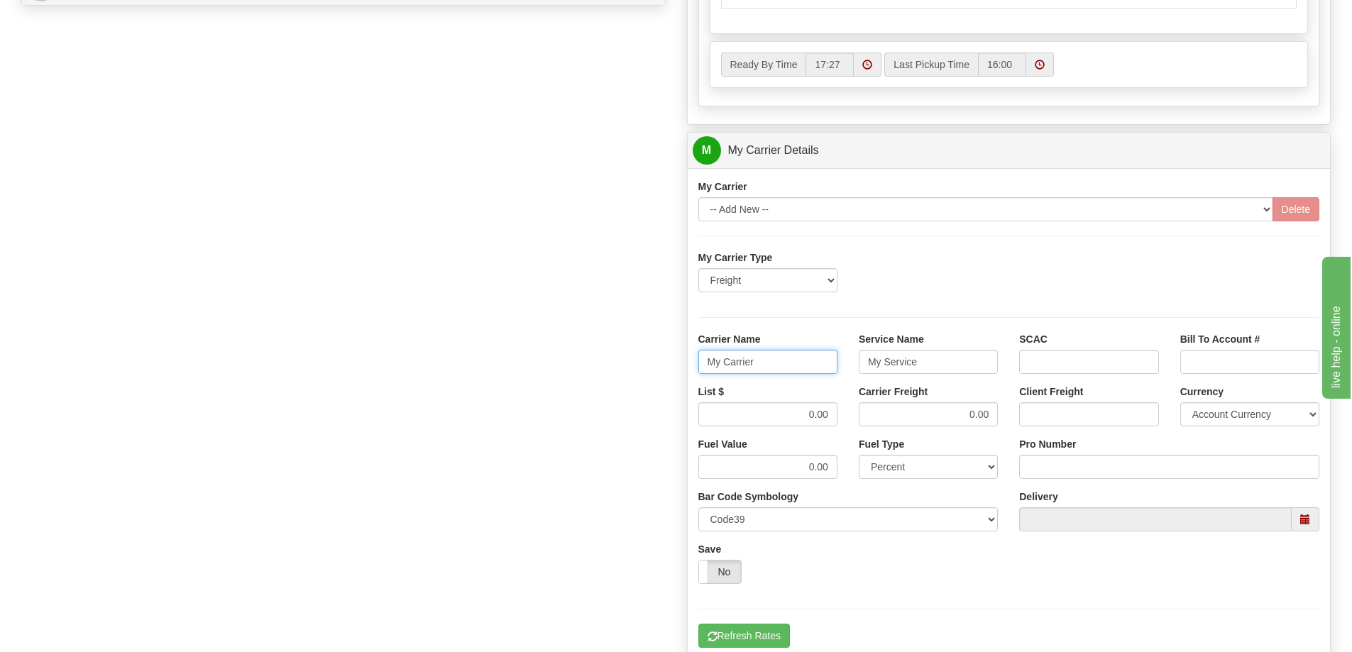
drag, startPoint x: 777, startPoint y: 364, endPoint x: 690, endPoint y: 379, distance: 88.6
click at [690, 379] on div "Carrier Name My Carrier" at bounding box center [768, 358] width 160 height 53
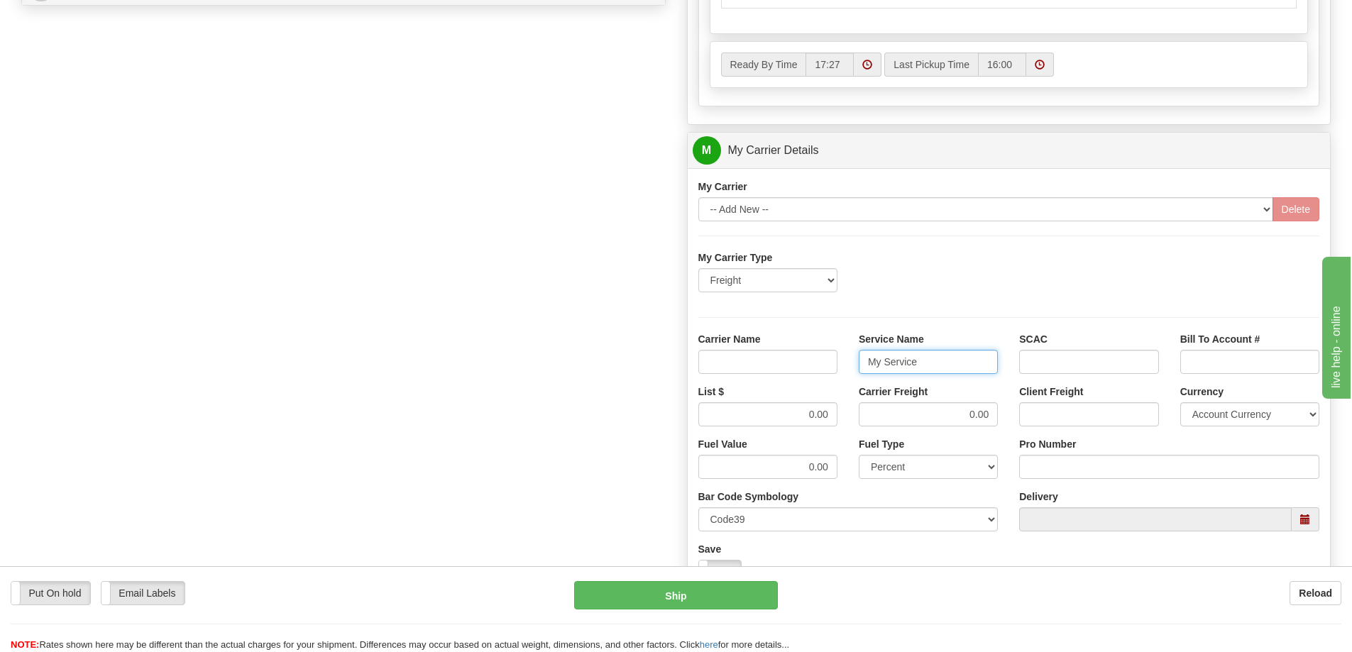
drag, startPoint x: 930, startPoint y: 367, endPoint x: 818, endPoint y: 379, distance: 112.8
click at [818, 379] on div "Carrier Name Service Name My Service SCAC Bill To Account #" at bounding box center [1009, 358] width 643 height 53
drag, startPoint x: 803, startPoint y: 417, endPoint x: 836, endPoint y: 417, distance: 33.4
click at [836, 417] on input "0.00" at bounding box center [767, 414] width 139 height 24
drag, startPoint x: 930, startPoint y: 417, endPoint x: 999, endPoint y: 421, distance: 68.9
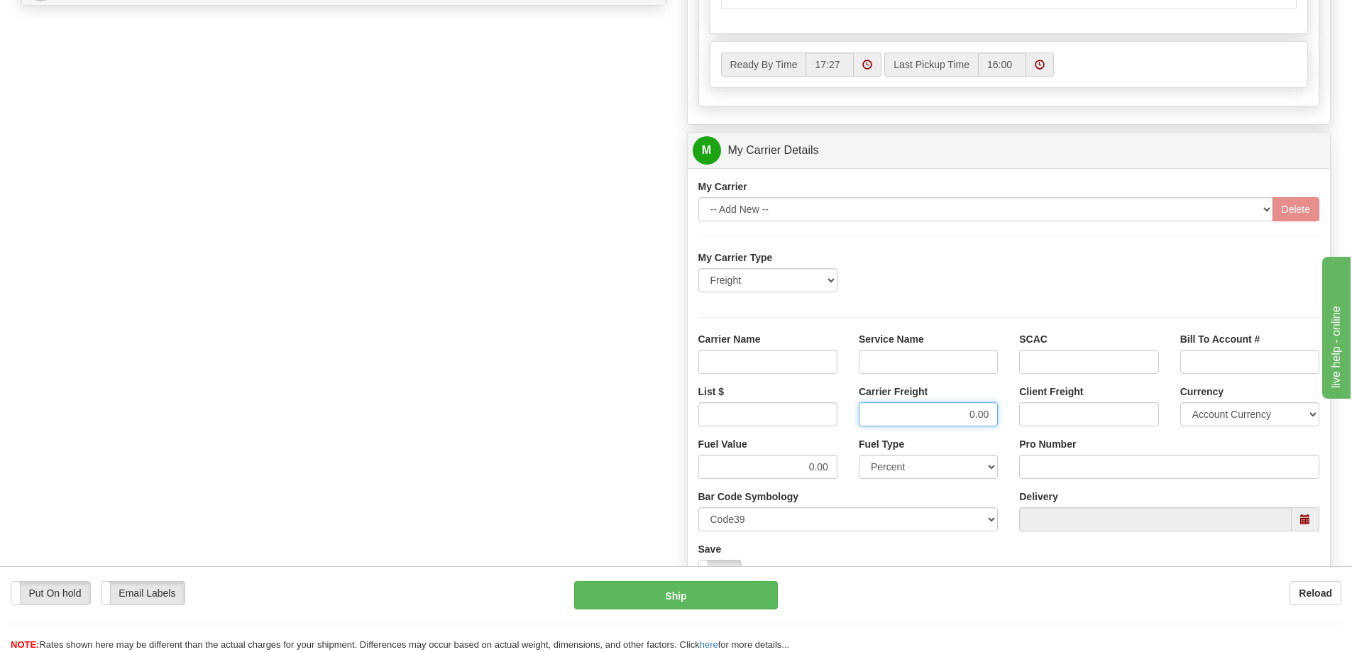
click at [999, 421] on div "Carrier Freight 0.00" at bounding box center [928, 411] width 160 height 53
click at [807, 417] on input "List $" at bounding box center [767, 414] width 139 height 24
type input "300"
drag, startPoint x: 939, startPoint y: 417, endPoint x: 943, endPoint y: 427, distance: 11.5
click at [939, 417] on input "Carrier Freight" at bounding box center [928, 414] width 139 height 24
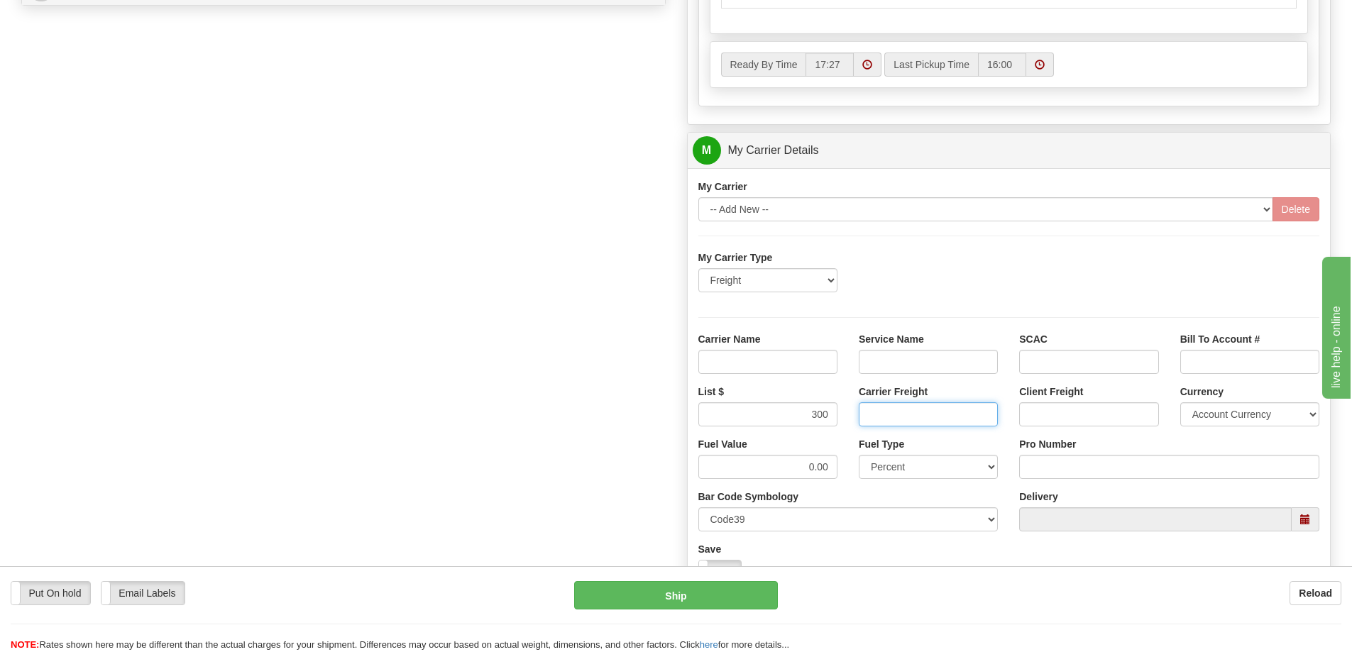
type input "300"
drag, startPoint x: 893, startPoint y: 364, endPoint x: 908, endPoint y: 381, distance: 22.6
click at [893, 364] on input "Service Name" at bounding box center [928, 362] width 139 height 24
type input "LTL"
drag, startPoint x: 790, startPoint y: 362, endPoint x: 791, endPoint y: 375, distance: 12.9
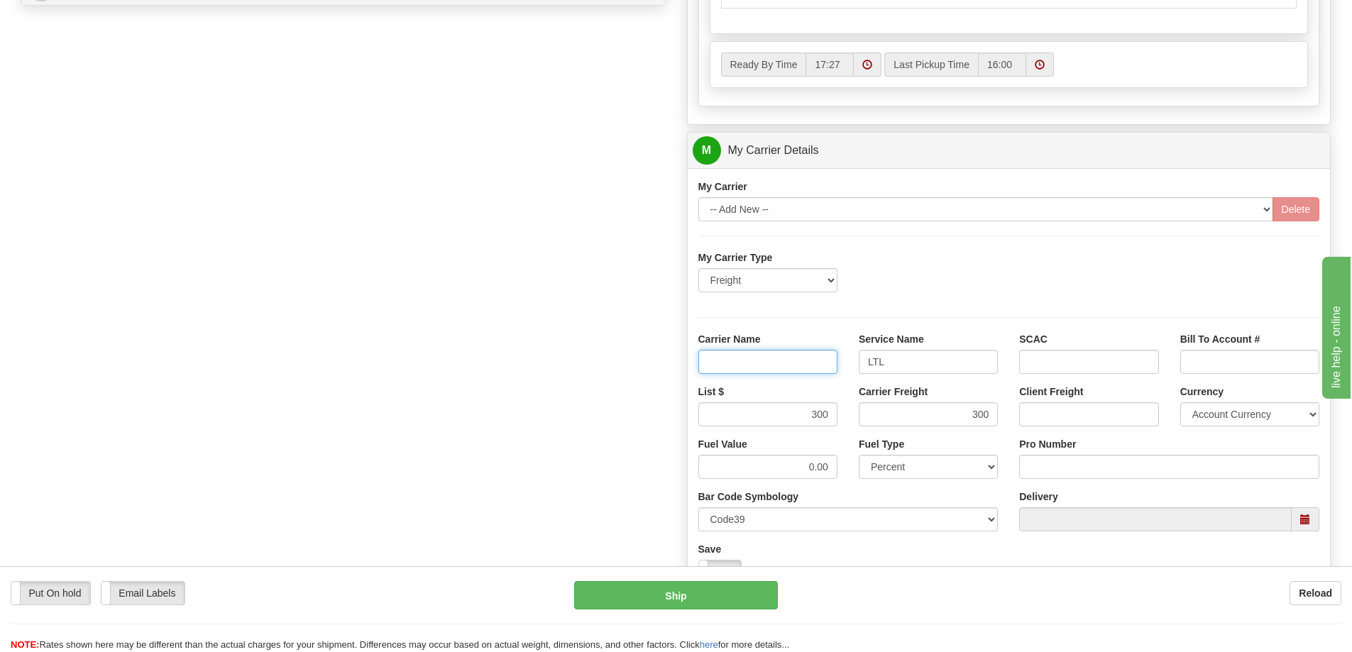
click at [790, 362] on input "Carrier Name" at bounding box center [767, 362] width 139 height 24
type input "AVR"
click at [1052, 457] on input "Pro Number" at bounding box center [1169, 467] width 300 height 24
type input "0760161460"
click button "Delete" at bounding box center [0, 0] width 0 height 0
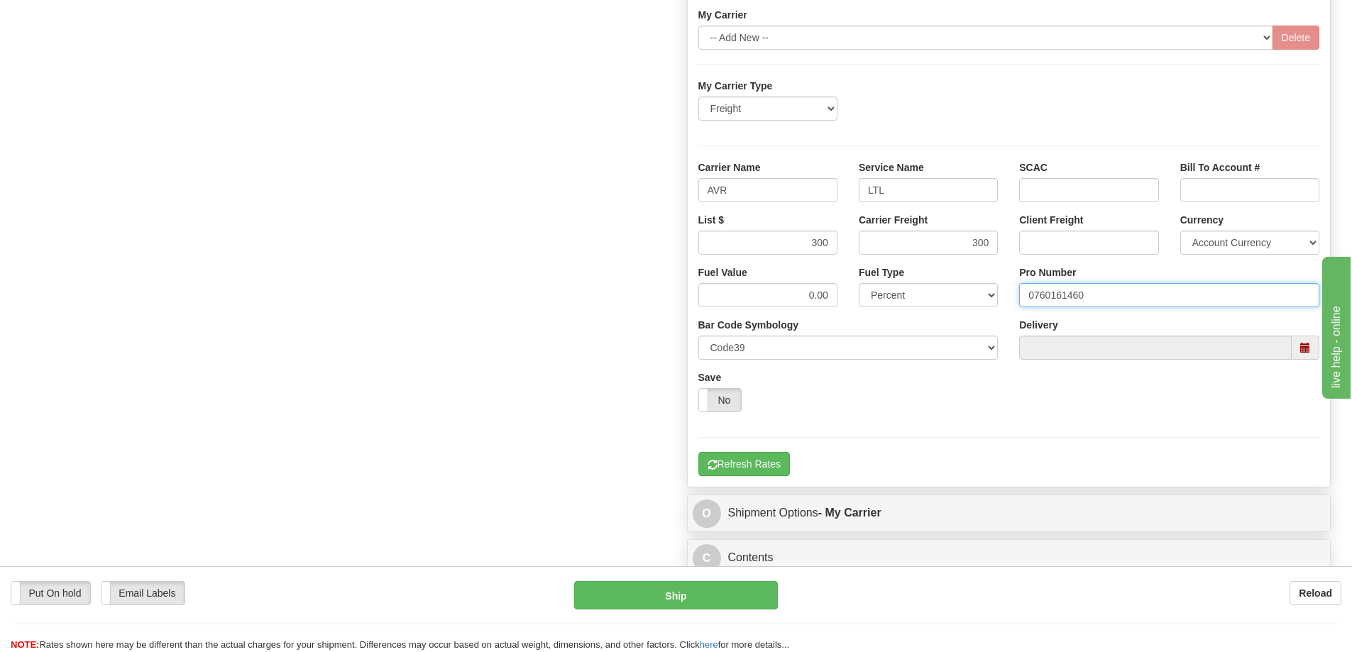
scroll to position [942, 0]
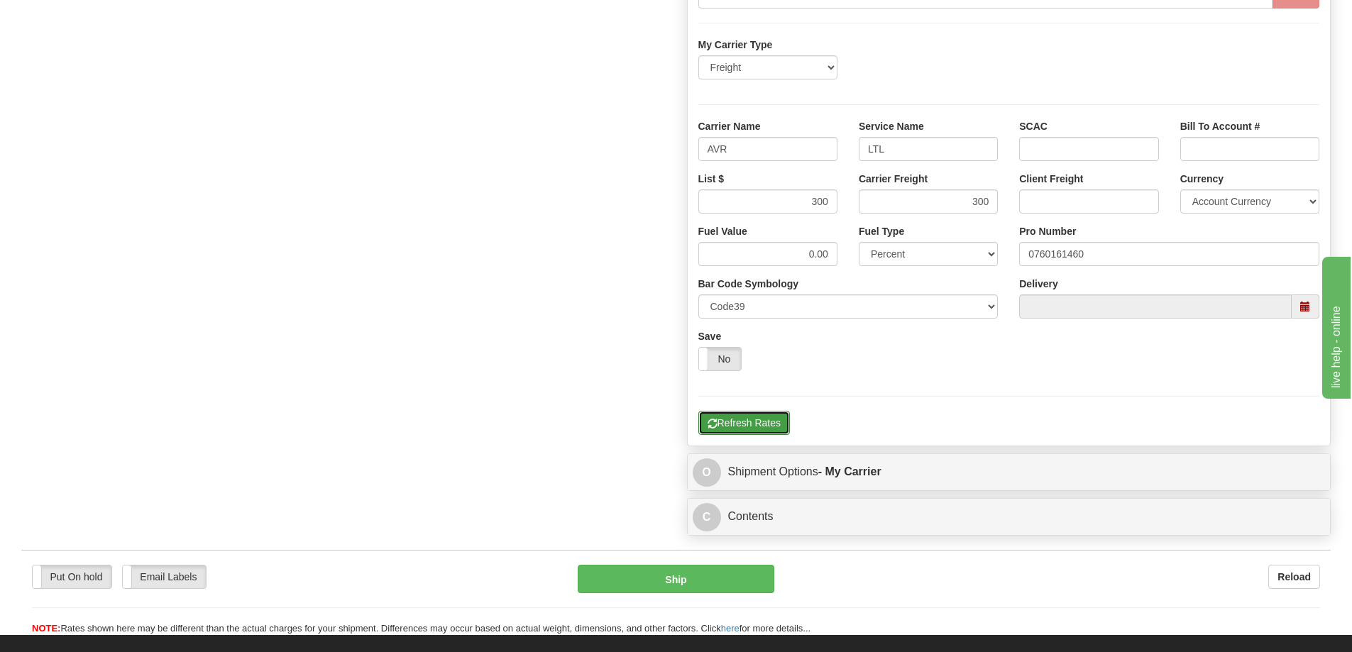
click at [747, 417] on button "Refresh Rates" at bounding box center [744, 423] width 92 height 24
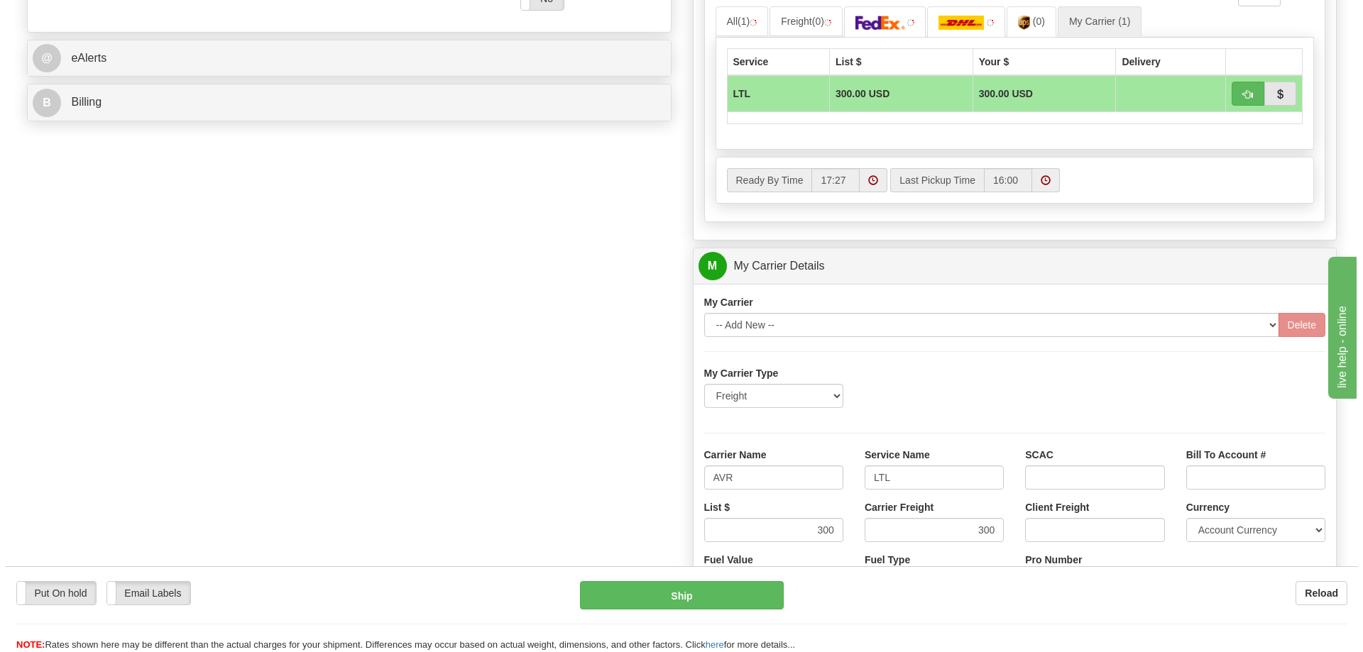
scroll to position [587, 0]
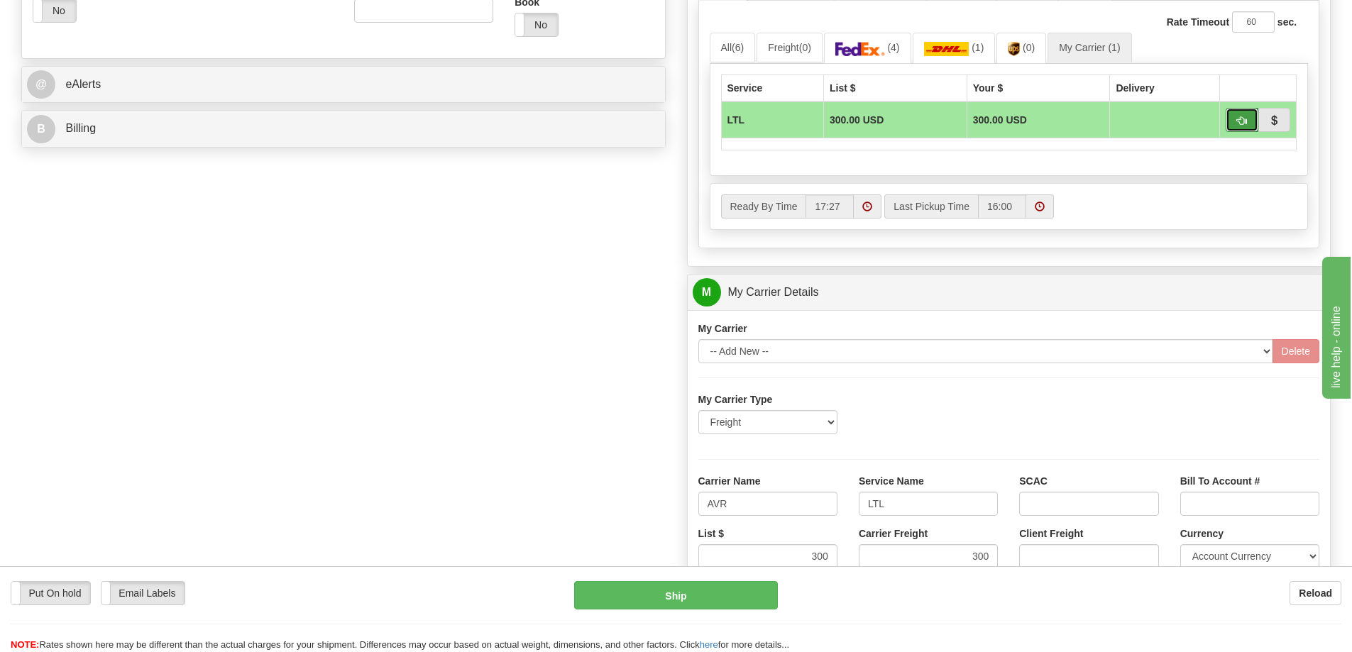
click at [1248, 127] on button "button" at bounding box center [1242, 120] width 33 height 24
type input "00"
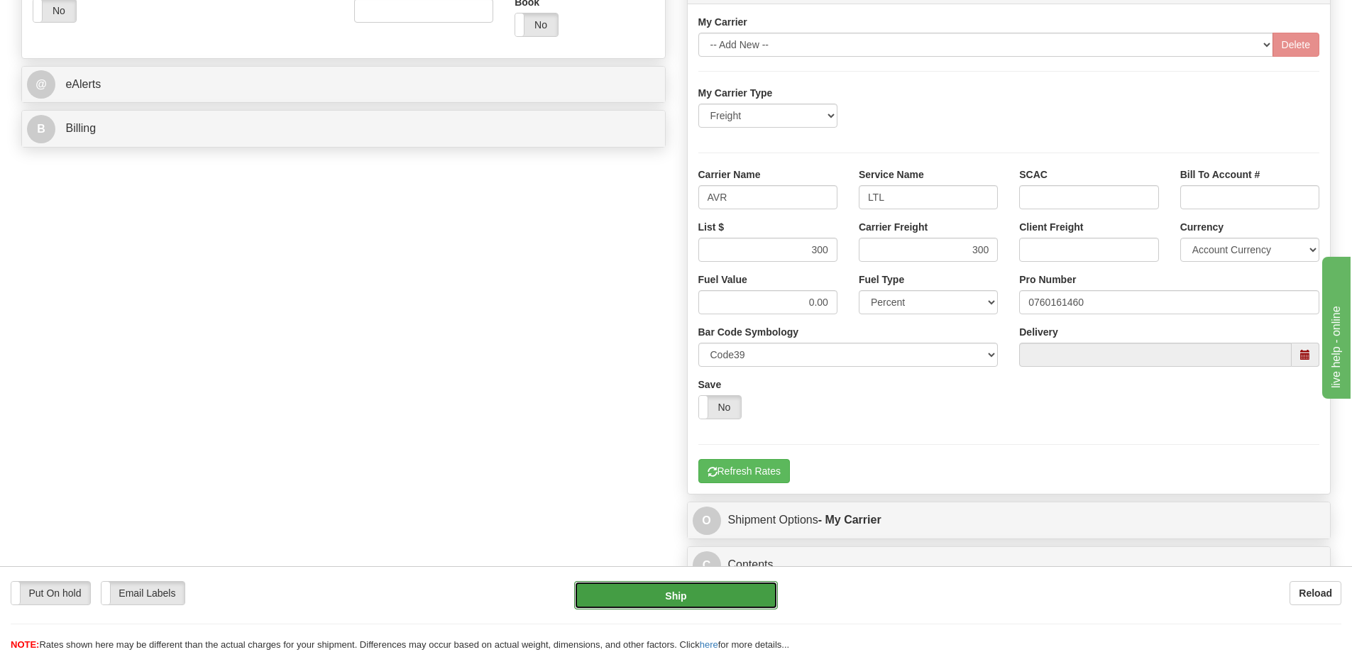
click at [679, 600] on button "Ship" at bounding box center [676, 595] width 204 height 28
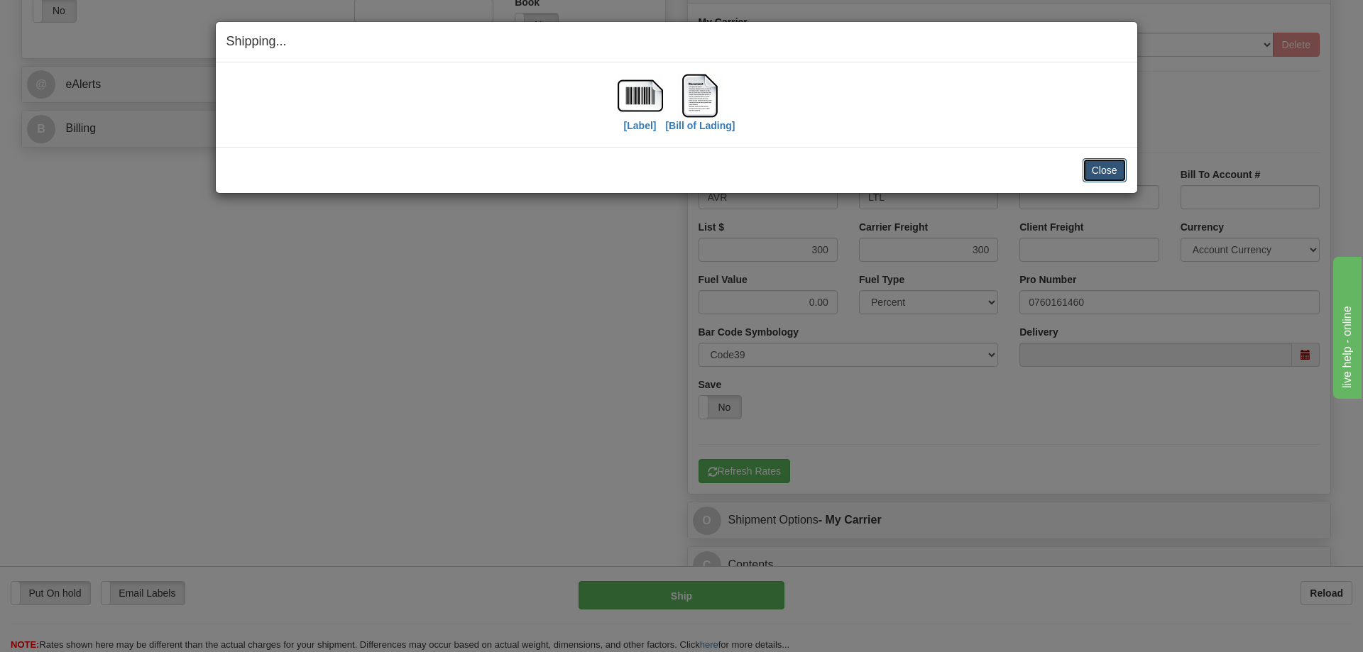
click at [1102, 169] on button "Close" at bounding box center [1104, 170] width 44 height 24
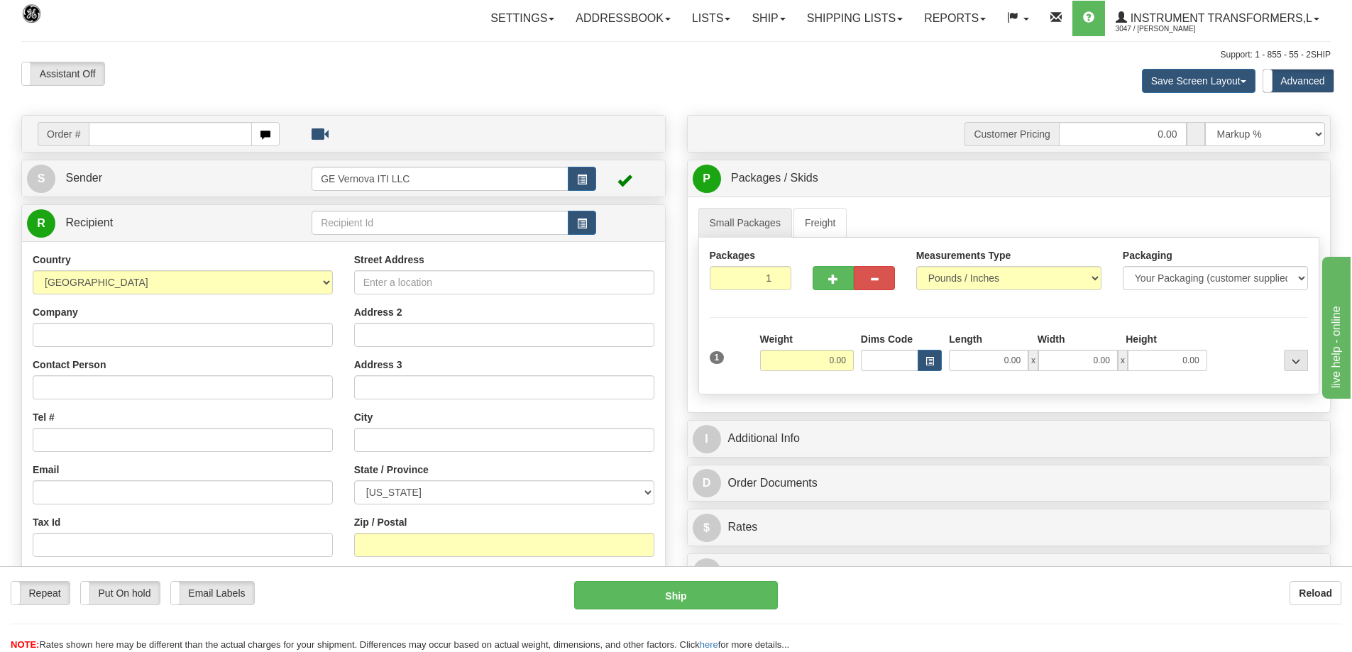
click at [240, 132] on input "text" at bounding box center [170, 134] width 163 height 24
type input "86706529"
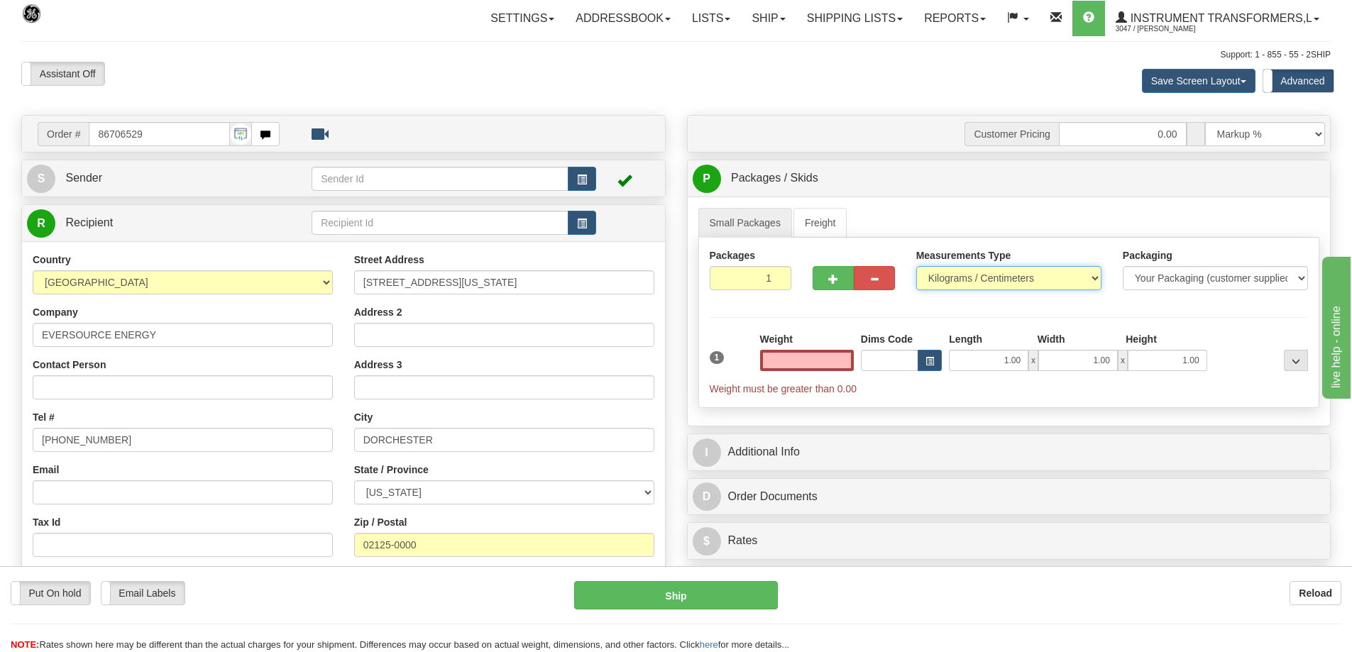
type input "0.00"
click at [1009, 279] on select "Pounds / Inches Kilograms / Centimeters" at bounding box center [1008, 278] width 185 height 24
select select "0"
click at [916, 266] on select "Pounds / Inches Kilograms / Centimeters" at bounding box center [1008, 278] width 185 height 24
click at [826, 359] on input "0.00" at bounding box center [807, 360] width 94 height 21
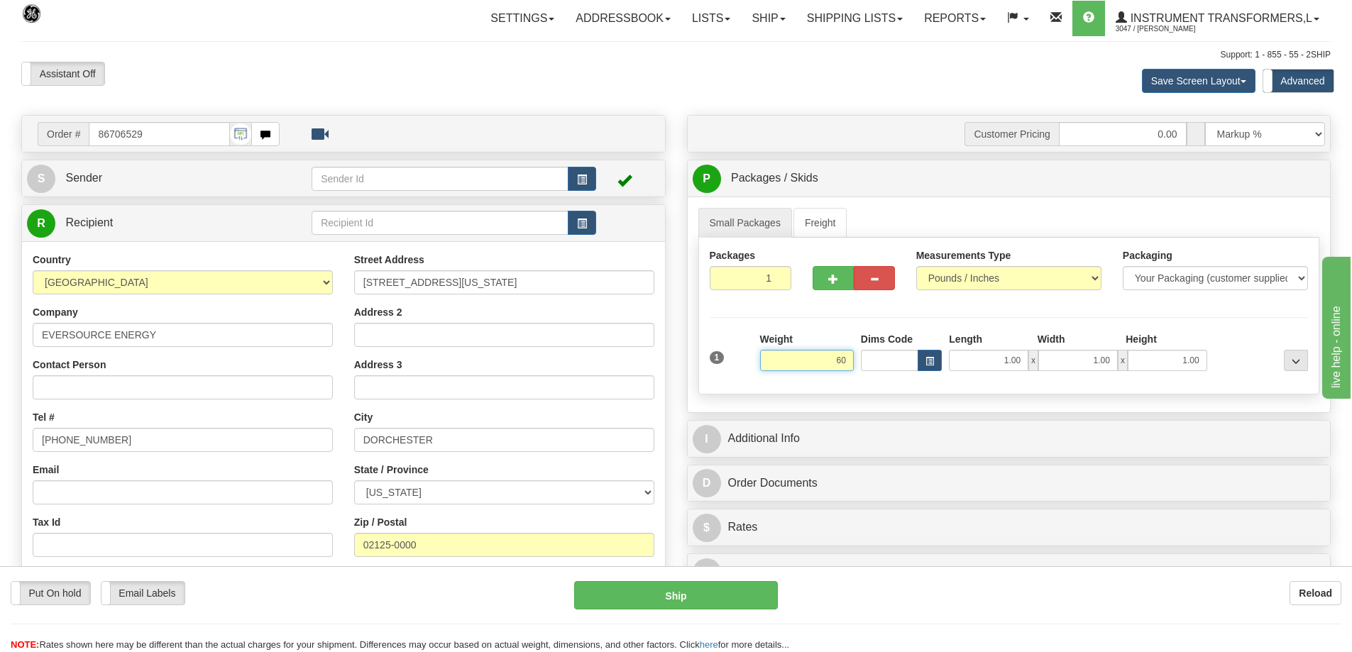
click button "Delete" at bounding box center [0, 0] width 0 height 0
type input "60.00"
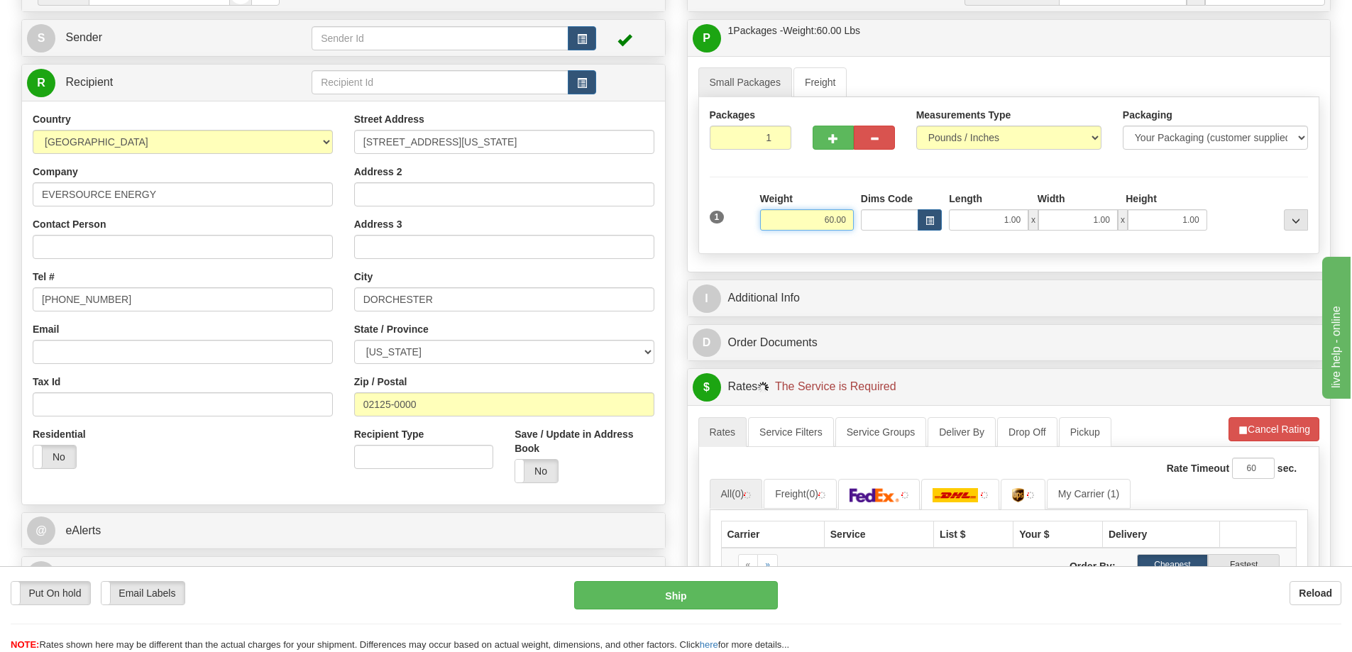
scroll to position [142, 0]
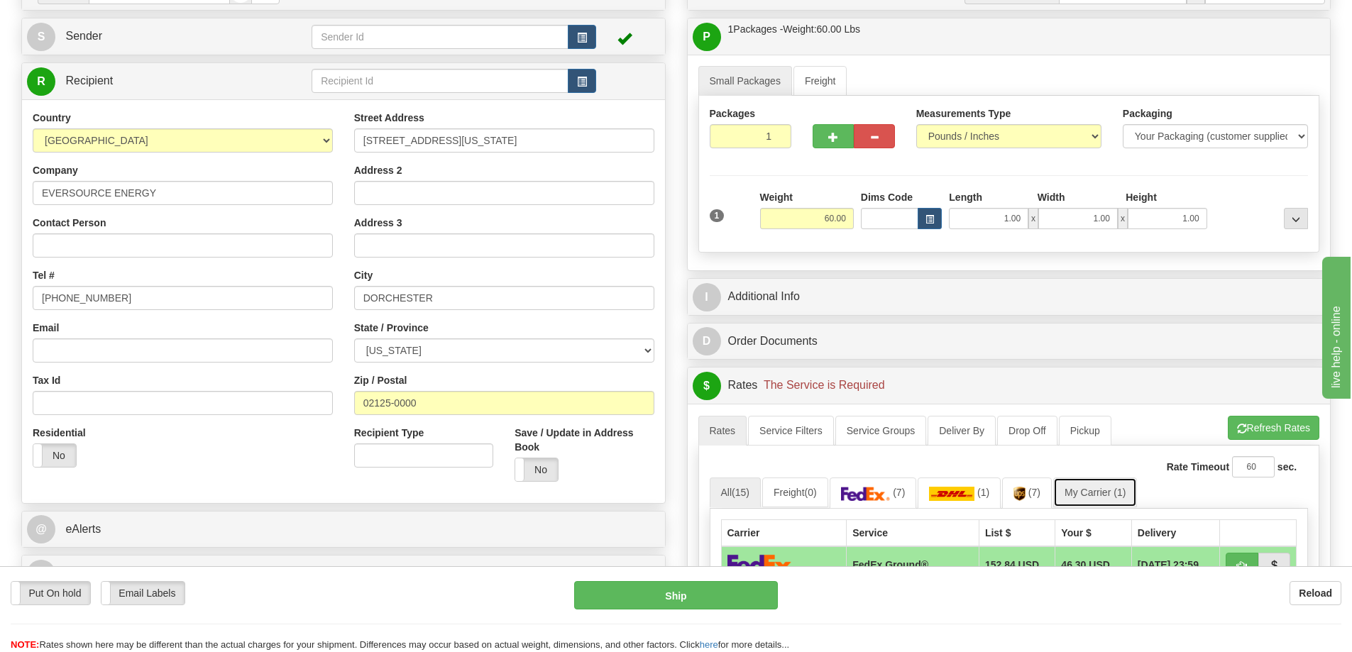
click at [1110, 490] on link "My Carrier (1)" at bounding box center [1095, 493] width 84 height 30
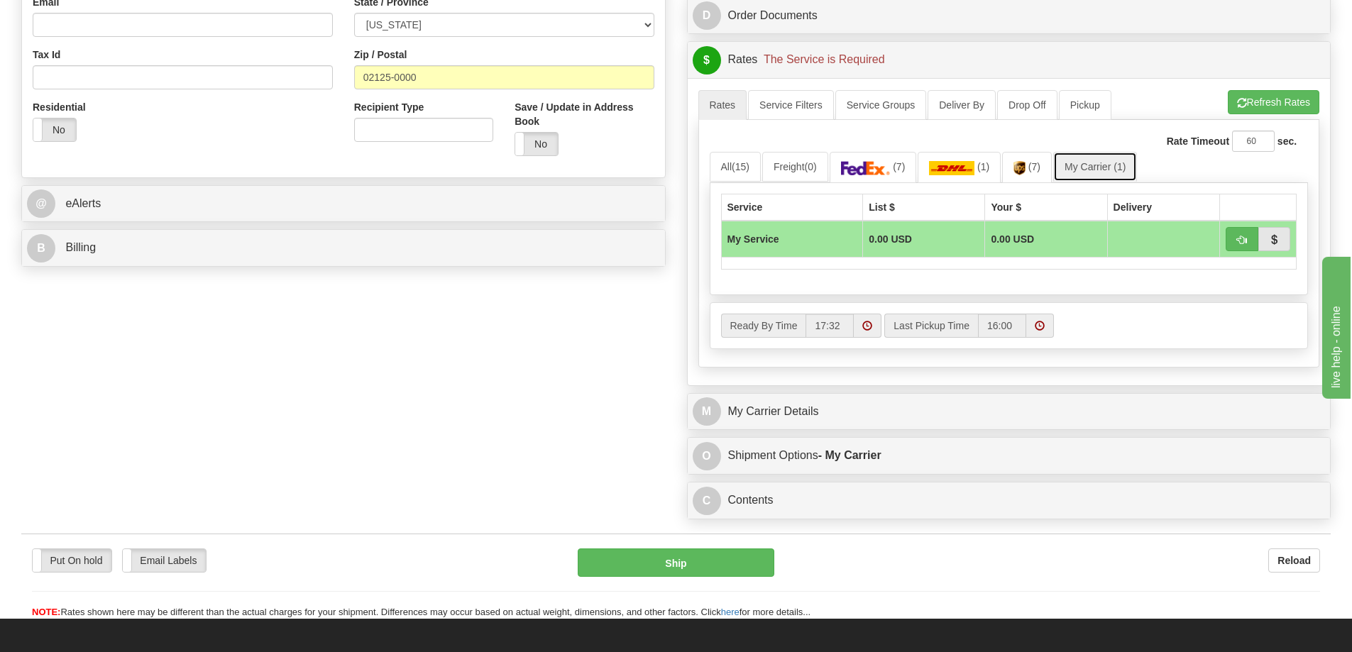
scroll to position [497, 0]
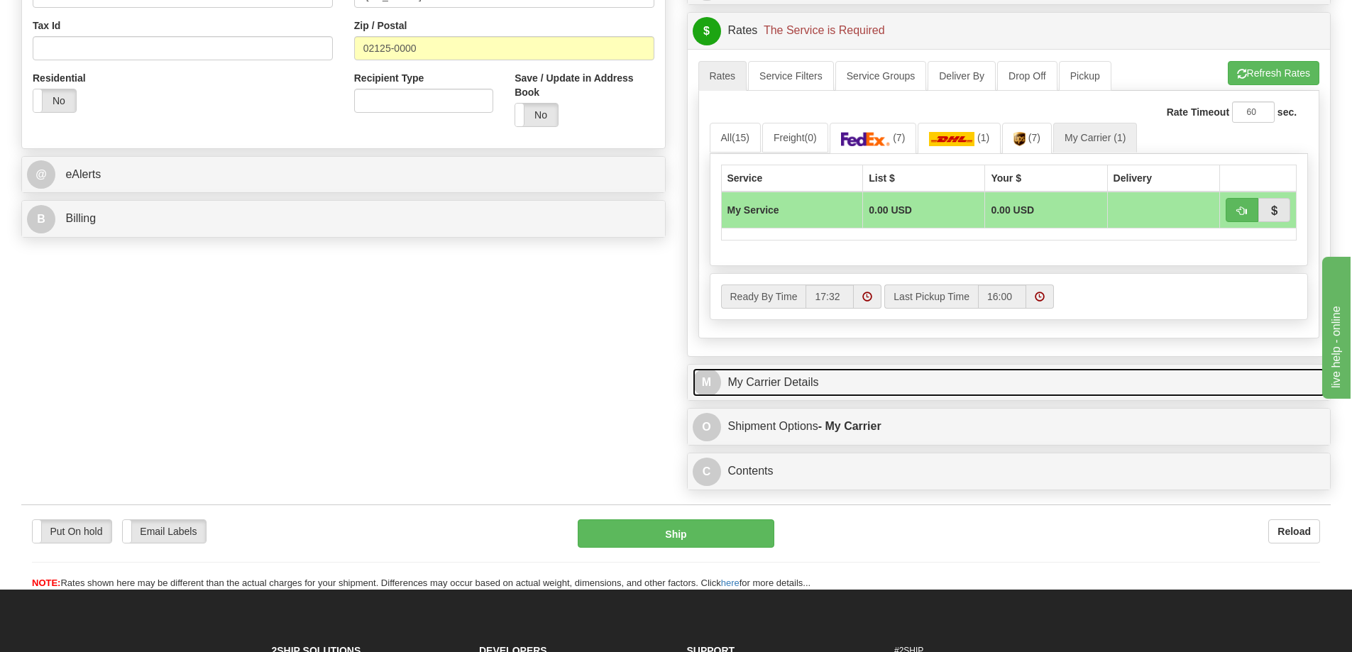
click at [872, 386] on link "M My Carrier Details" at bounding box center [1009, 382] width 633 height 29
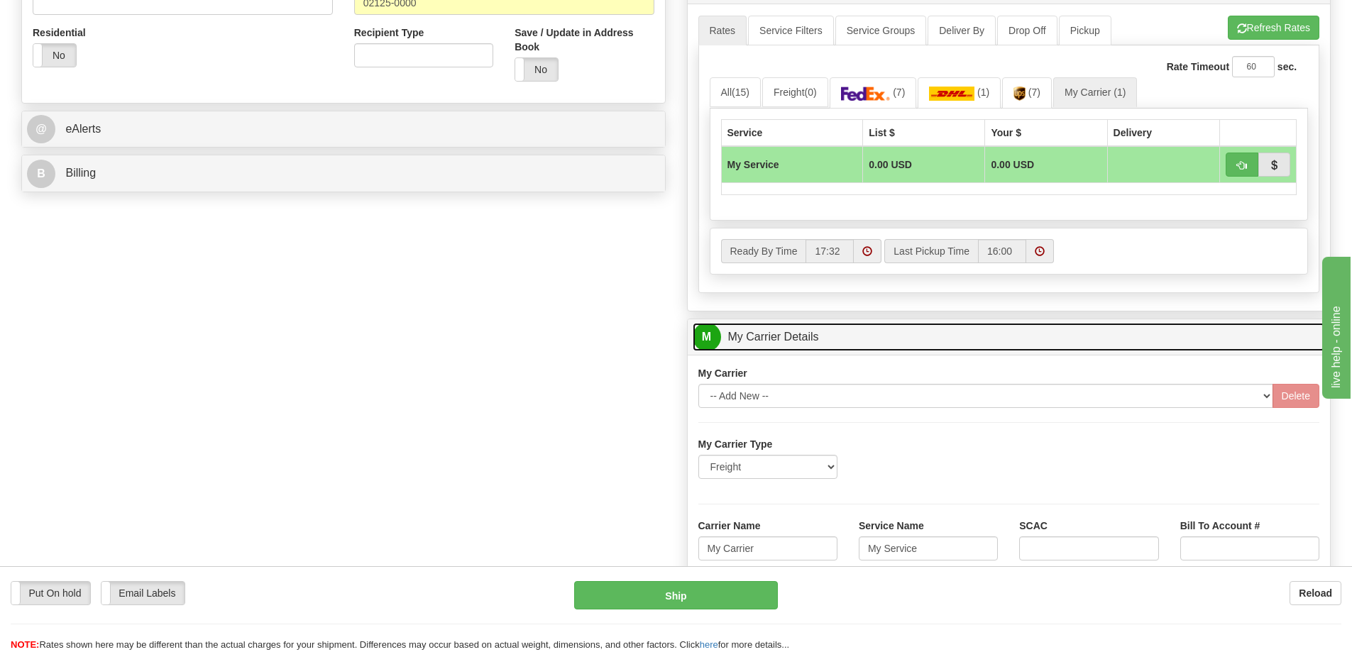
scroll to position [568, 0]
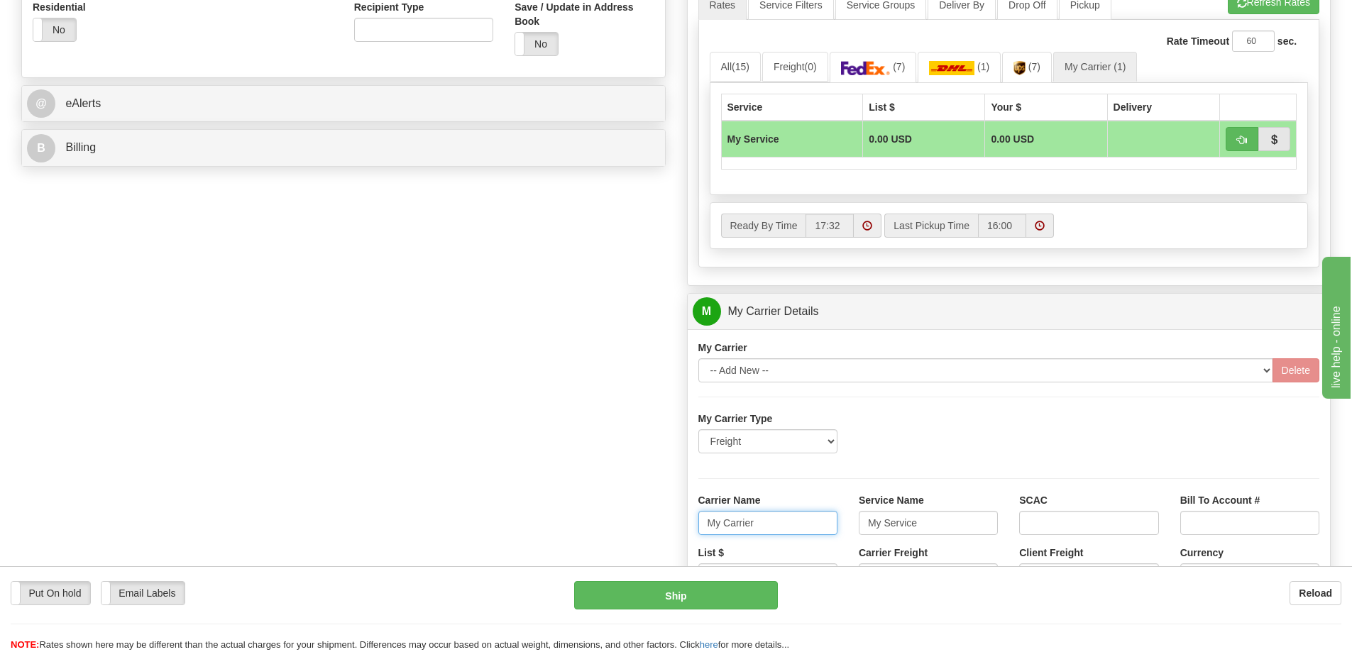
drag, startPoint x: 776, startPoint y: 514, endPoint x: 703, endPoint y: 520, distance: 72.7
click at [703, 520] on input "My Carrier" at bounding box center [767, 523] width 139 height 24
drag, startPoint x: 935, startPoint y: 525, endPoint x: 838, endPoint y: 524, distance: 97.2
click at [838, 524] on div "Carrier Name Service Name My Service SCAC Bill To Account #" at bounding box center [1009, 519] width 643 height 53
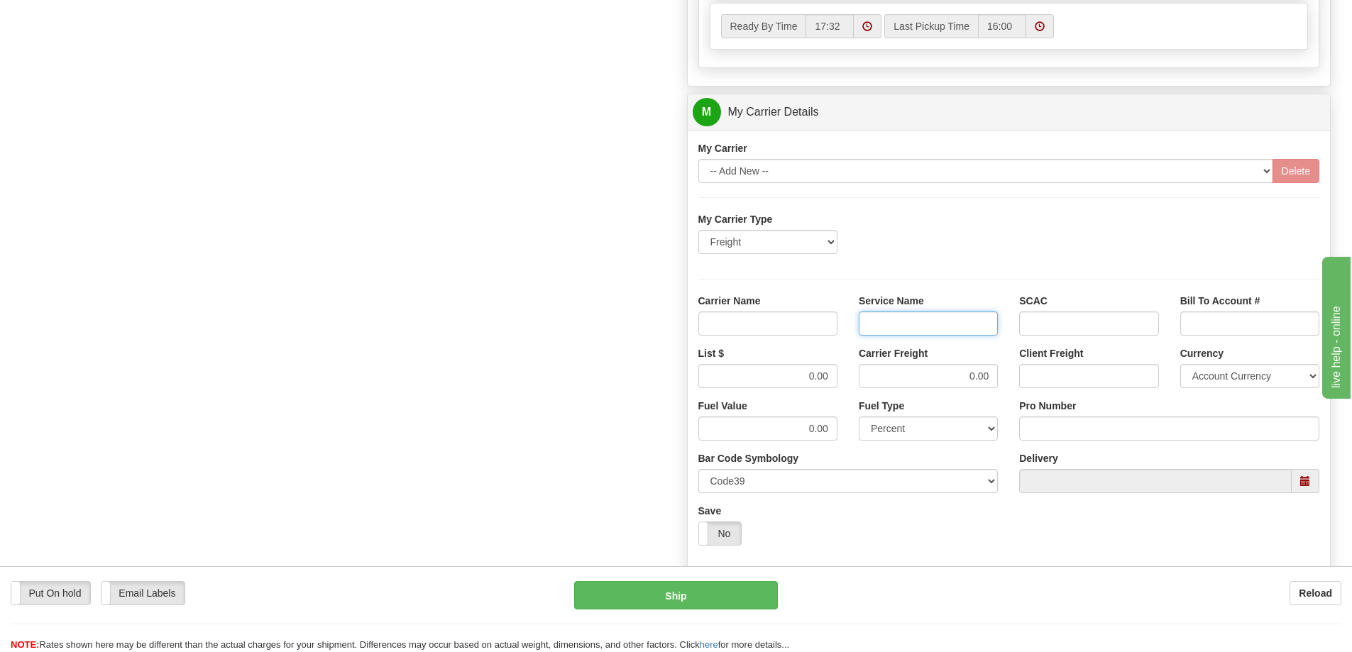
scroll to position [781, 0]
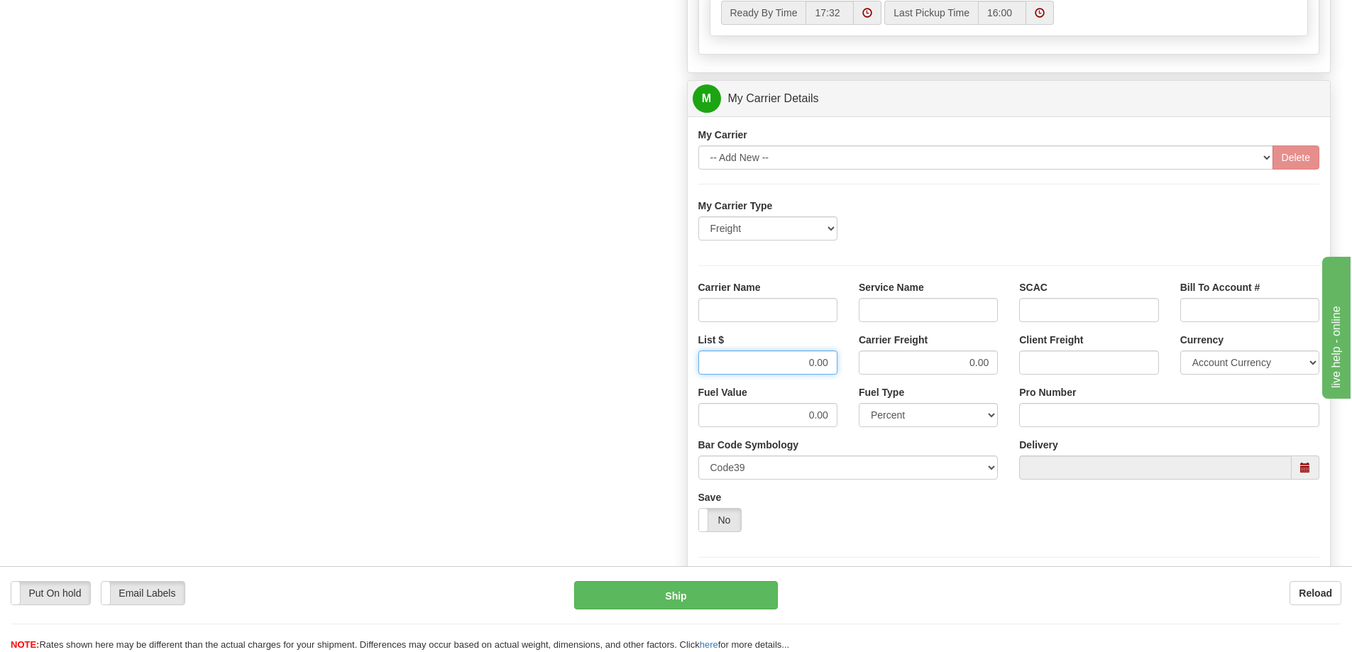
drag, startPoint x: 804, startPoint y: 366, endPoint x: 881, endPoint y: 366, distance: 76.7
click at [881, 366] on div "List $ 0.00 Carrier Freight 0.00 Client Freight Currency Account Currency ARN A…" at bounding box center [1009, 359] width 643 height 53
drag, startPoint x: 936, startPoint y: 373, endPoint x: 1023, endPoint y: 362, distance: 87.2
click at [1023, 362] on div "List $ Carrier Freight 0.00 Client Freight Currency Account Currency ARN AWG AU…" at bounding box center [1009, 359] width 643 height 53
click at [786, 304] on input "Carrier Name" at bounding box center [767, 310] width 139 height 24
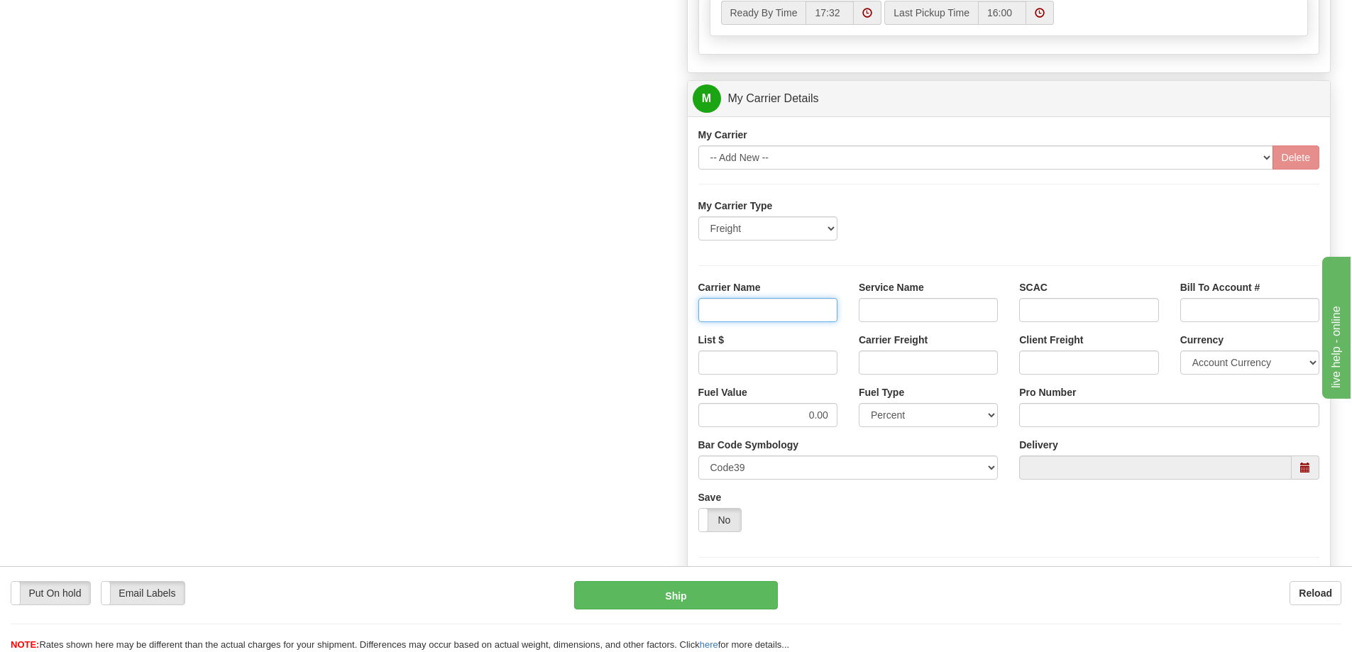
type input "AVR"
drag, startPoint x: 884, startPoint y: 309, endPoint x: 896, endPoint y: 319, distance: 15.8
click at [884, 309] on input "Service Name" at bounding box center [928, 310] width 139 height 24
type input "LTL"
click at [803, 350] on div "List $" at bounding box center [767, 354] width 139 height 42
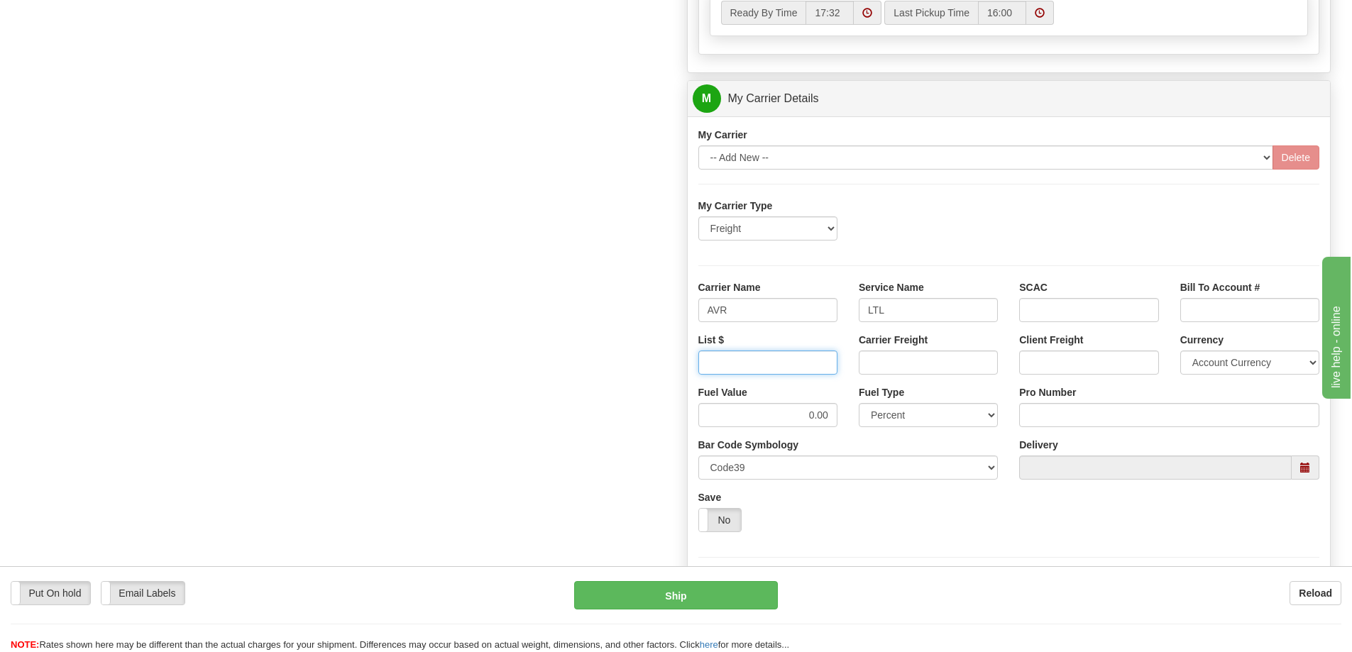
click at [813, 362] on input "List $" at bounding box center [767, 363] width 139 height 24
type input "480"
click at [965, 368] on input "Carrier Freight" at bounding box center [928, 363] width 139 height 24
type input "480"
click button "Delete" at bounding box center [0, 0] width 0 height 0
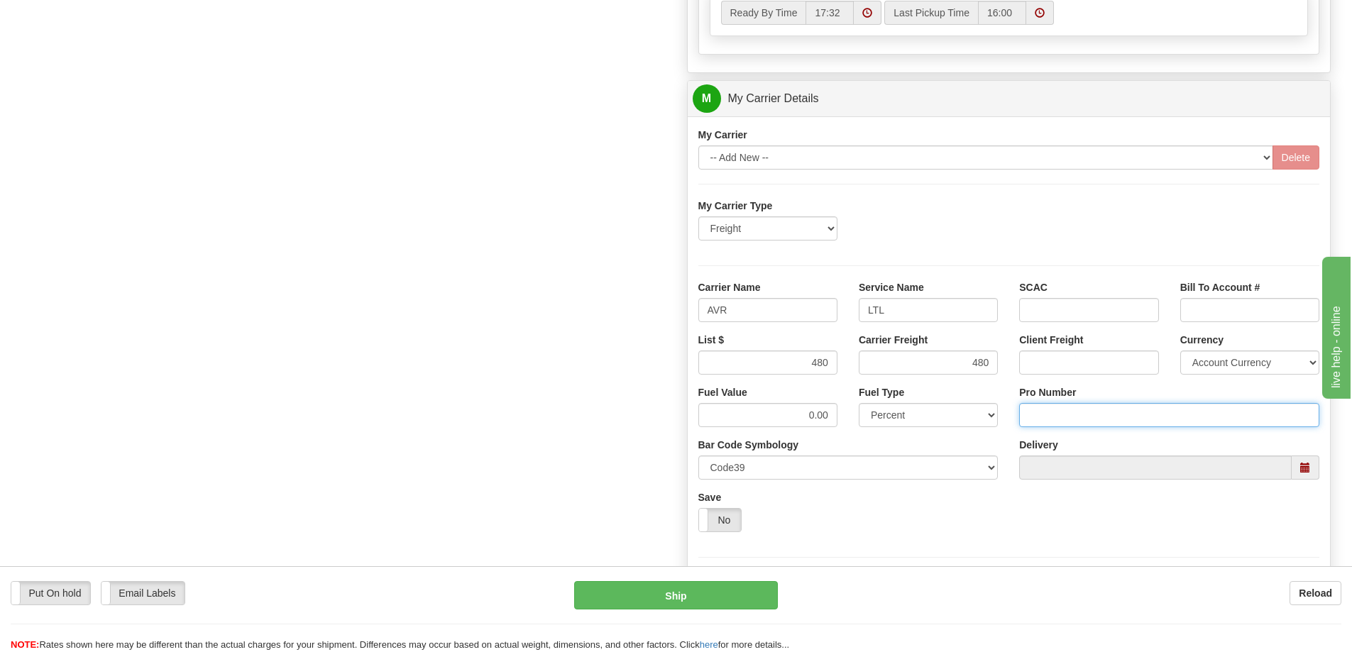
click at [1036, 412] on input "Pro Number" at bounding box center [1169, 415] width 300 height 24
type input "251-281225"
click button "Delete" at bounding box center [0, 0] width 0 height 0
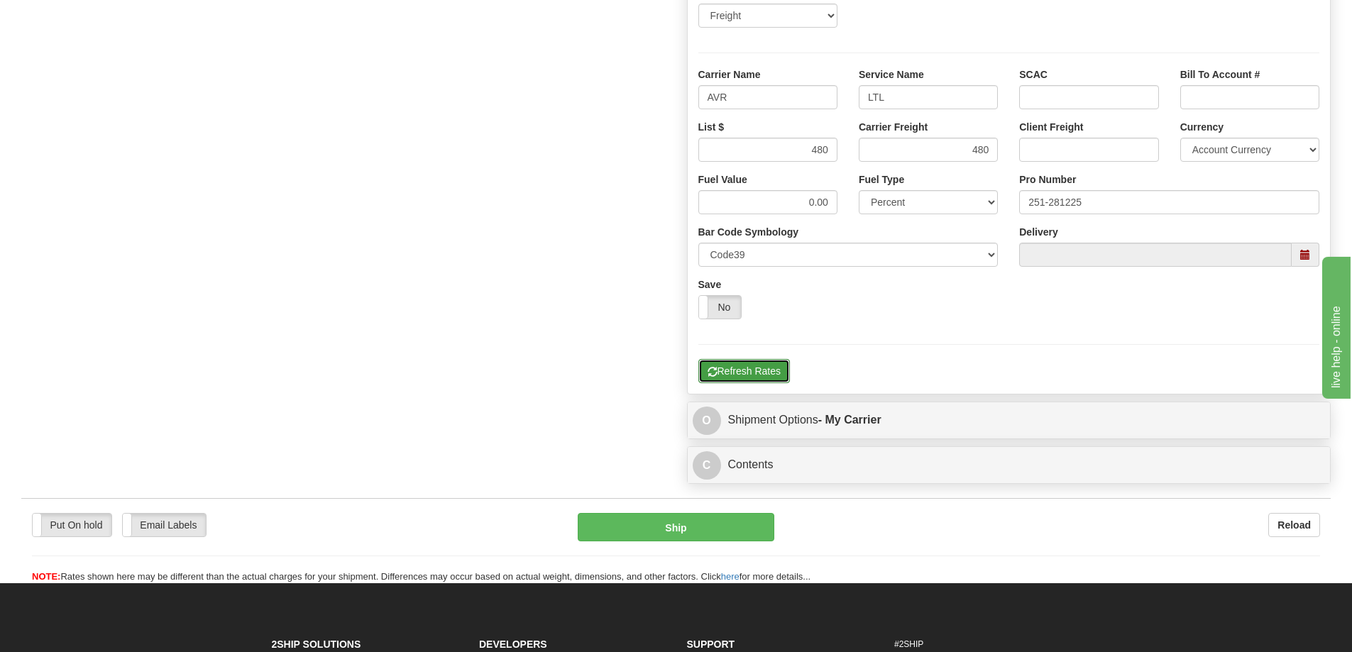
click at [770, 370] on button "Refresh Rates" at bounding box center [744, 371] width 92 height 24
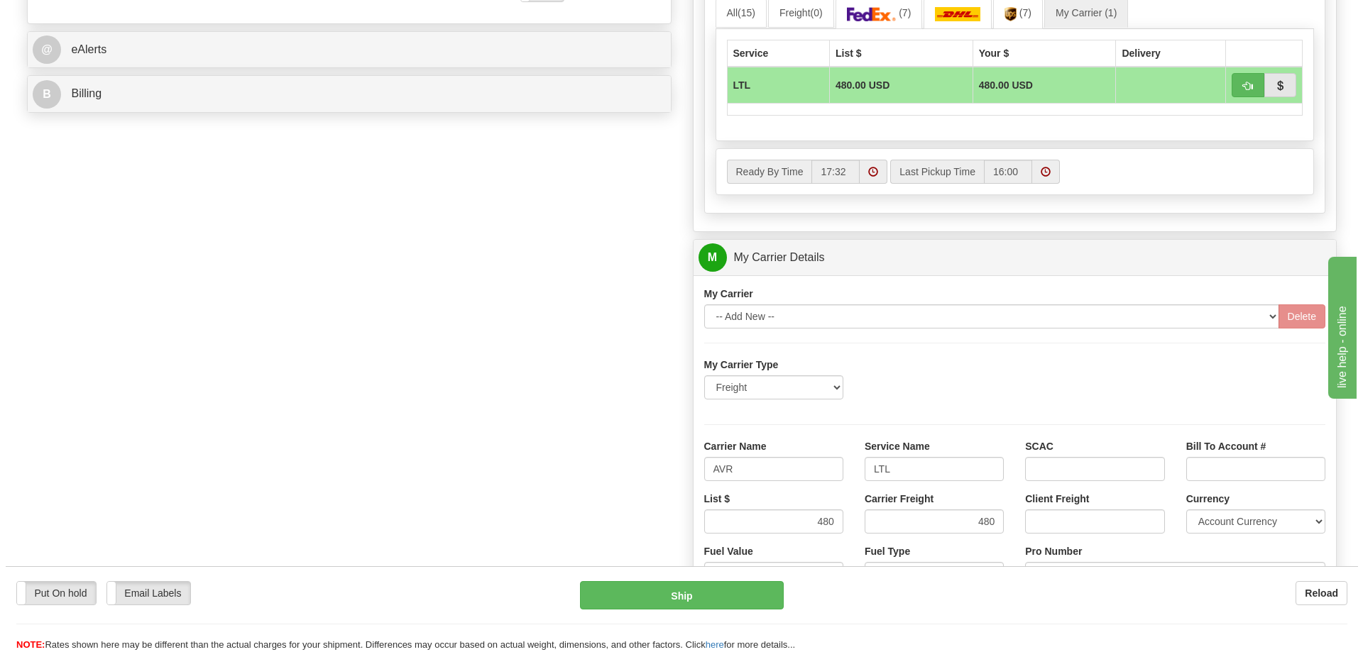
scroll to position [568, 0]
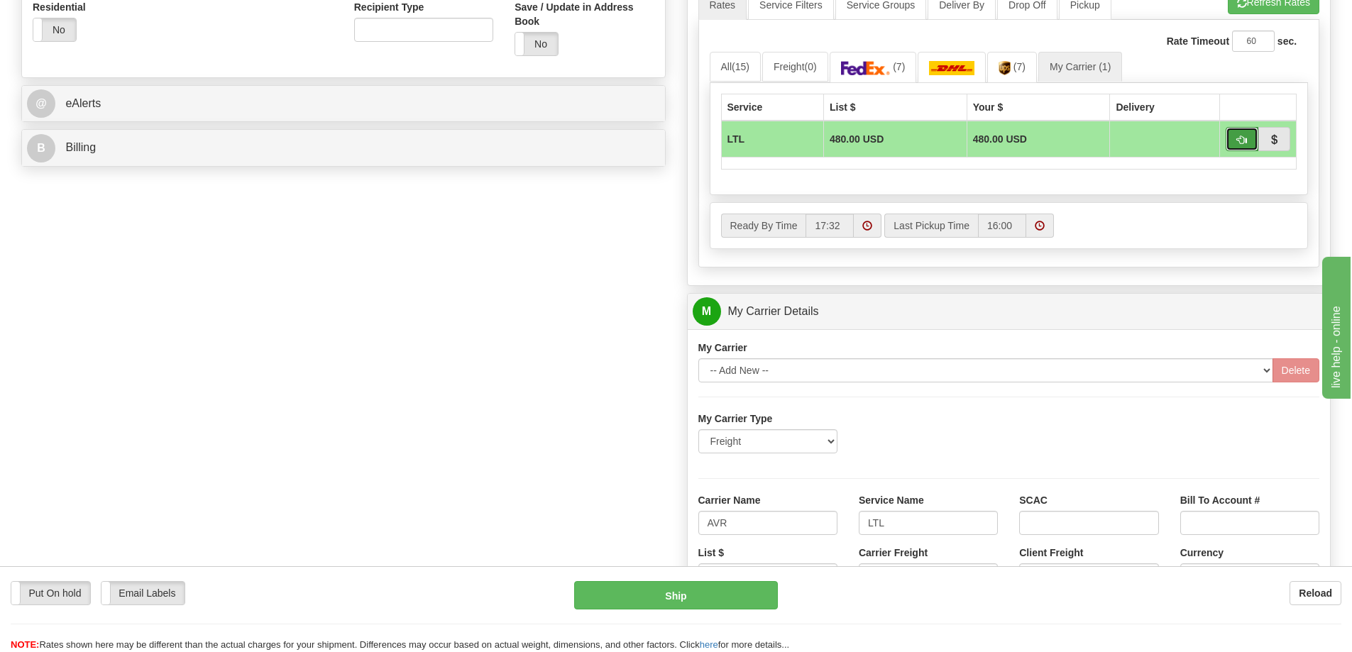
click at [1235, 143] on button "button" at bounding box center [1242, 139] width 33 height 24
type input "00"
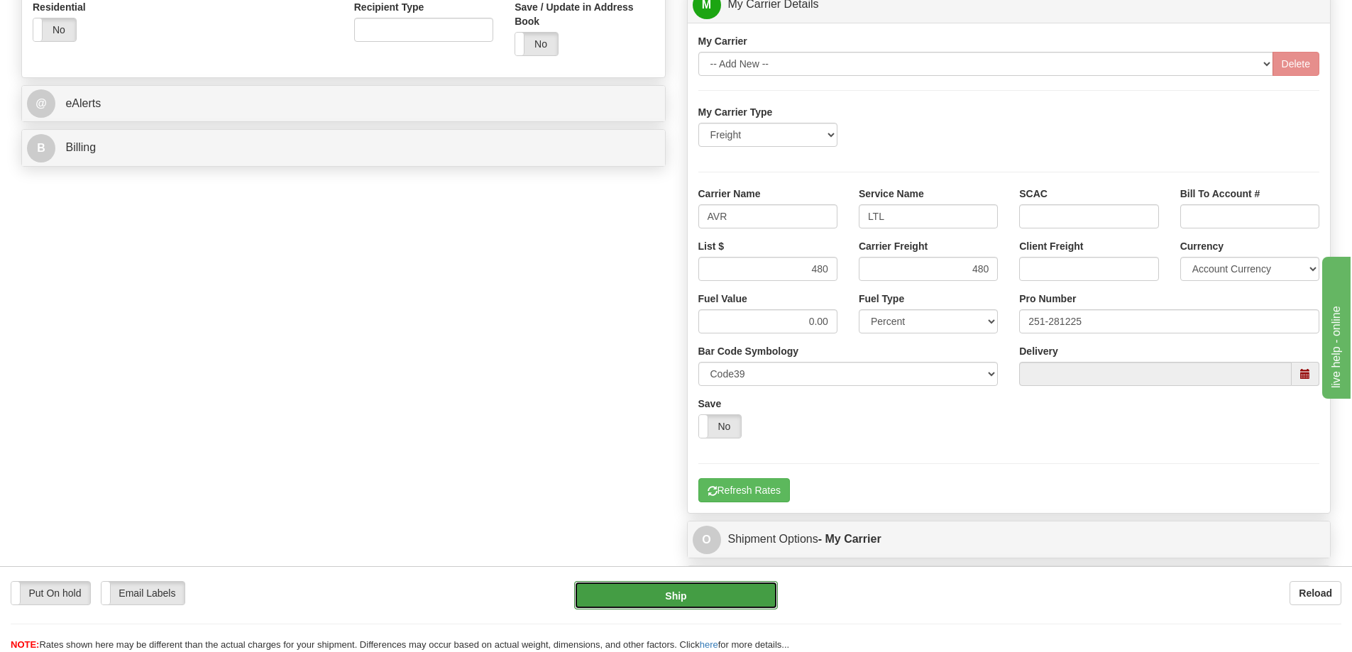
click at [677, 601] on button "Ship" at bounding box center [676, 595] width 204 height 28
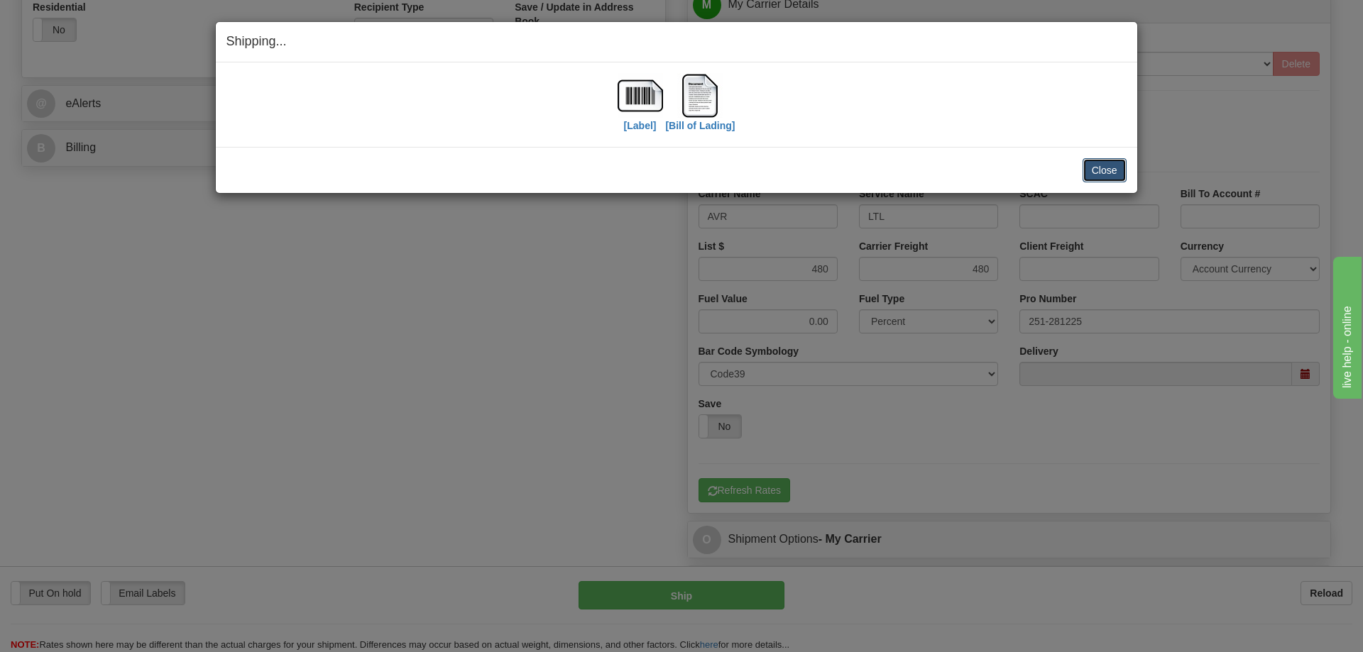
click at [1114, 172] on button "Close" at bounding box center [1104, 170] width 44 height 24
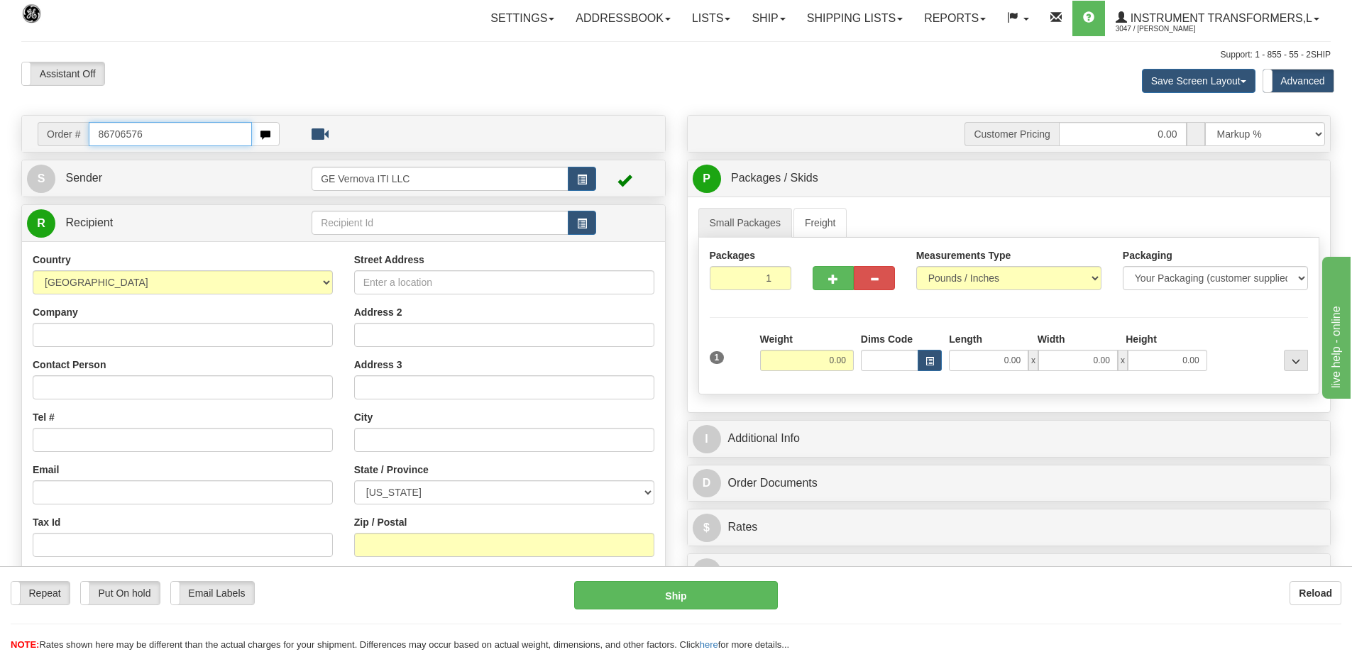
type input "86706576"
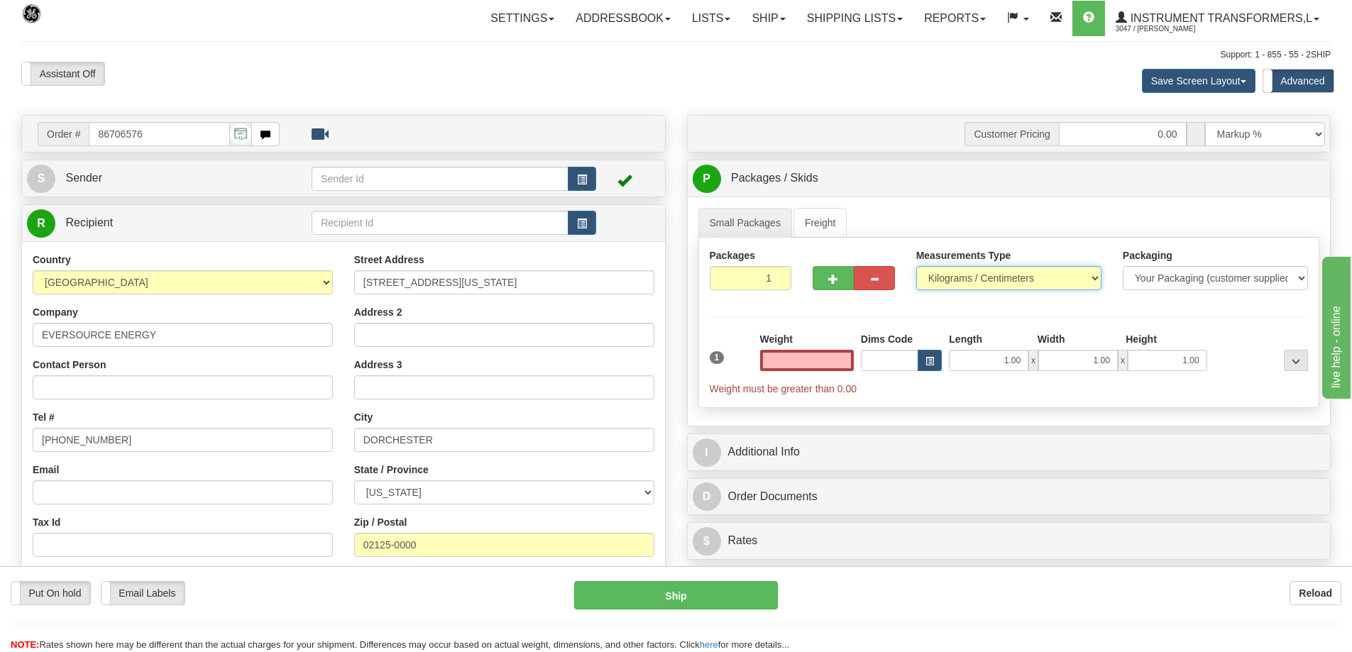
type input "0.00"
click at [977, 276] on select "Pounds / Inches Kilograms / Centimeters" at bounding box center [1008, 278] width 185 height 24
select select "0"
click at [916, 266] on select "Pounds / Inches Kilograms / Centimeters" at bounding box center [1008, 278] width 185 height 24
click at [818, 357] on input "0.00" at bounding box center [807, 360] width 94 height 21
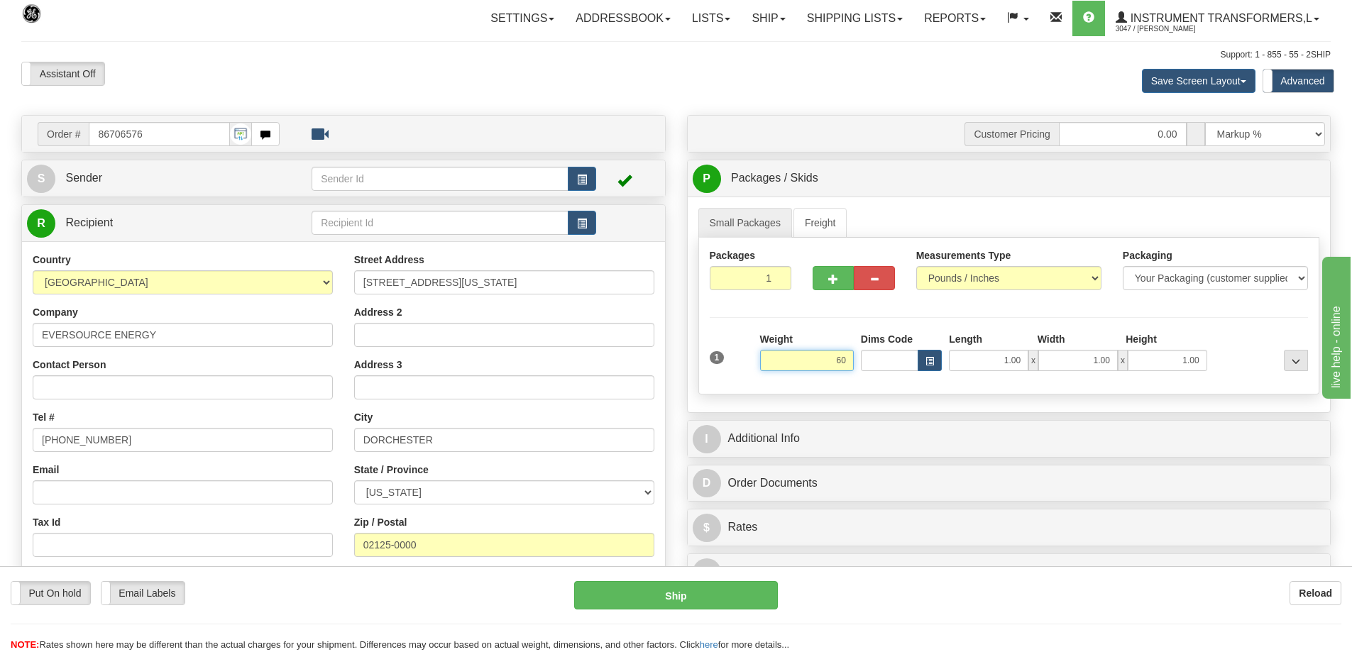
click button "Delete" at bounding box center [0, 0] width 0 height 0
type input "60.00"
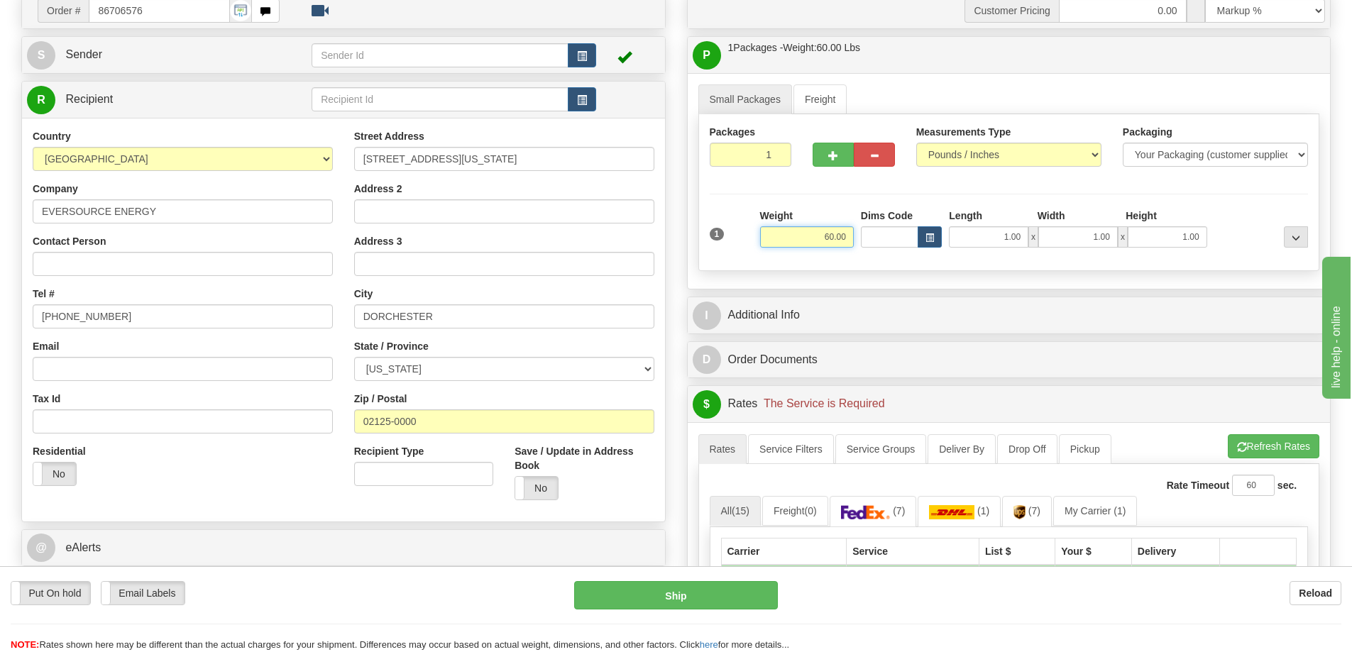
scroll to position [142, 0]
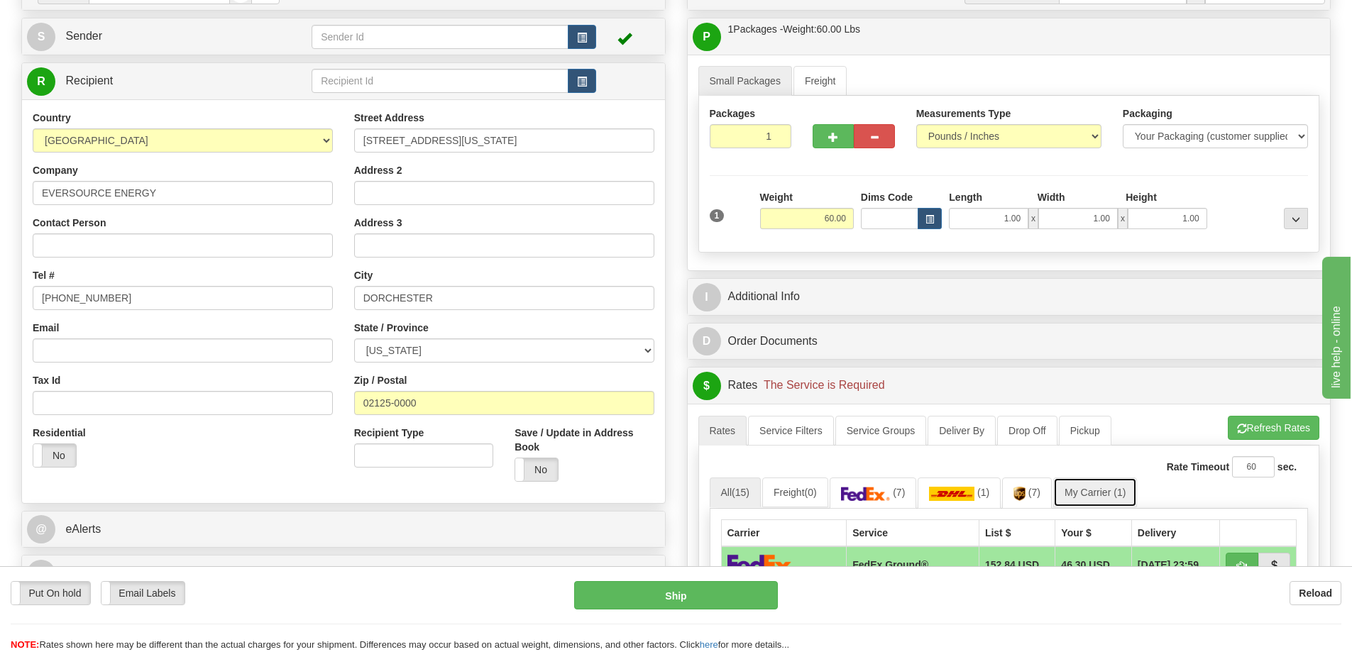
click at [1104, 492] on link "My Carrier (1)" at bounding box center [1095, 493] width 84 height 30
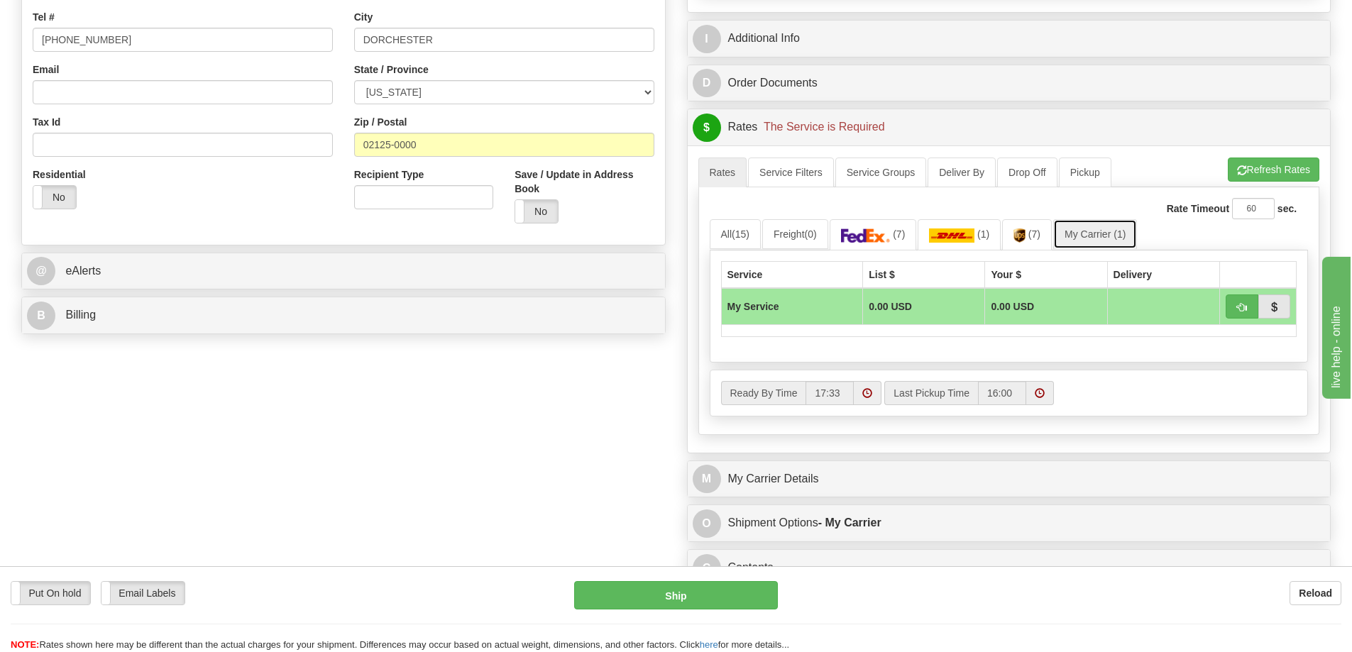
scroll to position [426, 0]
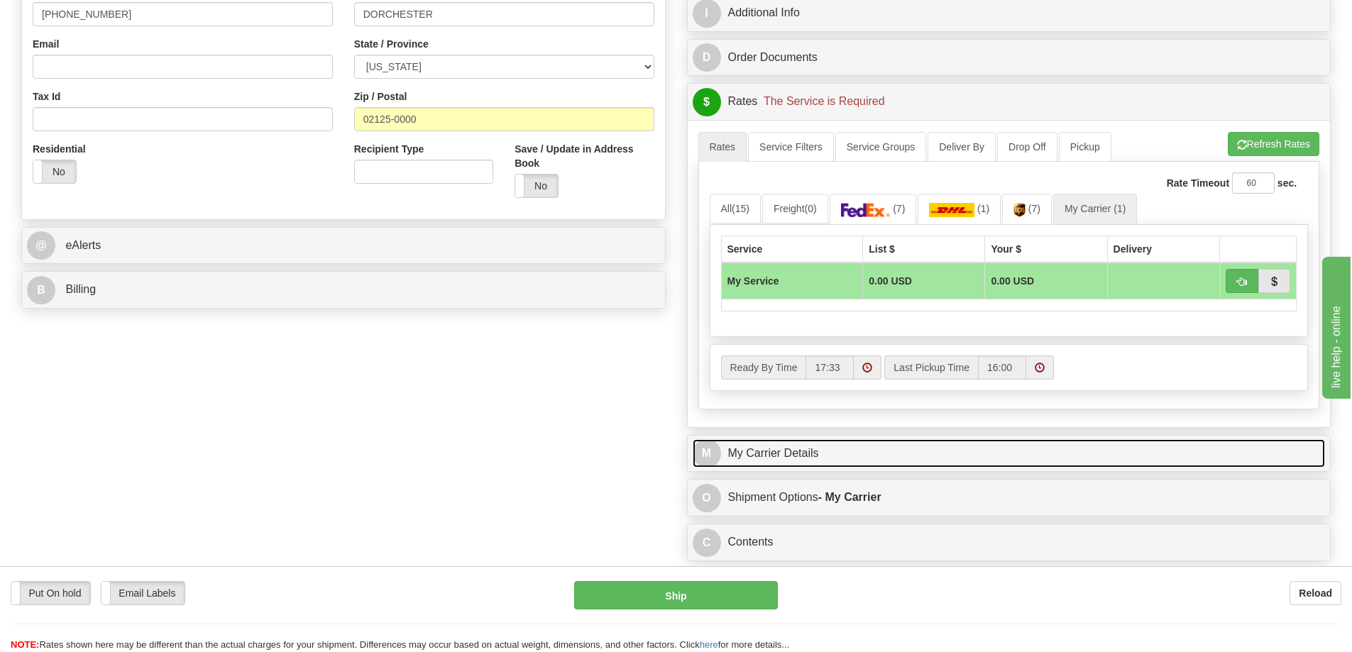
click at [847, 452] on link "M My Carrier Details" at bounding box center [1009, 453] width 633 height 29
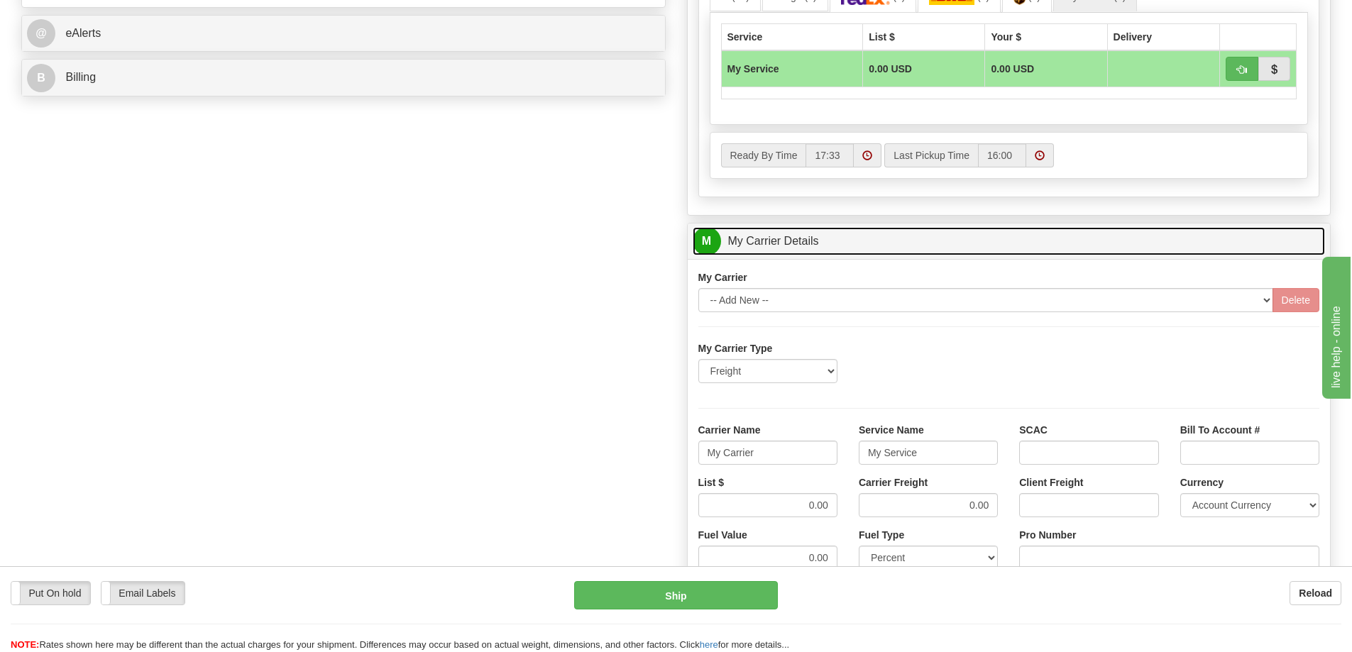
scroll to position [639, 0]
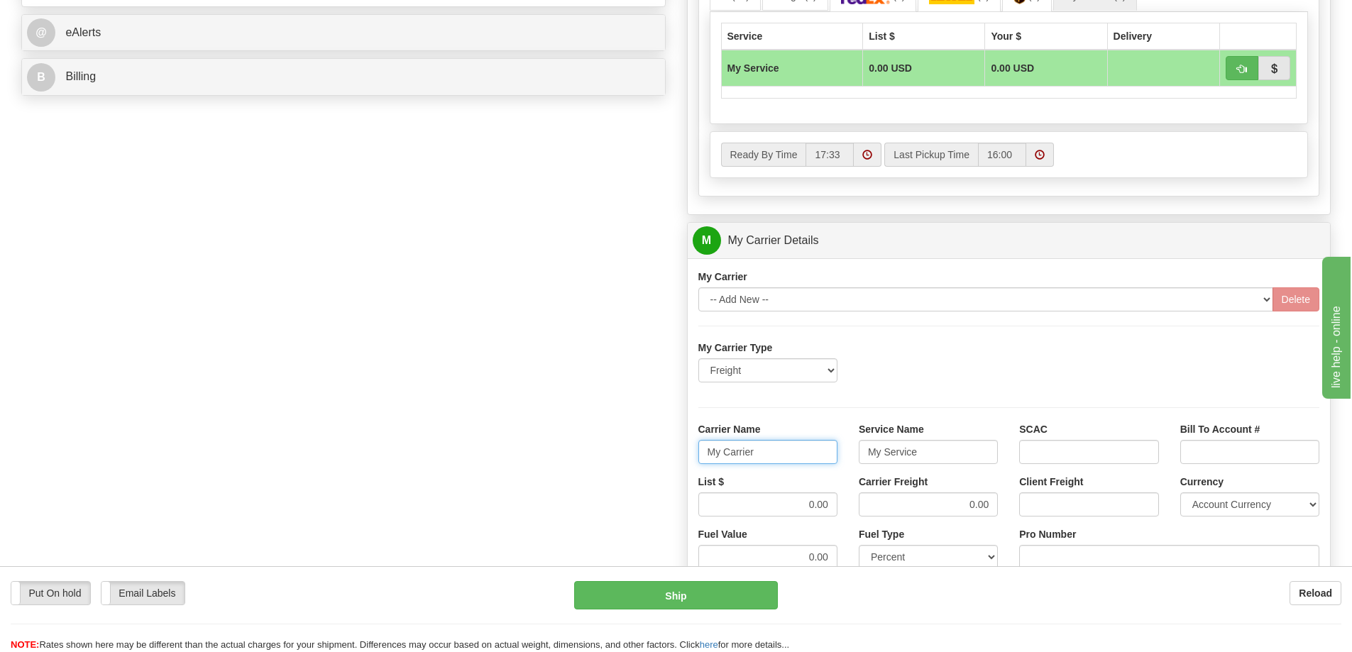
drag, startPoint x: 771, startPoint y: 463, endPoint x: 676, endPoint y: 473, distance: 96.3
click at [676, 473] on div "Customer Pricing 0.00 Markup % Discount % Flat Amount Per Pound Flat Amount Mar…" at bounding box center [1009, 161] width 666 height 1370
drag, startPoint x: 933, startPoint y: 453, endPoint x: 837, endPoint y: 456, distance: 95.2
click at [837, 456] on div "Carrier Name Service Name My Service SCAC Bill To Account #" at bounding box center [1009, 448] width 643 height 53
click at [833, 505] on input "0.00" at bounding box center [767, 505] width 139 height 24
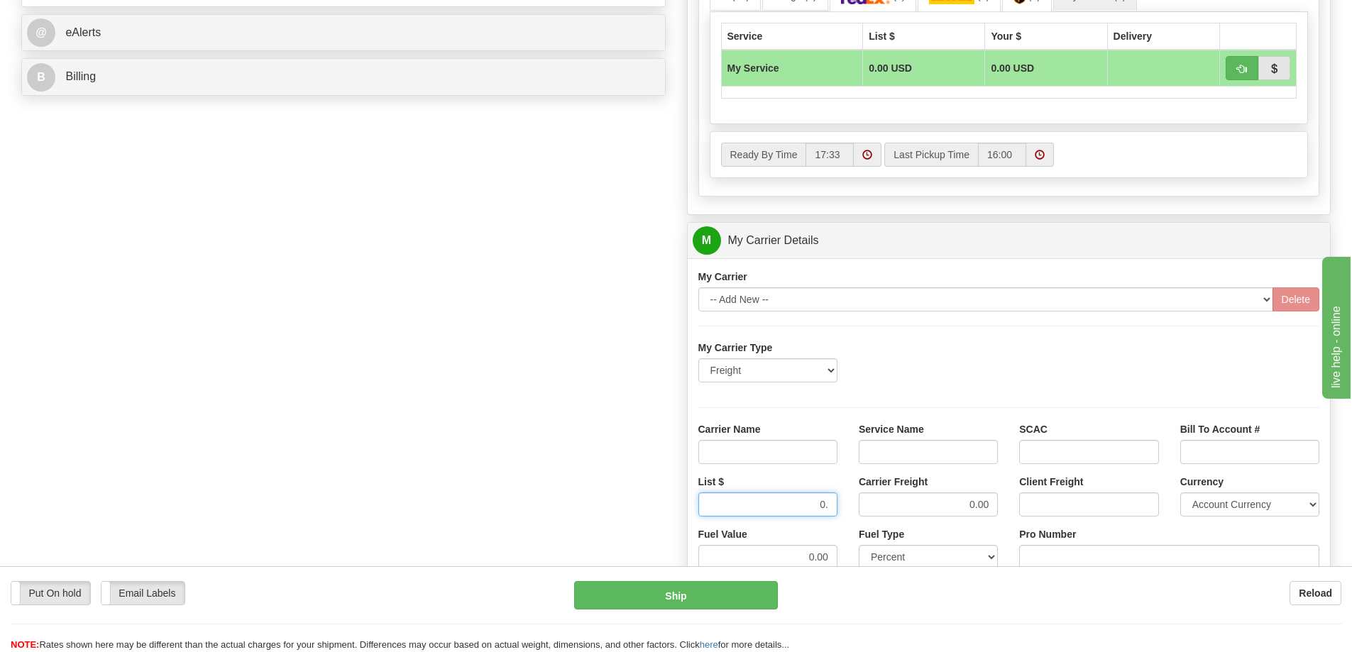
type input "0"
drag, startPoint x: 960, startPoint y: 502, endPoint x: 1021, endPoint y: 501, distance: 61.8
click at [1021, 501] on div "List $ Carrier Freight 0.00 Client Freight Currency Account Currency ARN AWG AU…" at bounding box center [1009, 501] width 643 height 53
type input ".01"
click at [803, 502] on input "List $" at bounding box center [767, 505] width 139 height 24
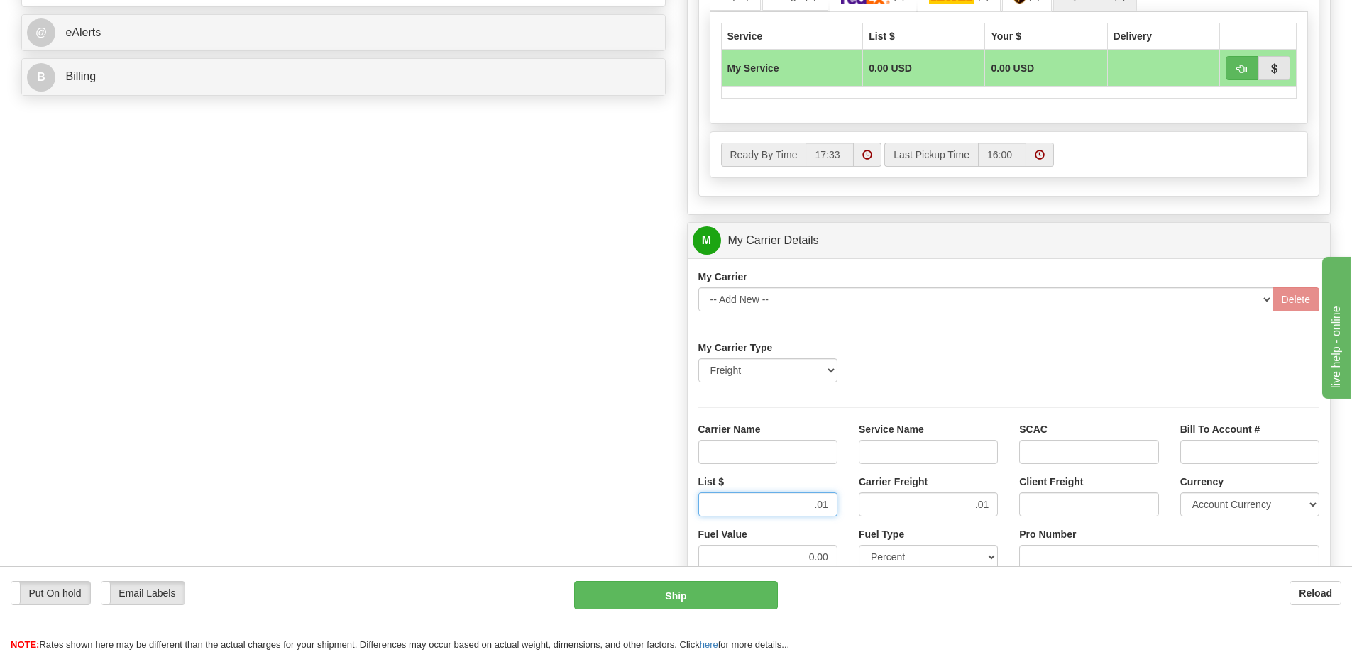
type input ".01"
click at [759, 454] on input "Carrier Name" at bounding box center [767, 452] width 139 height 24
type input "AVR"
click at [877, 447] on input "Service Name" at bounding box center [928, 452] width 139 height 24
type input "LTL"
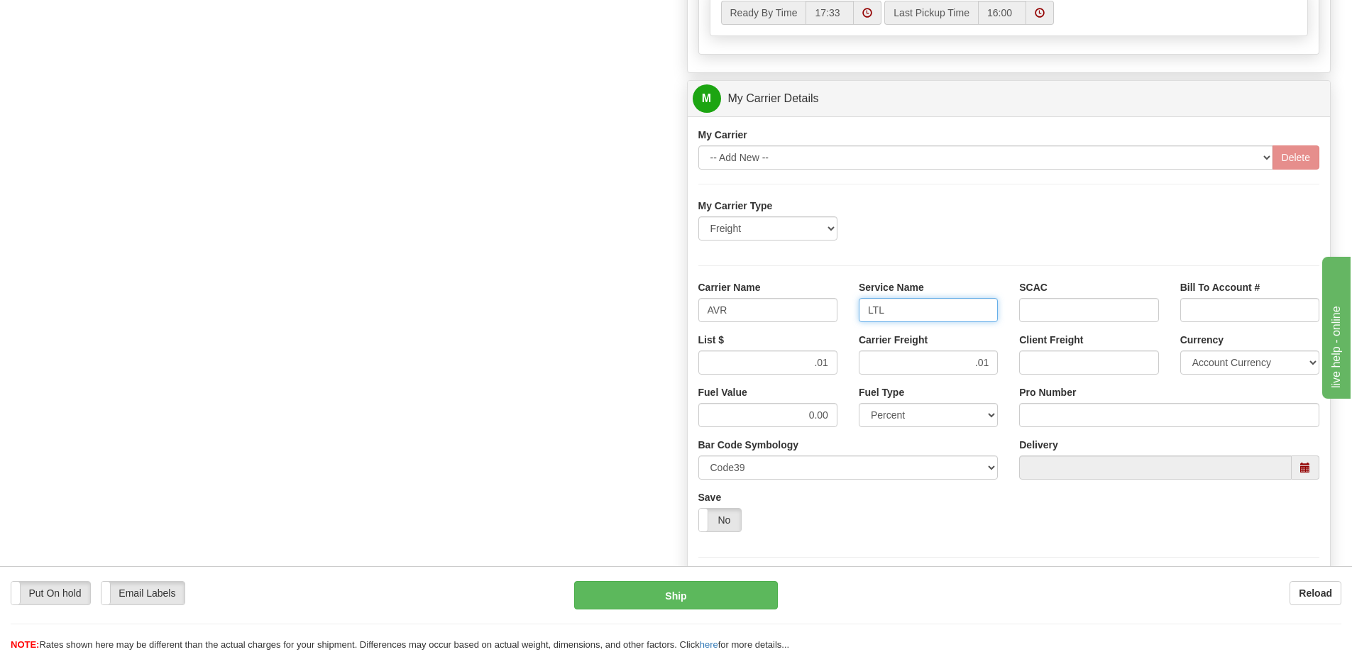
scroll to position [710, 0]
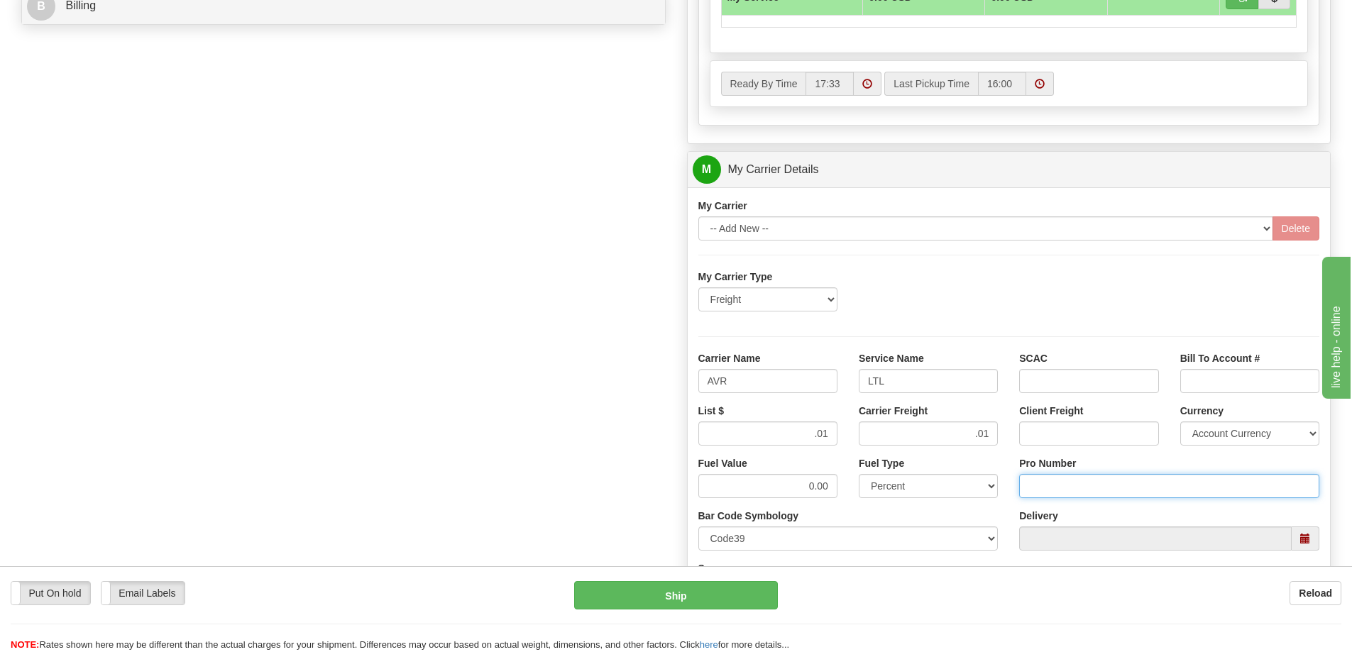
click at [1043, 485] on input "Pro Number" at bounding box center [1169, 486] width 300 height 24
type input "251-281225"
click button "Delete" at bounding box center [0, 0] width 0 height 0
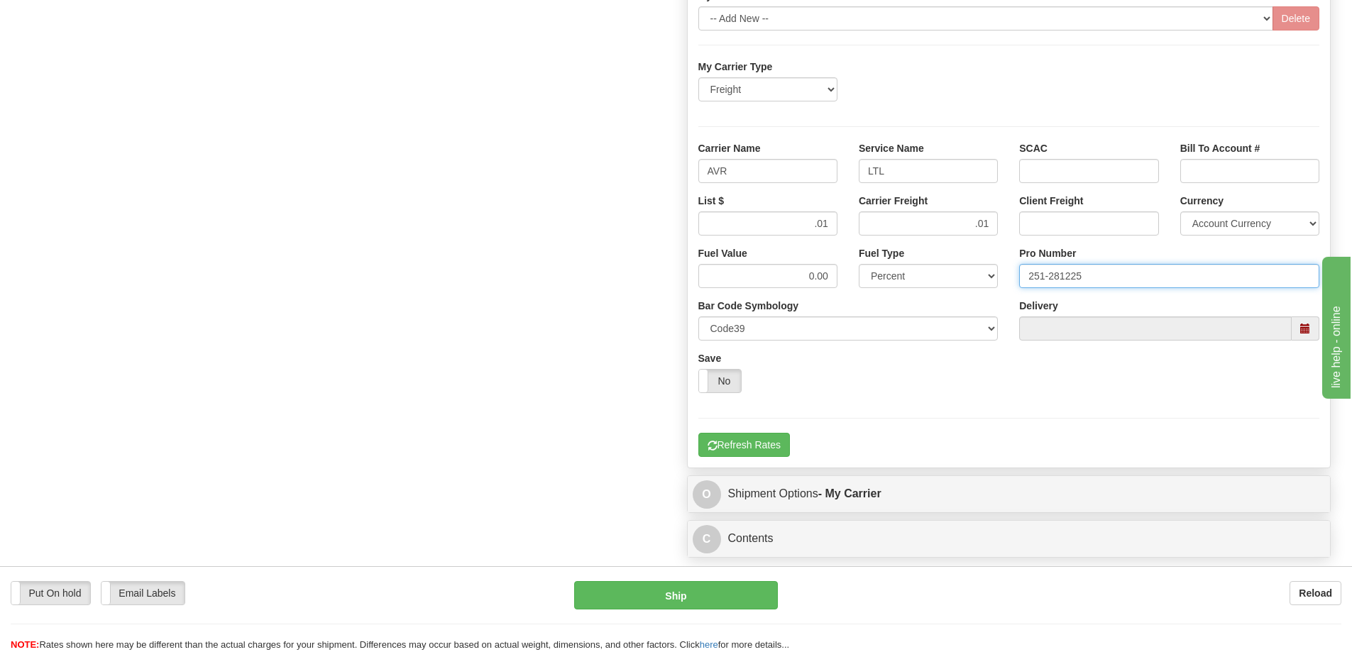
scroll to position [923, 0]
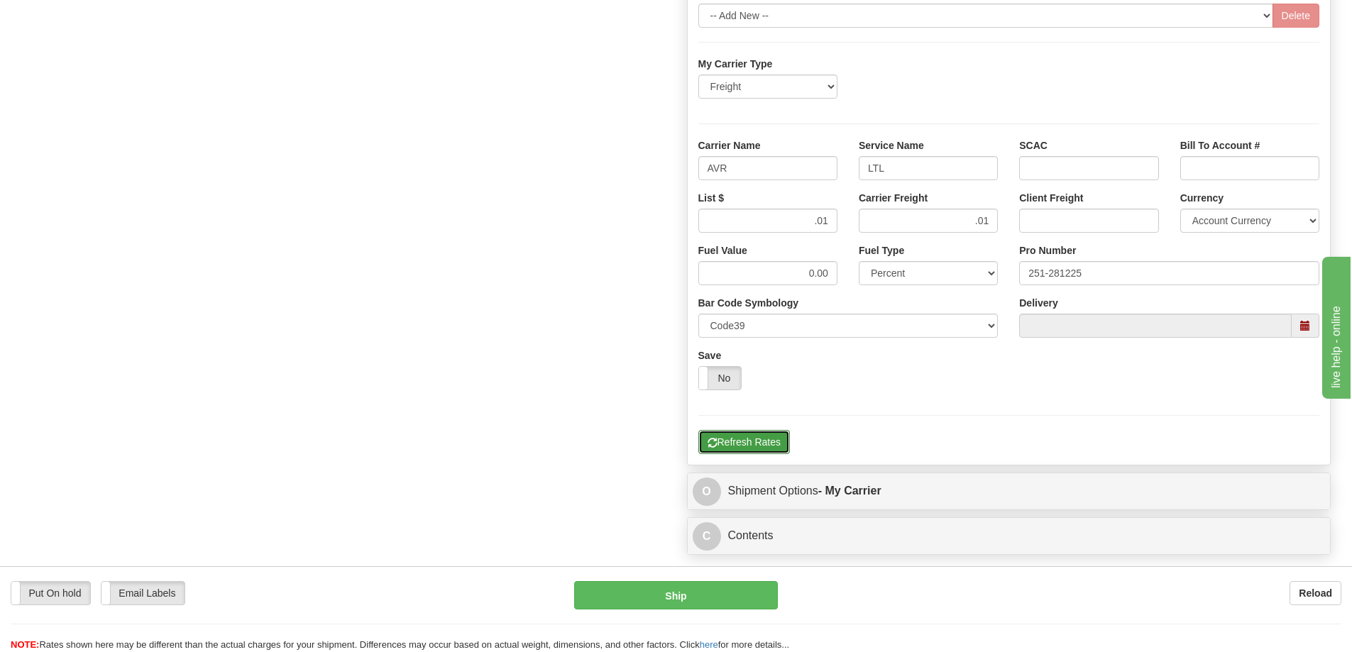
click at [781, 444] on button "Refresh Rates" at bounding box center [744, 442] width 92 height 24
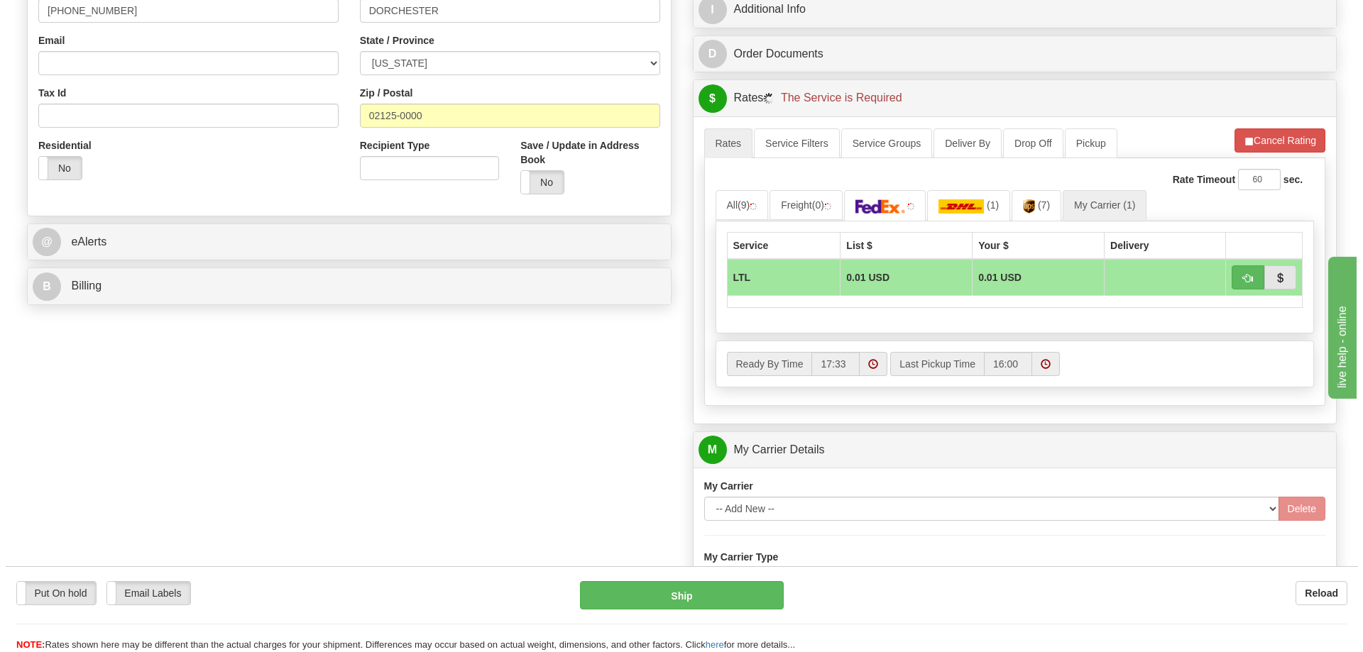
scroll to position [426, 0]
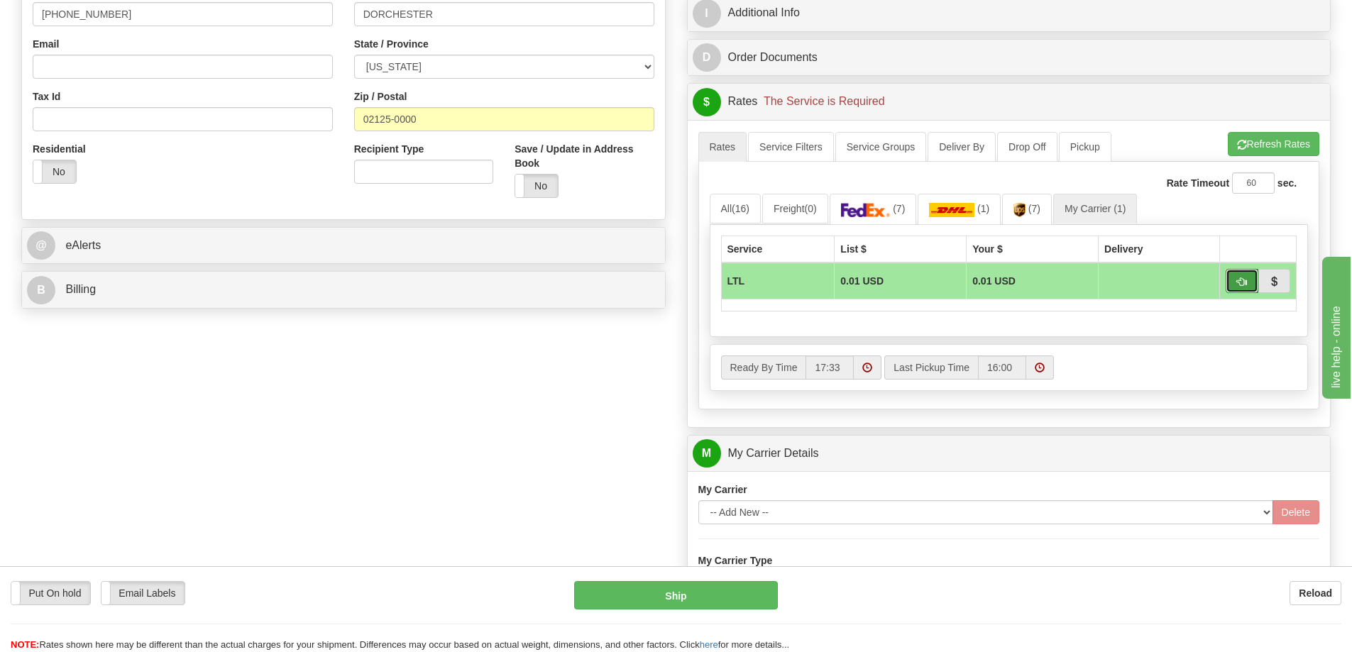
click at [1237, 278] on span "button" at bounding box center [1242, 282] width 10 height 9
type input "00"
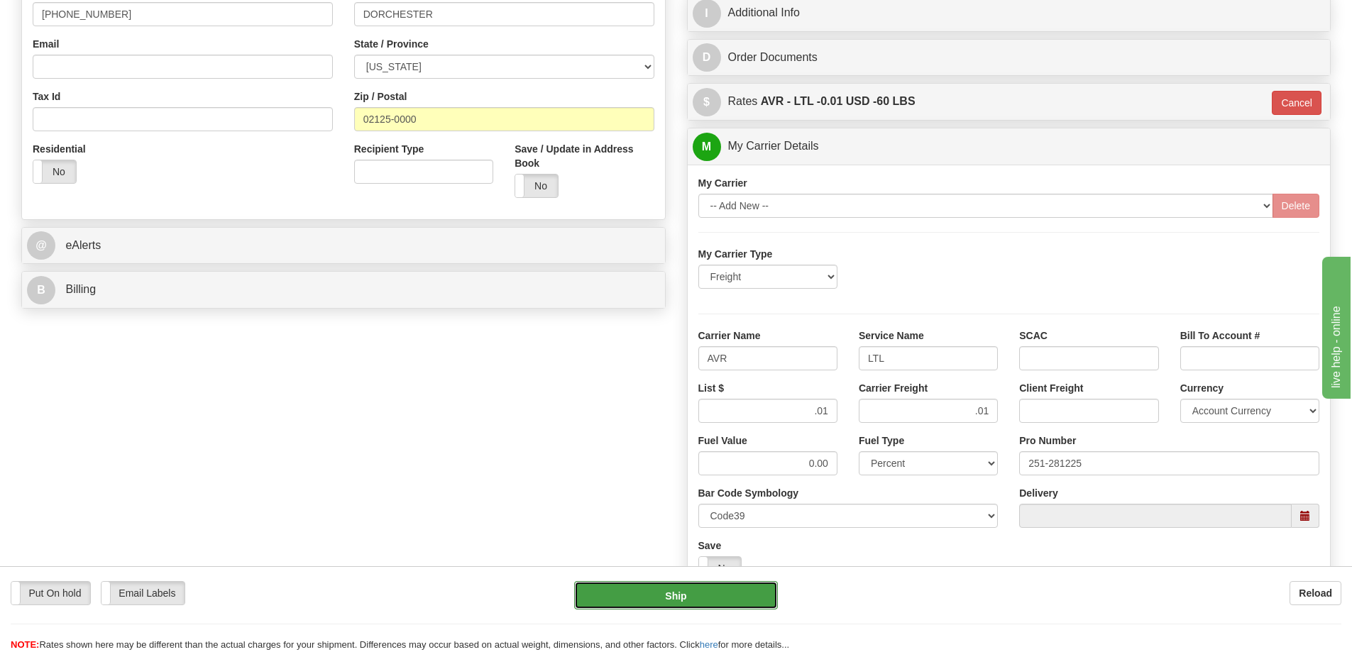
click at [716, 587] on button "Ship" at bounding box center [676, 595] width 204 height 28
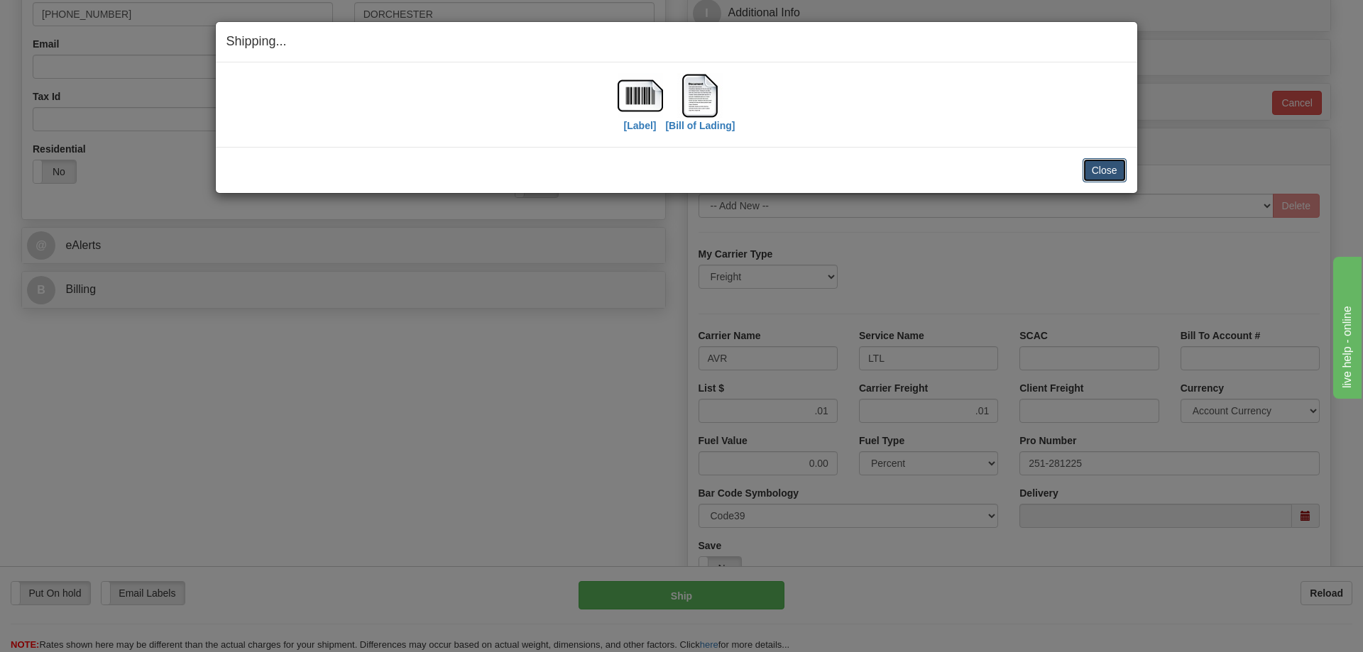
click at [1123, 171] on button "Close" at bounding box center [1104, 170] width 44 height 24
click at [1093, 160] on button "Close" at bounding box center [1104, 170] width 44 height 24
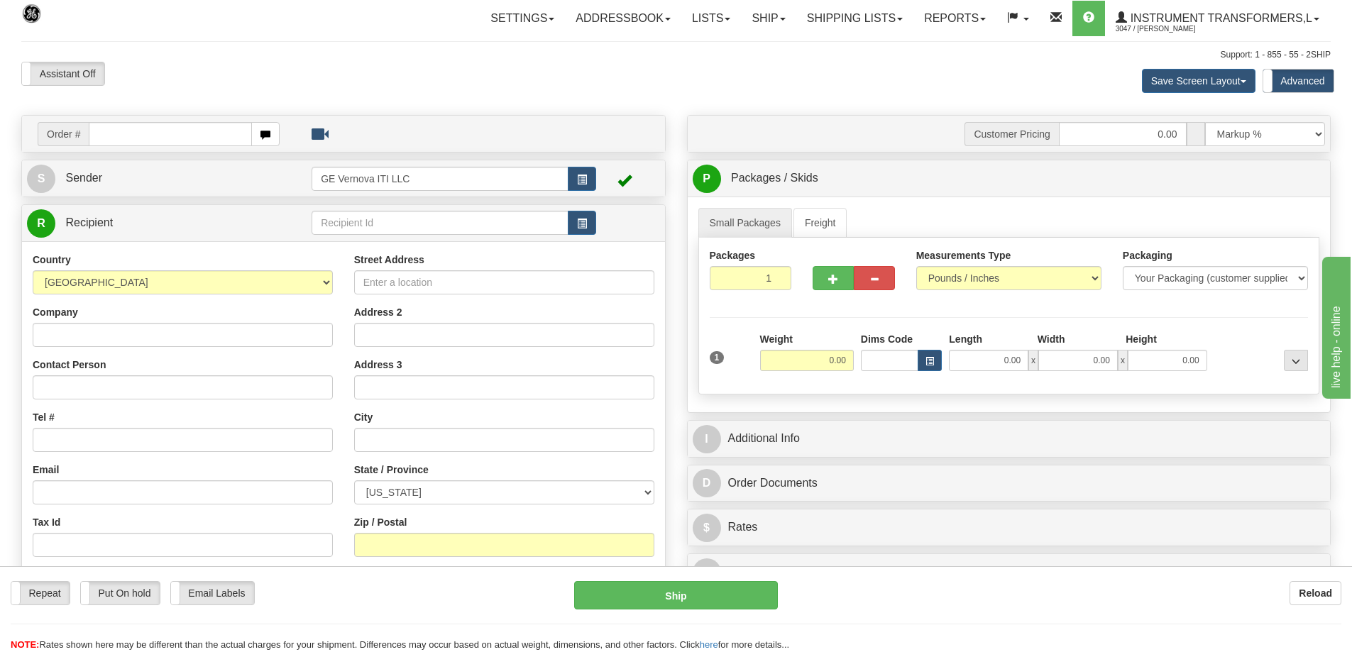
click at [162, 142] on input "text" at bounding box center [170, 134] width 163 height 24
type input "86706584"
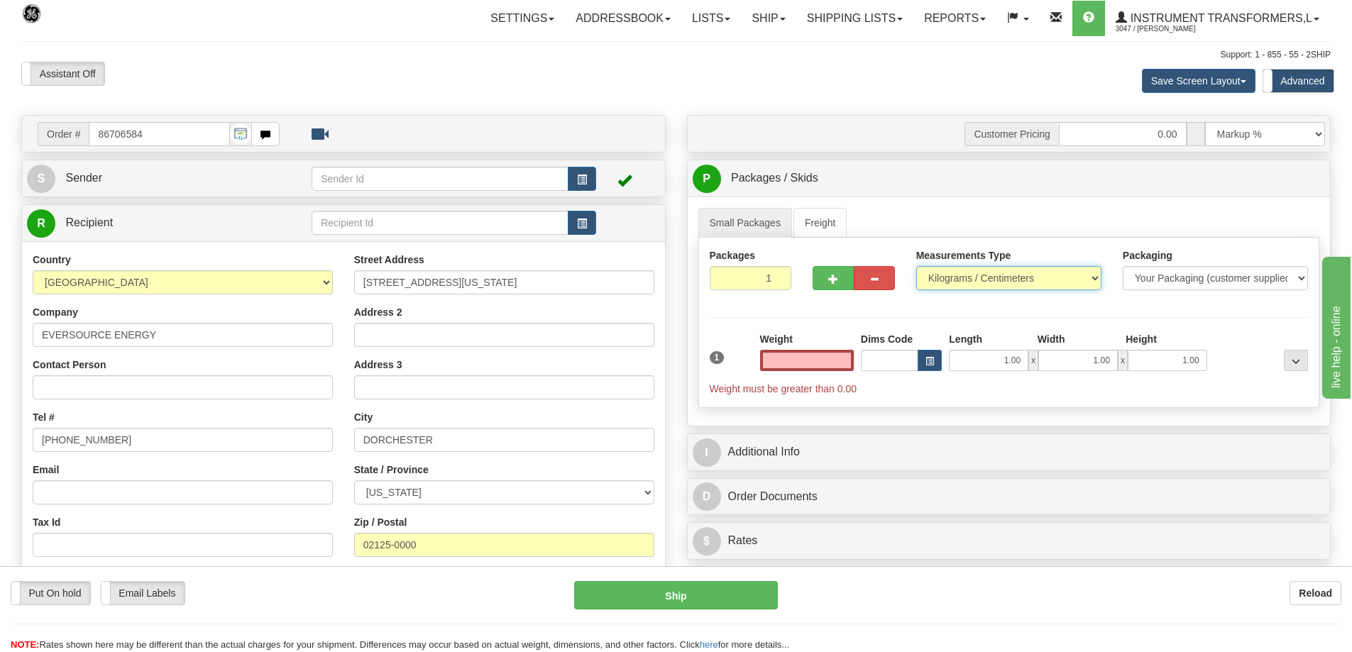
type input "0.00"
click at [967, 280] on select "Pounds / Inches Kilograms / Centimeters" at bounding box center [1008, 278] width 185 height 24
select select "0"
click at [916, 266] on select "Pounds / Inches Kilograms / Centimeters" at bounding box center [1008, 278] width 185 height 24
click at [813, 361] on input "0.00" at bounding box center [807, 360] width 94 height 21
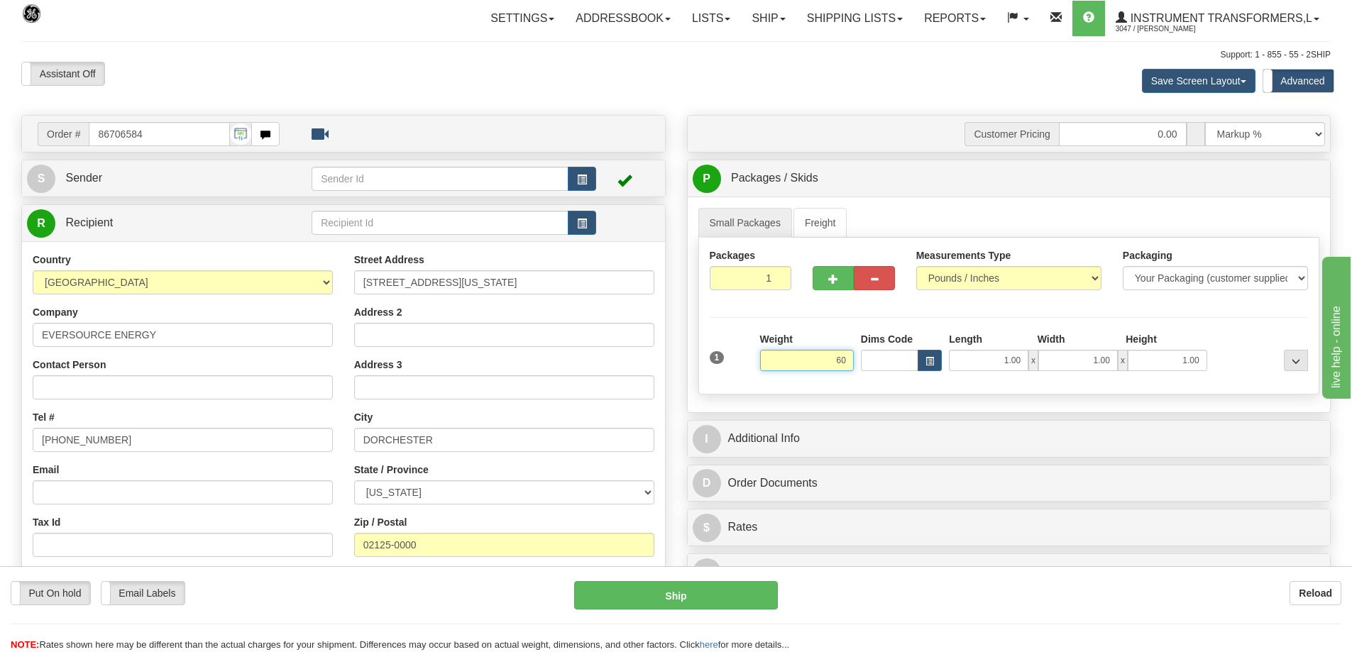
click button "Delete" at bounding box center [0, 0] width 0 height 0
type input "60.00"
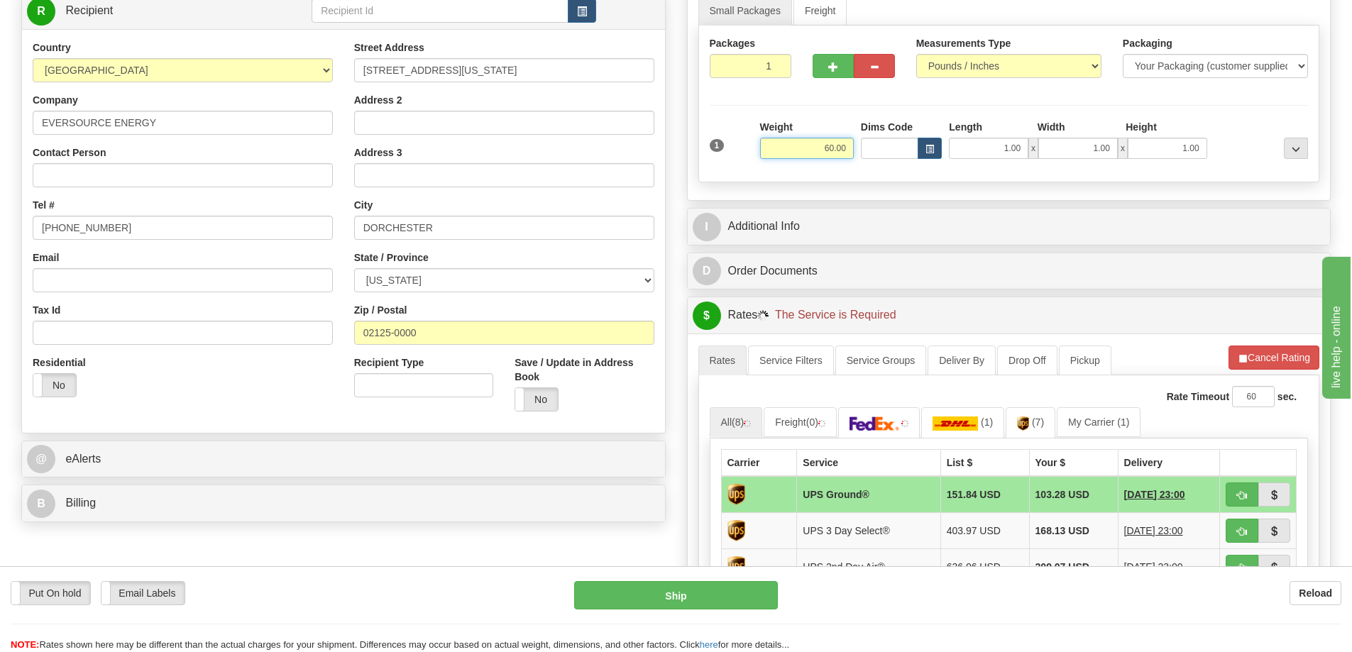
scroll to position [213, 0]
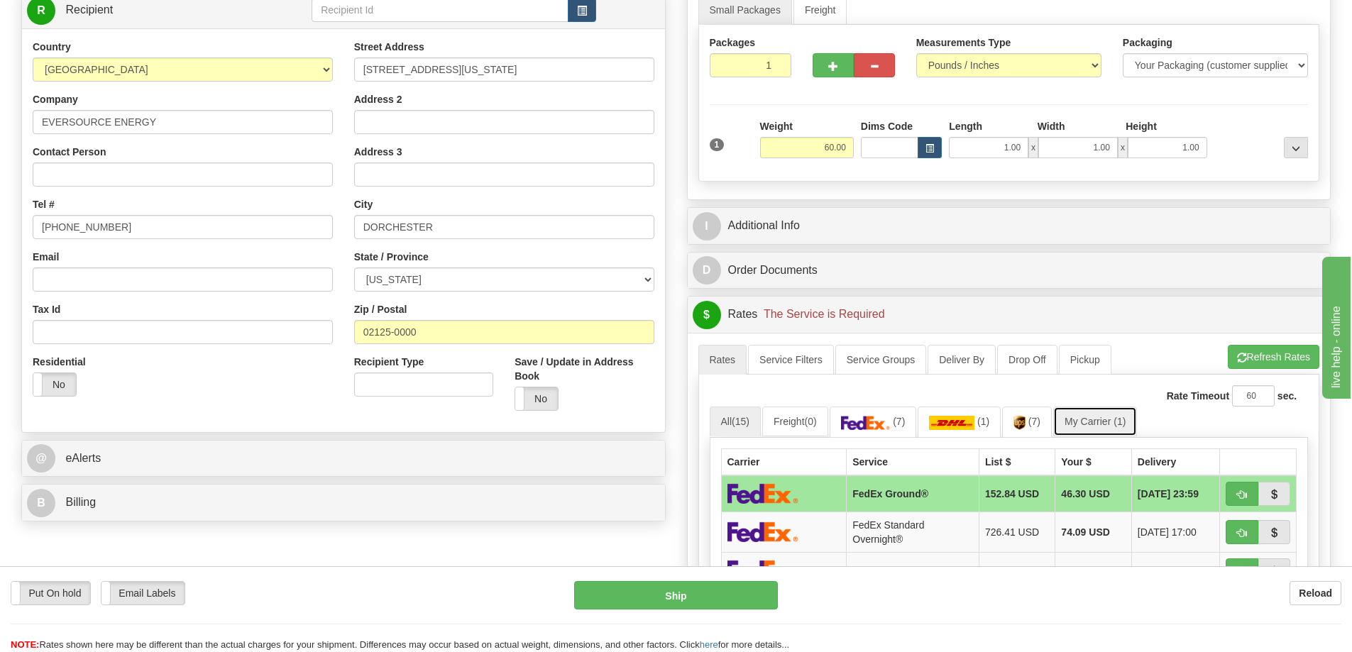
click at [1089, 422] on link "My Carrier (1)" at bounding box center [1095, 422] width 84 height 30
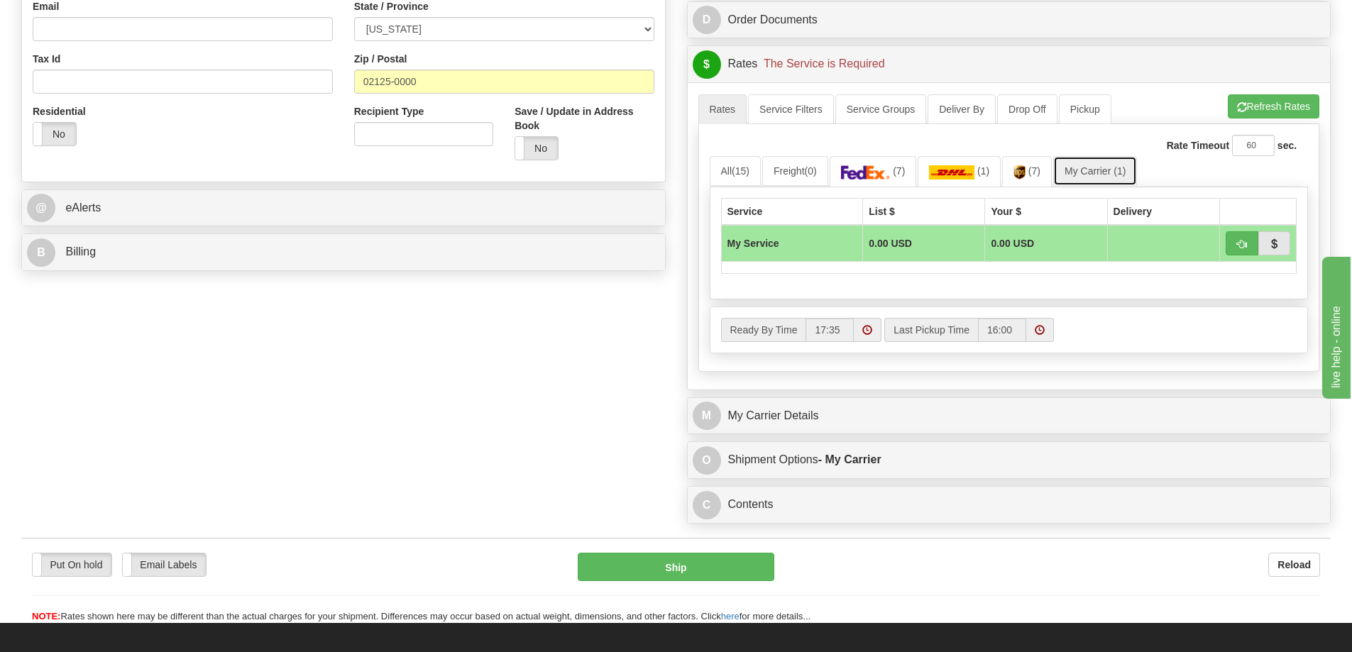
scroll to position [497, 0]
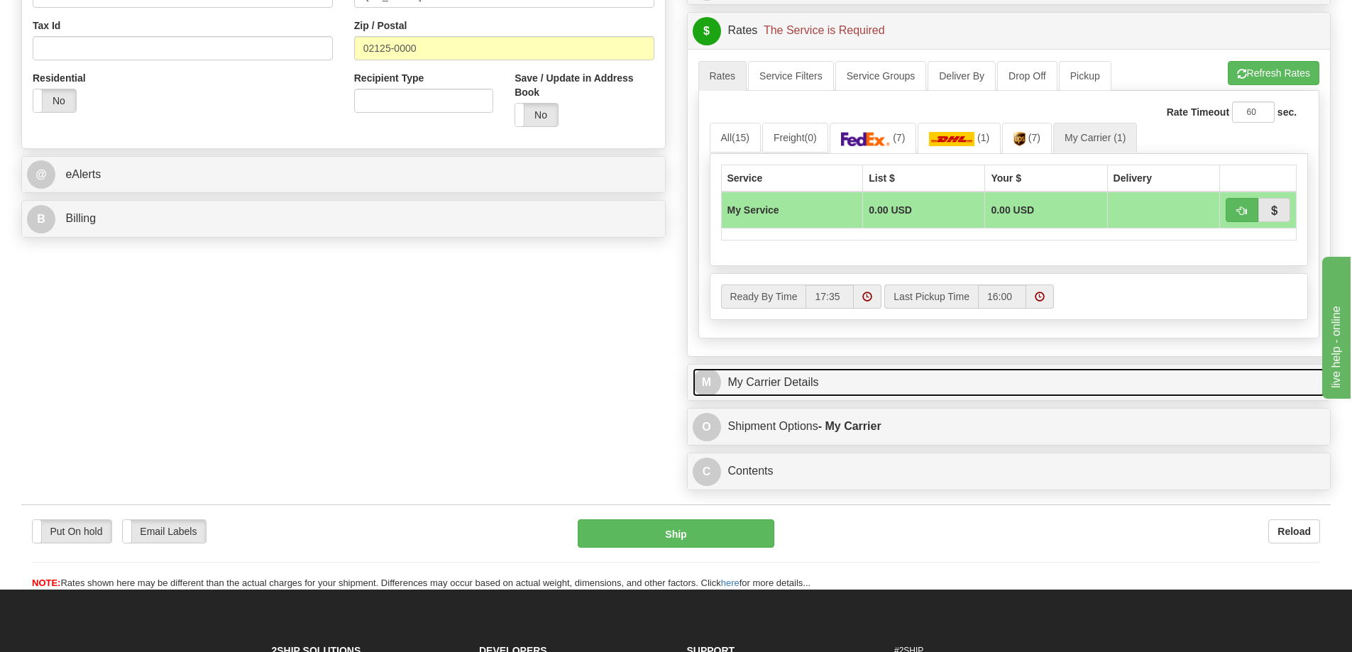
click at [881, 396] on link "M My Carrier Details" at bounding box center [1009, 382] width 633 height 29
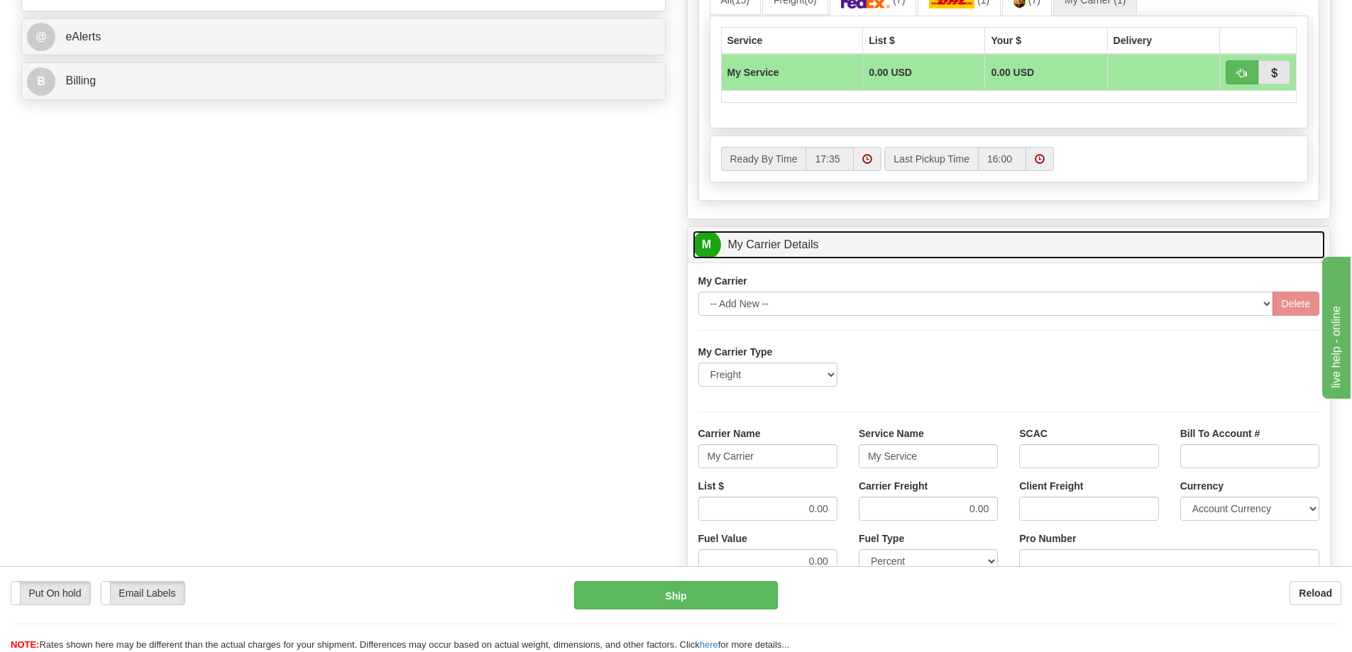
scroll to position [710, 0]
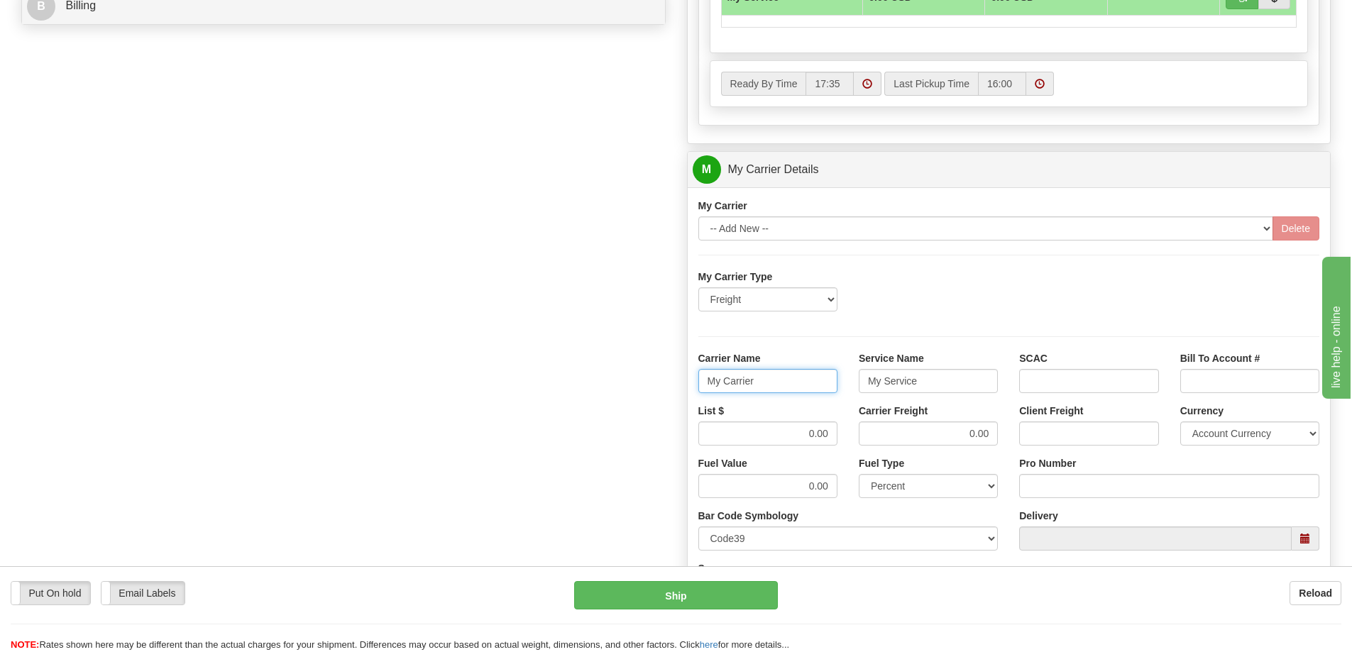
drag, startPoint x: 762, startPoint y: 389, endPoint x: 668, endPoint y: 390, distance: 94.4
click at [668, 390] on div "Order # 86706584 S Sender" at bounding box center [676, 90] width 1331 height 1370
drag, startPoint x: 918, startPoint y: 385, endPoint x: 845, endPoint y: 388, distance: 73.1
click at [845, 388] on div "Carrier Name Service Name SCAC Bill To Account #" at bounding box center [1009, 377] width 643 height 53
drag, startPoint x: 992, startPoint y: 441, endPoint x: 916, endPoint y: 446, distance: 75.4
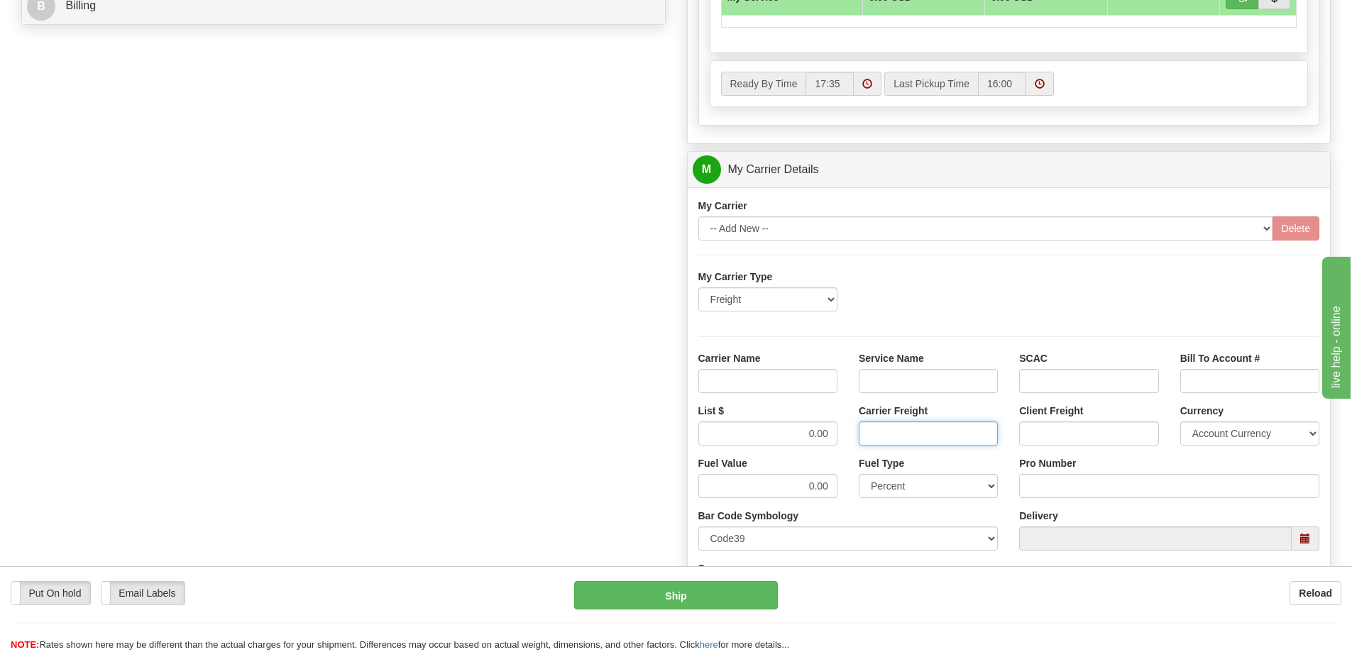
click at [916, 446] on input "Carrier Freight" at bounding box center [928, 434] width 139 height 24
drag, startPoint x: 781, startPoint y: 444, endPoint x: 770, endPoint y: 448, distance: 11.2
click at [770, 448] on div "List $" at bounding box center [768, 430] width 160 height 53
click at [789, 373] on input "Carrier Name" at bounding box center [767, 381] width 139 height 24
type input "AVR"
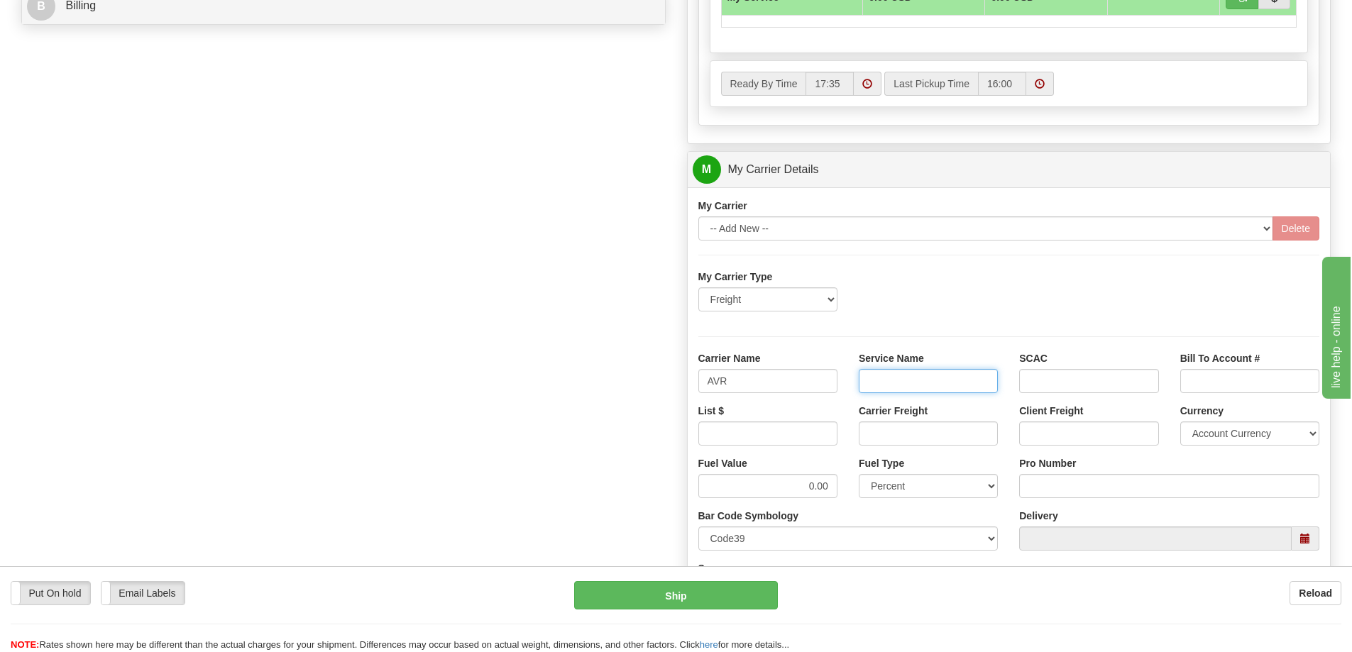
drag, startPoint x: 901, startPoint y: 378, endPoint x: 907, endPoint y: 391, distance: 14.6
click at [901, 378] on input "Service Name" at bounding box center [928, 381] width 139 height 24
type input "LTL"
click at [835, 439] on input "List $" at bounding box center [767, 434] width 139 height 24
type input ".01"
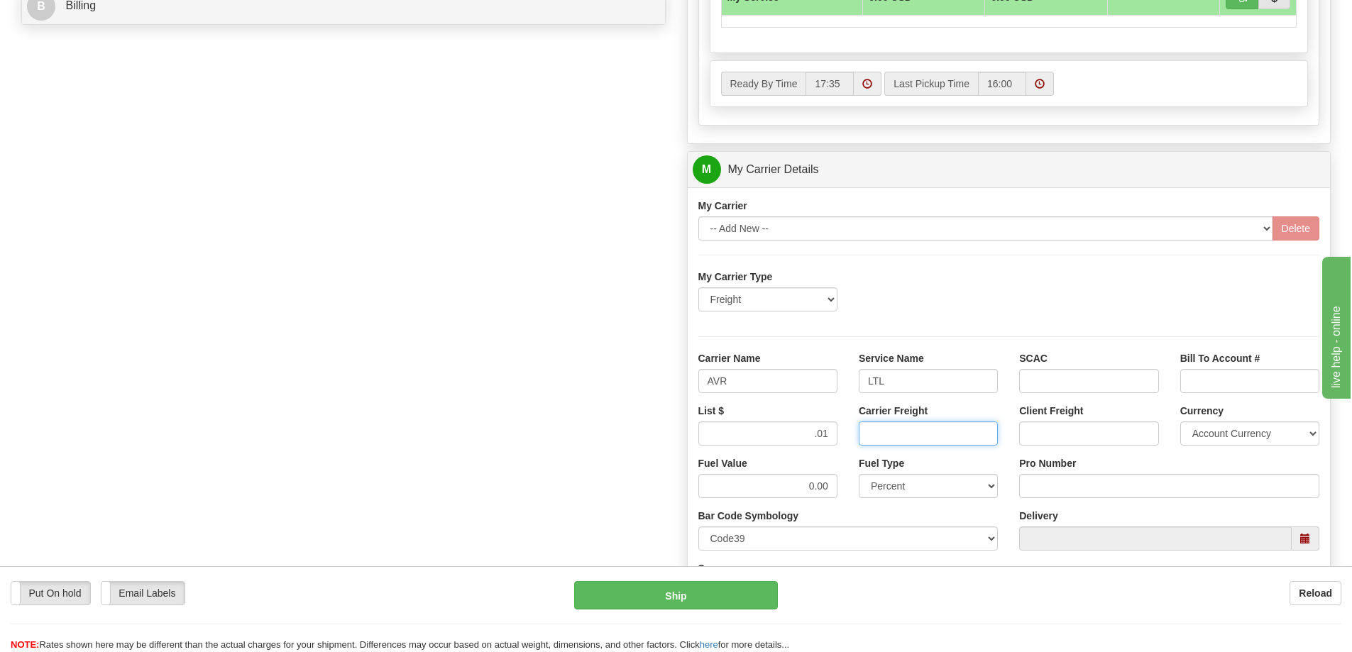
drag, startPoint x: 913, startPoint y: 434, endPoint x: 911, endPoint y: 446, distance: 11.6
click at [913, 434] on input "Carrier Freight" at bounding box center [928, 434] width 139 height 24
type input ".01"
click at [1106, 490] on input "Pro Number" at bounding box center [1169, 486] width 300 height 24
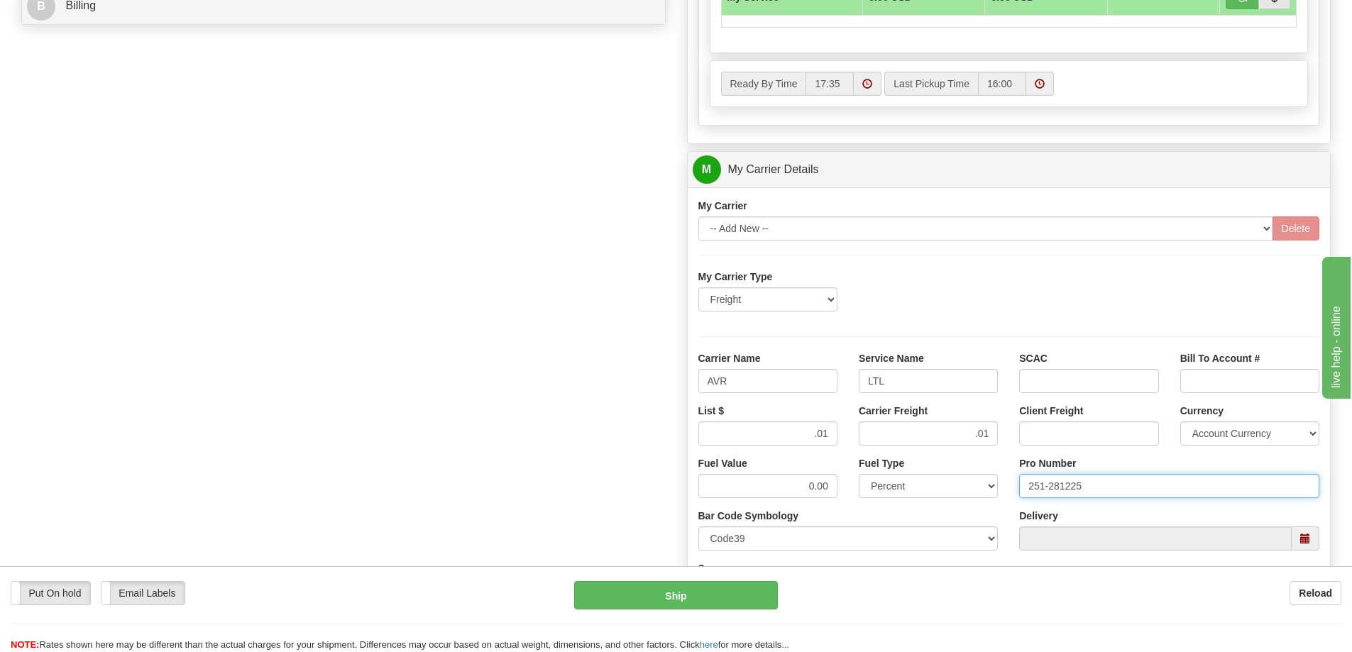
type input "251-281225"
click button "Delete" at bounding box center [0, 0] width 0 height 0
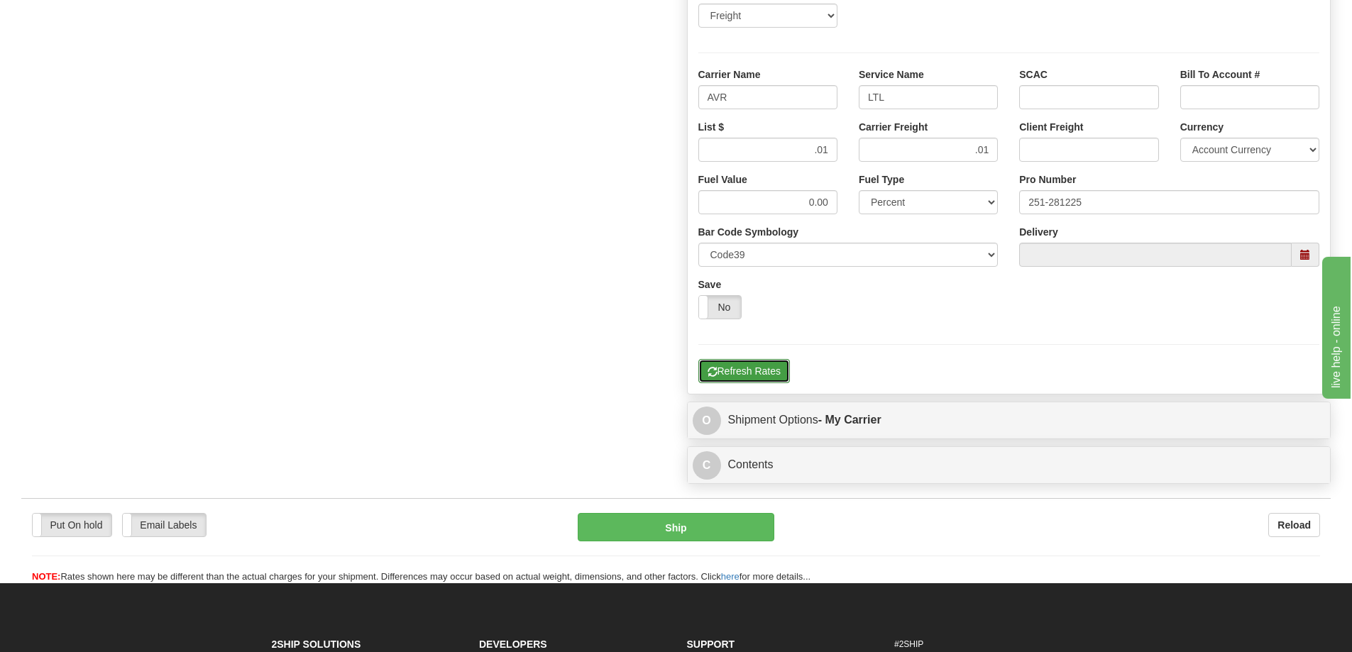
click at [767, 375] on button "Refresh Rates" at bounding box center [744, 371] width 92 height 24
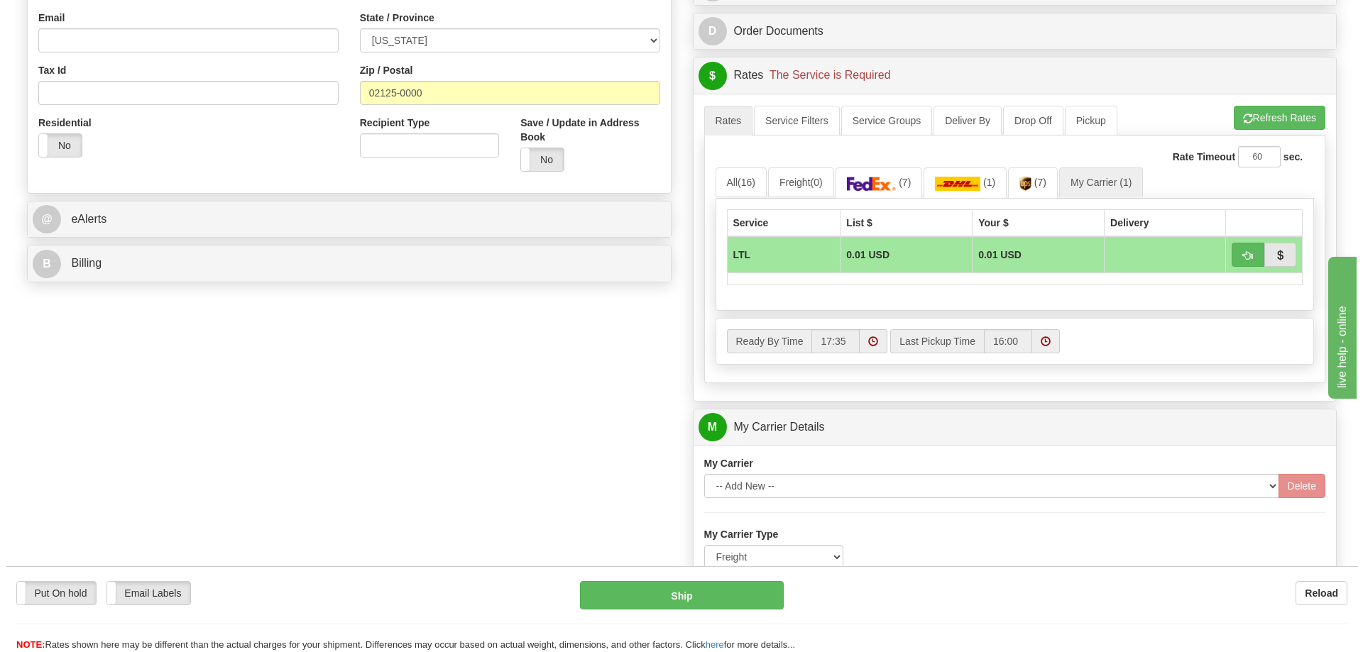
scroll to position [426, 0]
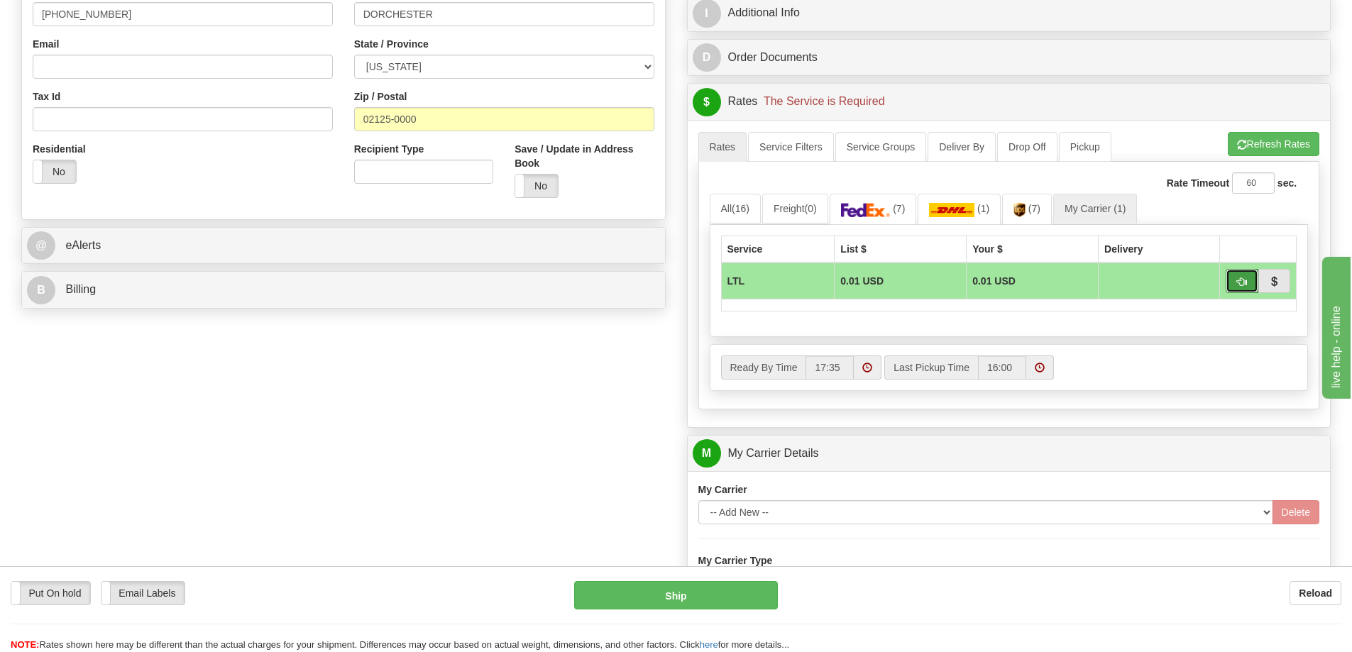
drag, startPoint x: 1245, startPoint y: 284, endPoint x: 892, endPoint y: 391, distance: 368.7
click at [1245, 285] on span "button" at bounding box center [1242, 282] width 10 height 9
type input "00"
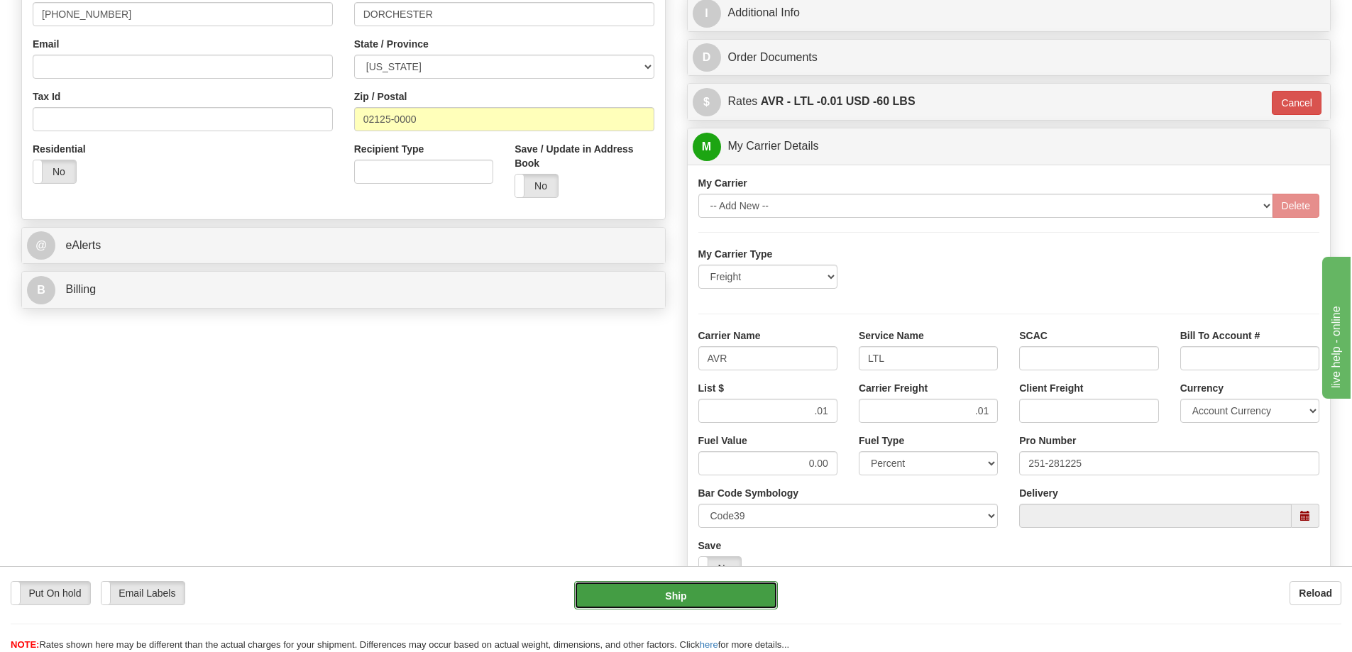
click at [691, 593] on button "Ship" at bounding box center [676, 595] width 204 height 28
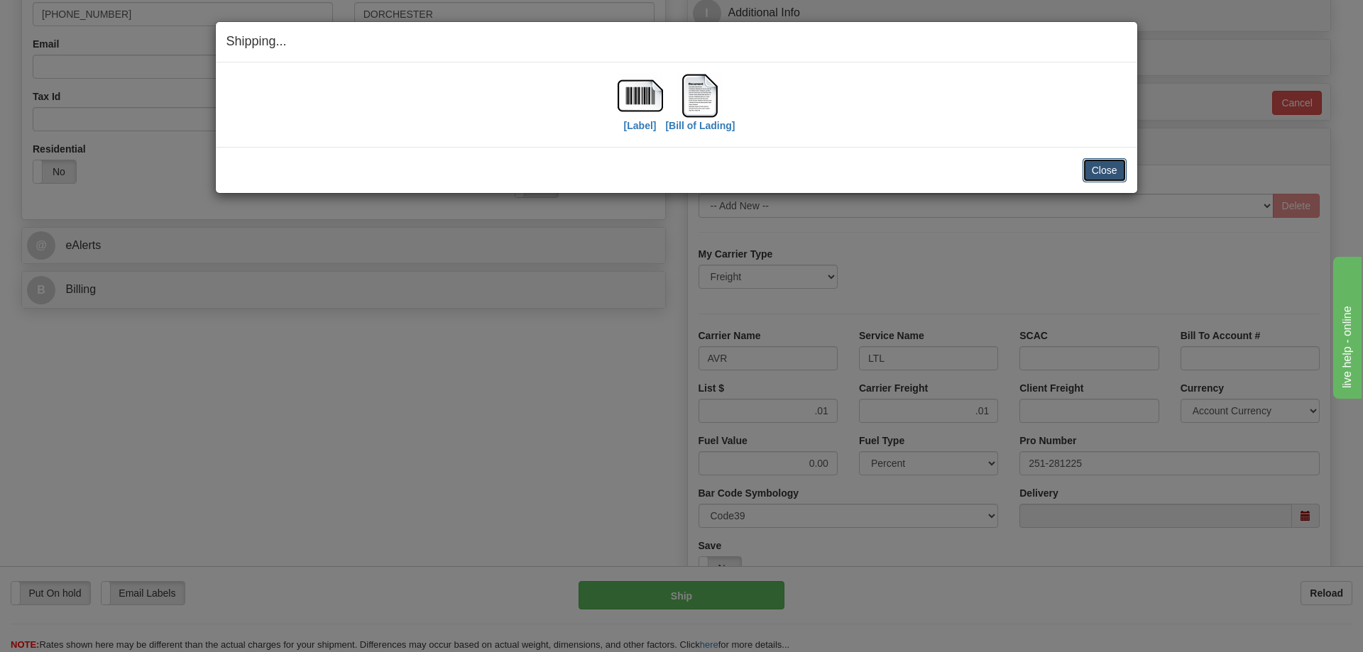
click at [1109, 165] on button "Close" at bounding box center [1104, 170] width 44 height 24
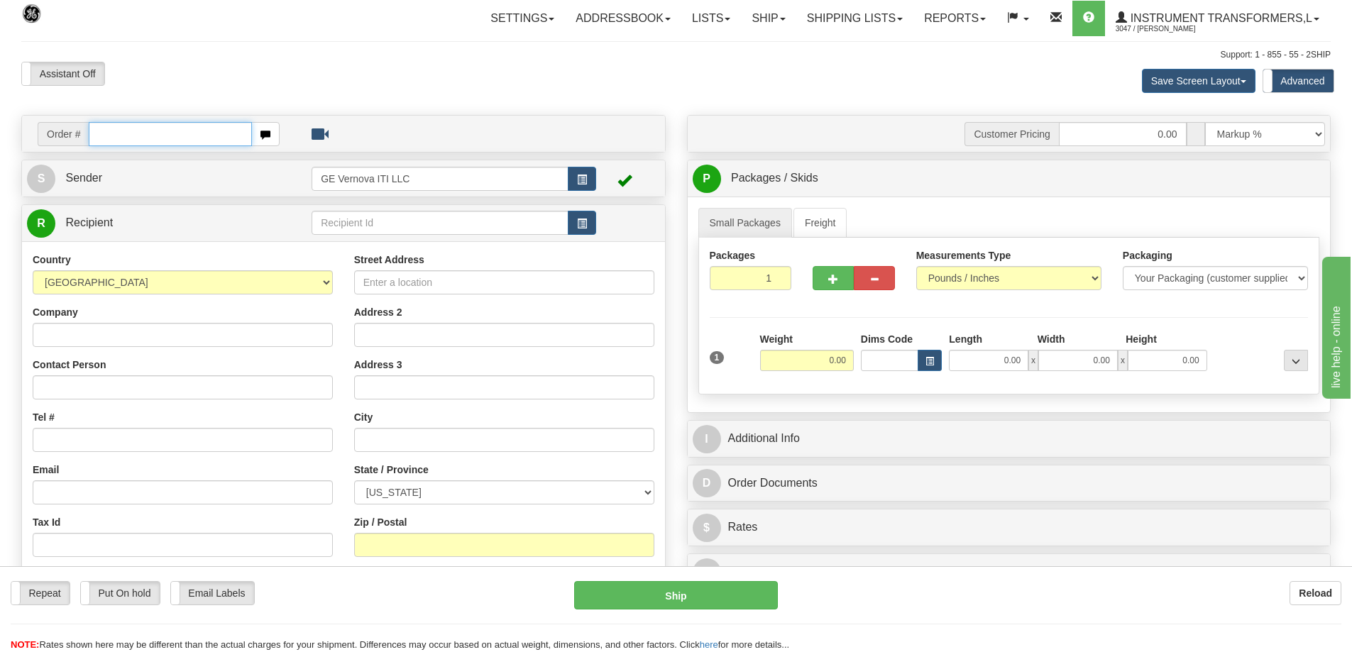
click at [194, 137] on input "text" at bounding box center [170, 134] width 163 height 24
type input "86706573"
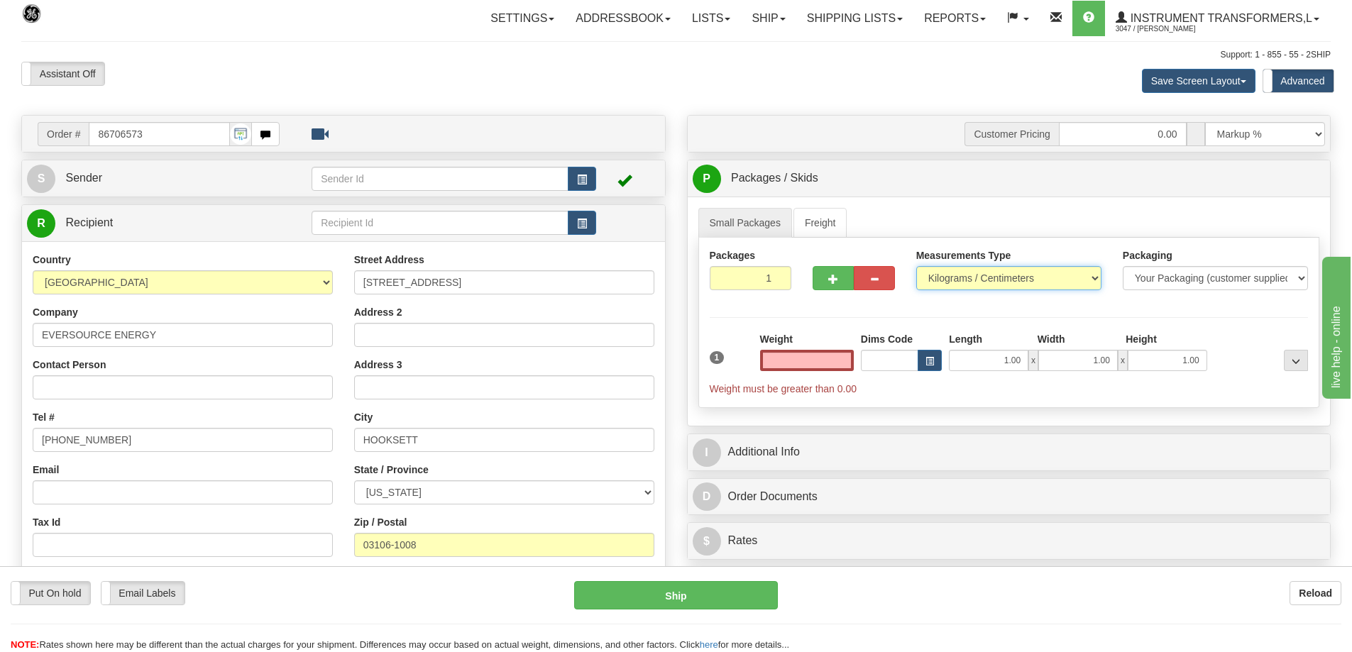
type input "0.00"
click at [935, 277] on select "Pounds / Inches Kilograms / Centimeters" at bounding box center [1008, 278] width 185 height 24
select select "0"
click at [916, 266] on select "Pounds / Inches Kilograms / Centimeters" at bounding box center [1008, 278] width 185 height 24
click at [815, 361] on input "0.00" at bounding box center [807, 360] width 94 height 21
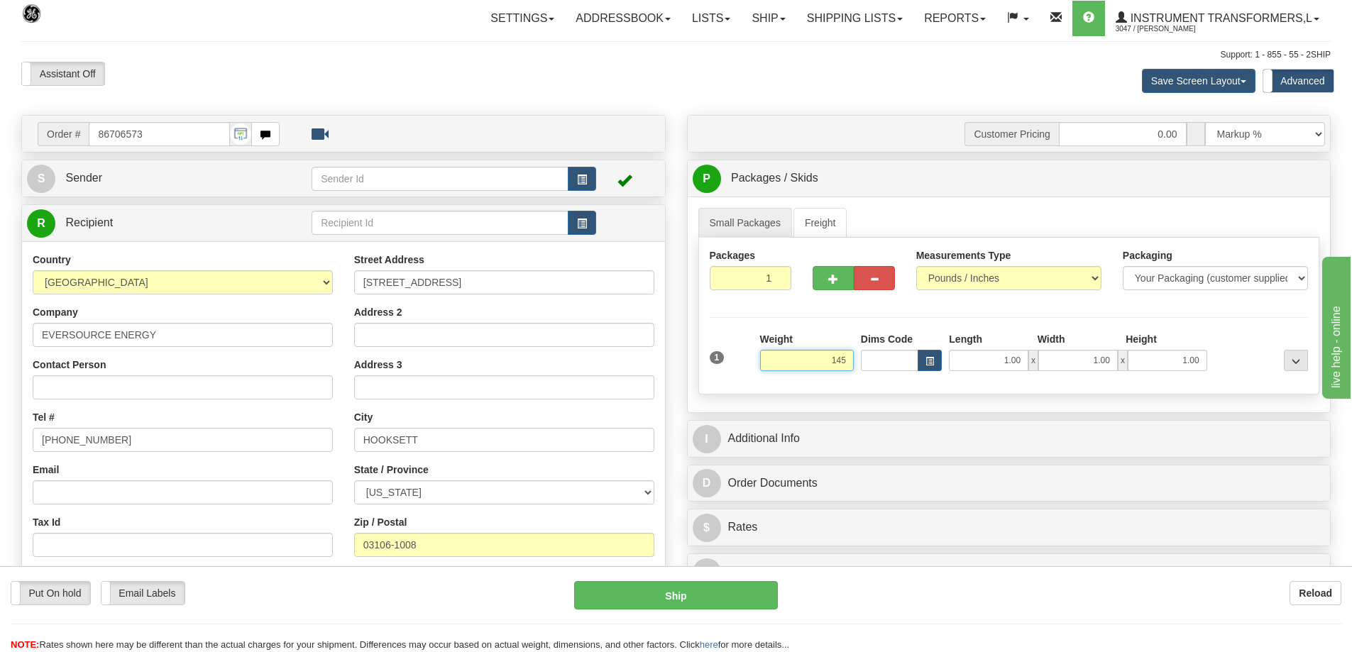
click button "Delete" at bounding box center [0, 0] width 0 height 0
type input "145.00"
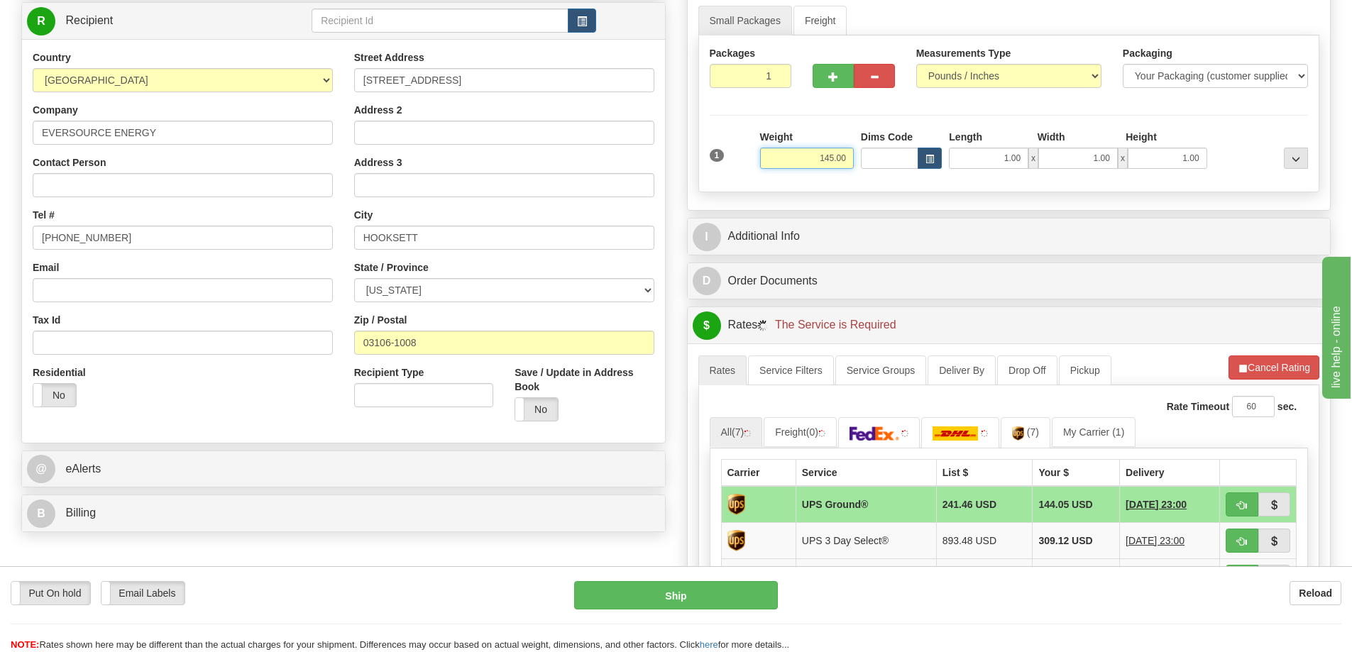
scroll to position [213, 0]
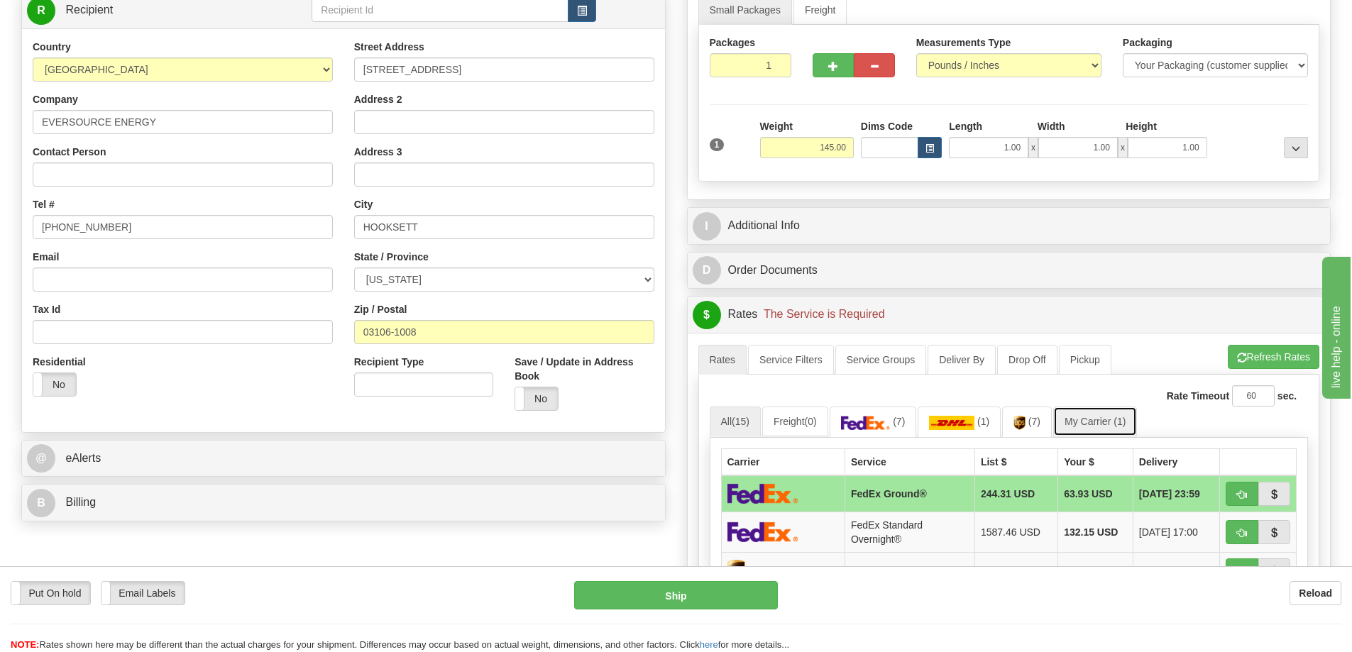
click at [1102, 419] on link "My Carrier (1)" at bounding box center [1095, 422] width 84 height 30
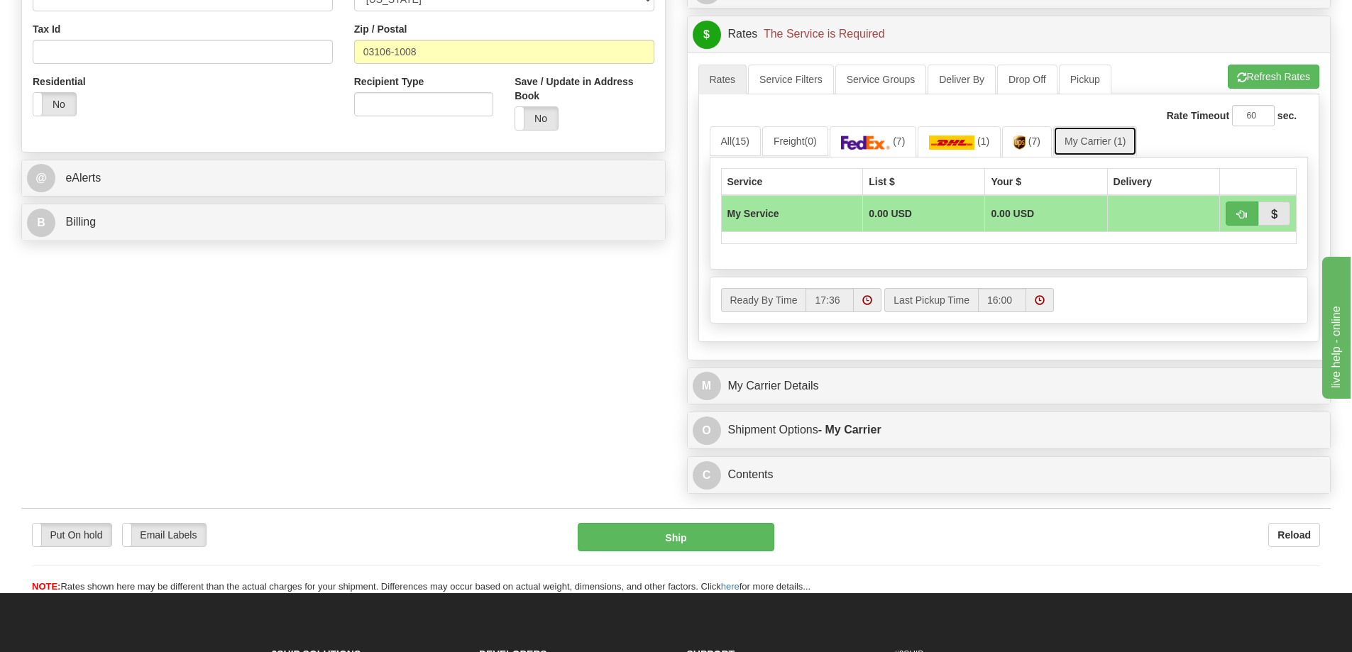
scroll to position [497, 0]
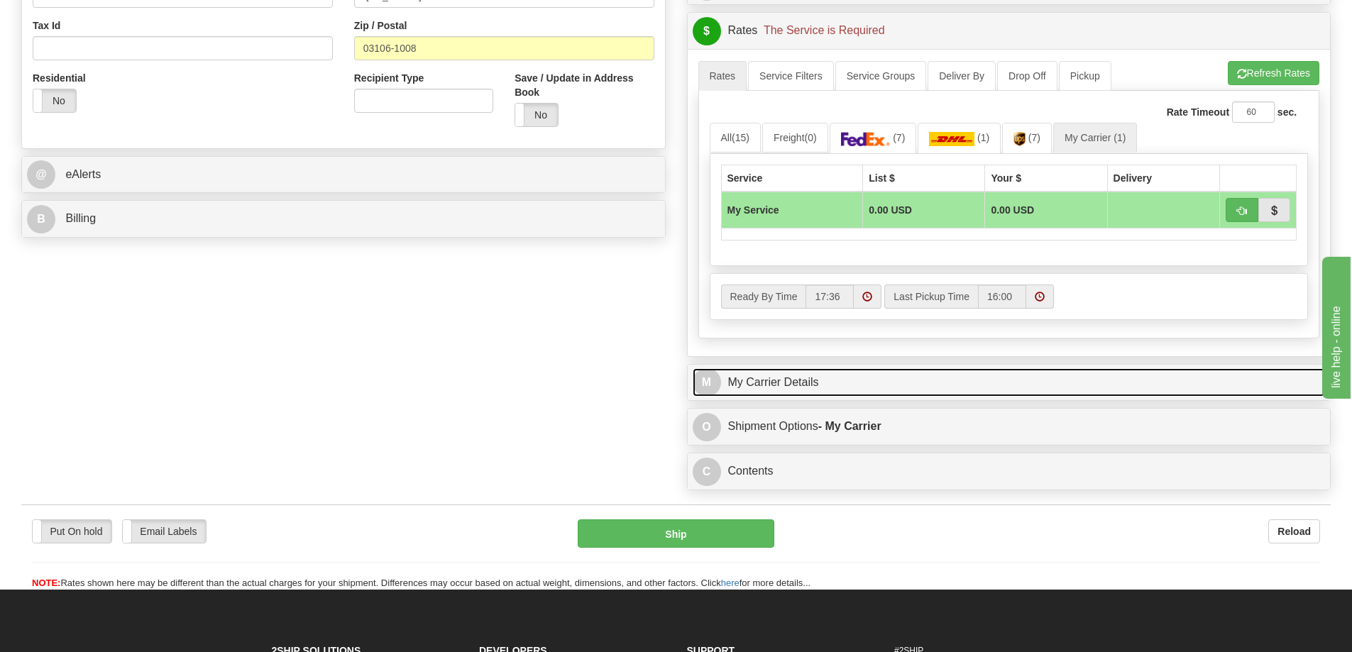
click at [824, 388] on link "M My Carrier Details" at bounding box center [1009, 382] width 633 height 29
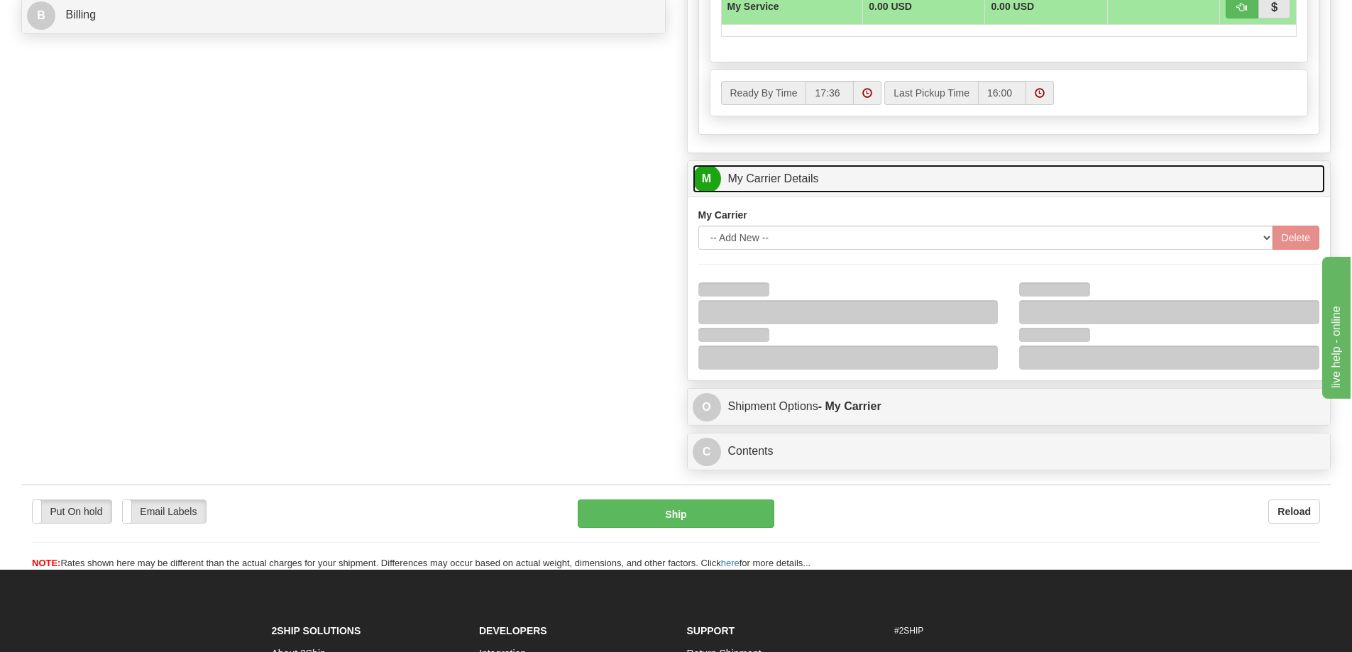
scroll to position [710, 0]
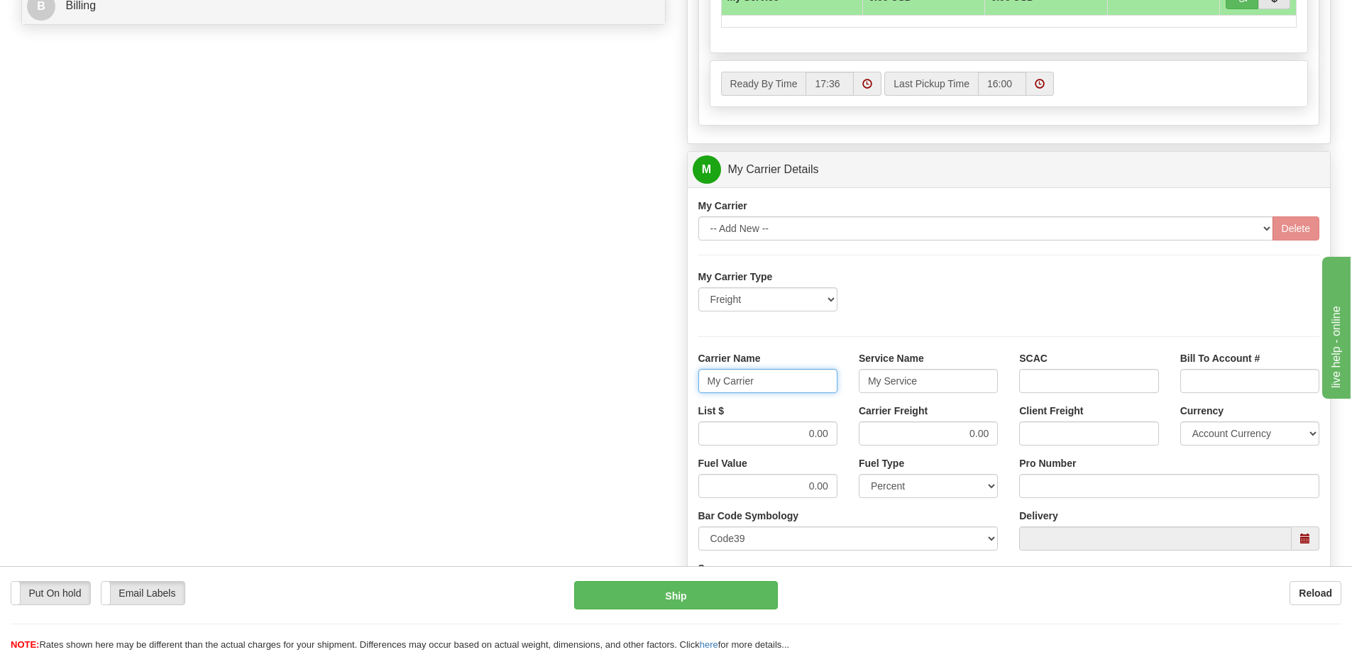
drag, startPoint x: 785, startPoint y: 381, endPoint x: 666, endPoint y: 397, distance: 120.3
click at [666, 397] on div "Order # 86706573 S Sender" at bounding box center [676, 90] width 1331 height 1370
drag, startPoint x: 926, startPoint y: 385, endPoint x: 813, endPoint y: 435, distance: 124.2
click at [835, 405] on div "My Carrier Type Freight Same-Day Small Pack Air Freight Ocean Freight Carrier N…" at bounding box center [1009, 468] width 622 height 397
drag, startPoint x: 797, startPoint y: 444, endPoint x: 836, endPoint y: 436, distance: 39.8
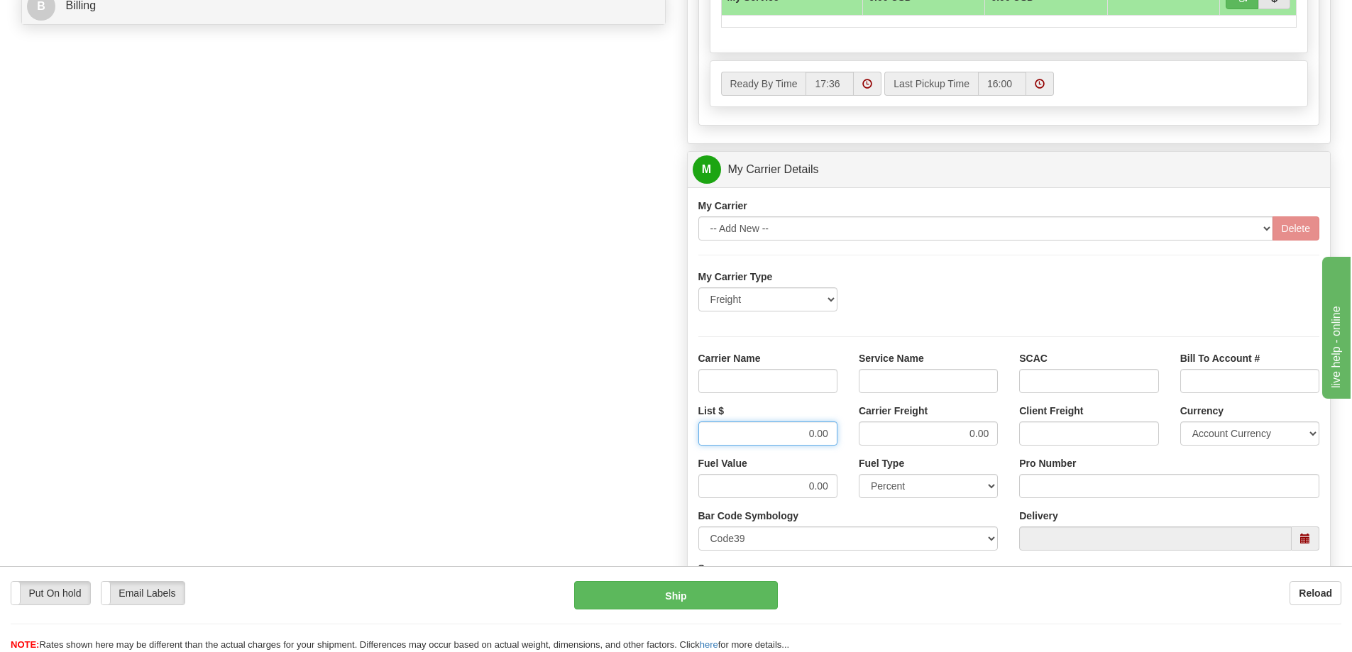
click at [836, 436] on input "0.00" at bounding box center [767, 434] width 139 height 24
click at [1009, 439] on div "List $ Carrier Freight 0.00 Client Freight Currency Account Currency ARN AWG AU…" at bounding box center [1009, 430] width 643 height 53
click at [817, 383] on input "Carrier Name" at bounding box center [767, 381] width 139 height 24
type input "AVR"
click at [890, 382] on input "Service Name" at bounding box center [928, 381] width 139 height 24
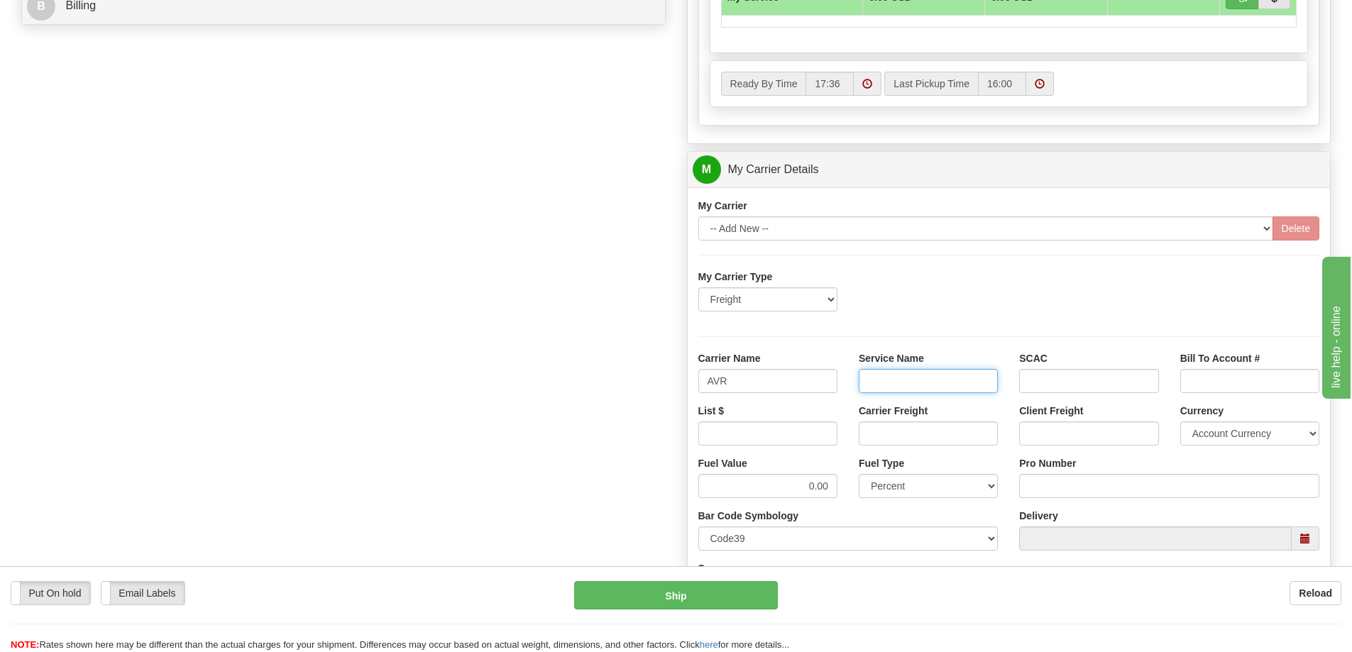
type input "LTL"
click at [807, 432] on input "List $" at bounding box center [767, 434] width 139 height 24
type input "300"
click at [880, 439] on input "Carrier Freight" at bounding box center [928, 434] width 139 height 24
type input "300"
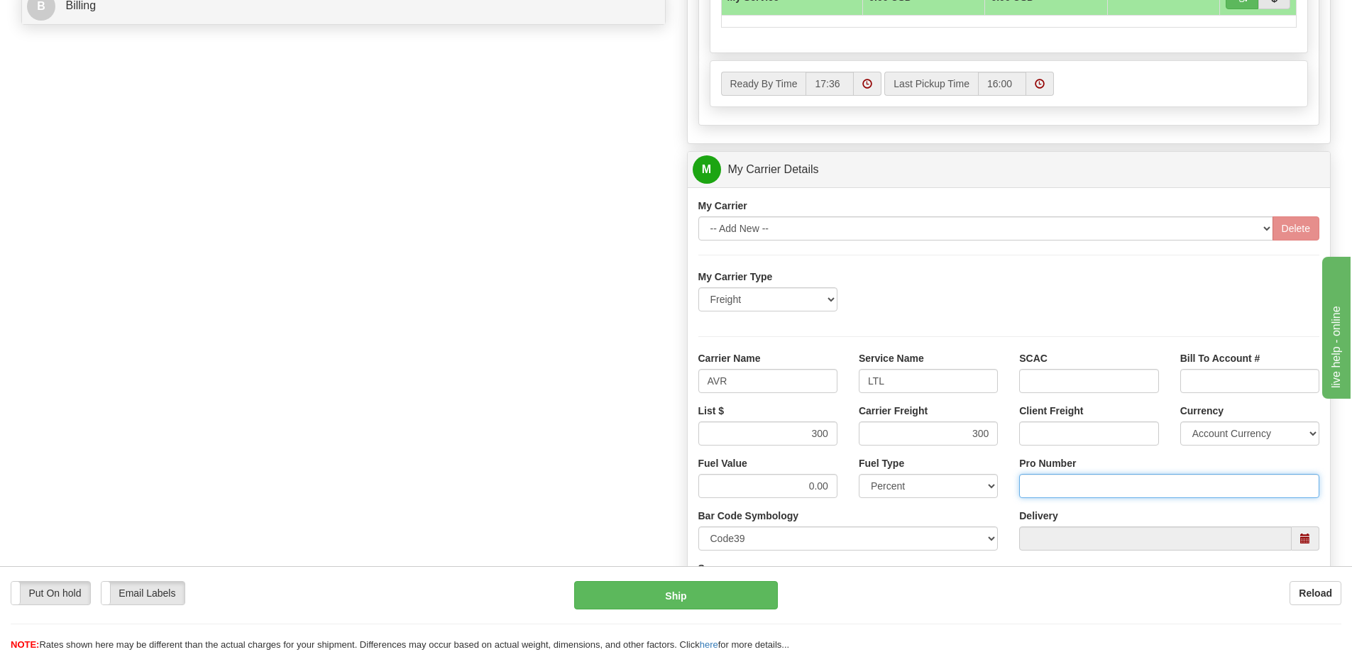
click at [1078, 490] on input "Pro Number" at bounding box center [1169, 486] width 300 height 24
type input "251-281240"
click button "Delete" at bounding box center [0, 0] width 0 height 0
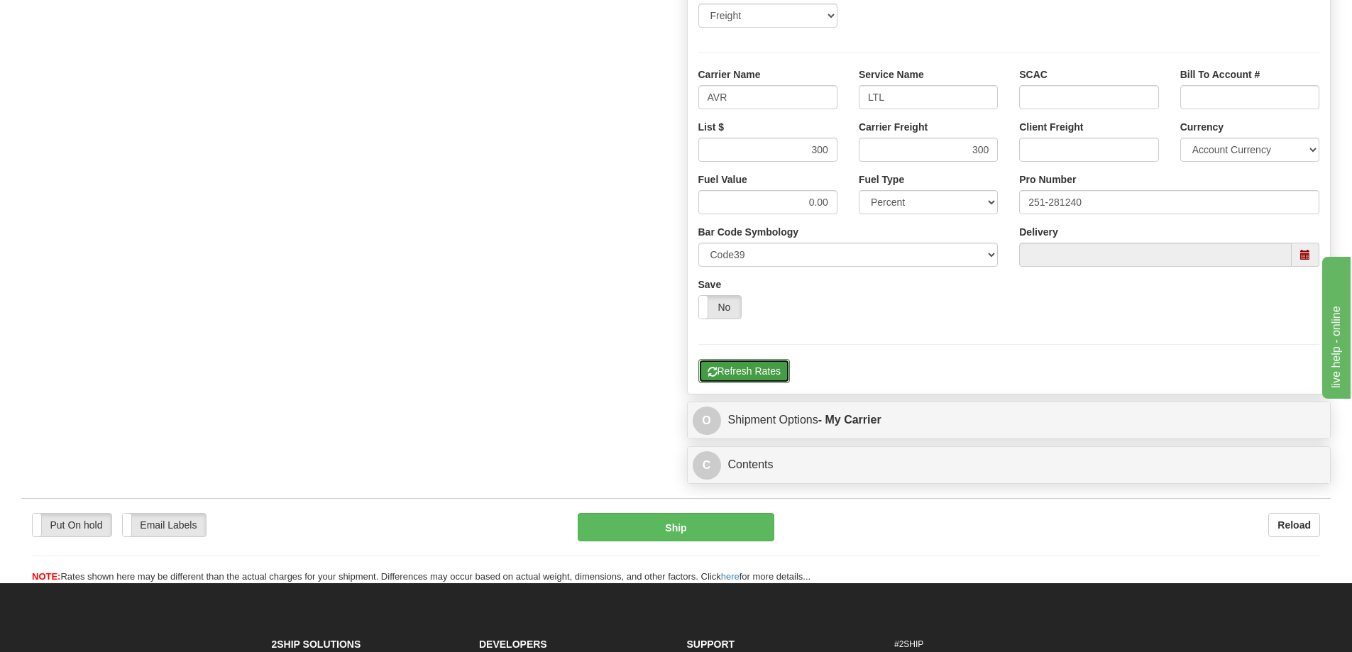
click at [757, 377] on button "Refresh Rates" at bounding box center [744, 371] width 92 height 24
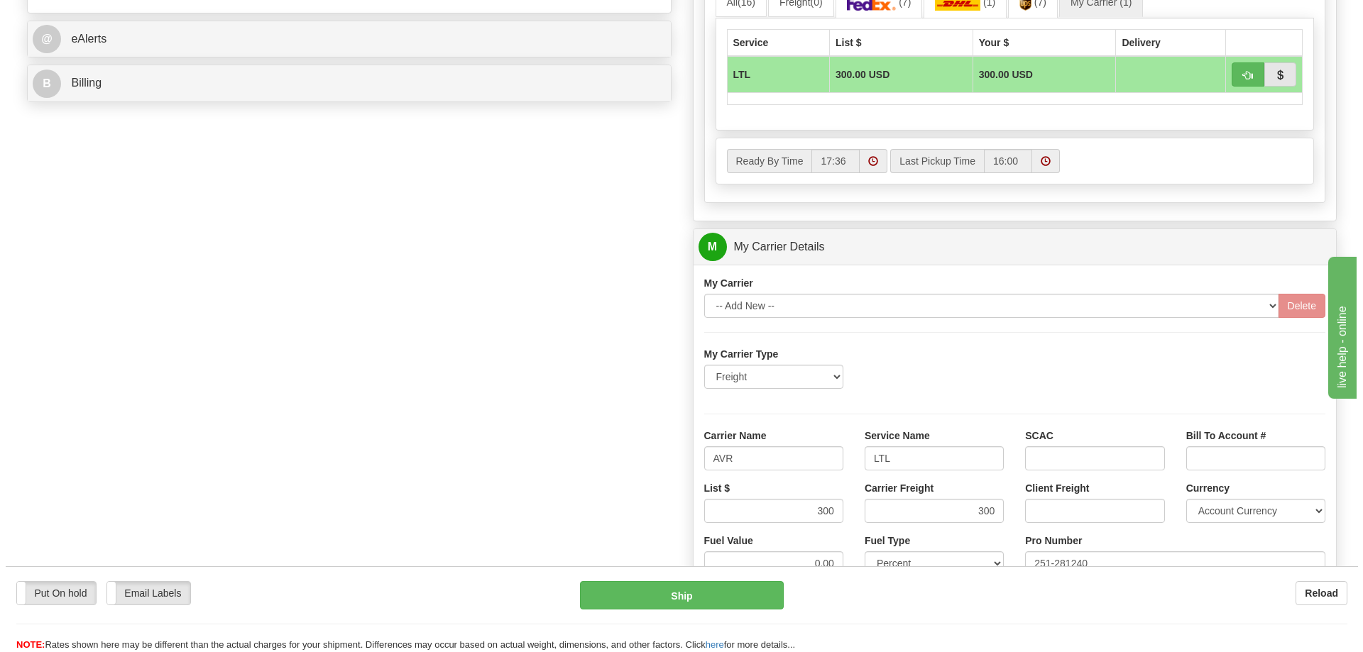
scroll to position [497, 0]
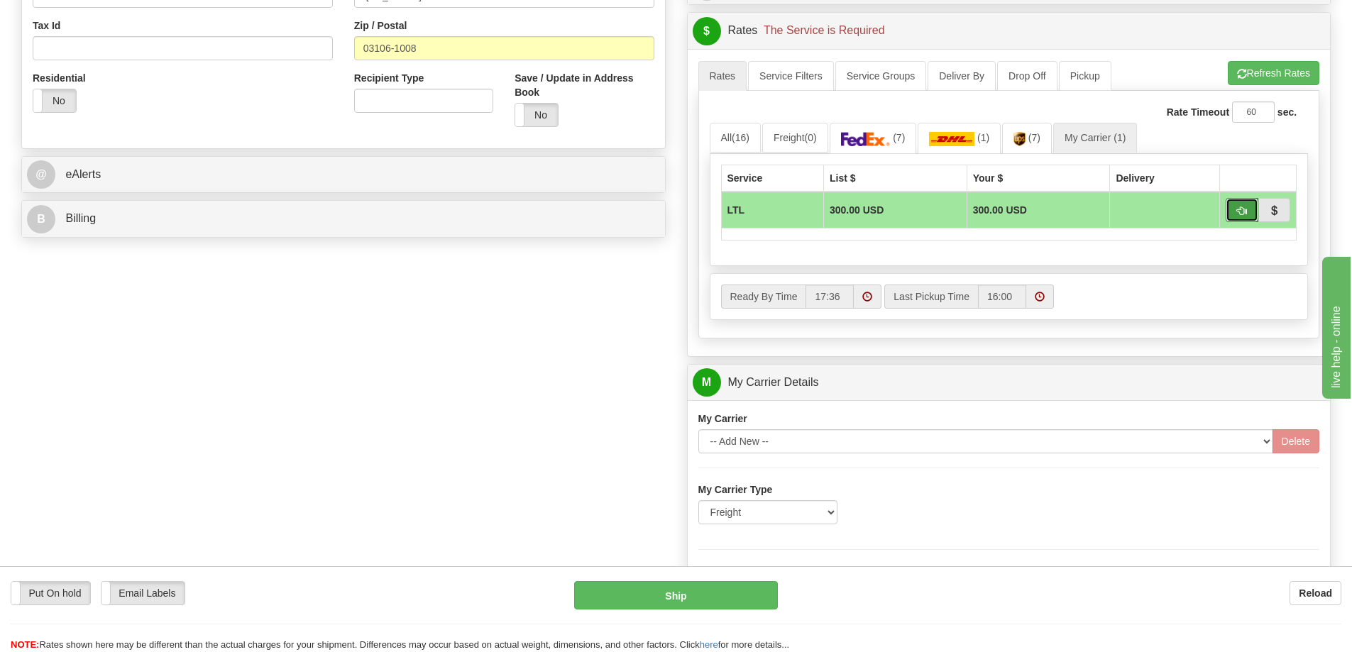
click at [1249, 219] on button "button" at bounding box center [1242, 210] width 33 height 24
type input "00"
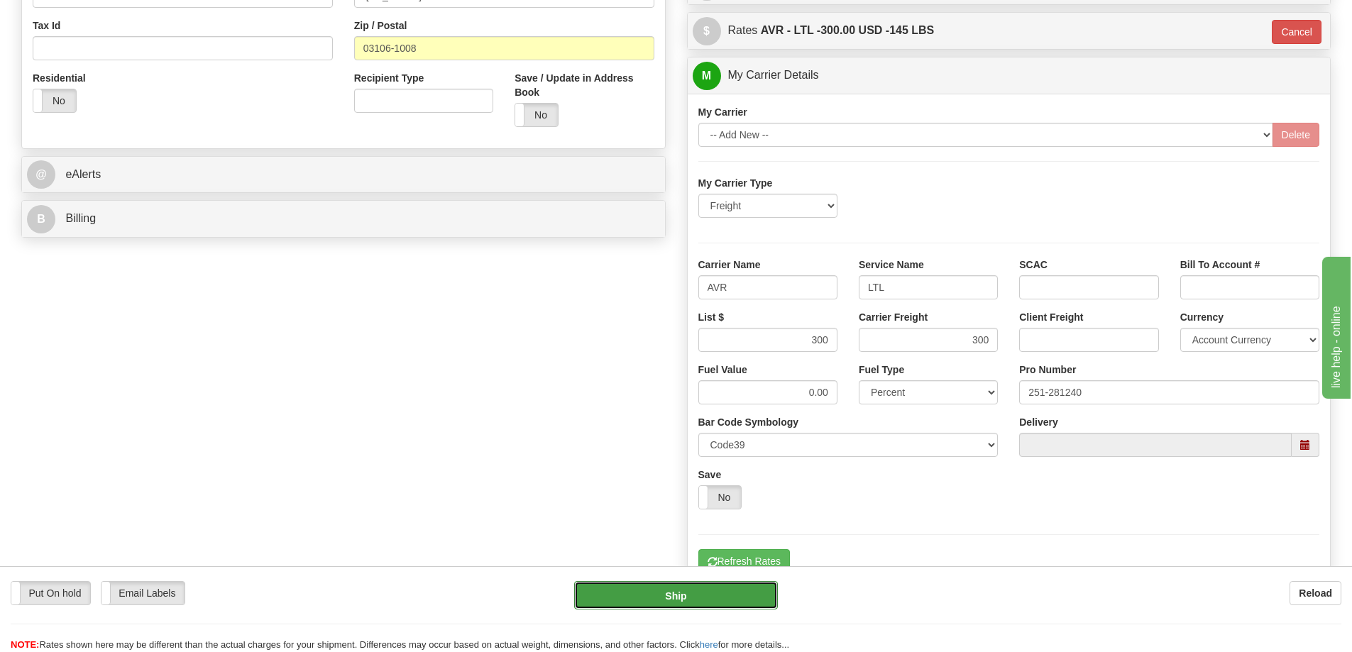
click at [696, 598] on button "Ship" at bounding box center [676, 595] width 204 height 28
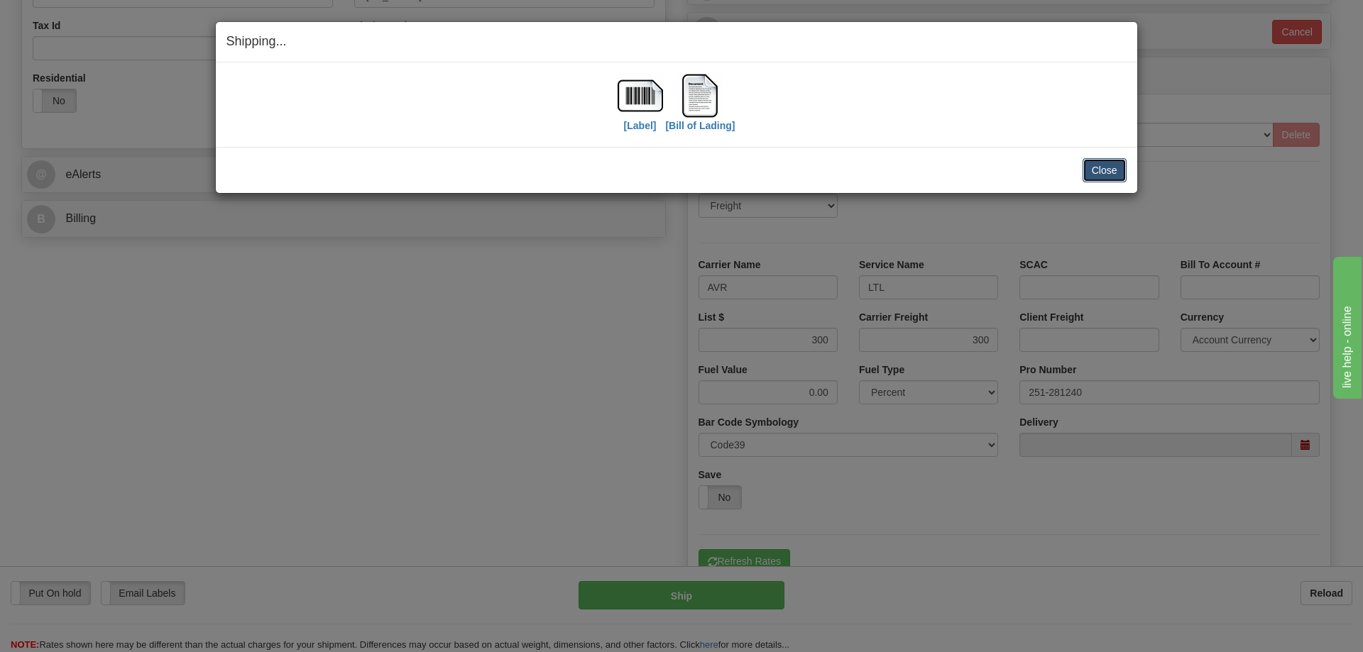
click at [1112, 175] on button "Close" at bounding box center [1104, 170] width 44 height 24
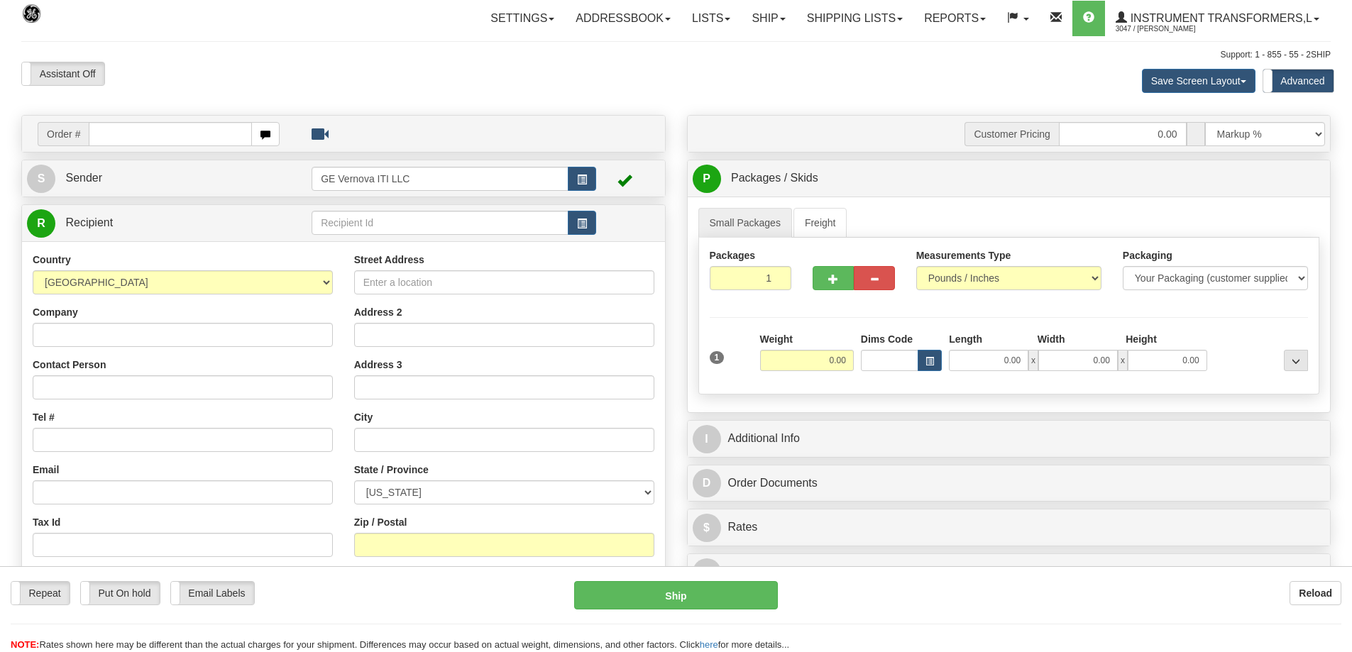
click at [201, 141] on input "text" at bounding box center [170, 134] width 163 height 24
click at [209, 126] on input "text" at bounding box center [170, 134] width 163 height 24
type input "86706523"
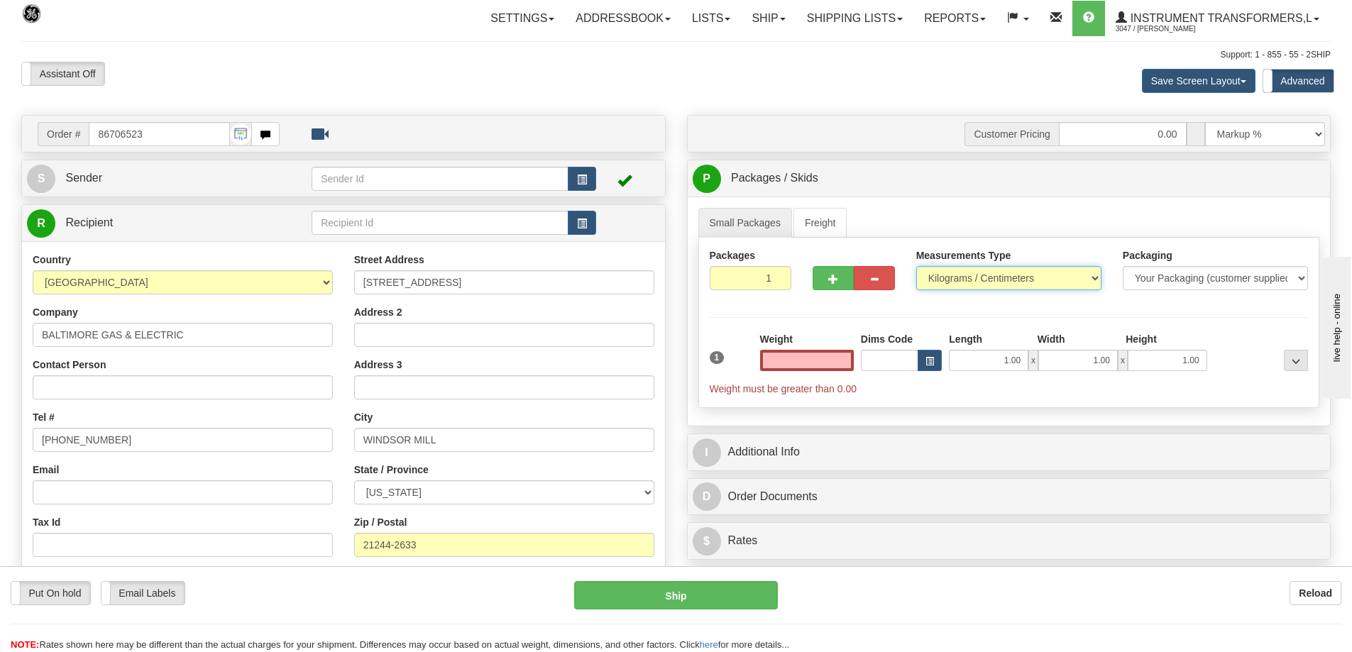
type input "0.00"
click at [963, 281] on select "Pounds / Inches Kilograms / Centimeters" at bounding box center [1008, 278] width 185 height 24
select select "0"
click at [916, 266] on select "Pounds / Inches Kilograms / Centimeters" at bounding box center [1008, 278] width 185 height 24
click at [819, 361] on input "0.00" at bounding box center [807, 360] width 94 height 21
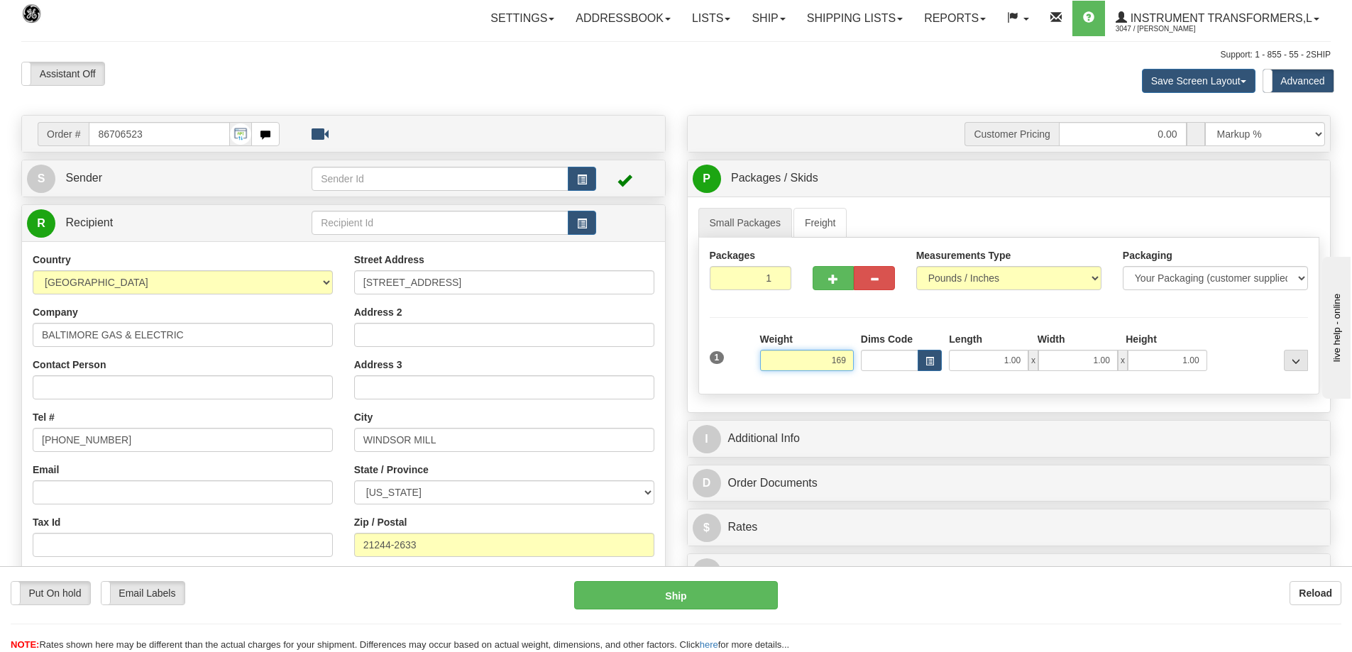
click button "Delete" at bounding box center [0, 0] width 0 height 0
type input "169.00"
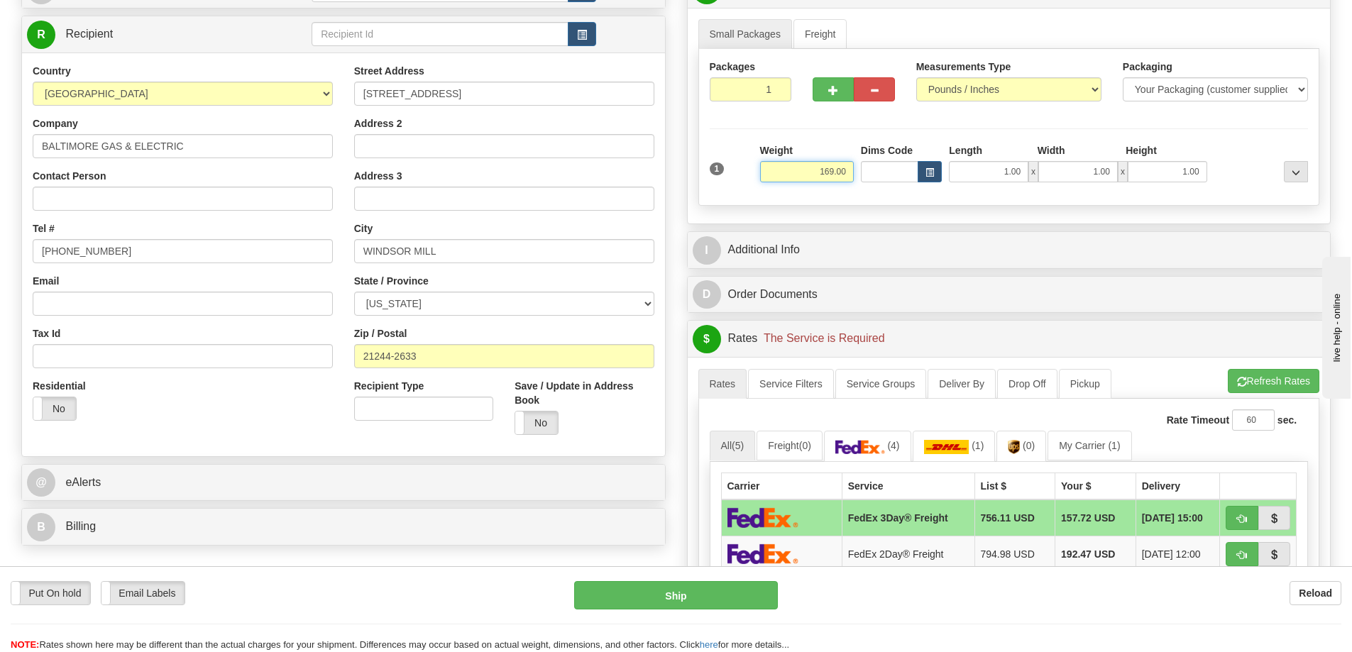
scroll to position [284, 0]
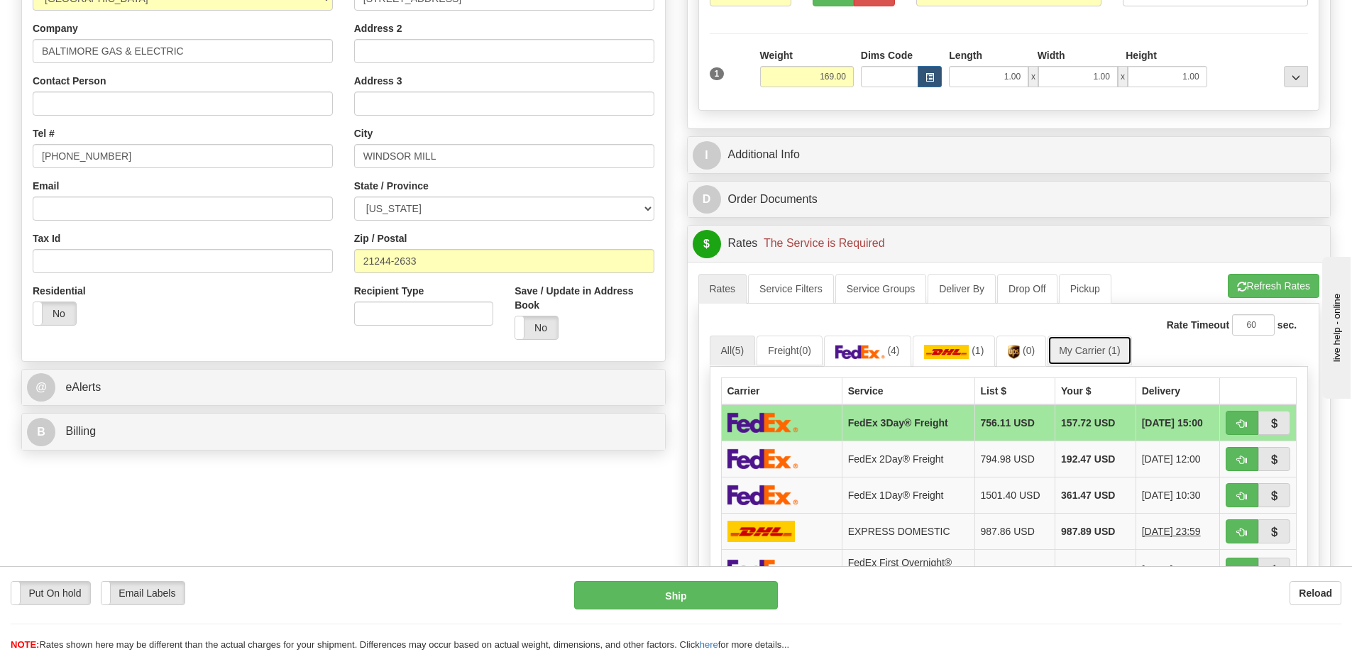
click at [1084, 346] on link "My Carrier (1)" at bounding box center [1090, 351] width 84 height 30
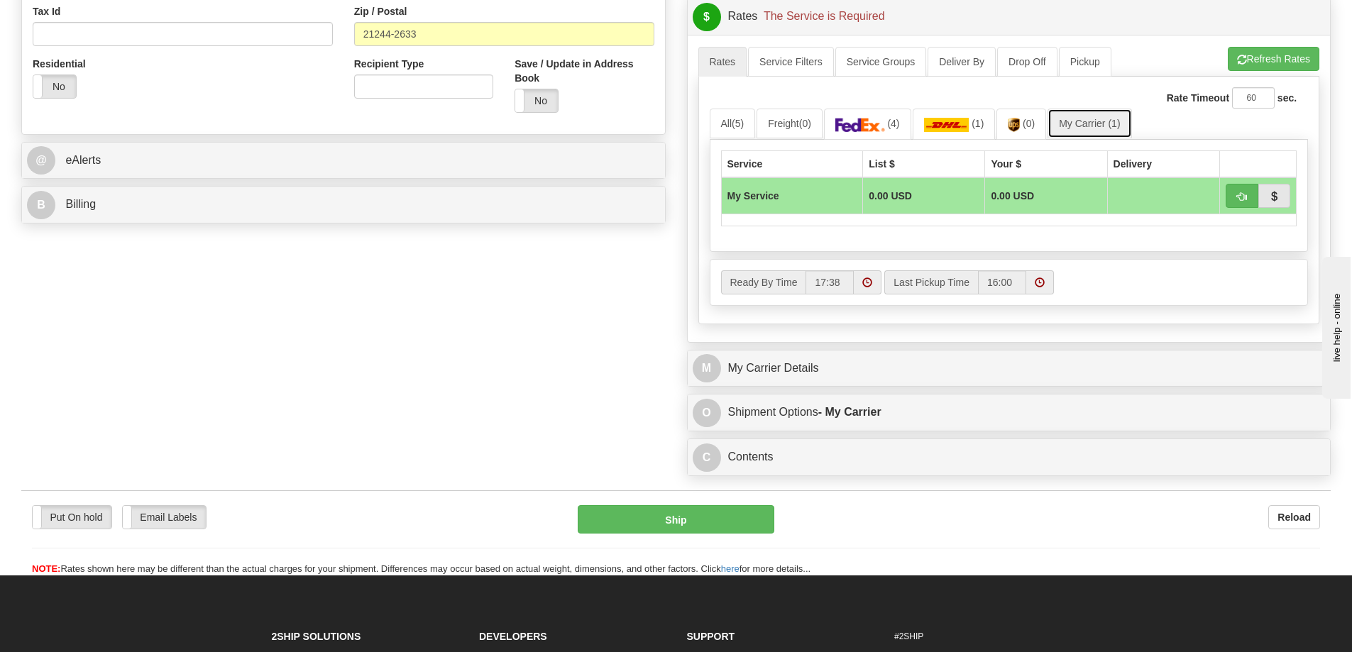
scroll to position [568, 0]
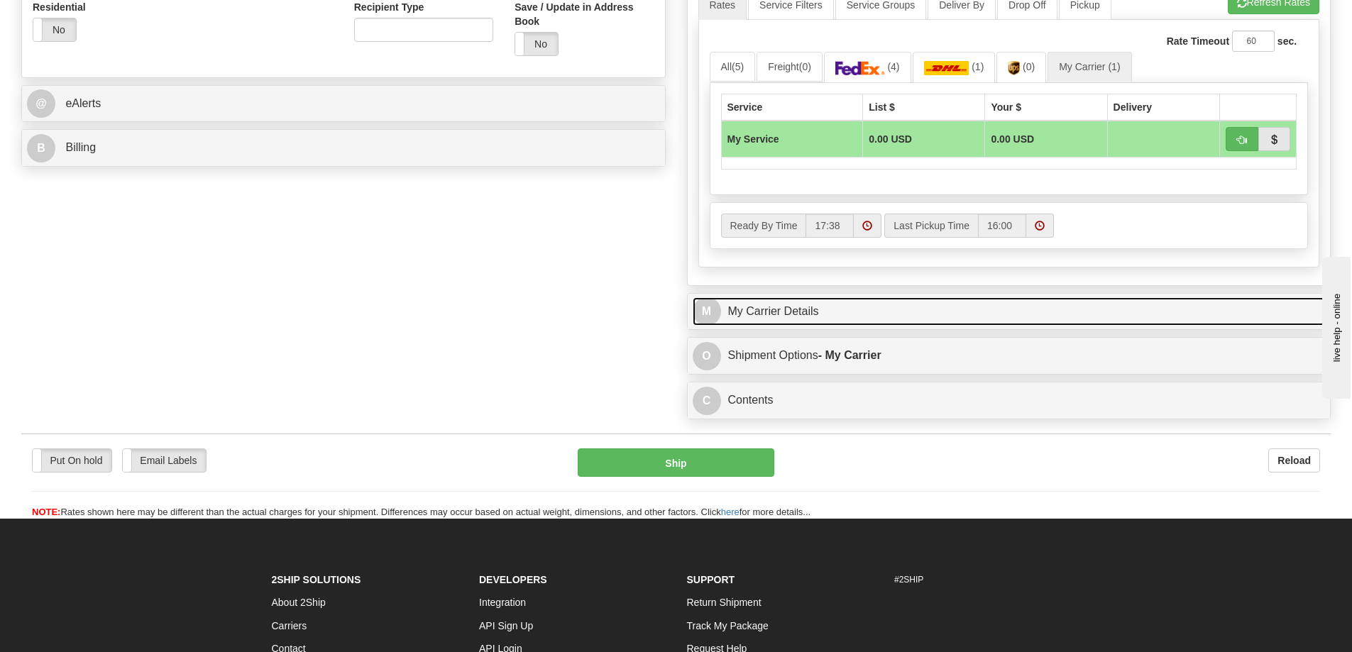
click at [875, 326] on link "M My Carrier Details" at bounding box center [1009, 311] width 633 height 29
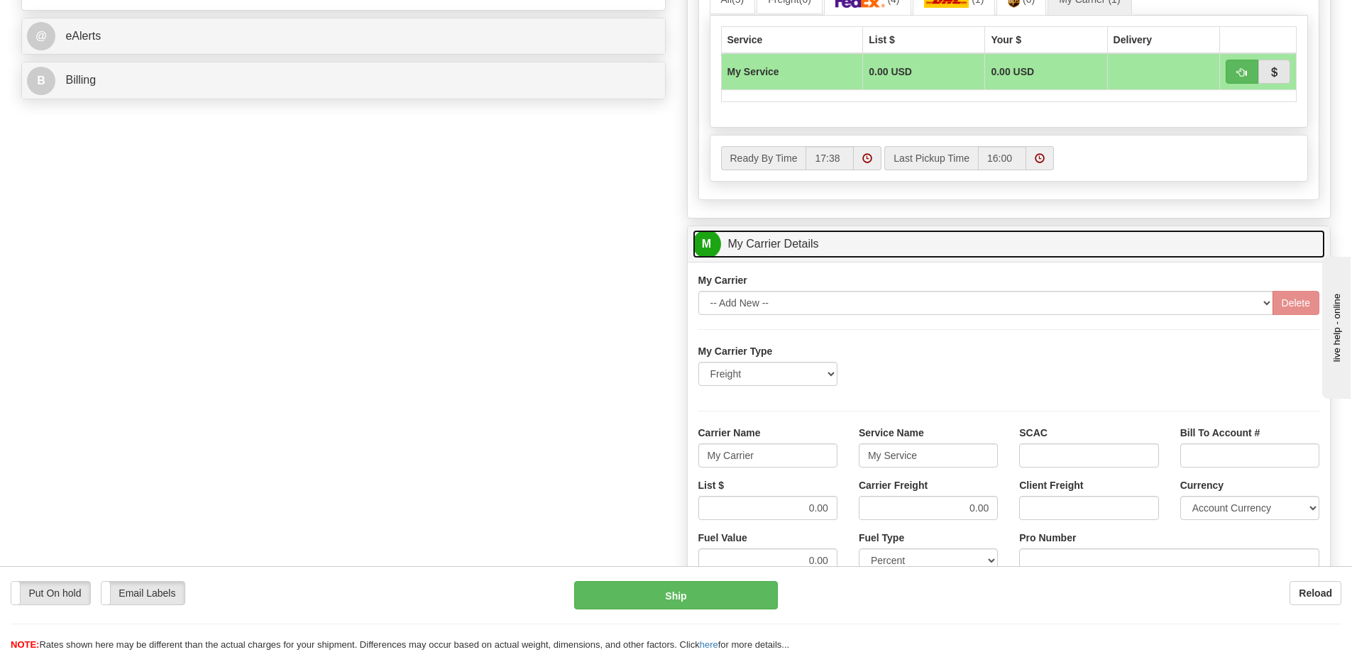
scroll to position [710, 0]
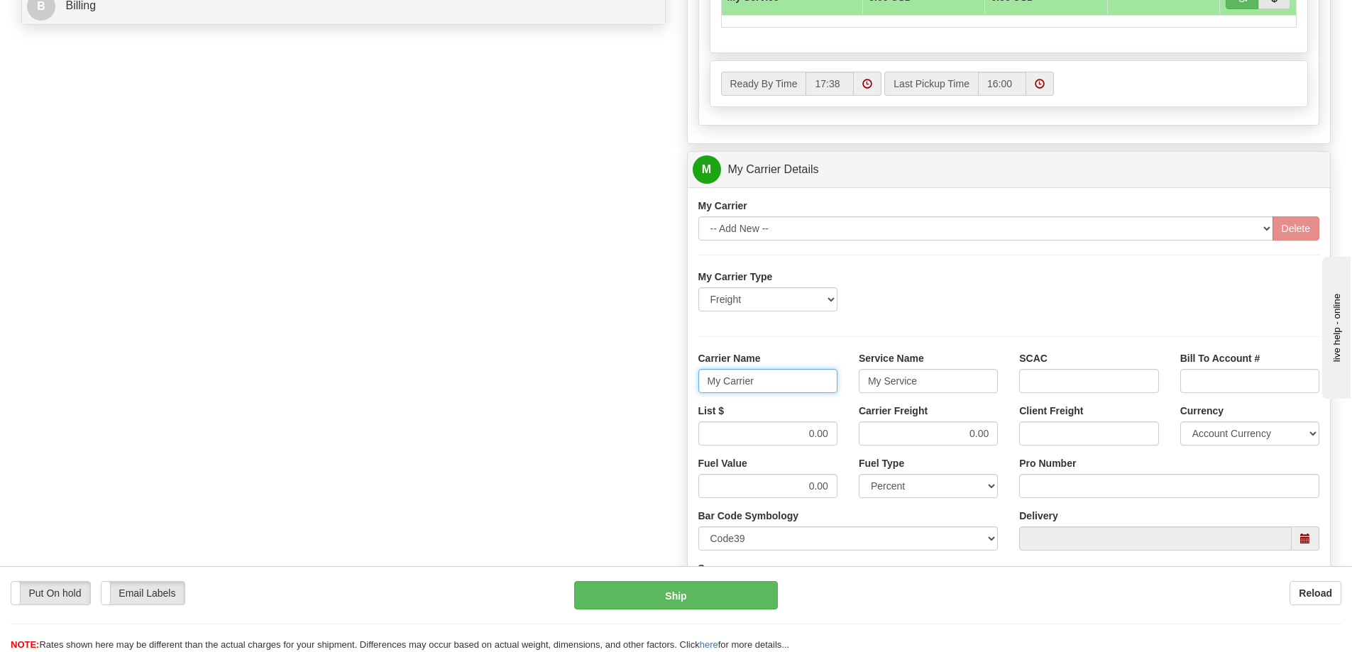
drag, startPoint x: 764, startPoint y: 383, endPoint x: 679, endPoint y: 404, distance: 87.8
click at [679, 404] on div "Customer Pricing 0.00 Markup % Discount % Flat Amount Per Pound Flat Amount Mar…" at bounding box center [1009, 90] width 666 height 1370
drag, startPoint x: 951, startPoint y: 385, endPoint x: 787, endPoint y: 412, distance: 166.2
click at [787, 412] on div "My Carrier Type Freight Same-Day Small Pack Air Freight Ocean Freight Carrier N…" at bounding box center [1009, 468] width 622 height 397
drag, startPoint x: 925, startPoint y: 436, endPoint x: 1017, endPoint y: 436, distance: 91.6
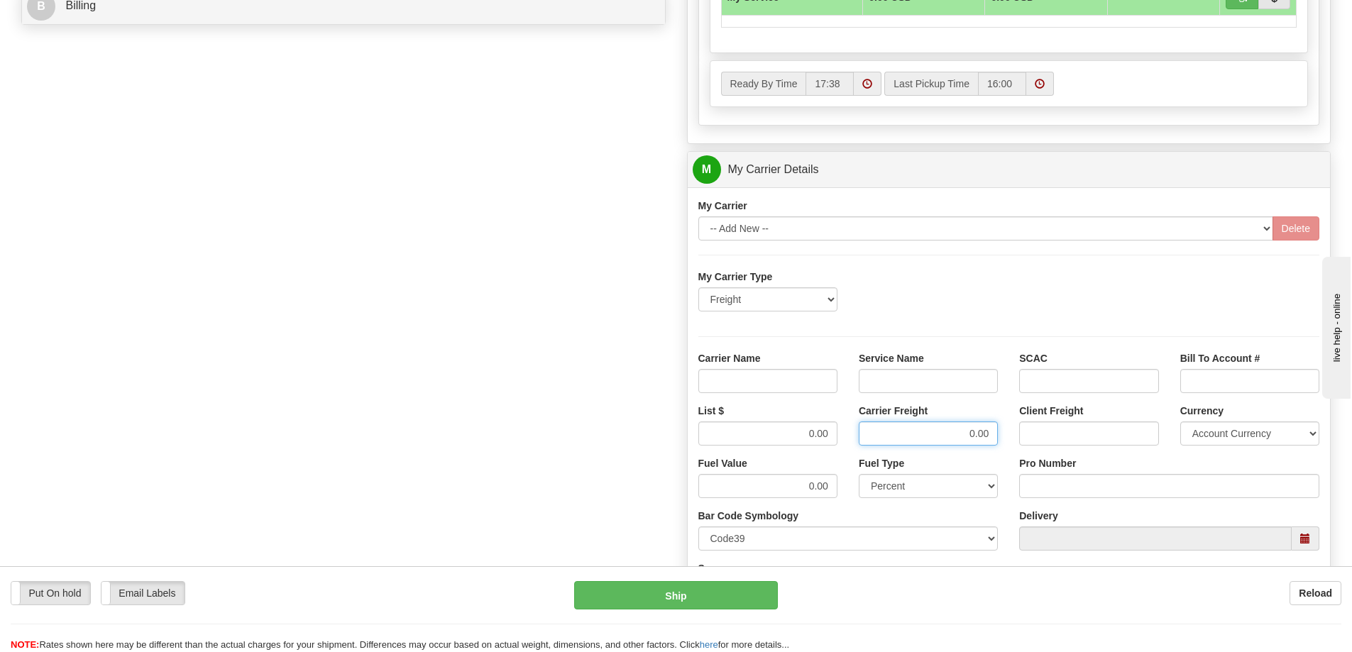
click at [1017, 436] on div "List $ 0.00 Carrier Freight 0.00 Client Freight Currency Account Currency ARN A…" at bounding box center [1009, 430] width 643 height 53
drag, startPoint x: 807, startPoint y: 436, endPoint x: 838, endPoint y: 434, distance: 31.3
click at [838, 434] on div "List $ 0.00" at bounding box center [768, 430] width 160 height 53
drag, startPoint x: 781, startPoint y: 375, endPoint x: 781, endPoint y: 392, distance: 17.0
click at [781, 375] on input "Carrier Name" at bounding box center [767, 381] width 139 height 24
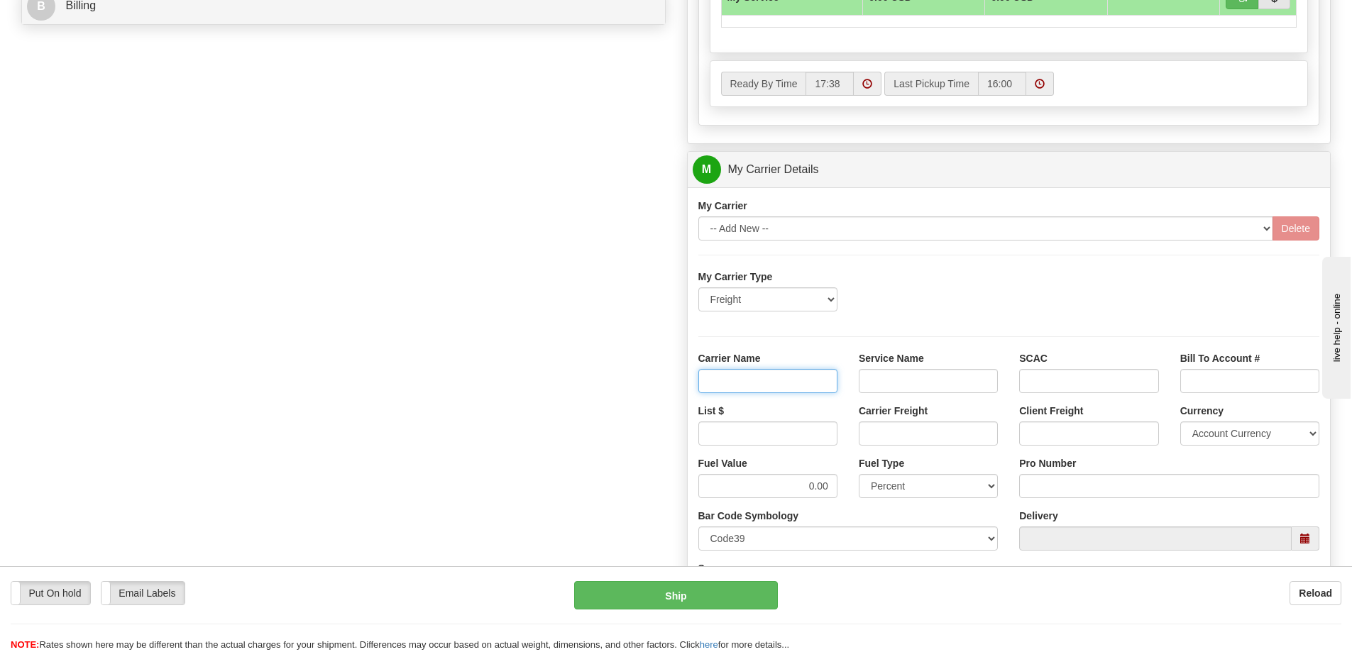
type input "AVR"
click at [899, 378] on input "Service Name" at bounding box center [928, 381] width 139 height 24
type input "LTL"
click at [815, 442] on input "List $" at bounding box center [767, 434] width 139 height 24
type input "300"
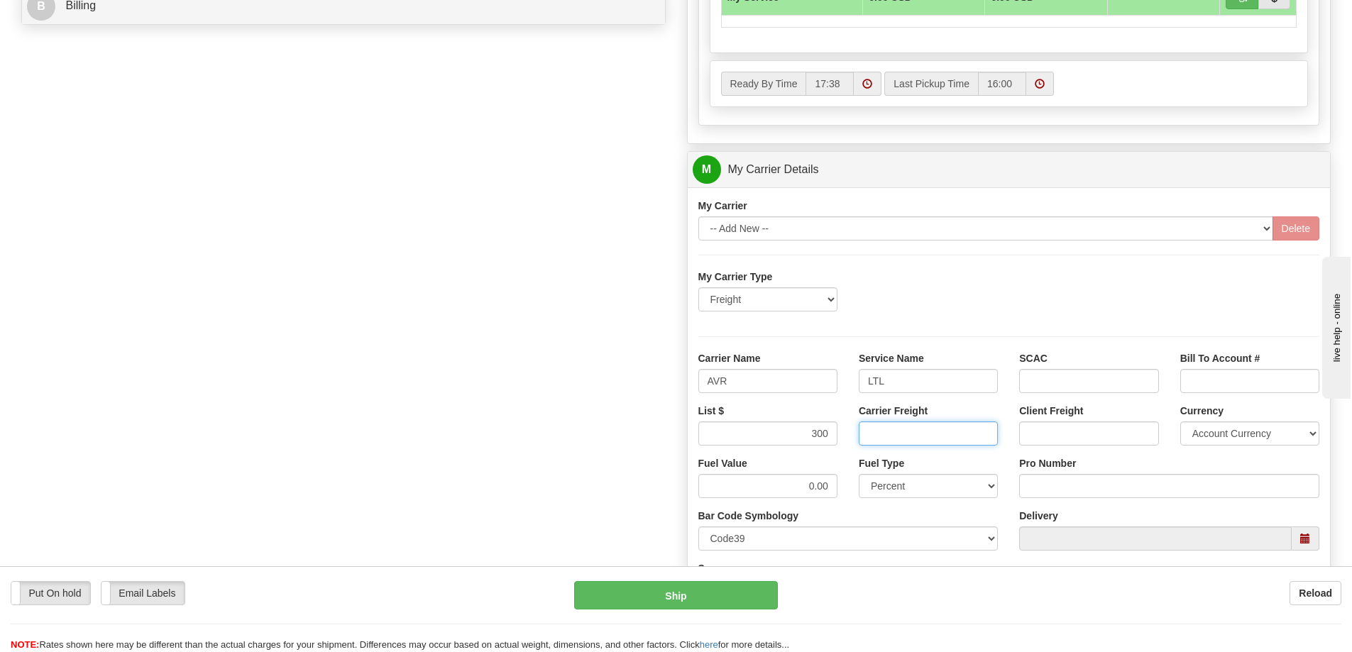
drag, startPoint x: 879, startPoint y: 435, endPoint x: 875, endPoint y: 444, distance: 10.2
click at [879, 435] on input "Carrier Freight" at bounding box center [928, 434] width 139 height 24
type input "300"
click at [1038, 487] on input "Pro Number" at bounding box center [1169, 486] width 300 height 24
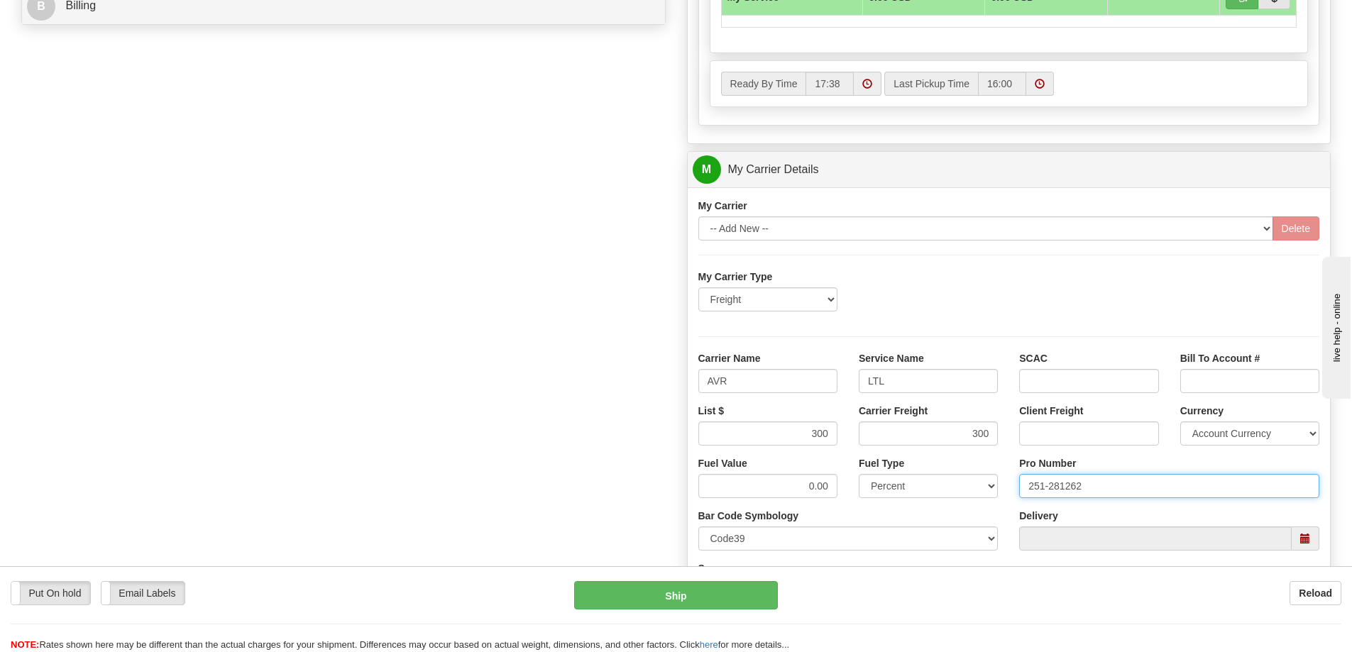
type input "251-281262"
click button "Delete" at bounding box center [0, 0] width 0 height 0
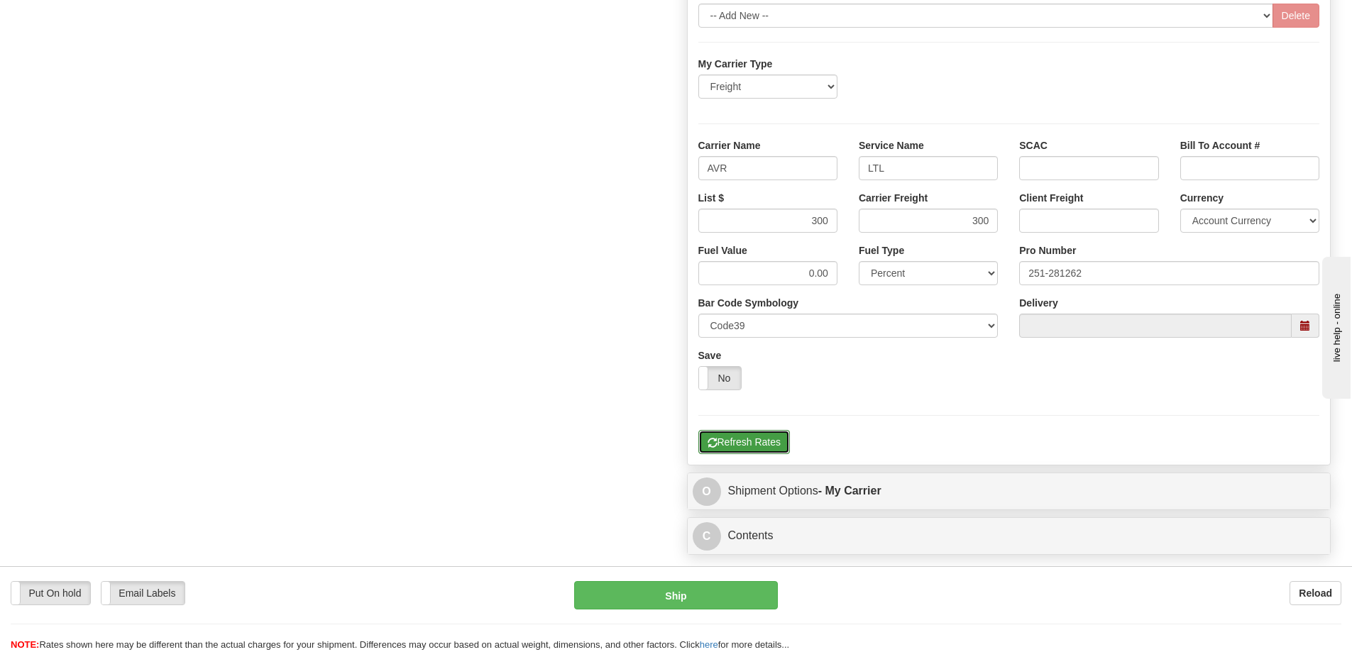
click at [754, 439] on button "Refresh Rates" at bounding box center [744, 442] width 92 height 24
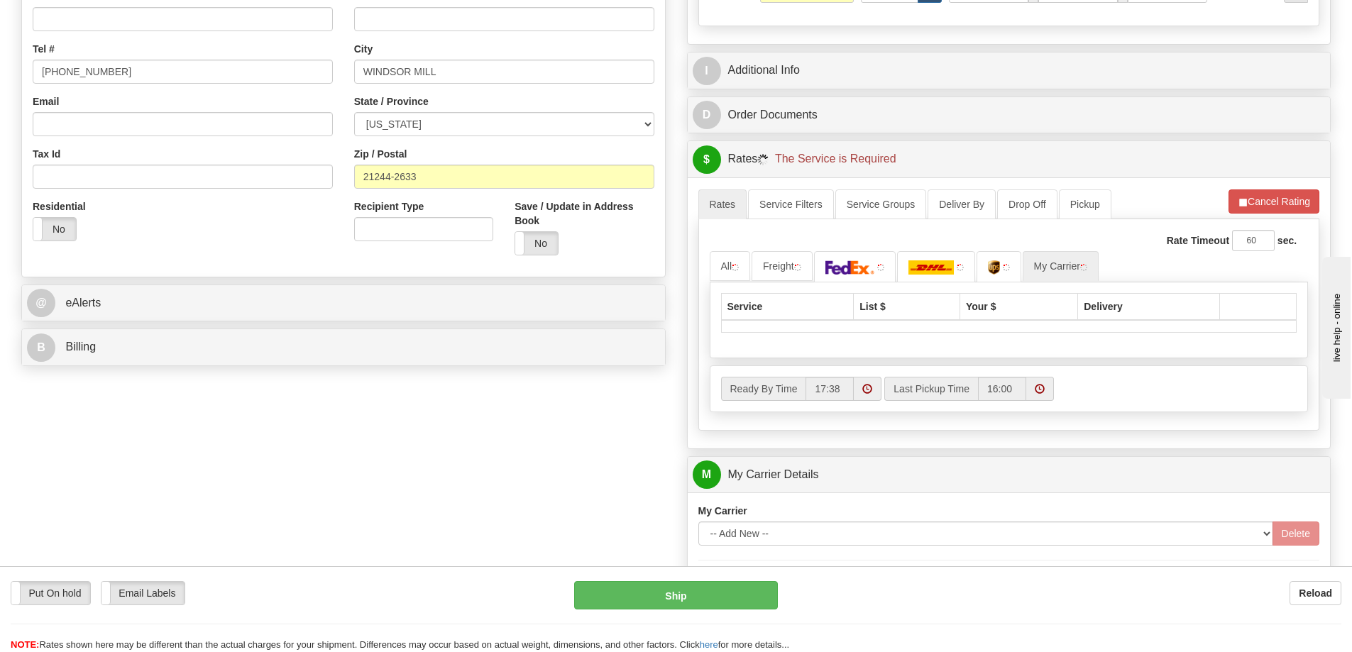
scroll to position [319, 0]
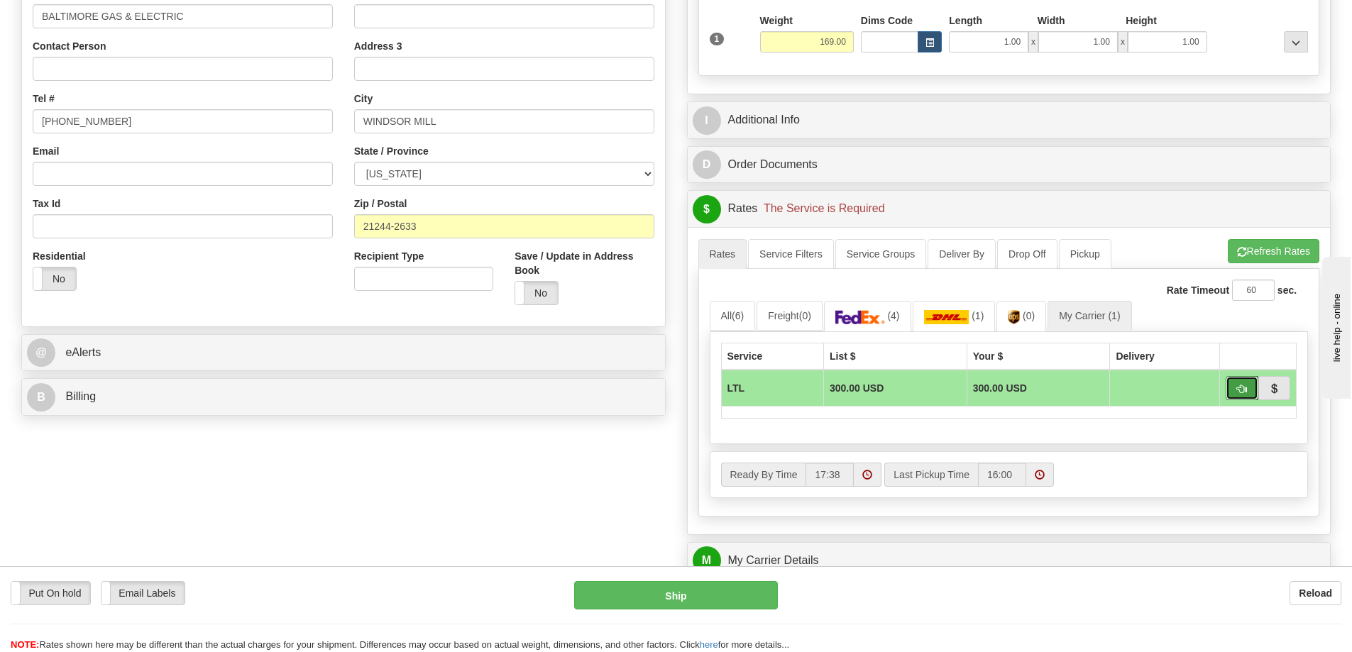
click at [1248, 391] on button "button" at bounding box center [1242, 388] width 33 height 24
type input "00"
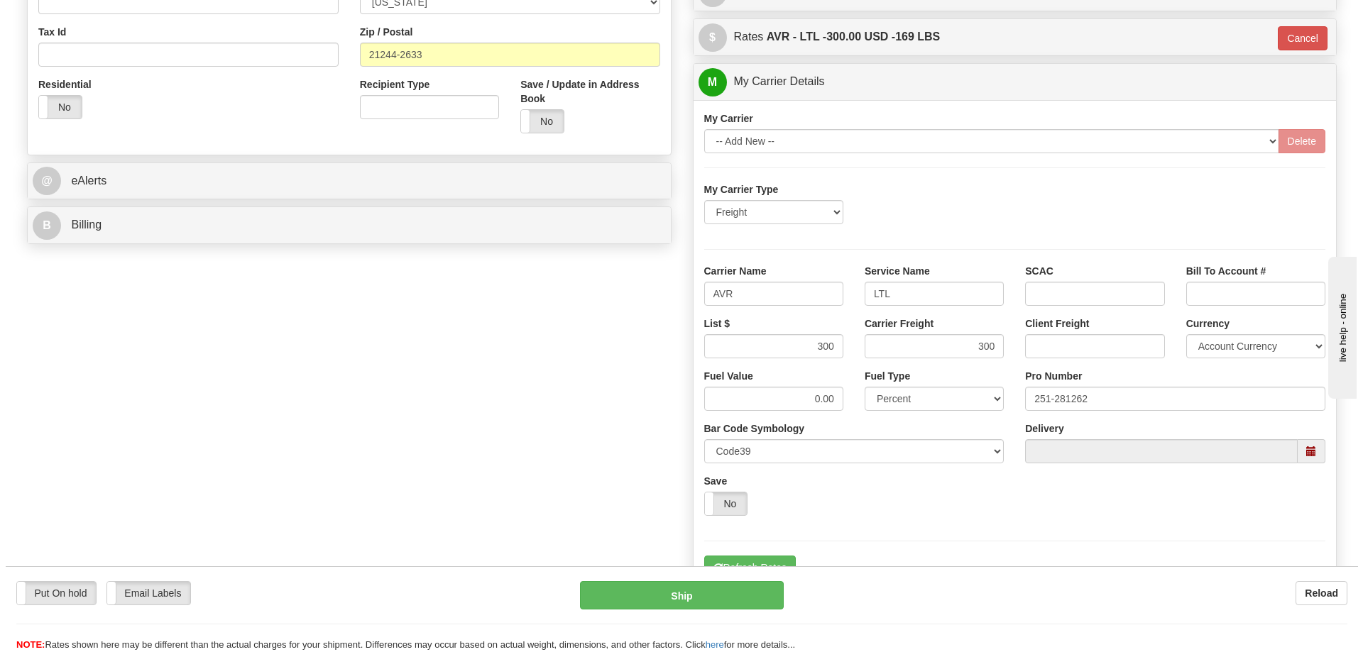
scroll to position [532, 0]
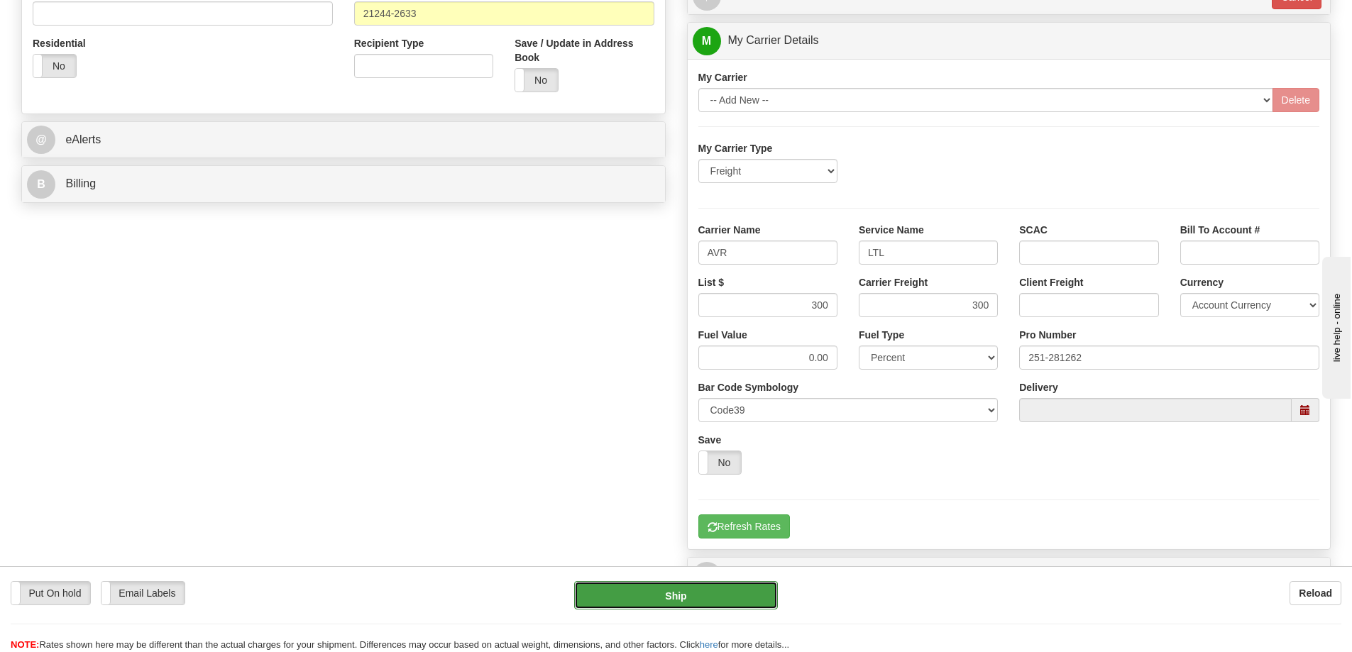
click at [693, 595] on button "Ship" at bounding box center [676, 595] width 204 height 28
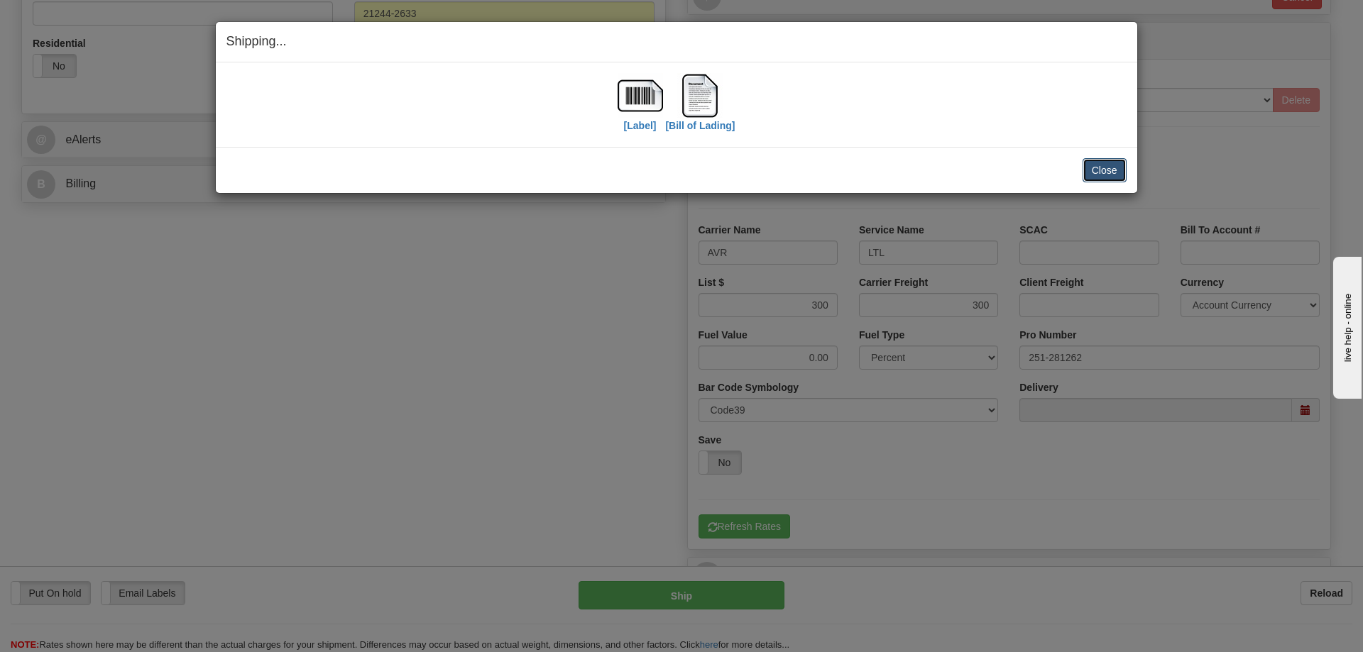
click at [1099, 168] on button "Close" at bounding box center [1104, 170] width 44 height 24
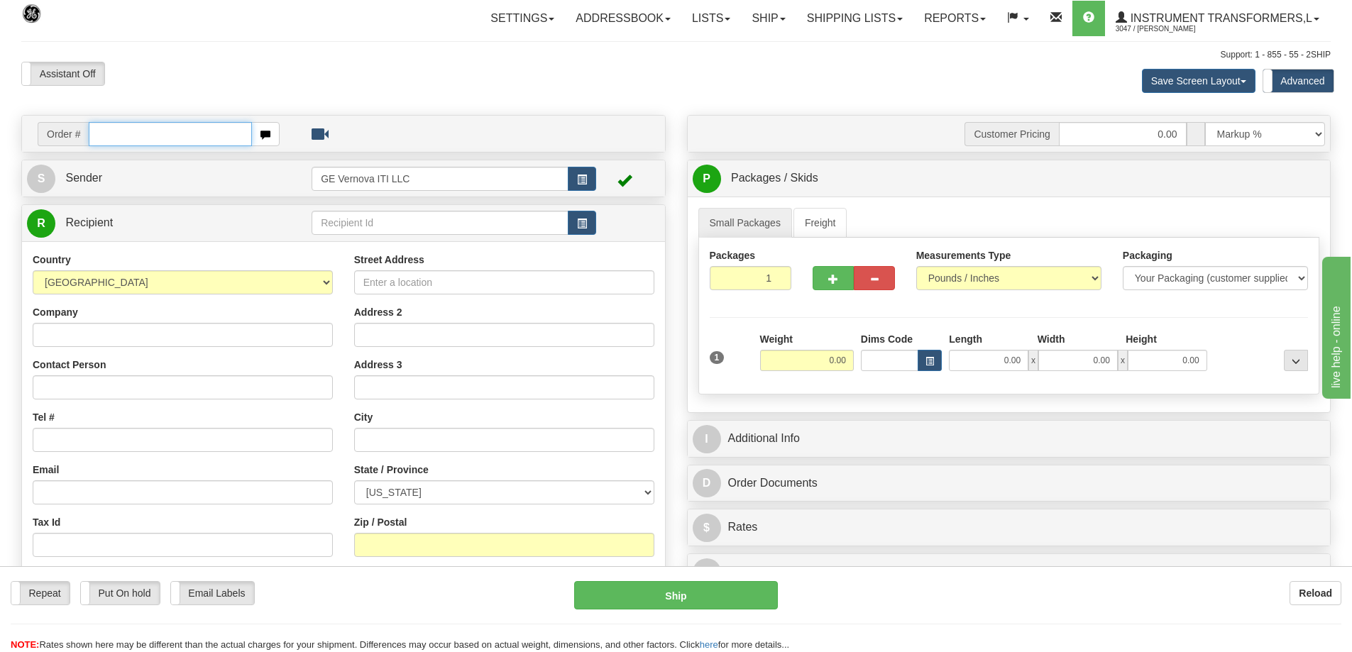
click at [175, 129] on input "text" at bounding box center [170, 134] width 163 height 24
type input "86706534"
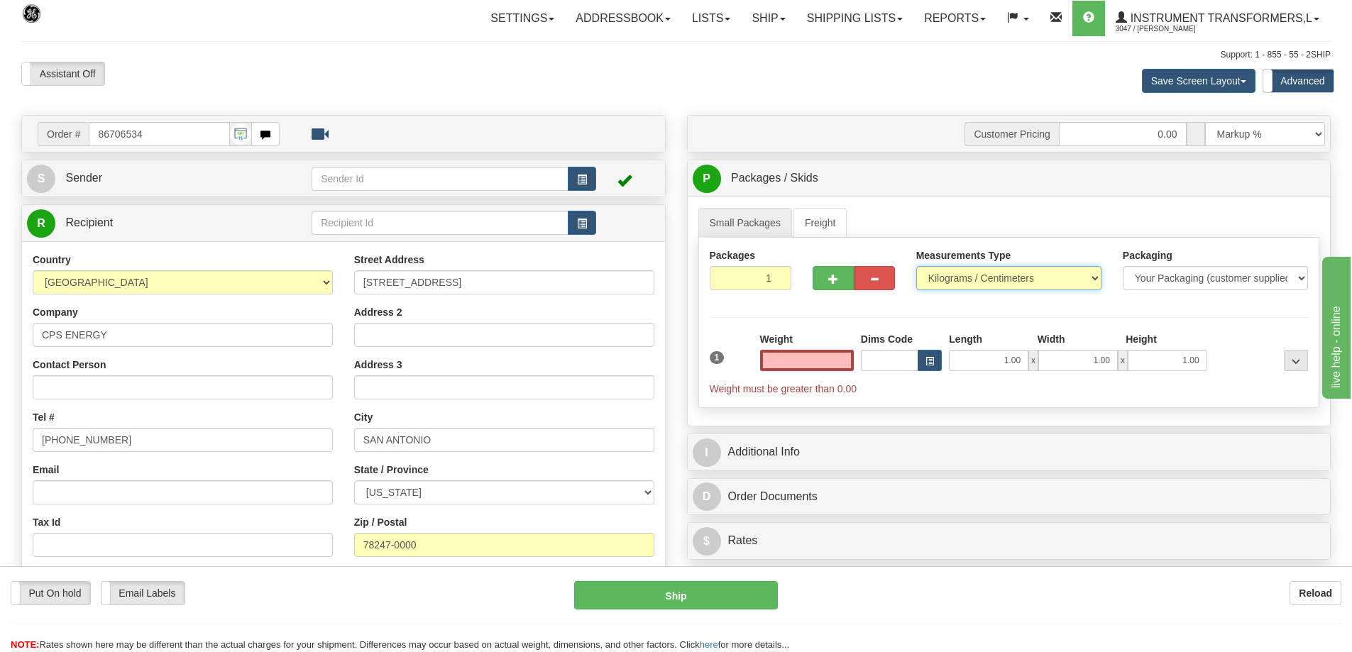
type input "0.00"
click at [962, 271] on select "Pounds / Inches Kilograms / Centimeters" at bounding box center [1008, 278] width 185 height 24
select select "0"
click at [916, 266] on select "Pounds / Inches Kilograms / Centimeters" at bounding box center [1008, 278] width 185 height 24
click at [823, 362] on input "0.00" at bounding box center [807, 360] width 94 height 21
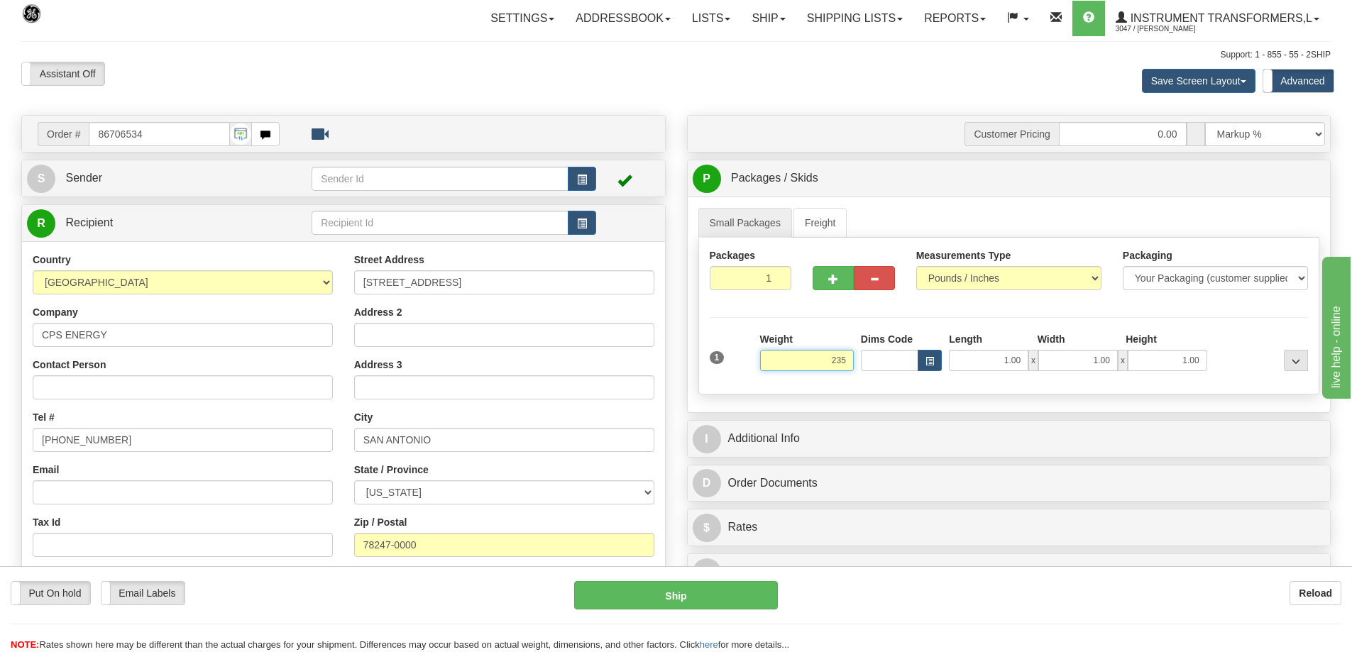
click button "Delete" at bounding box center [0, 0] width 0 height 0
type input "235.00"
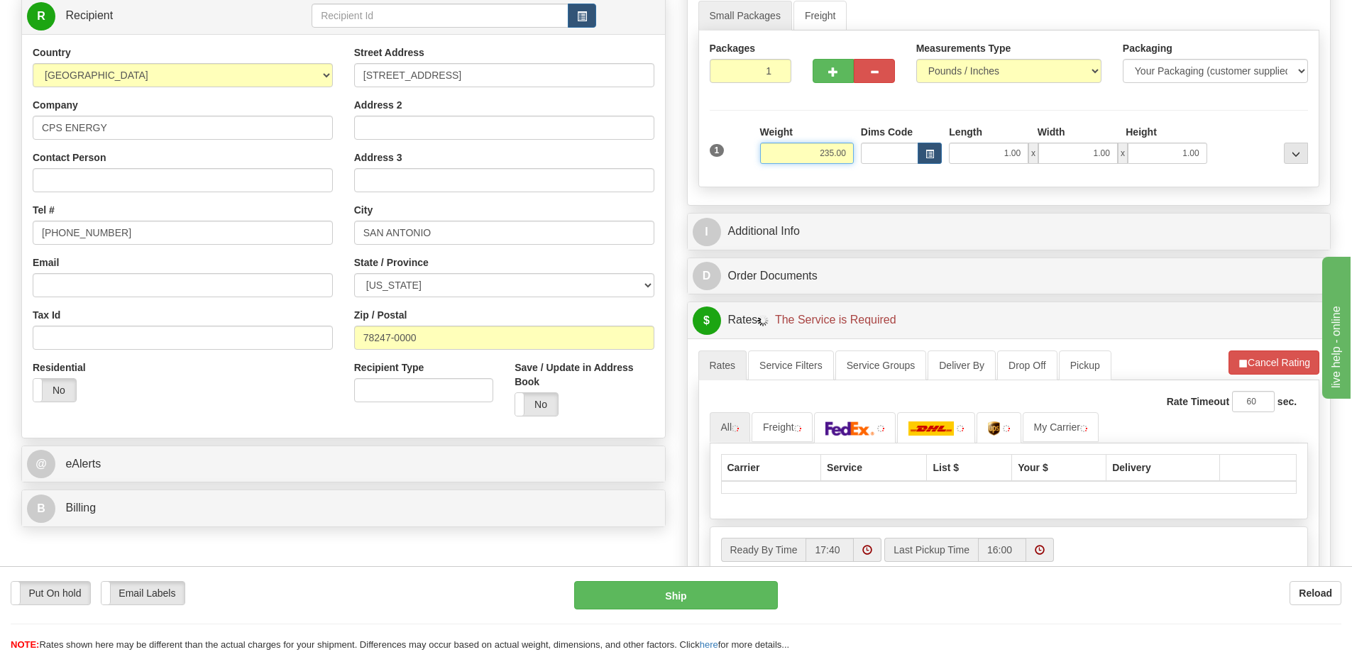
scroll to position [213, 0]
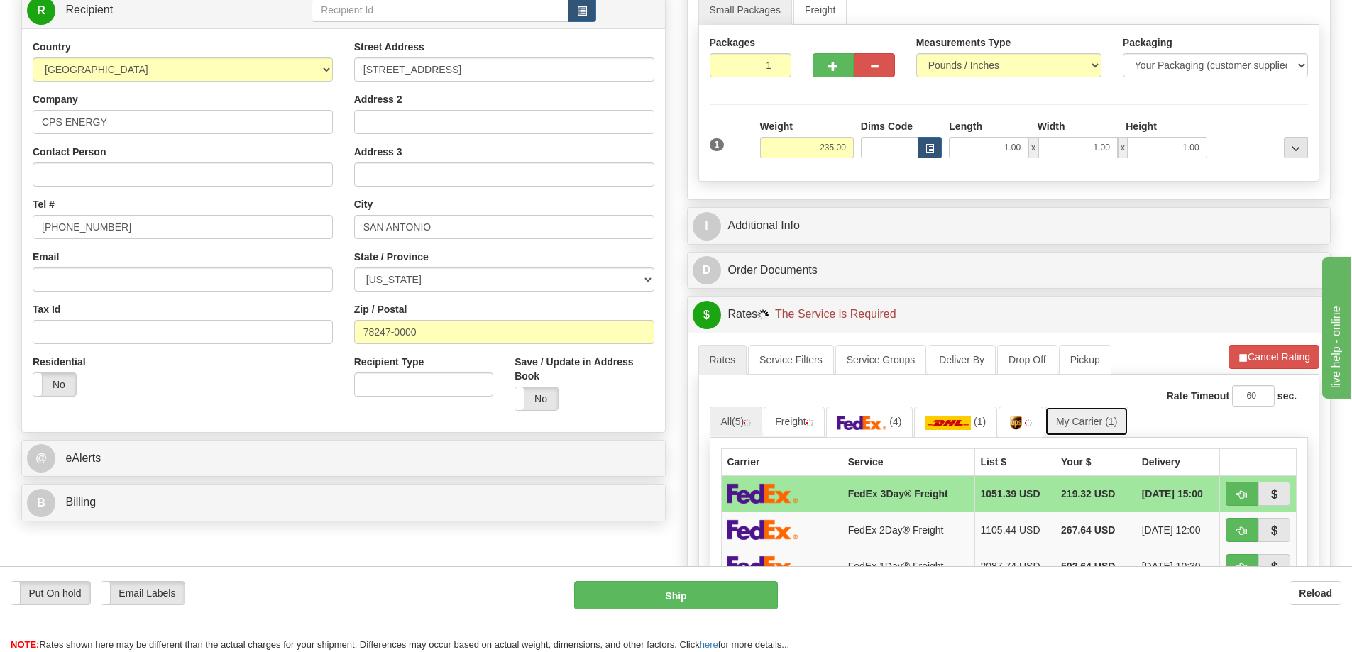
click at [1089, 424] on link "My Carrier (1)" at bounding box center [1087, 422] width 84 height 30
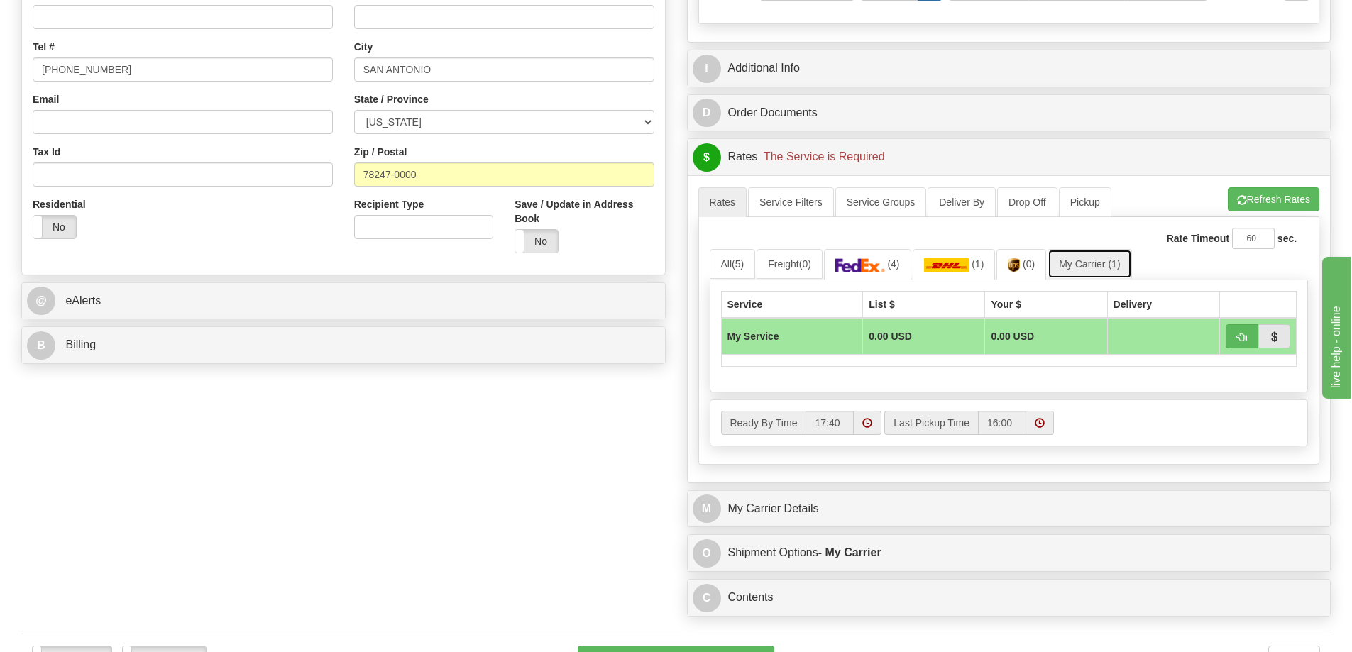
scroll to position [497, 0]
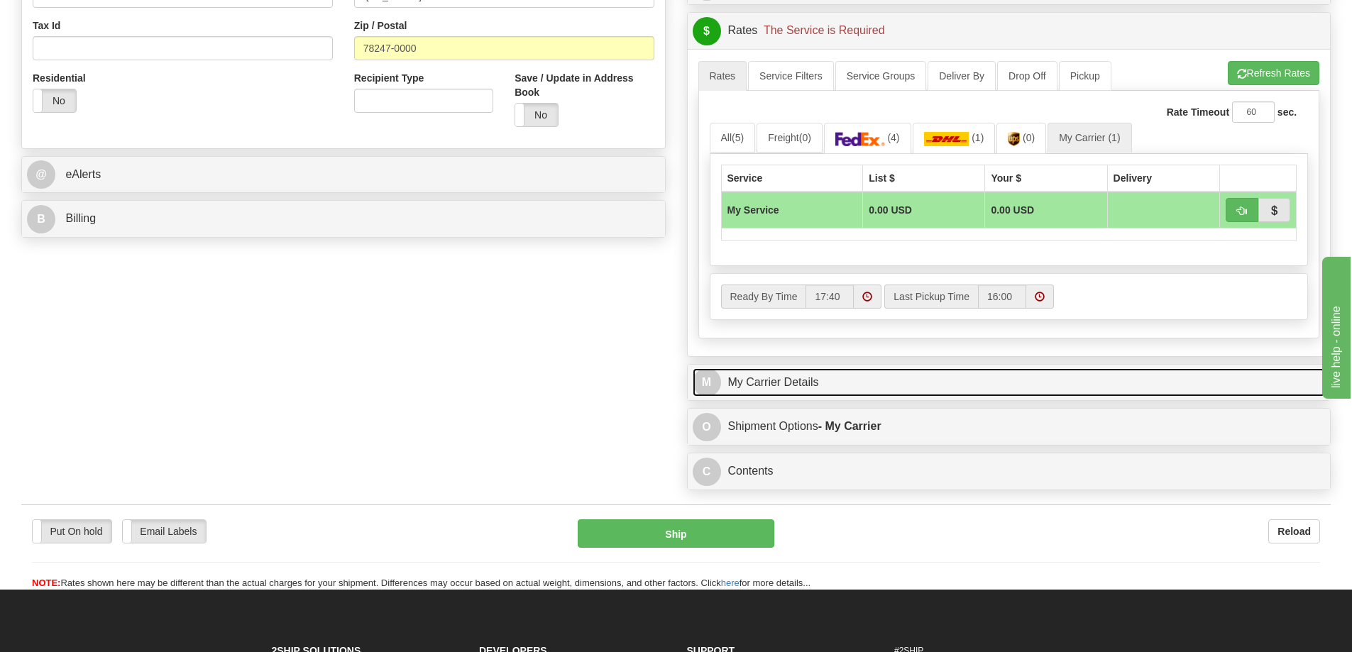
click at [918, 385] on link "M My Carrier Details" at bounding box center [1009, 382] width 633 height 29
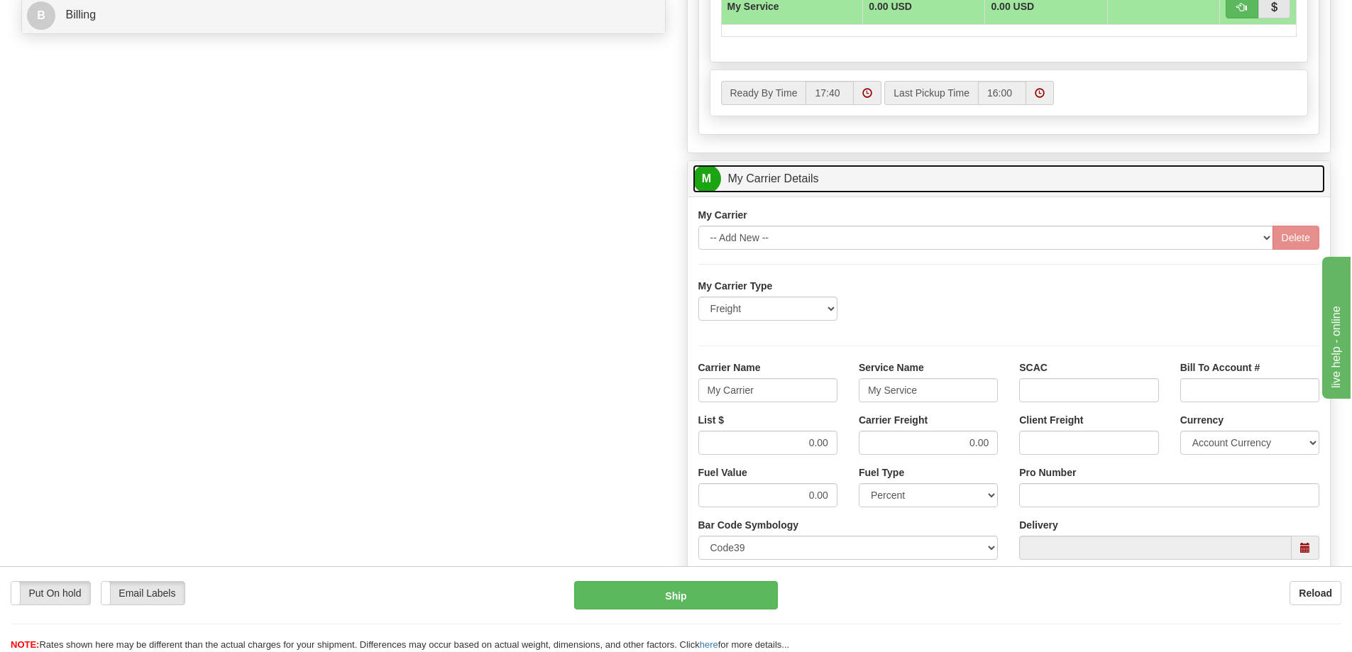
scroll to position [710, 0]
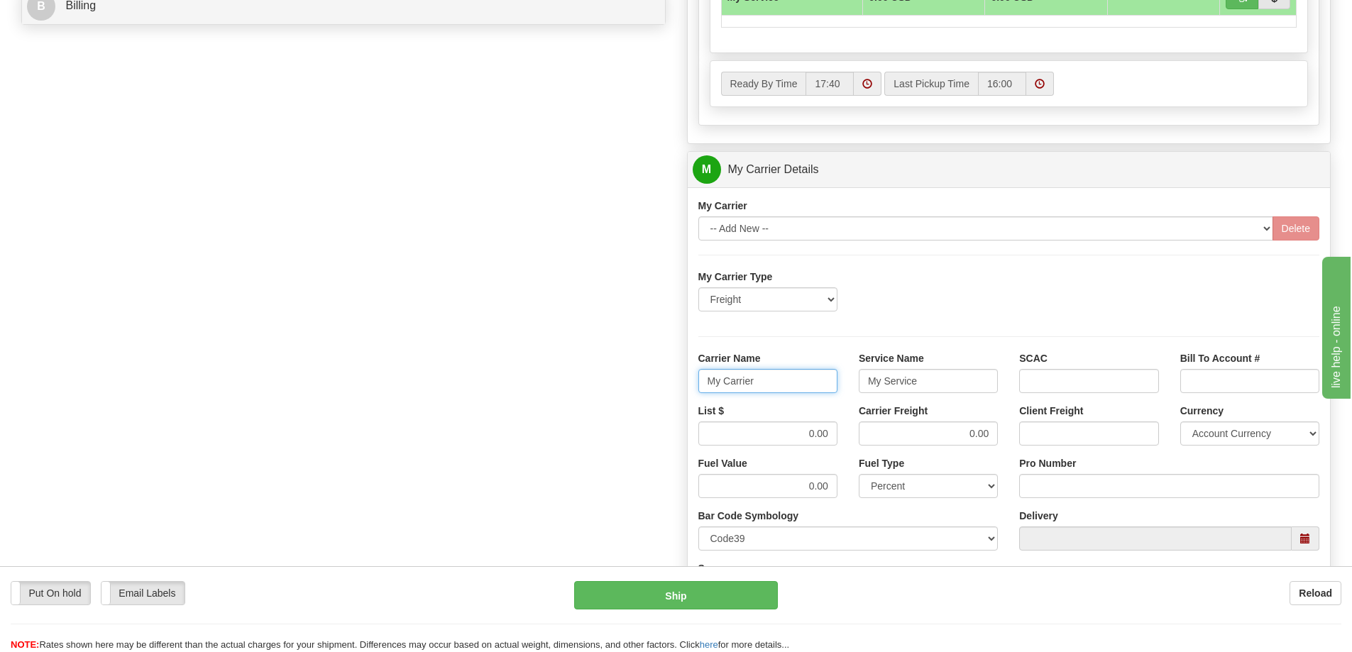
drag, startPoint x: 777, startPoint y: 388, endPoint x: 659, endPoint y: 399, distance: 118.3
click at [659, 399] on div "Order # 86706534 S Sender" at bounding box center [676, 90] width 1331 height 1370
drag, startPoint x: 940, startPoint y: 381, endPoint x: 954, endPoint y: 444, distance: 64.6
click at [820, 395] on div "Carrier Name Service Name My Service SCAC Bill To Account #" at bounding box center [1009, 377] width 643 height 53
drag, startPoint x: 988, startPoint y: 435, endPoint x: 945, endPoint y: 444, distance: 44.3
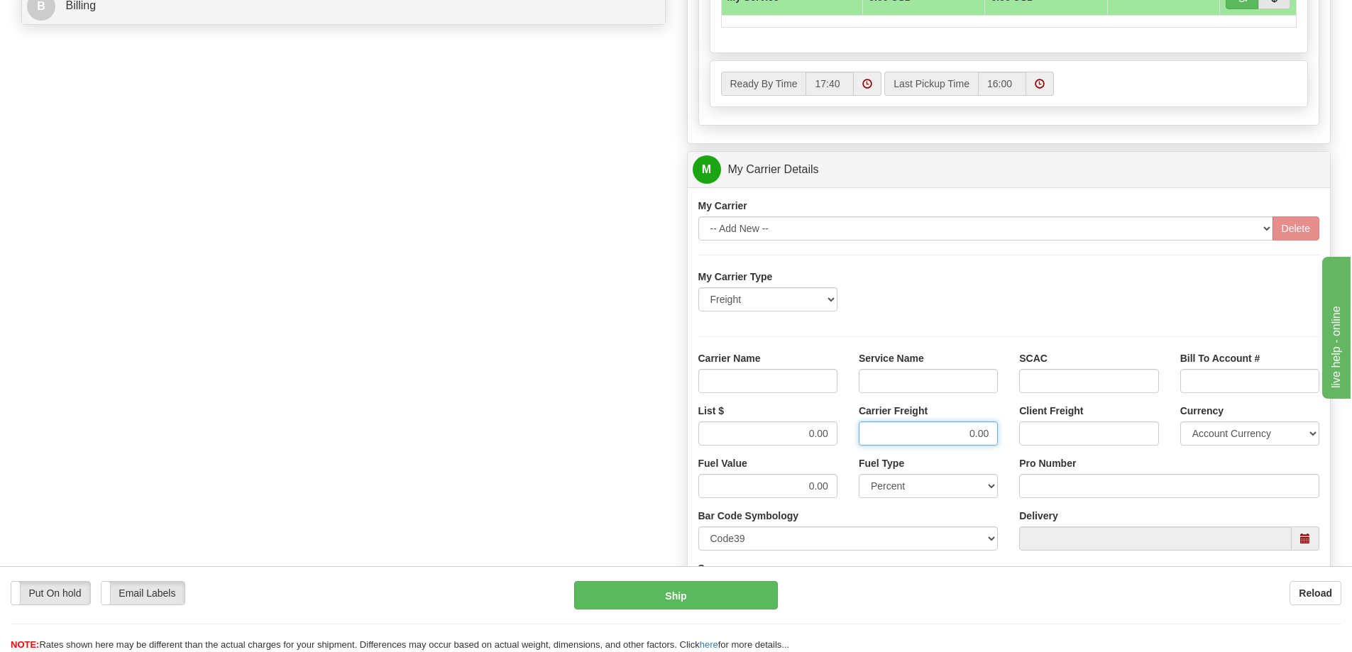
click at [945, 444] on input "0.00" at bounding box center [928, 434] width 139 height 24
drag, startPoint x: 829, startPoint y: 434, endPoint x: 784, endPoint y: 445, distance: 46.1
click at [784, 445] on input "List $" at bounding box center [767, 434] width 139 height 24
click at [764, 383] on input "Carrier Name" at bounding box center [767, 381] width 139 height 24
type input "AVR"
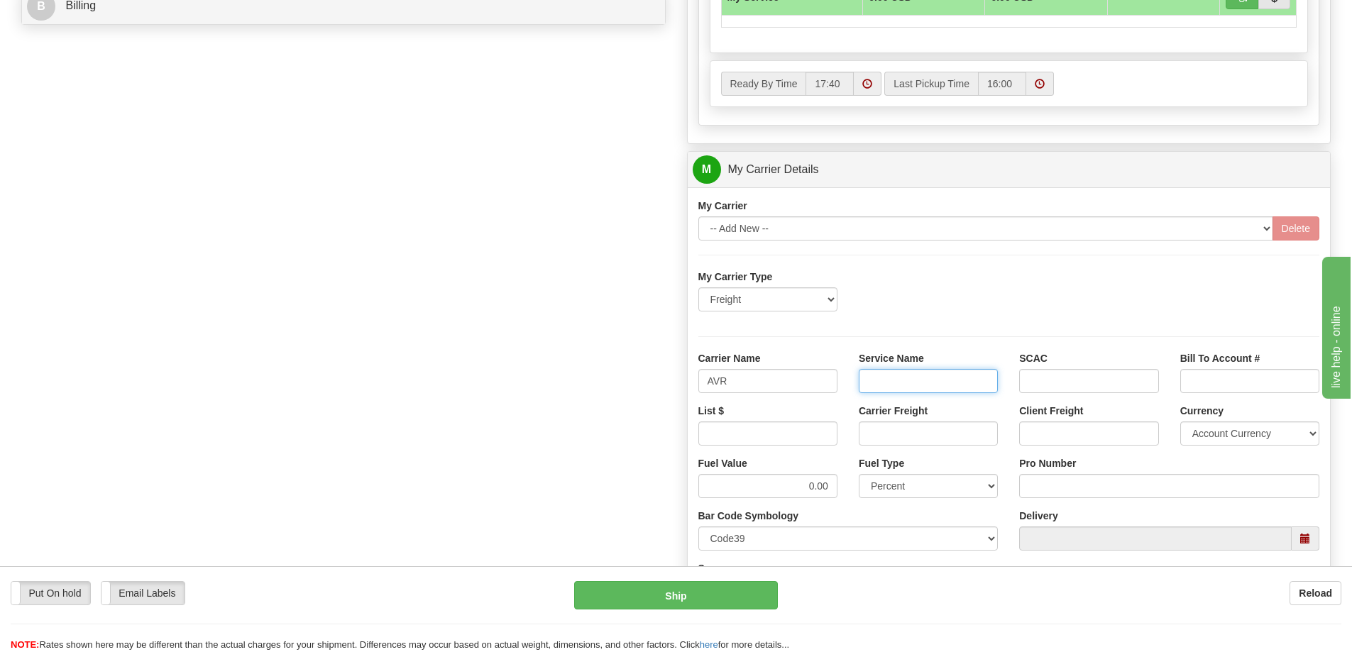
click at [893, 385] on input "Service Name" at bounding box center [928, 381] width 139 height 24
type input "LTL"
click at [828, 427] on input "List $" at bounding box center [767, 434] width 139 height 24
type input "300"
click at [933, 427] on input "Carrier Freight" at bounding box center [928, 434] width 139 height 24
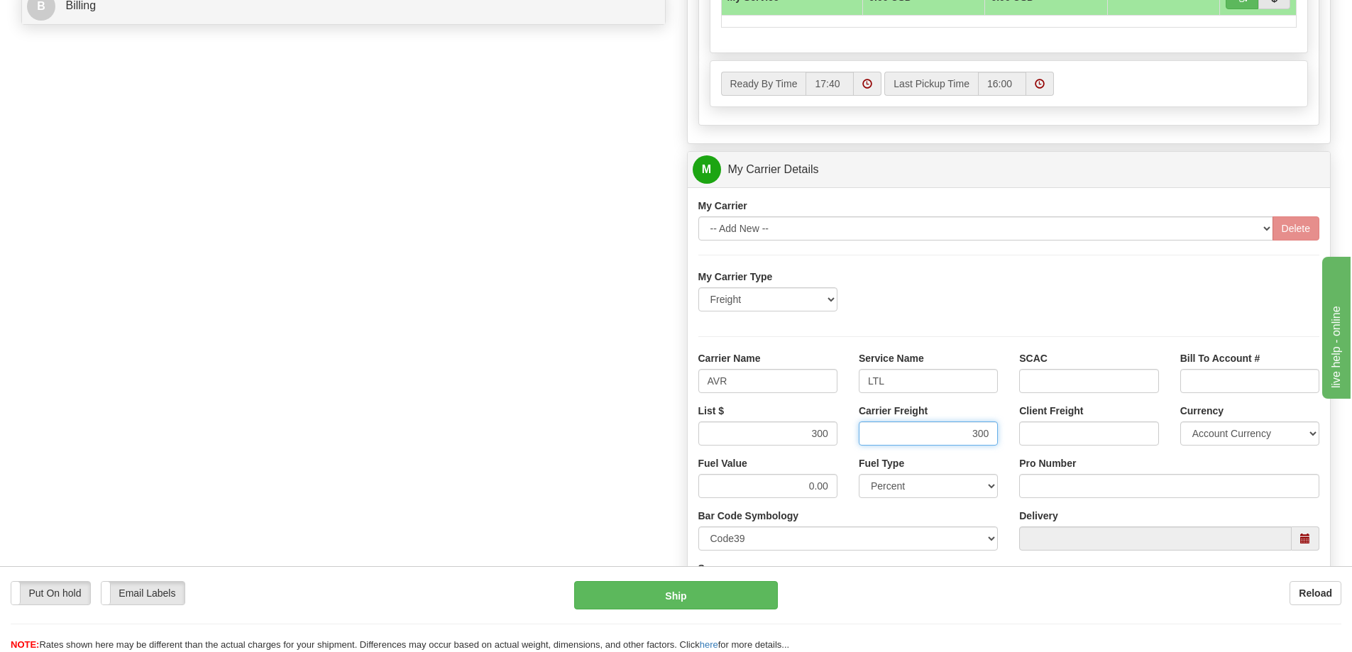
type input "300"
click at [1083, 489] on input "Pro Number" at bounding box center [1169, 486] width 300 height 24
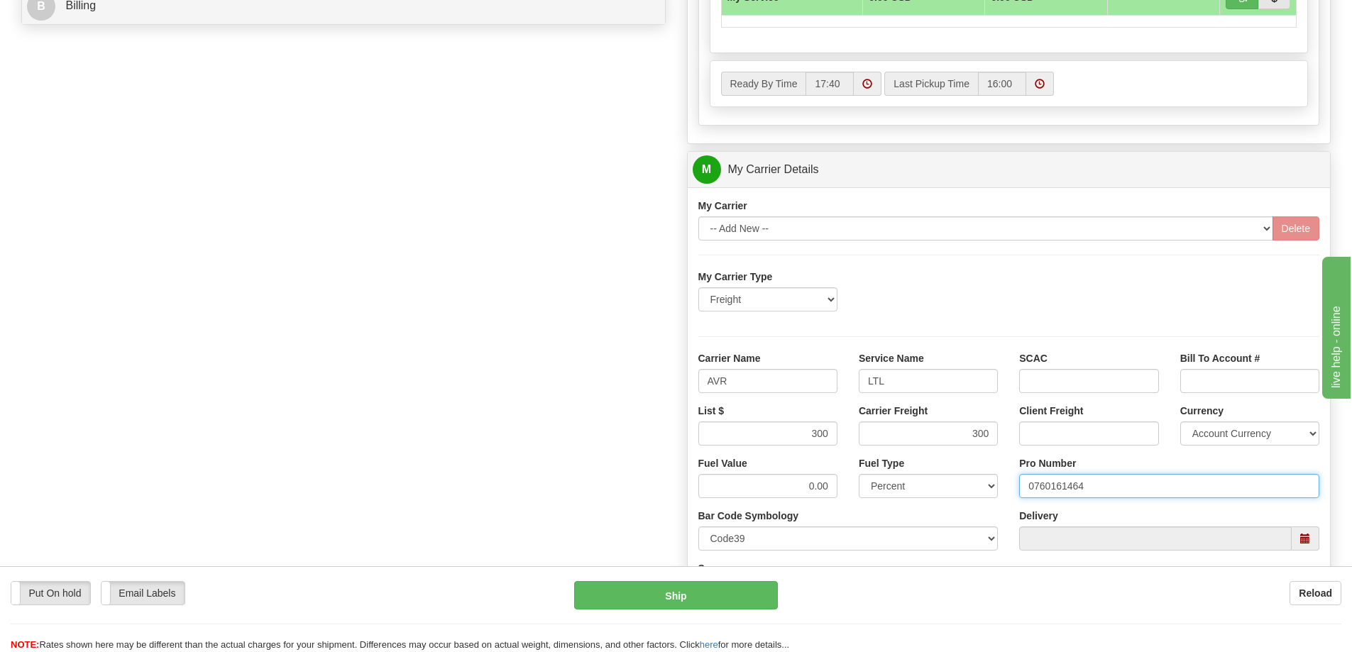
type input "0760161464"
click button "Delete" at bounding box center [0, 0] width 0 height 0
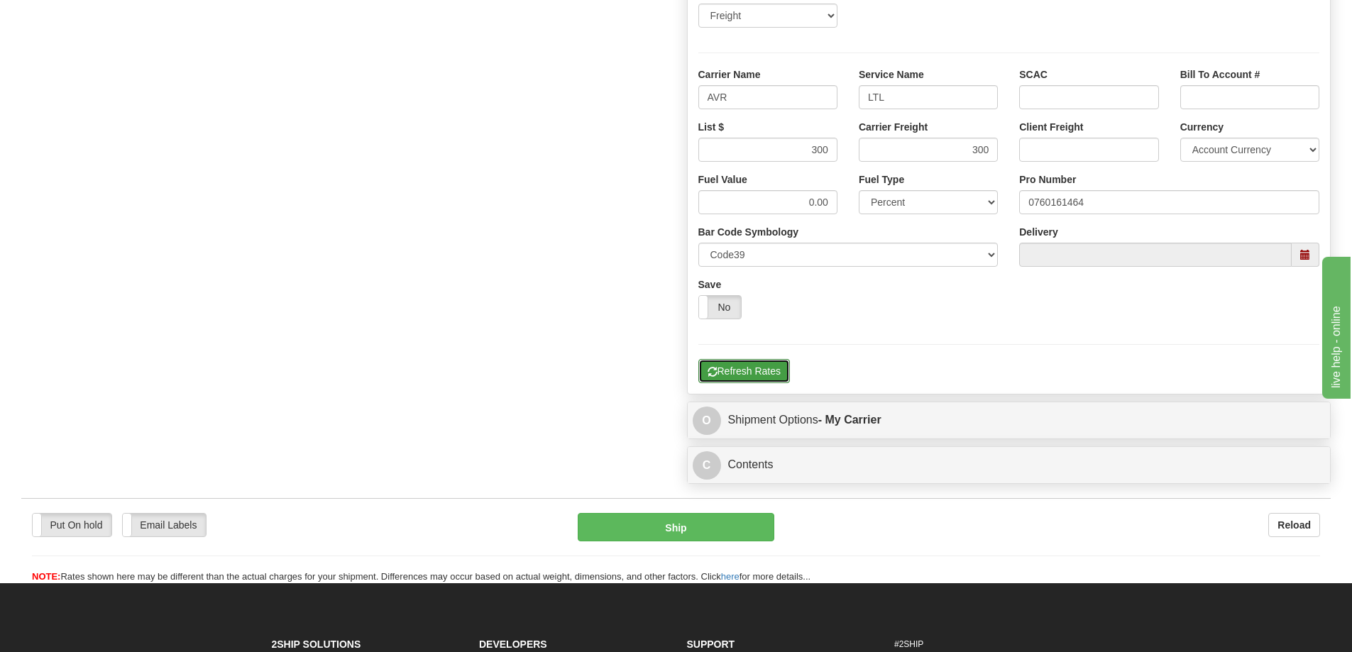
click at [772, 378] on button "Refresh Rates" at bounding box center [744, 371] width 92 height 24
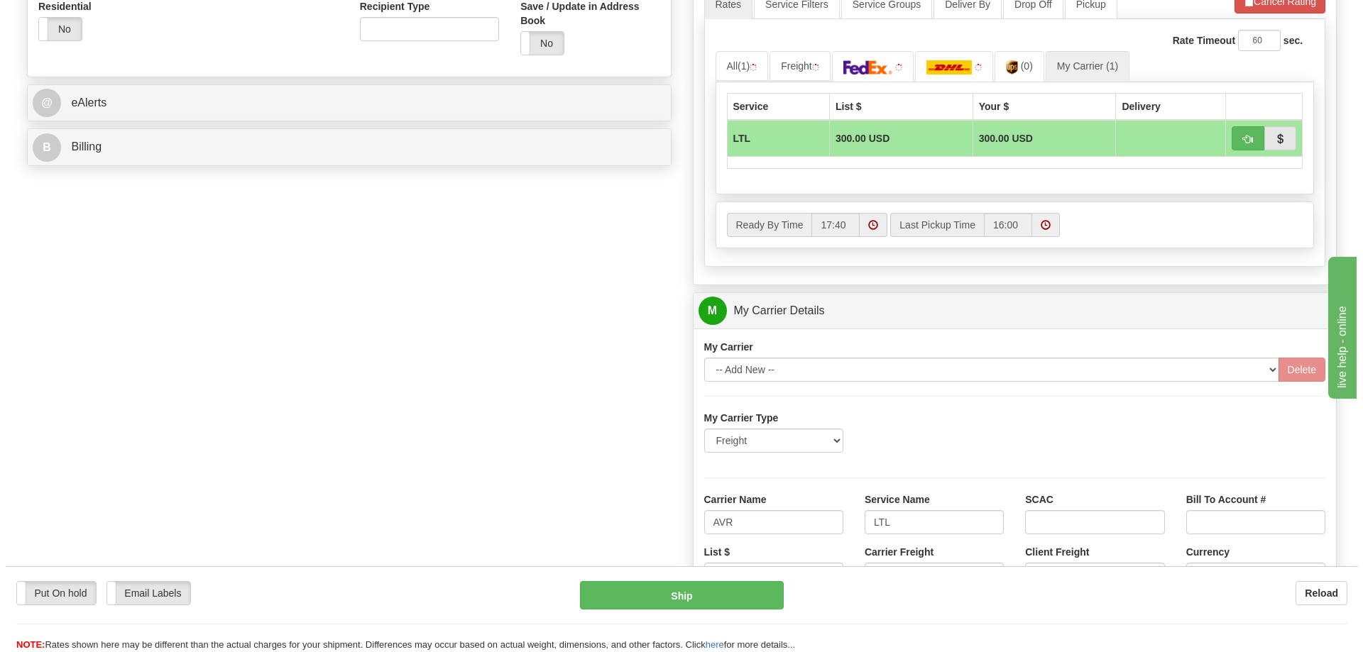
scroll to position [568, 0]
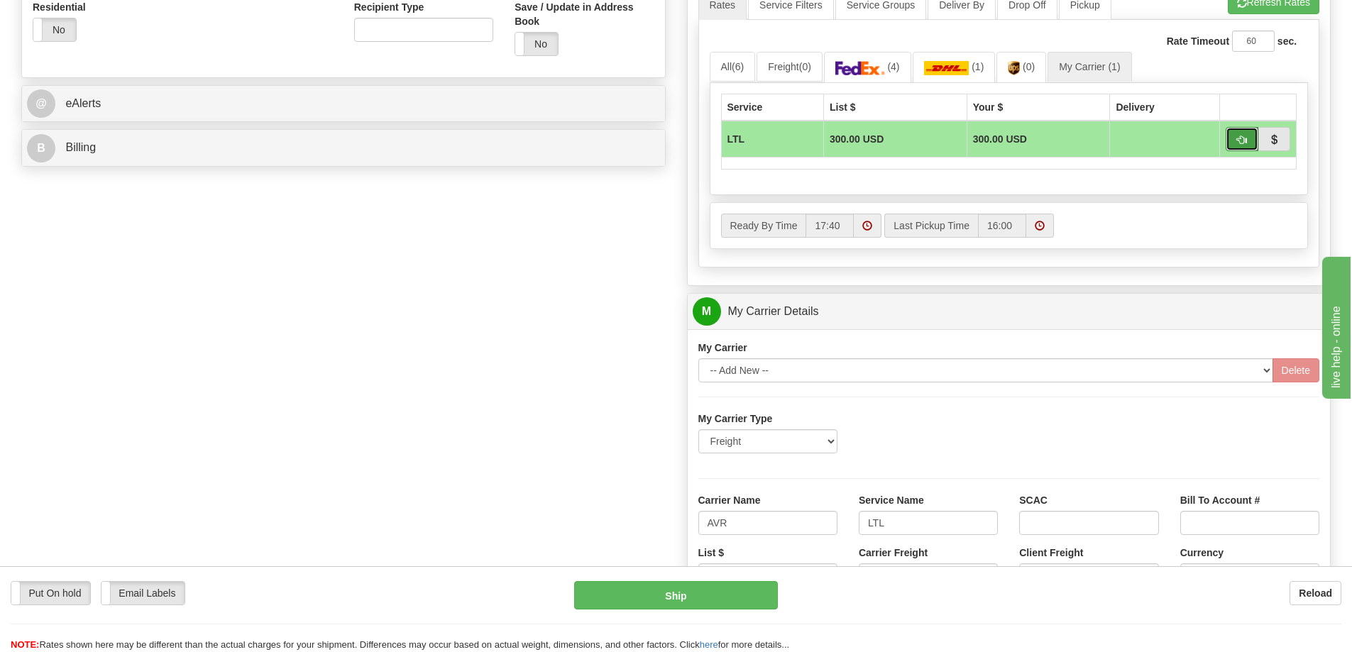
click at [1247, 144] on button "button" at bounding box center [1242, 139] width 33 height 24
type input "00"
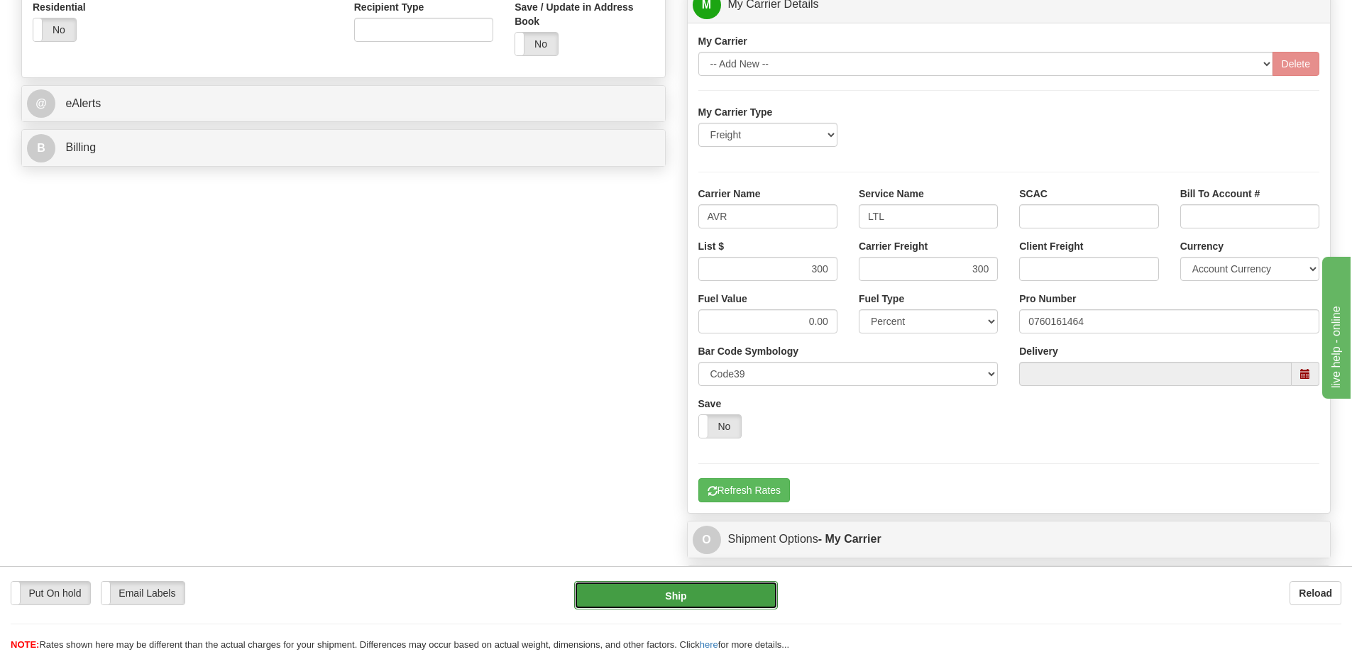
click at [717, 588] on button "Ship" at bounding box center [676, 595] width 204 height 28
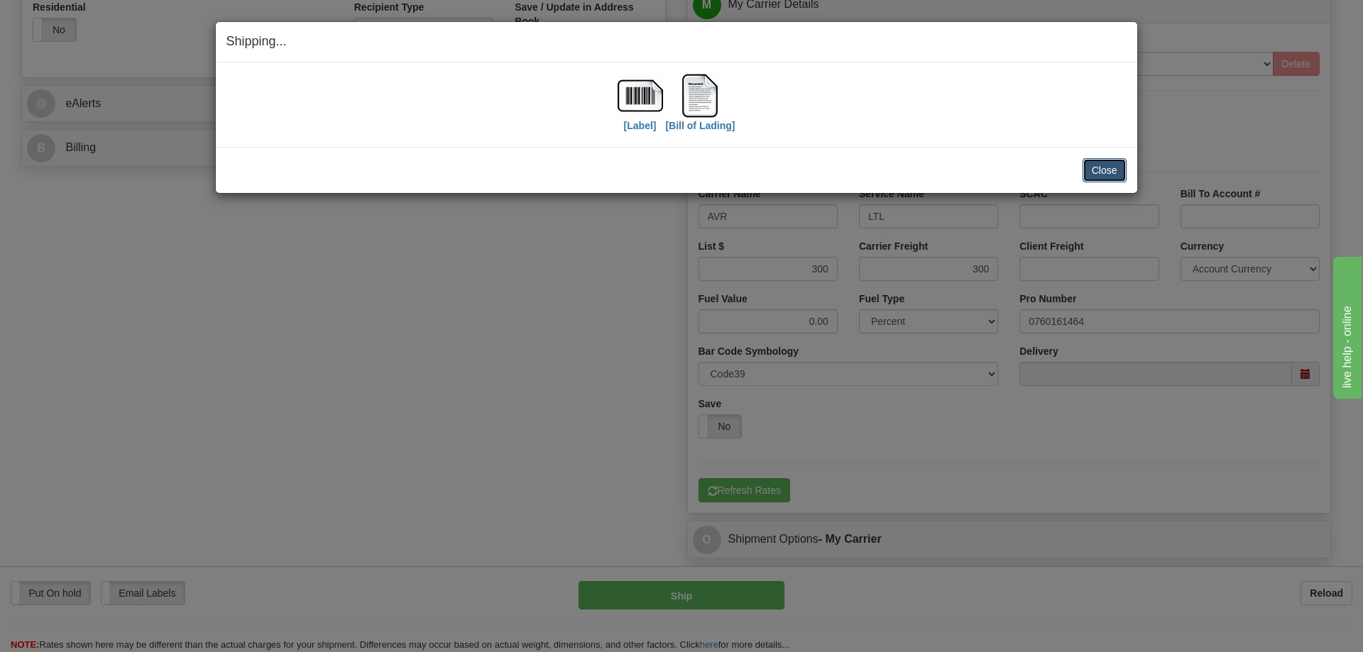
click at [1114, 172] on button "Close" at bounding box center [1104, 170] width 44 height 24
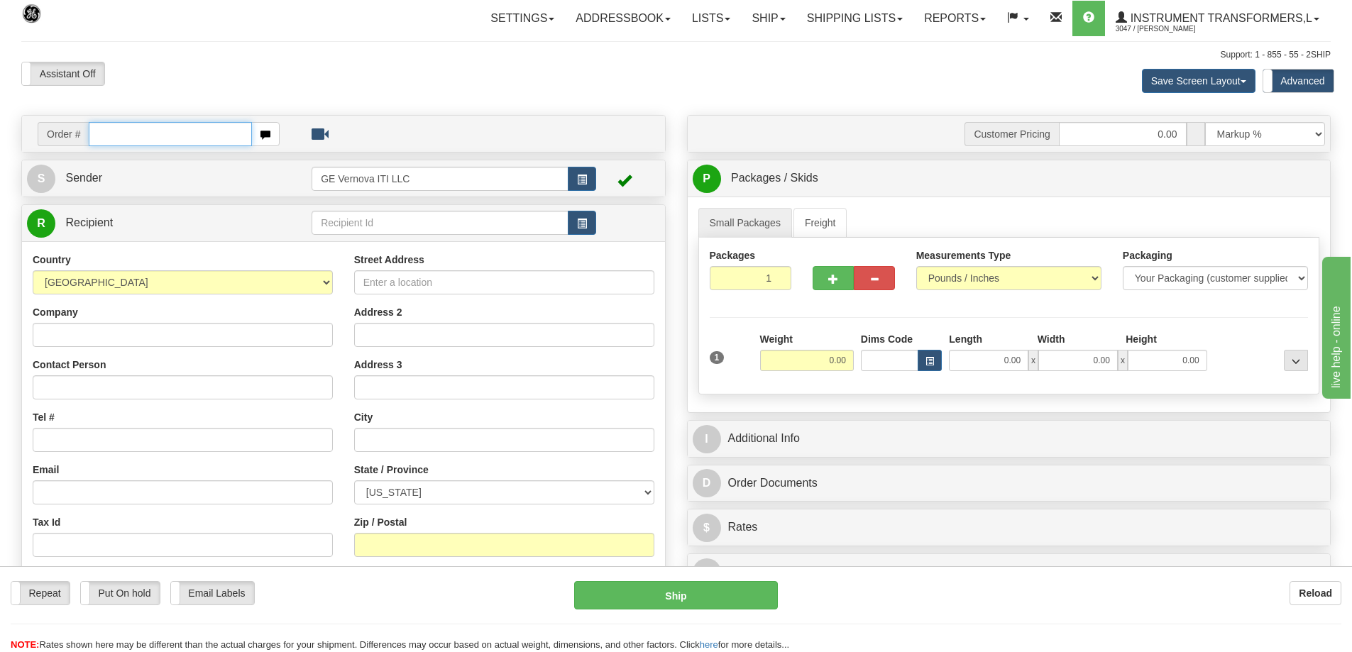
click at [133, 132] on input "text" at bounding box center [170, 134] width 163 height 24
type input "86706575"
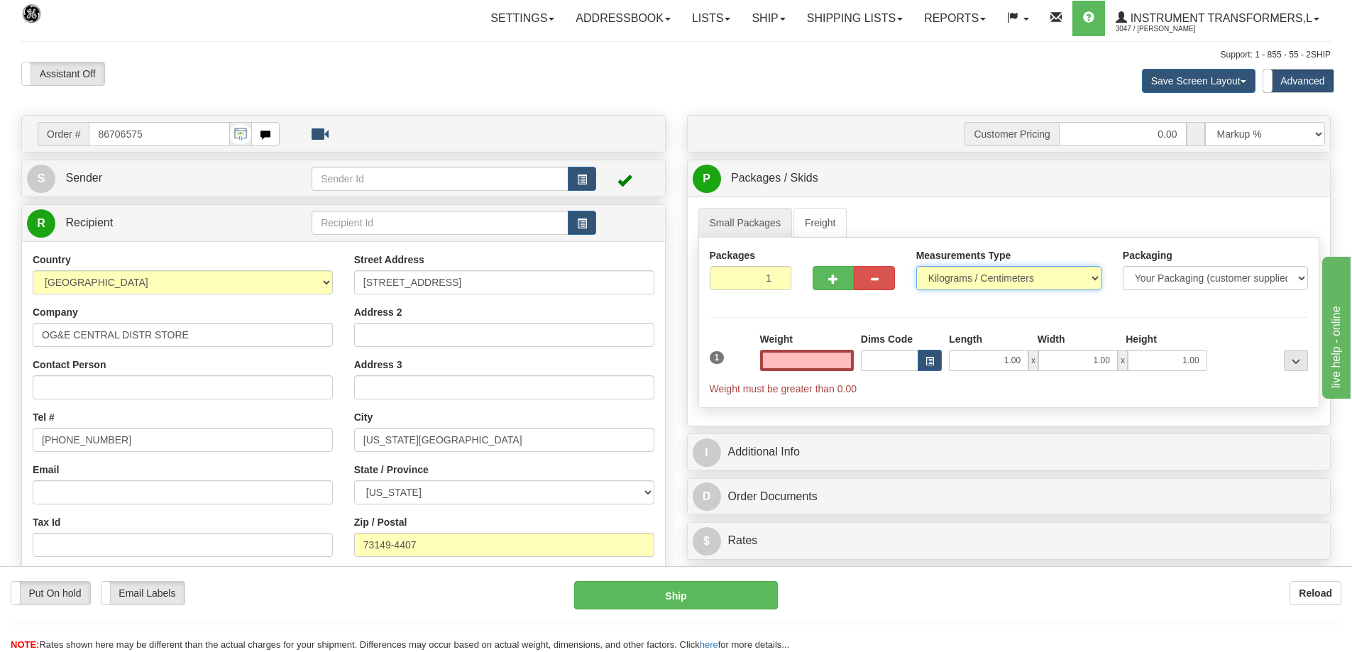
type input "0.00"
click at [1033, 281] on select "Pounds / Inches Kilograms / Centimeters" at bounding box center [1008, 278] width 185 height 24
select select "0"
click at [916, 266] on select "Pounds / Inches Kilograms / Centimeters" at bounding box center [1008, 278] width 185 height 24
click at [801, 365] on input "0.00" at bounding box center [807, 360] width 94 height 21
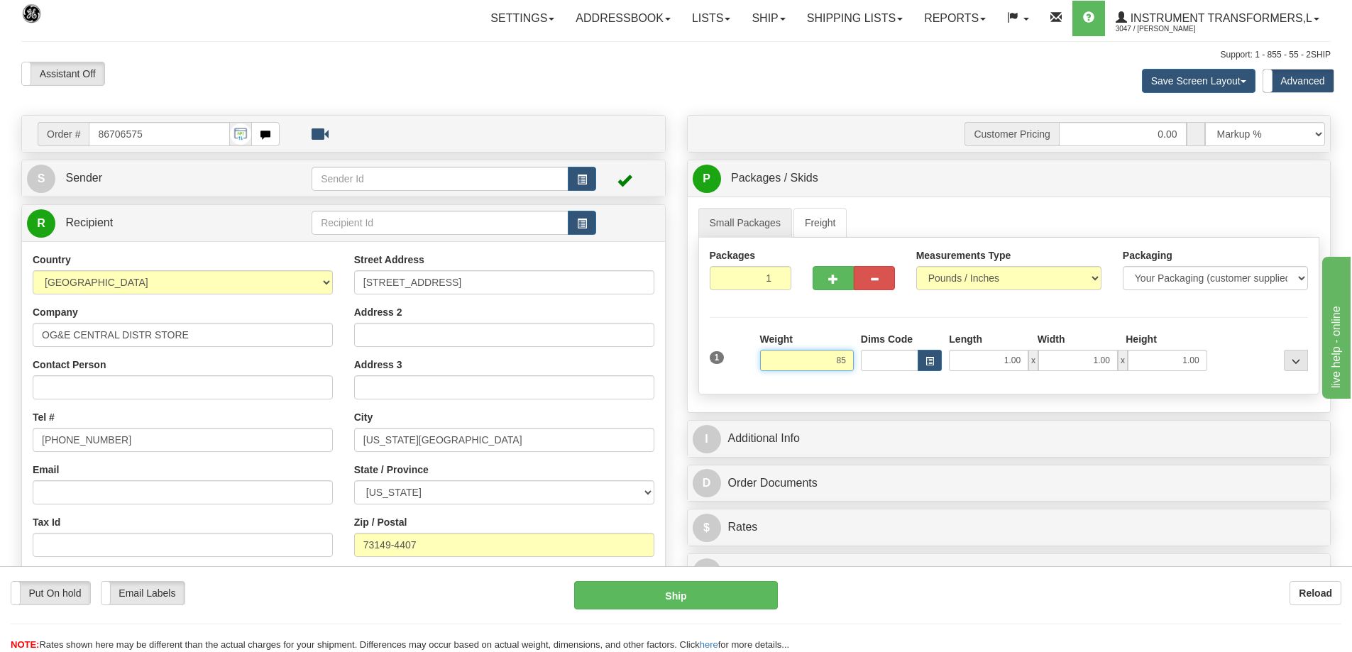
click button "Delete" at bounding box center [0, 0] width 0 height 0
type input "85.00"
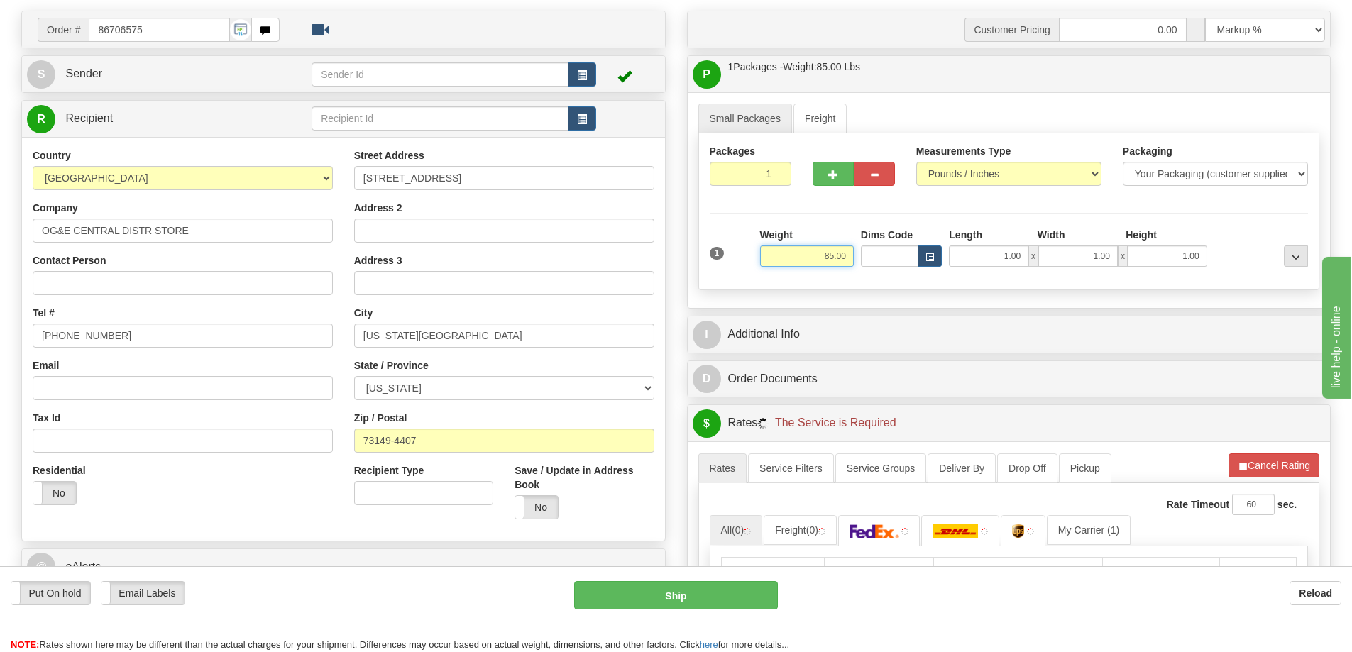
scroll to position [142, 0]
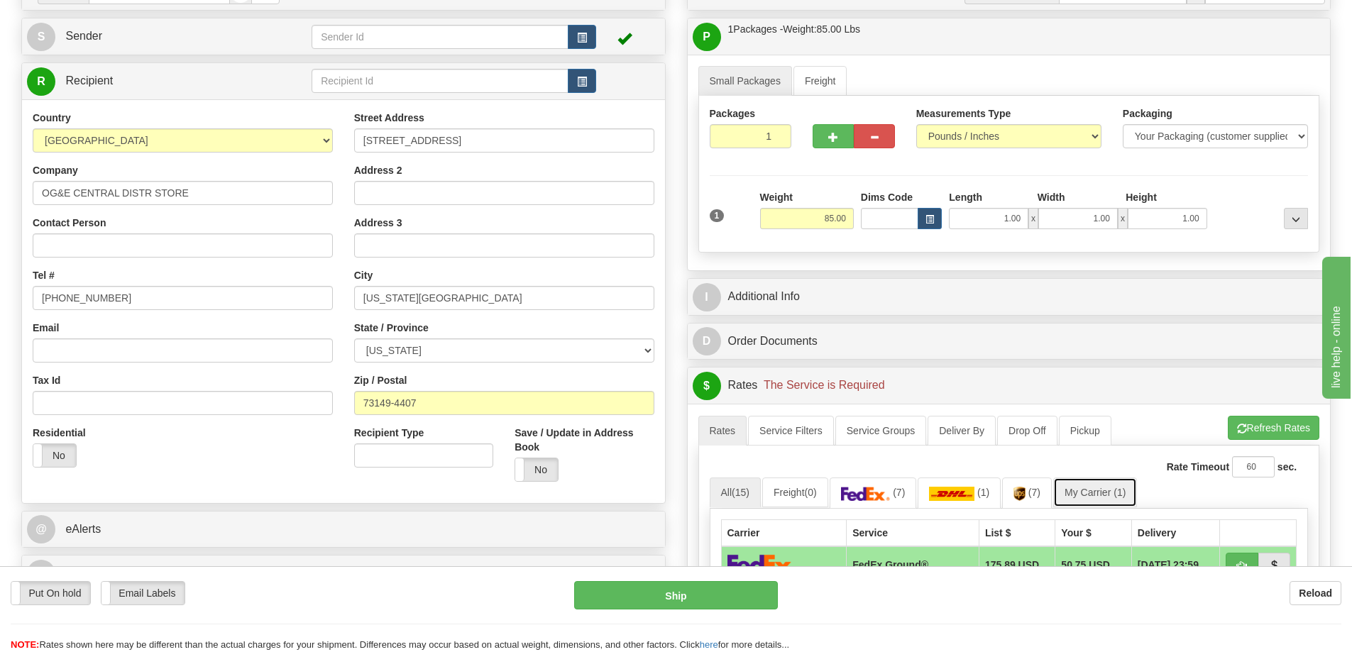
click at [1116, 495] on link "My Carrier (1)" at bounding box center [1095, 493] width 84 height 30
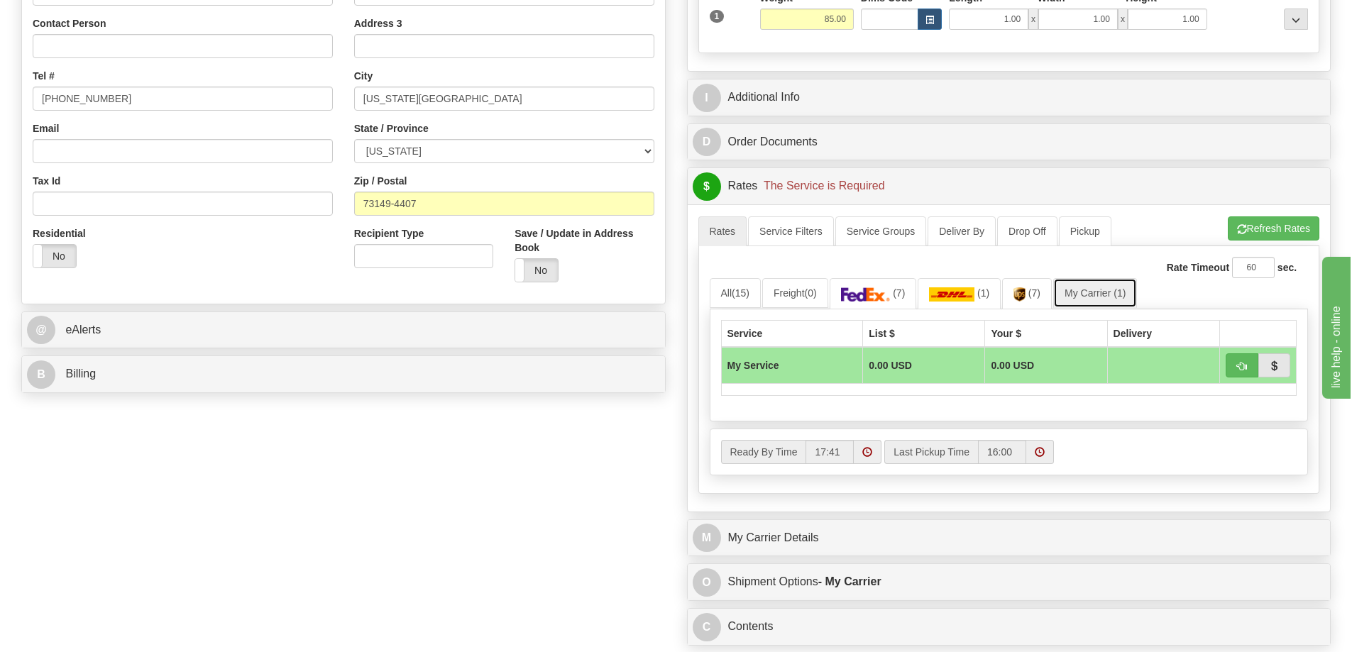
scroll to position [497, 0]
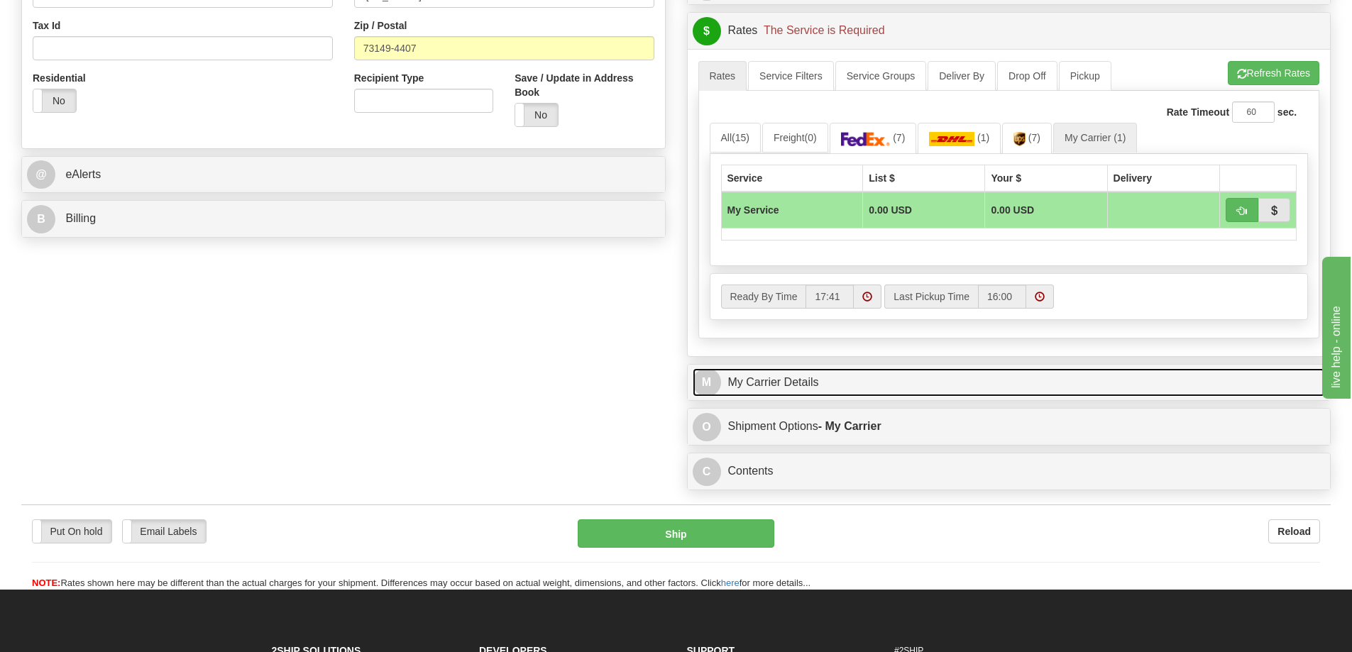
click at [839, 395] on link "M My Carrier Details" at bounding box center [1009, 382] width 633 height 29
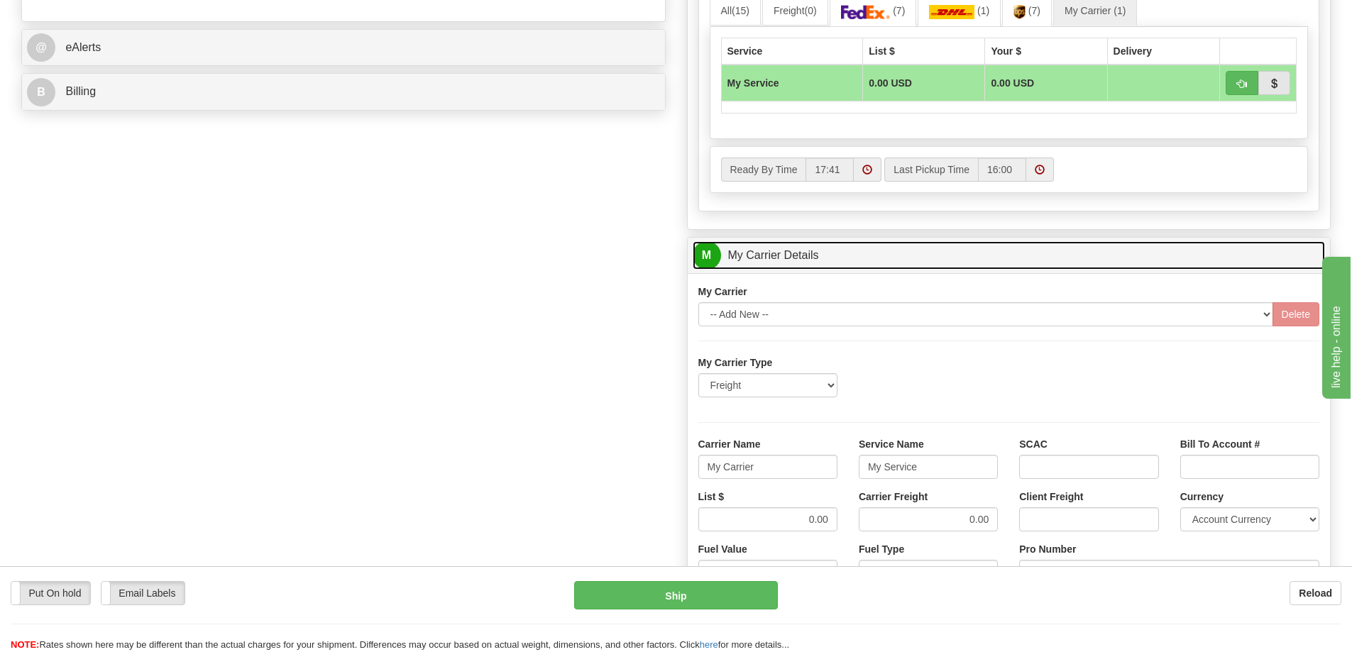
scroll to position [639, 0]
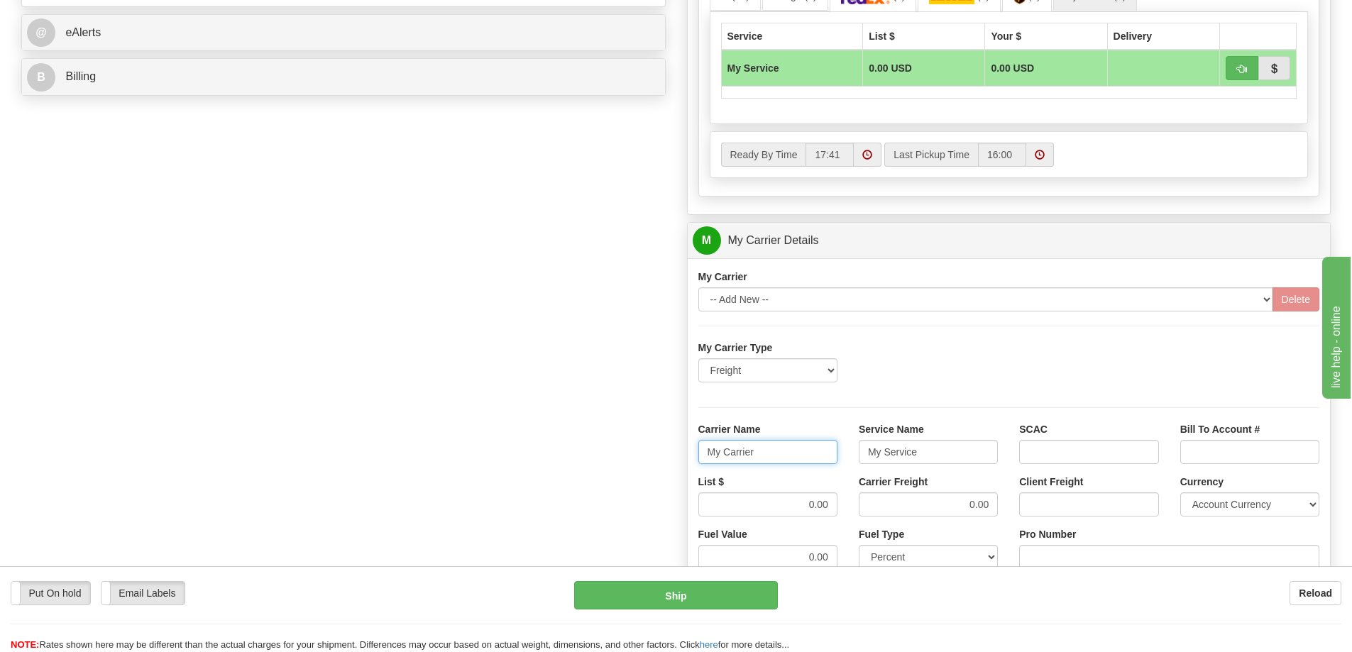
drag, startPoint x: 766, startPoint y: 459, endPoint x: 685, endPoint y: 466, distance: 81.2
click at [685, 466] on div "Customer Pricing 0.00 Markup % Discount % Flat Amount Per Pound Flat Amount Mar…" at bounding box center [1009, 161] width 666 height 1370
drag, startPoint x: 879, startPoint y: 454, endPoint x: 863, endPoint y: 454, distance: 15.6
click at [863, 454] on input "My Service" at bounding box center [928, 452] width 139 height 24
drag, startPoint x: 967, startPoint y: 512, endPoint x: 992, endPoint y: 502, distance: 26.5
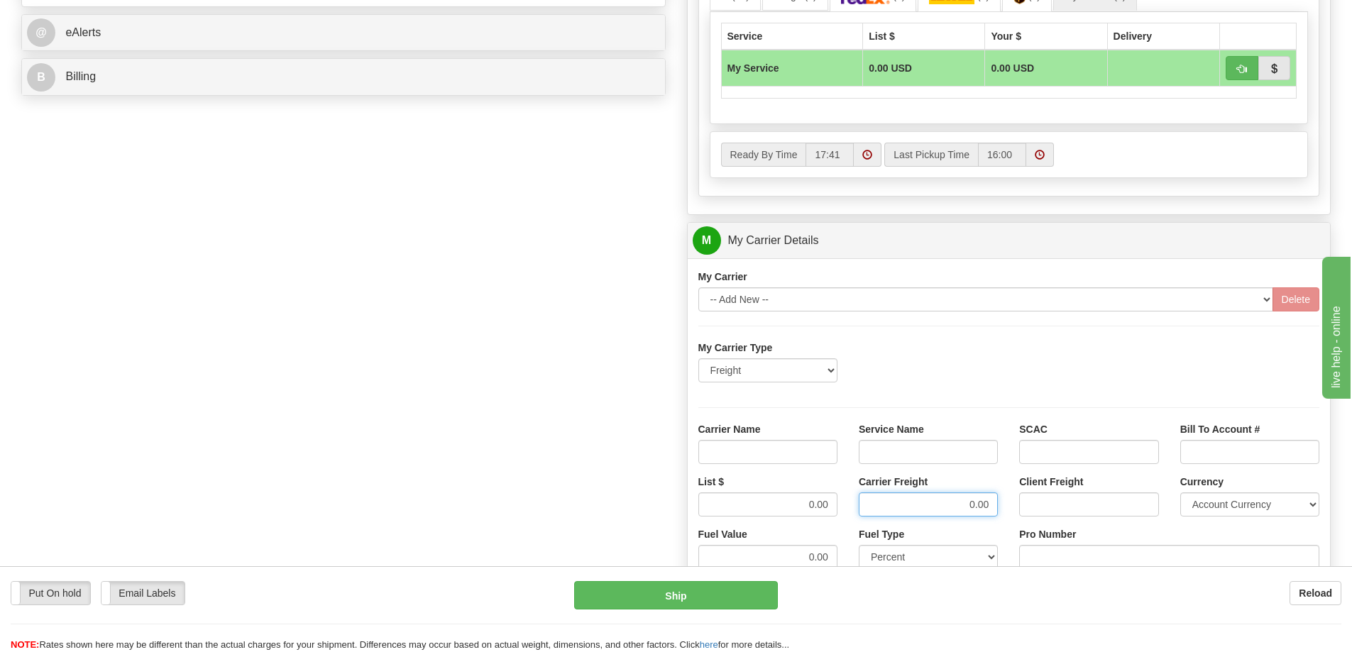
click at [992, 502] on input "0.00" at bounding box center [928, 505] width 139 height 24
drag, startPoint x: 789, startPoint y: 507, endPoint x: 836, endPoint y: 505, distance: 46.9
click at [836, 505] on input "0.00" at bounding box center [767, 505] width 139 height 24
type input "300"
click at [925, 503] on input "Carrier Freight" at bounding box center [928, 505] width 139 height 24
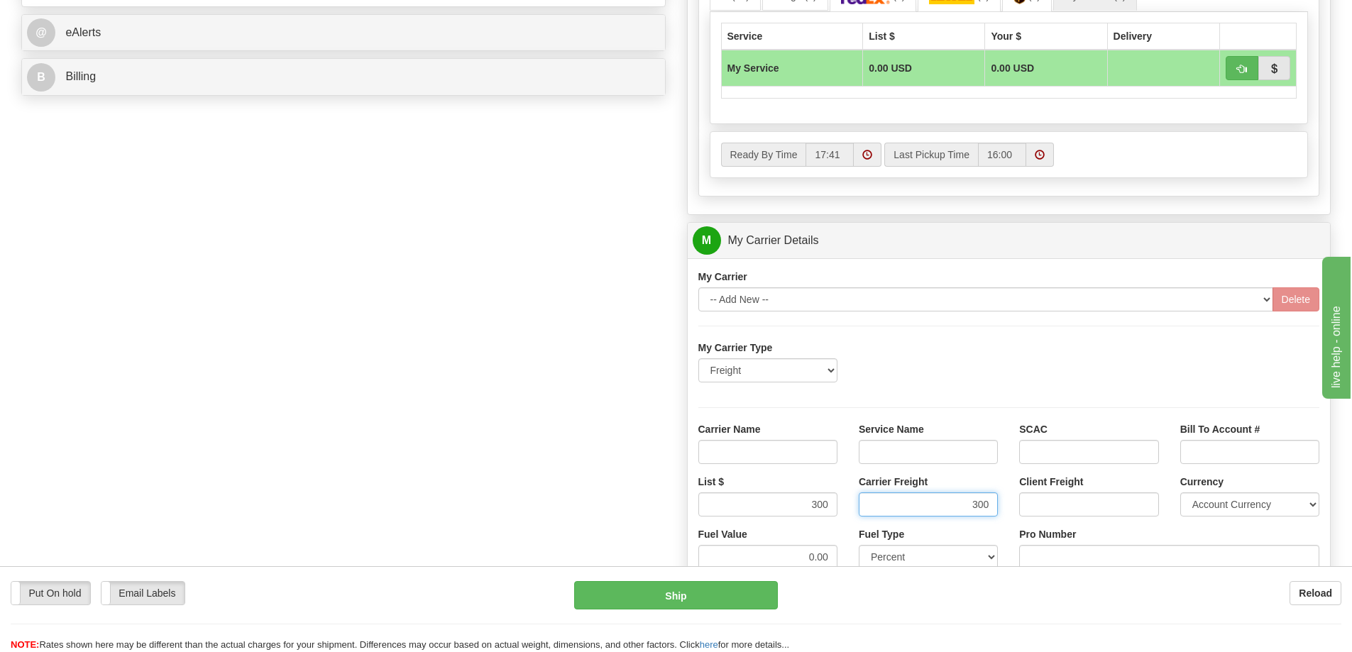
type input "300"
click at [815, 448] on input "Carrier Name" at bounding box center [767, 452] width 139 height 24
type input "AVR"
click at [967, 456] on input "Service Name" at bounding box center [928, 452] width 139 height 24
type input "LTL"
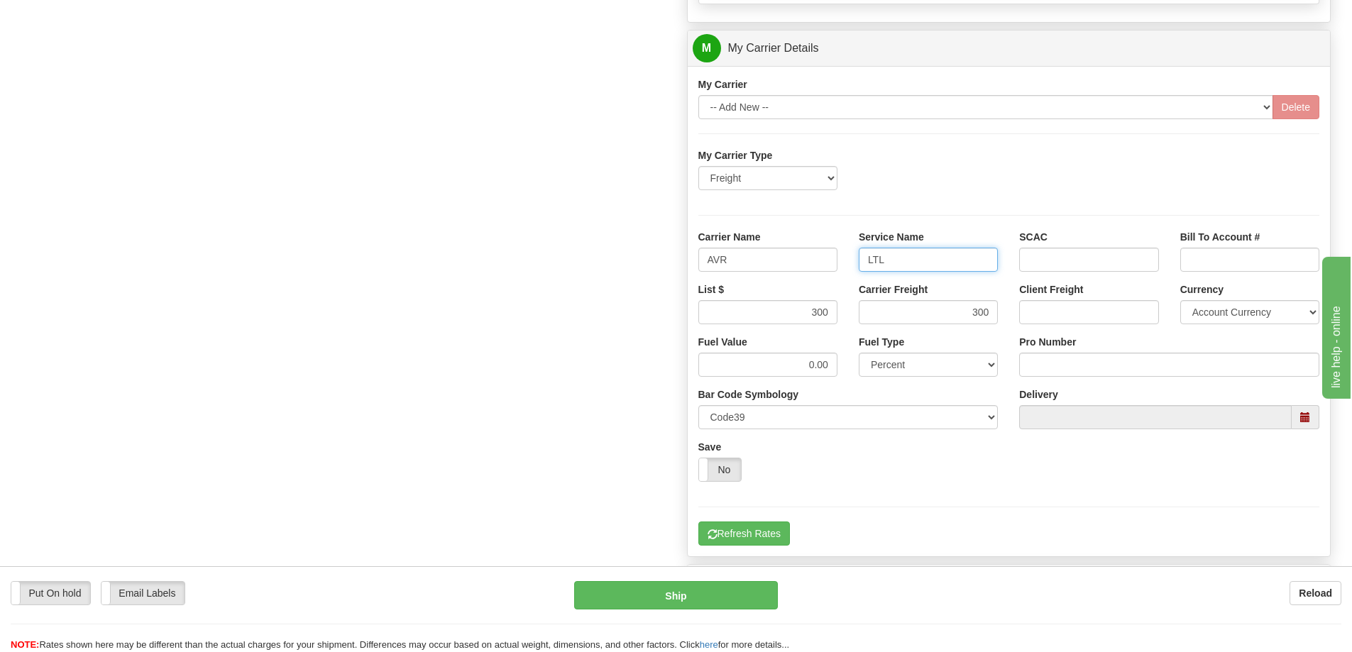
scroll to position [852, 0]
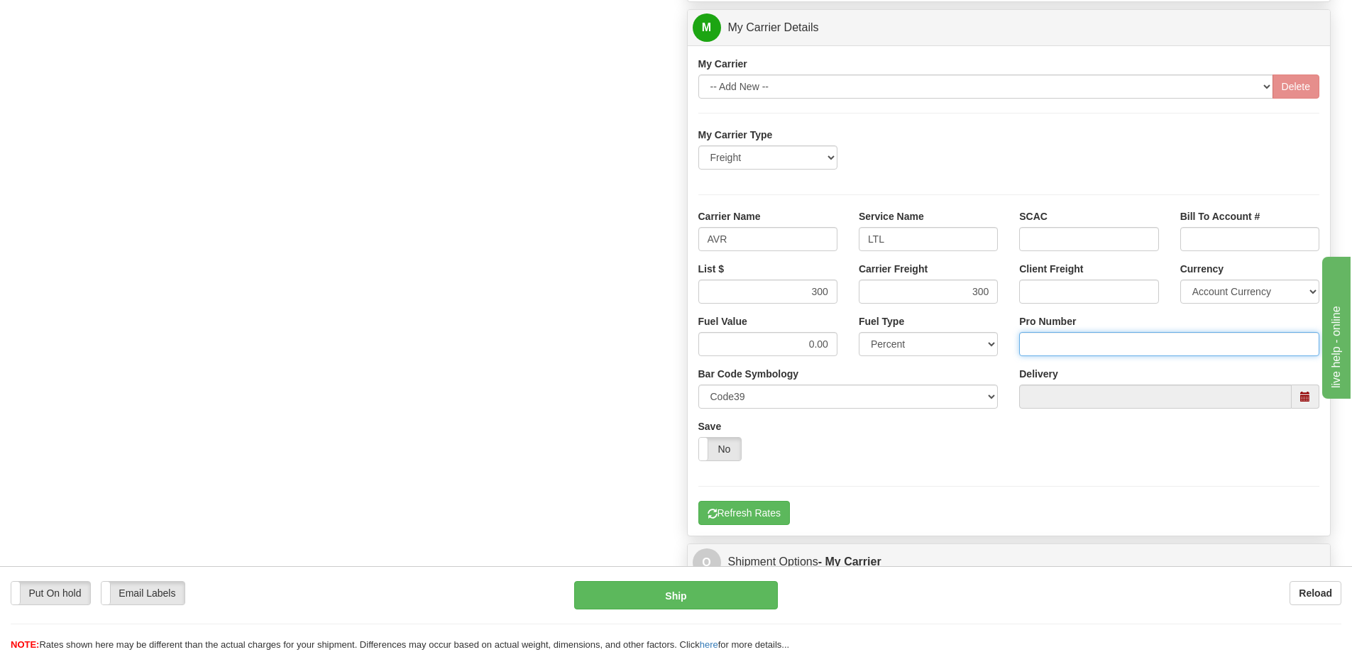
click at [1047, 340] on input "Pro Number" at bounding box center [1169, 344] width 300 height 24
type input "0"
type input "0760161466"
click button "Delete" at bounding box center [0, 0] width 0 height 0
click at [743, 513] on button "Refresh Rates" at bounding box center [744, 513] width 92 height 24
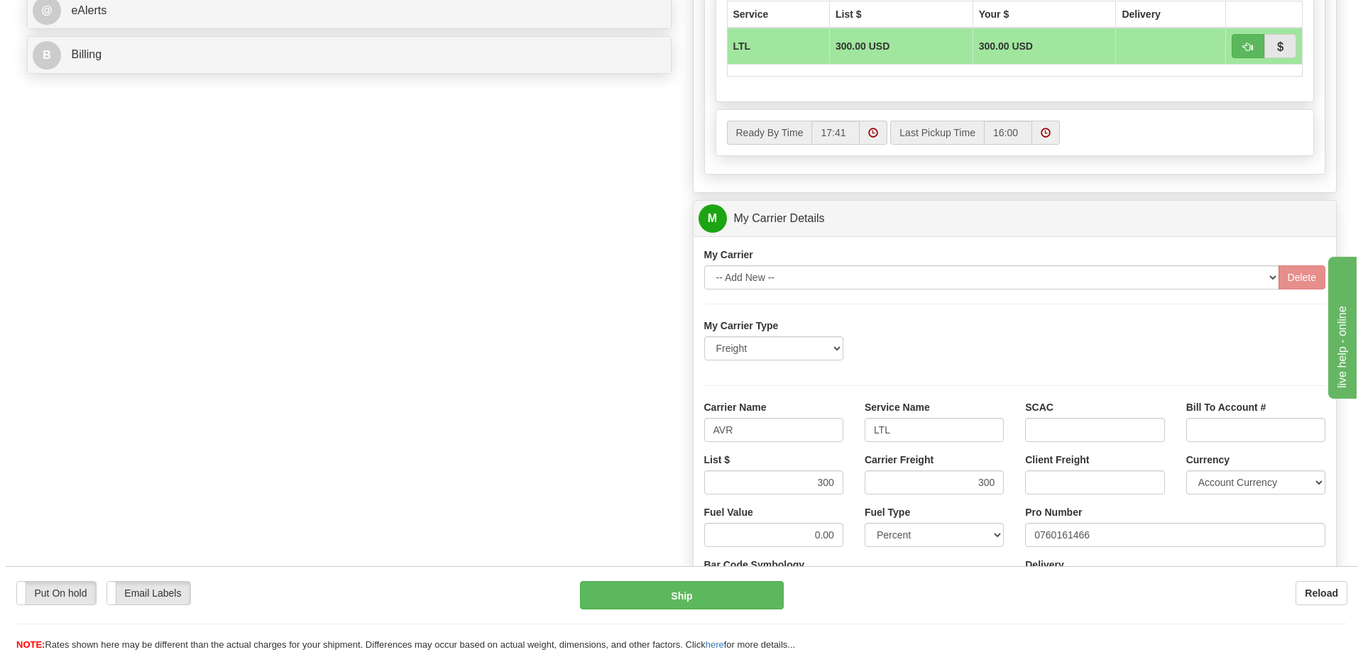
scroll to position [497, 0]
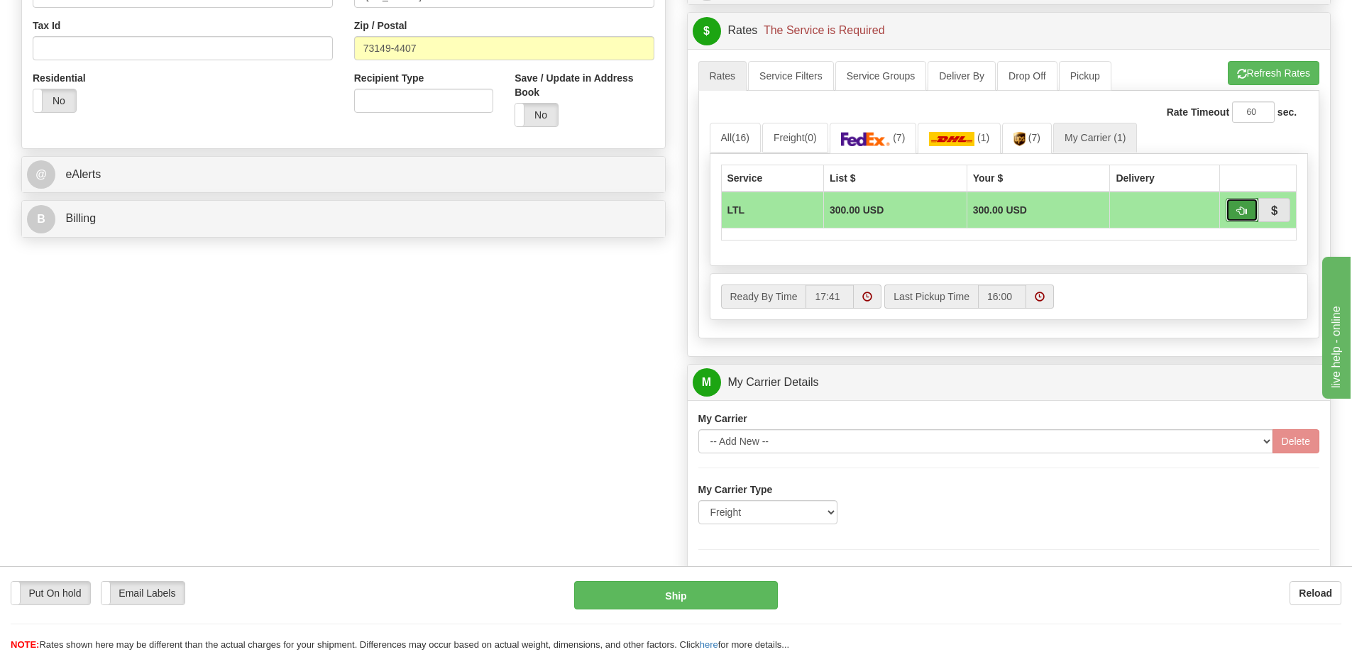
click at [1249, 210] on button "button" at bounding box center [1242, 210] width 33 height 24
type input "00"
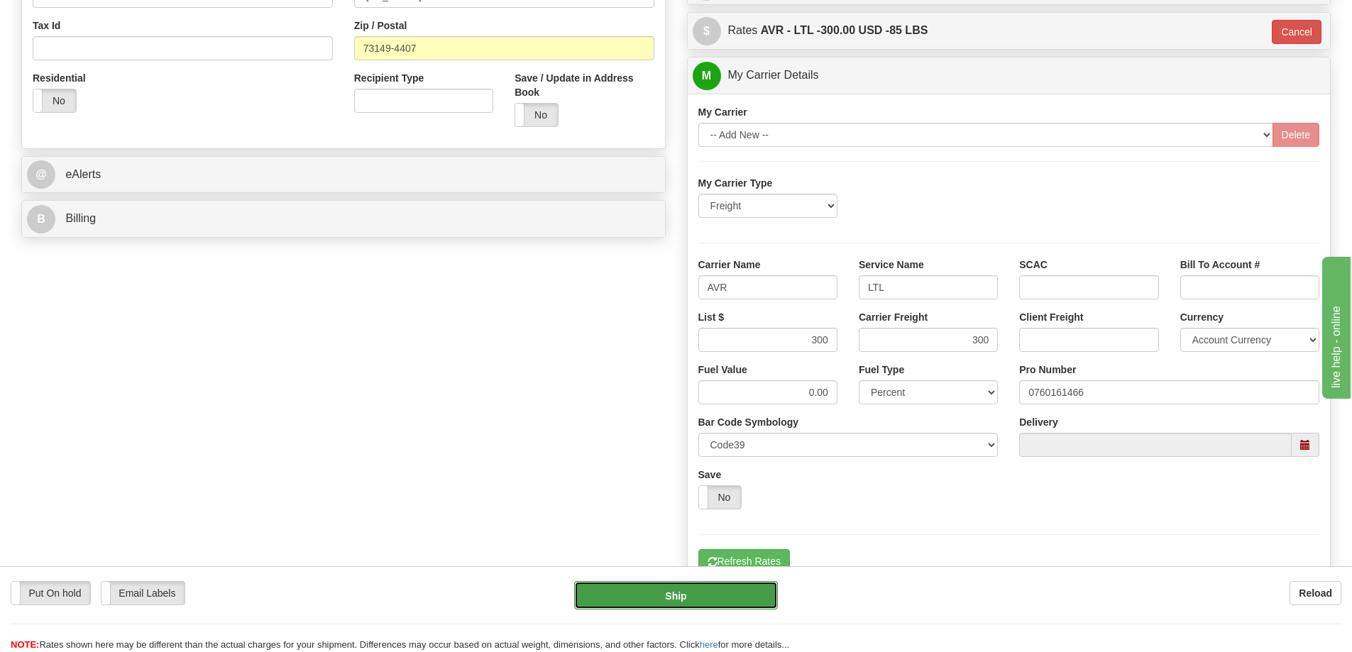
click at [676, 603] on button "Ship" at bounding box center [676, 595] width 204 height 28
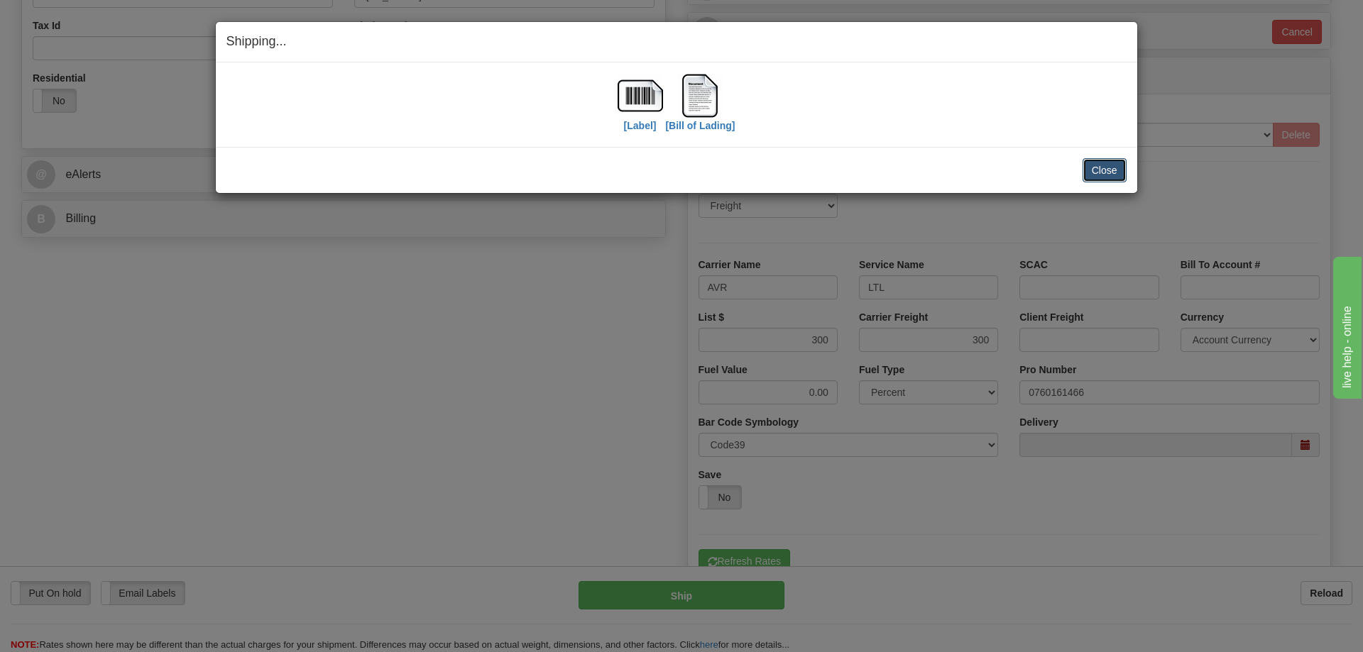
click at [1104, 169] on button "Close" at bounding box center [1104, 170] width 44 height 24
